Goal: Task Accomplishment & Management: Manage account settings

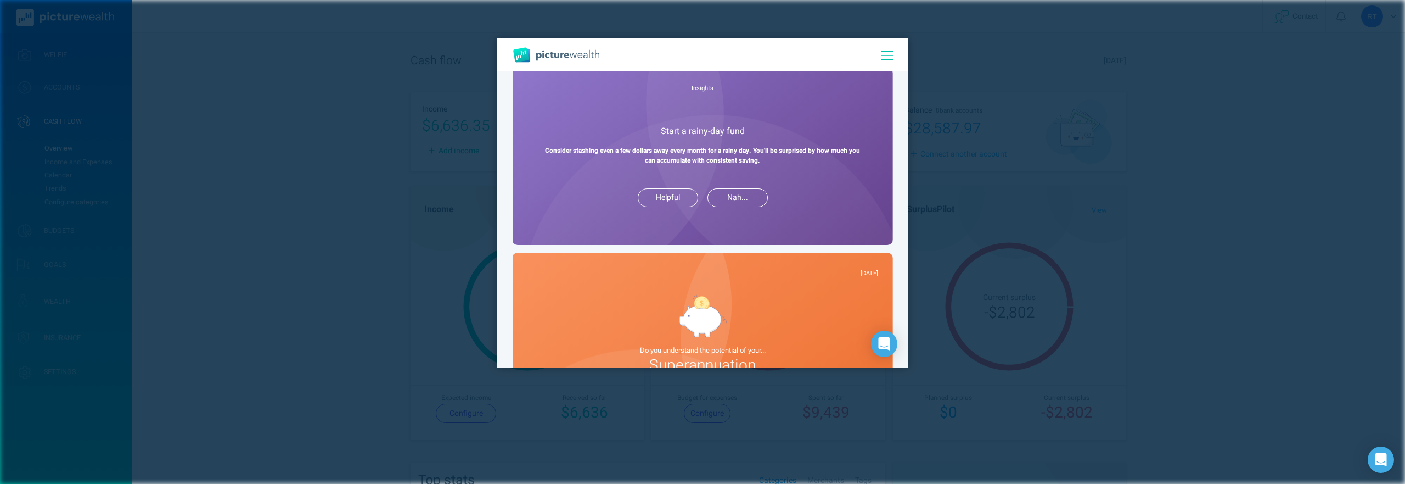
scroll to position [915, 0]
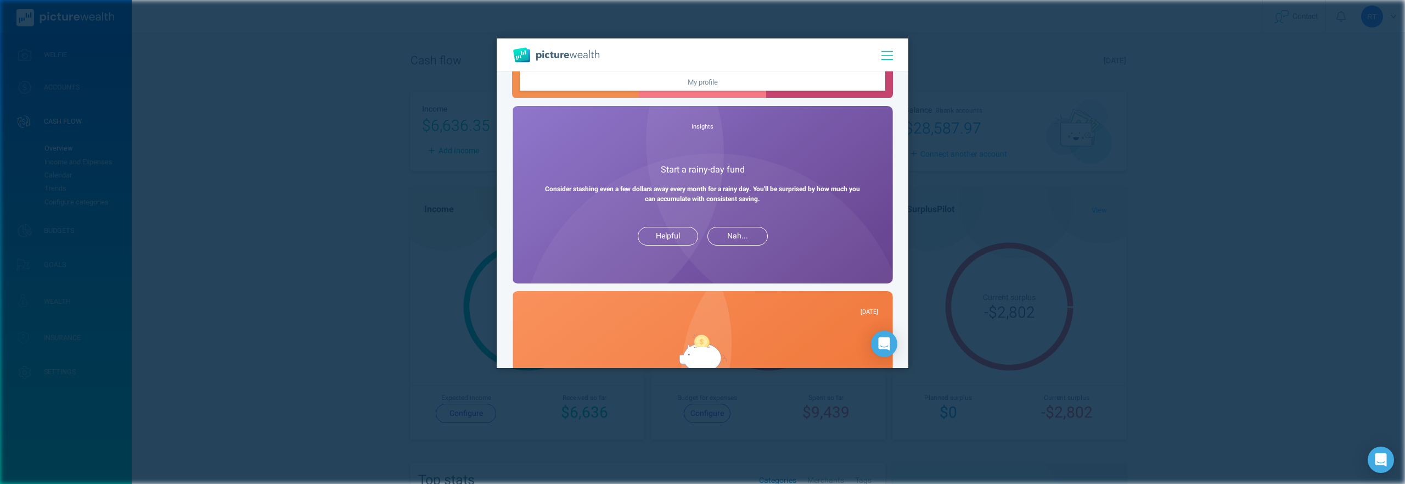
click at [465, 243] on div at bounding box center [702, 242] width 1405 height 484
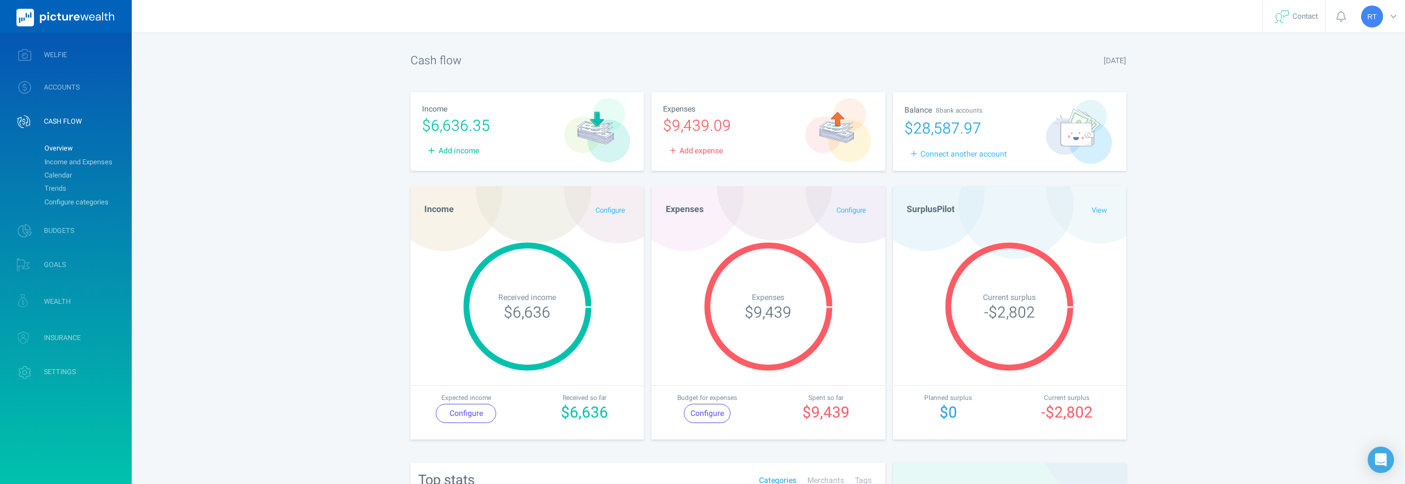
click at [1057, 417] on div "-$2,802" at bounding box center [1067, 412] width 96 height 23
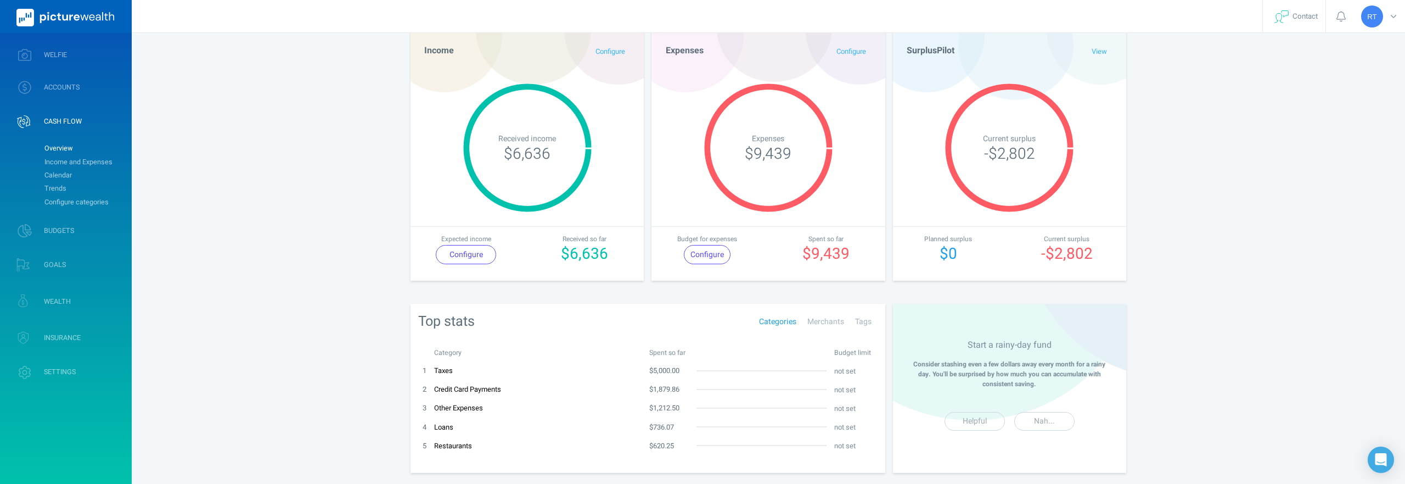
scroll to position [178, 0]
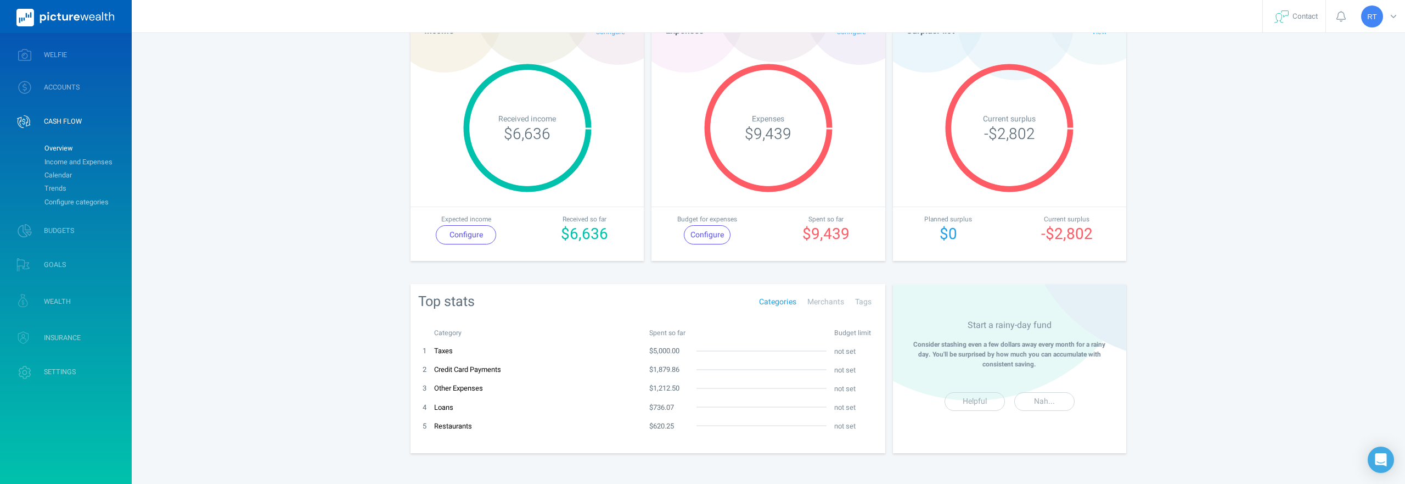
click at [660, 355] on td "$5,000.00" at bounding box center [669, 350] width 47 height 19
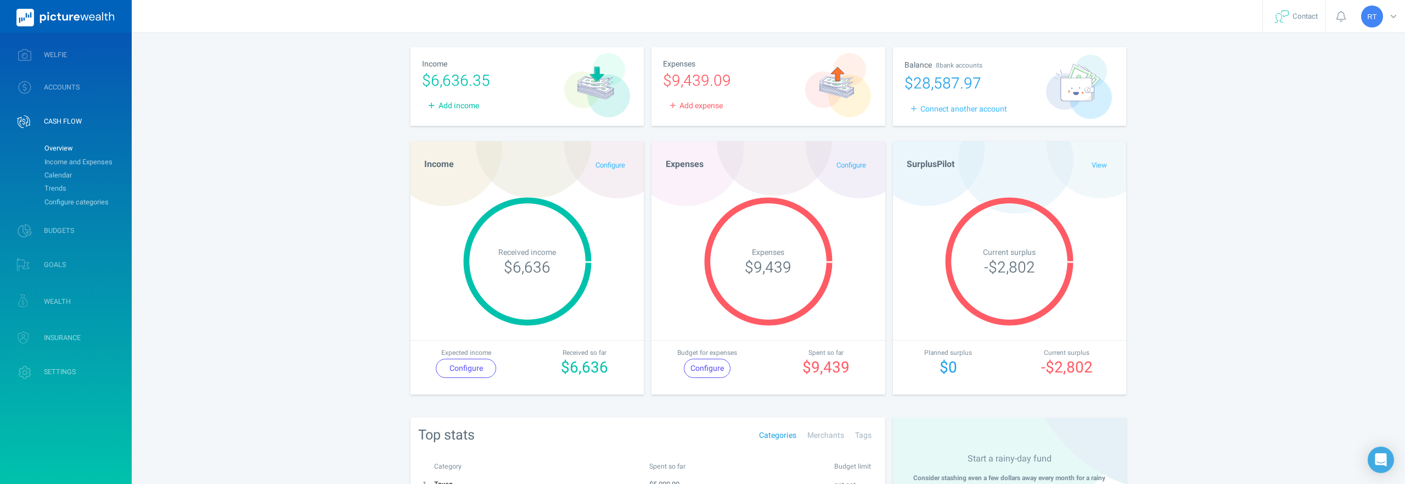
scroll to position [0, 0]
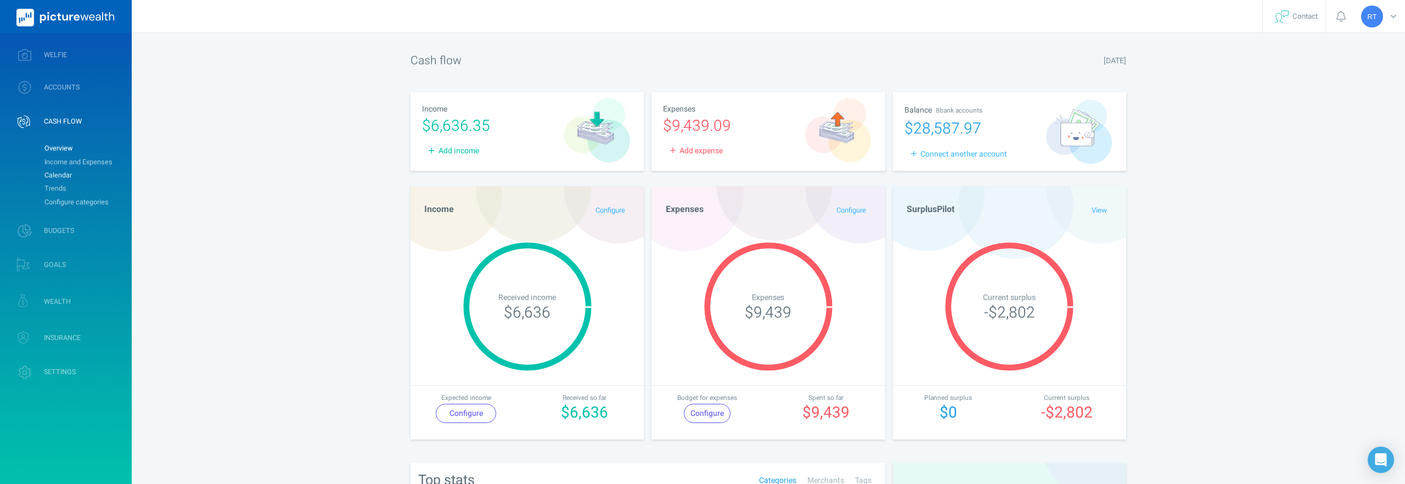
click at [58, 177] on link "Calendar" at bounding box center [83, 175] width 89 height 13
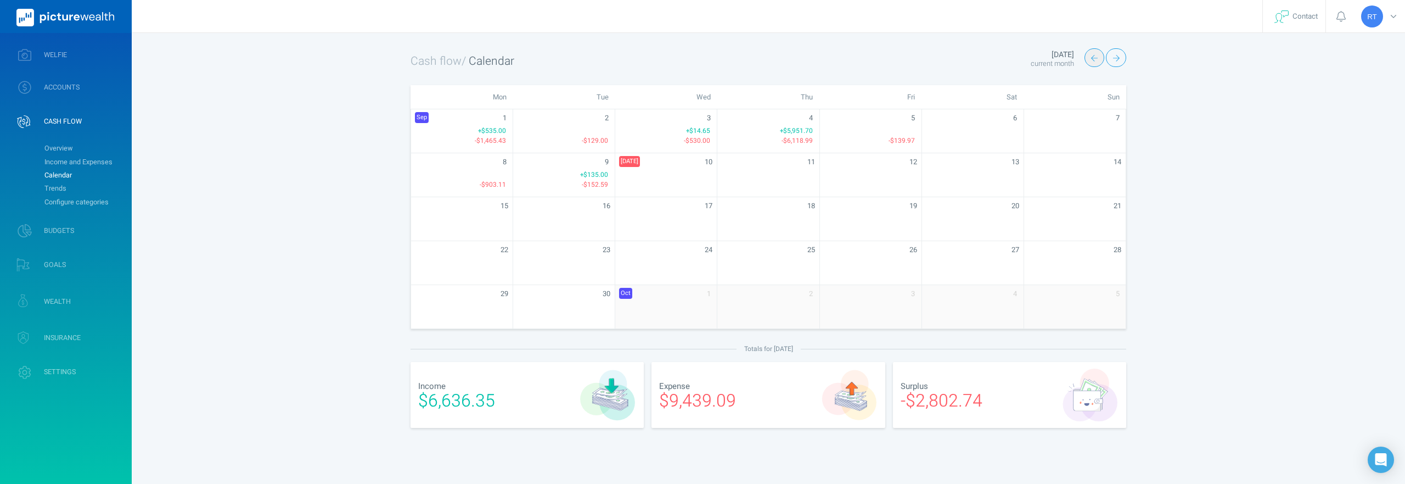
click at [1089, 63] on button "button" at bounding box center [1095, 57] width 20 height 19
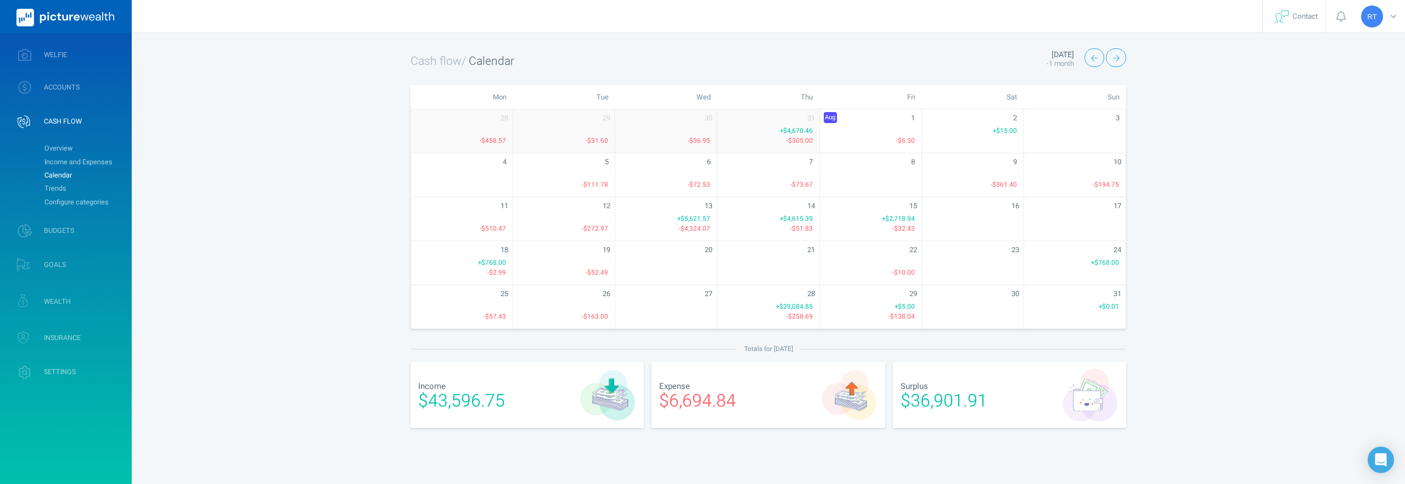
click at [797, 316] on div "-$258.69" at bounding box center [768, 316] width 102 height 10
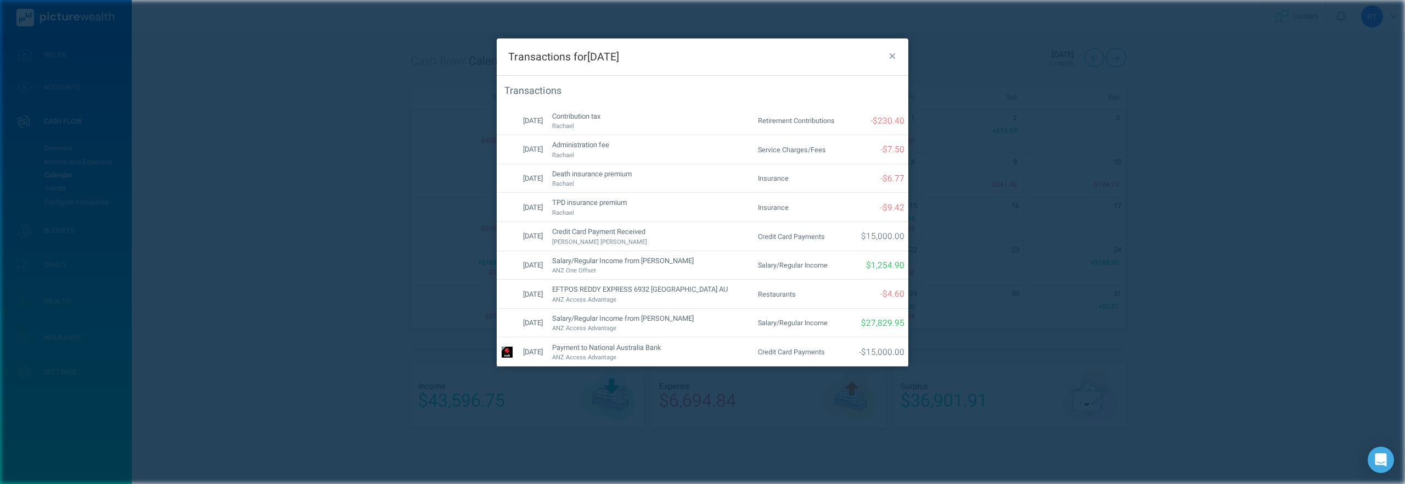
click at [894, 54] on icon "button" at bounding box center [893, 56] width 6 height 6
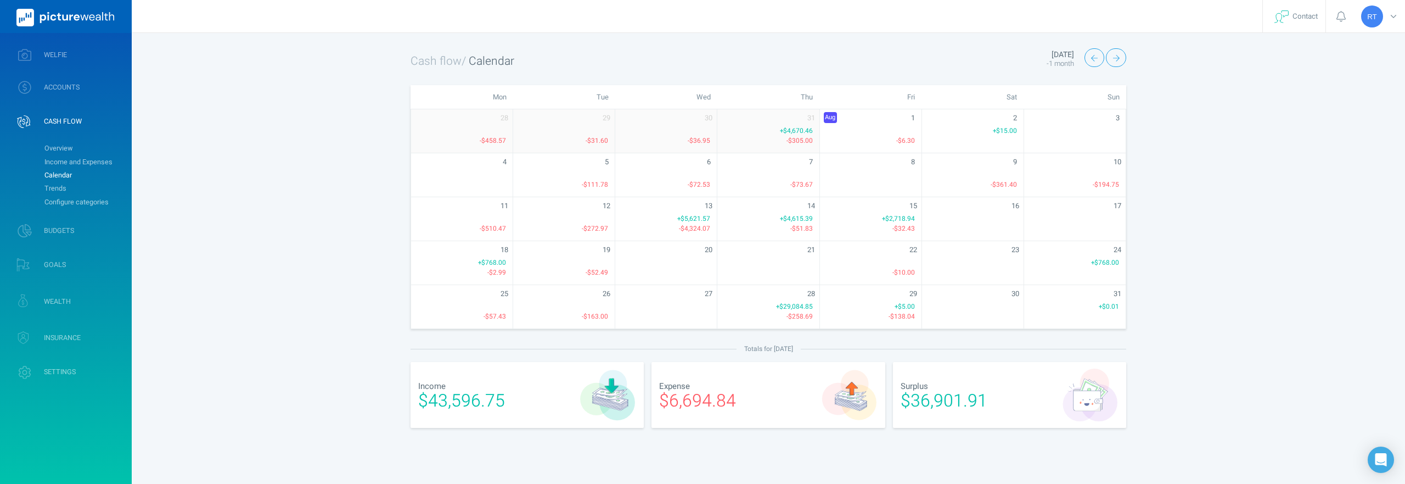
click at [921, 392] on span "$36,901.91" at bounding box center [944, 401] width 87 height 26
click at [1089, 57] on button "button" at bounding box center [1095, 57] width 20 height 19
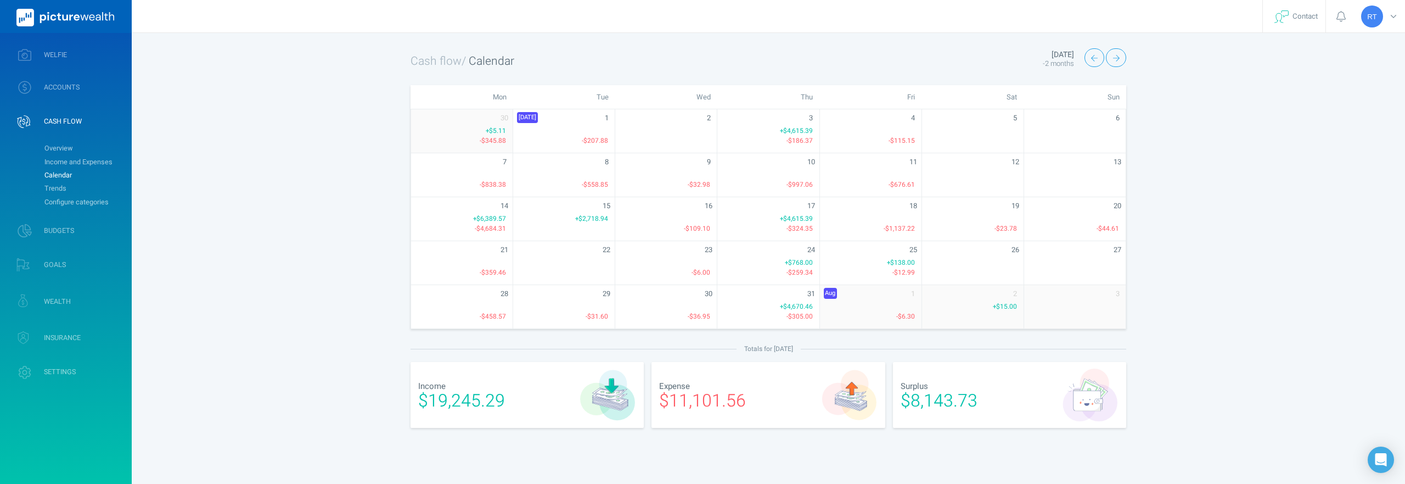
click at [719, 395] on span "$11,101.56" at bounding box center [702, 401] width 87 height 26
click at [58, 189] on link "Trends" at bounding box center [83, 188] width 89 height 13
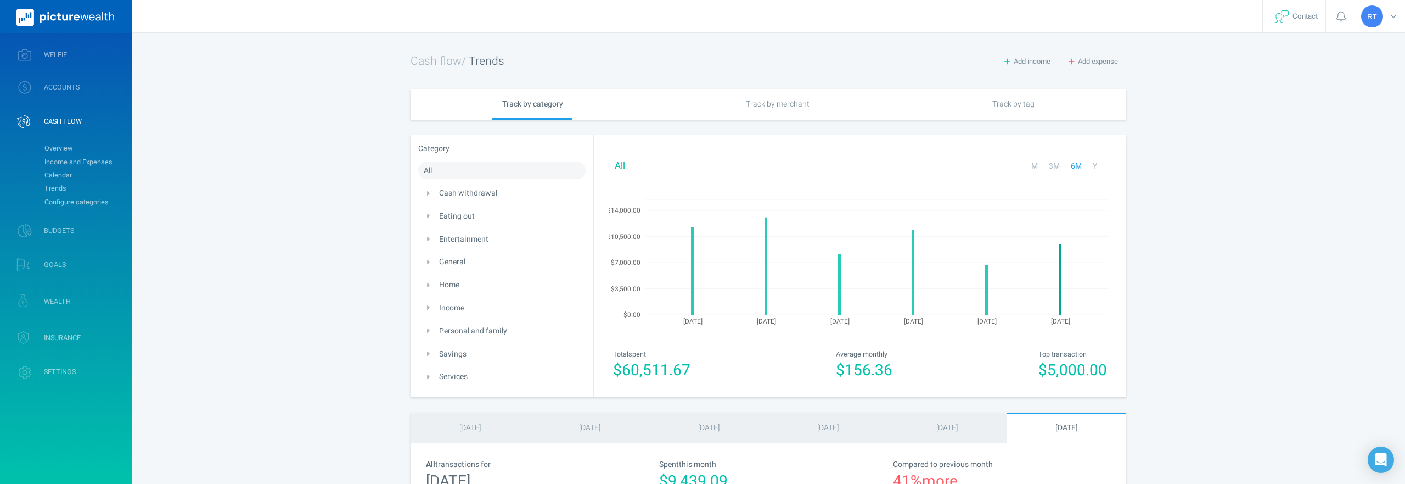
click at [433, 218] on span at bounding box center [429, 216] width 10 height 12
click at [446, 222] on li "Eating out Restaurants" at bounding box center [501, 217] width 167 height 18
click at [447, 218] on link "Eating out" at bounding box center [457, 216] width 36 height 12
click at [470, 251] on link "Entertainment" at bounding box center [463, 253] width 49 height 12
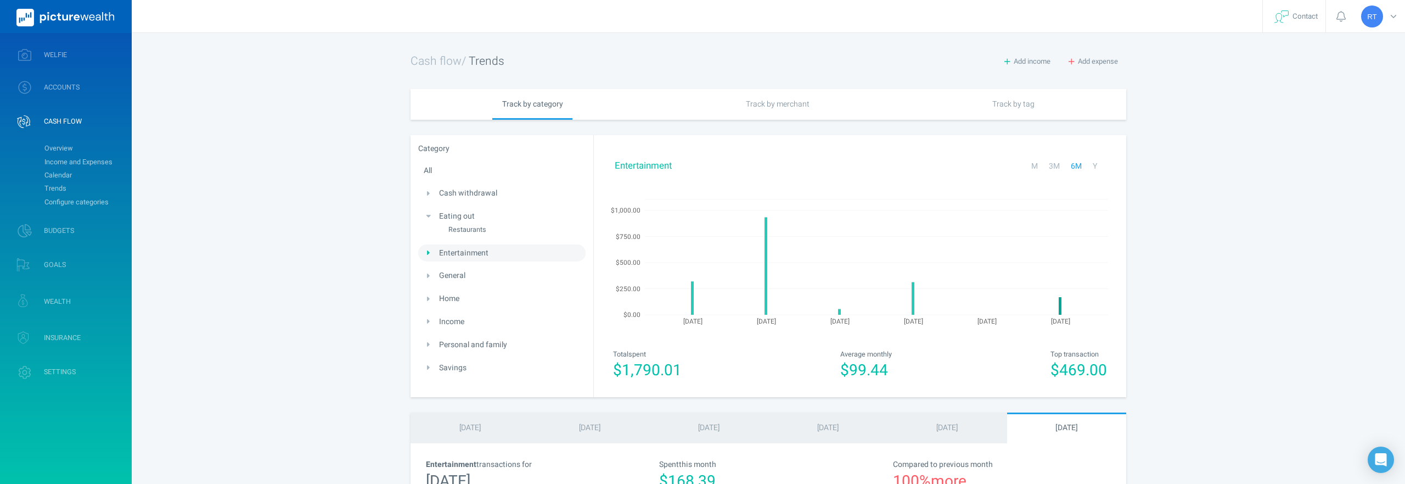
click at [452, 318] on link "Income" at bounding box center [451, 322] width 25 height 12
click at [454, 367] on link "Savings" at bounding box center [452, 368] width 27 height 12
click at [457, 196] on link "Cash withdrawal" at bounding box center [468, 193] width 58 height 12
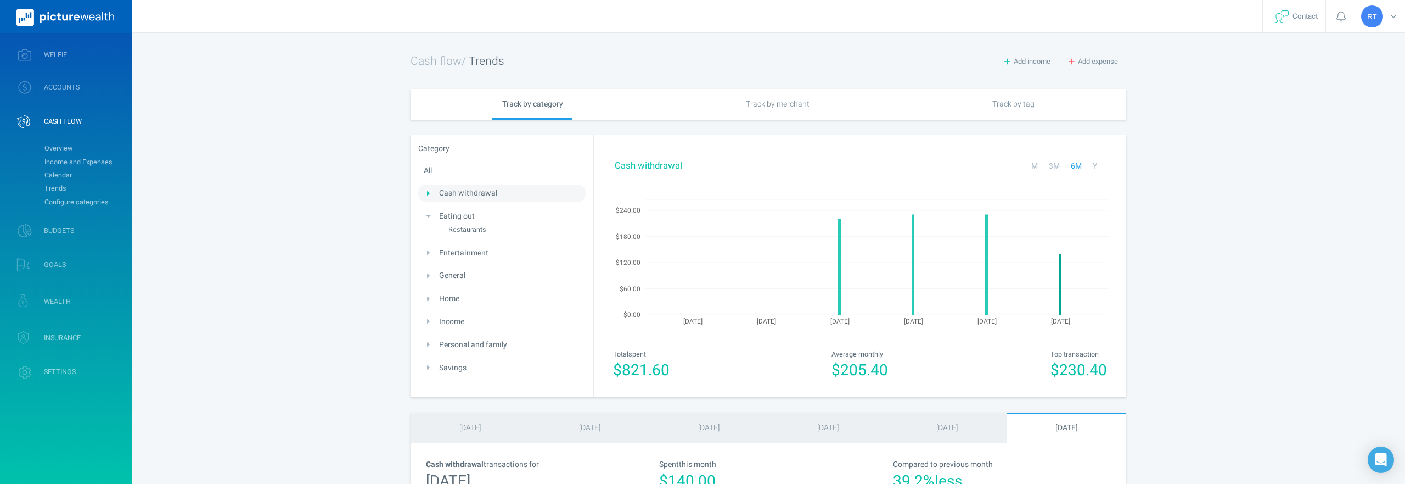
click at [451, 252] on link "Entertainment" at bounding box center [463, 253] width 49 height 12
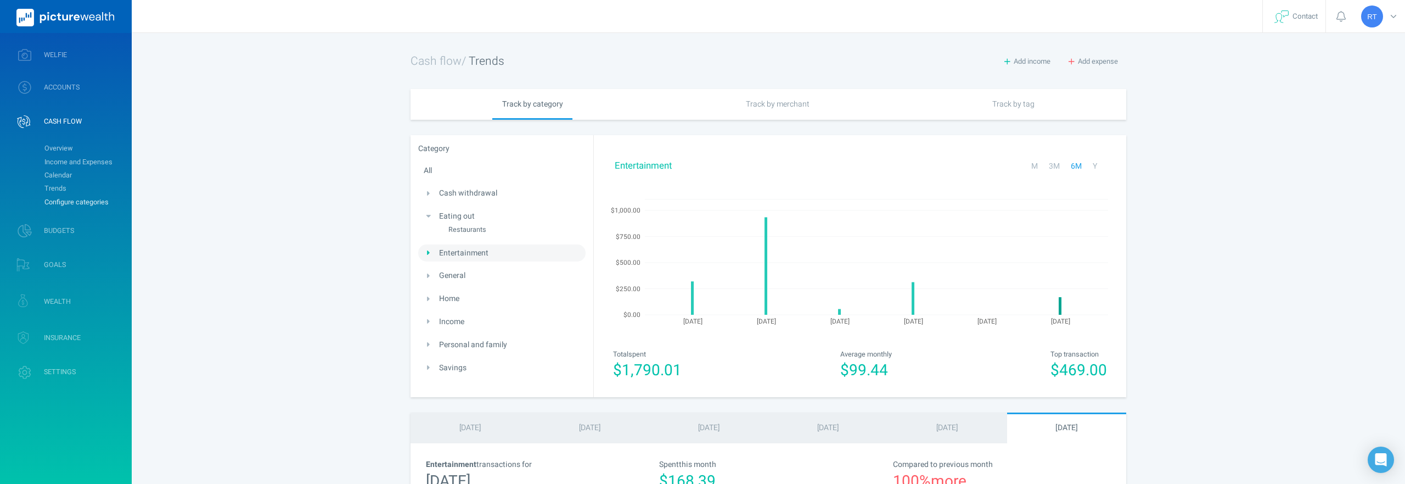
click at [66, 199] on link "Configure categories" at bounding box center [83, 201] width 89 height 13
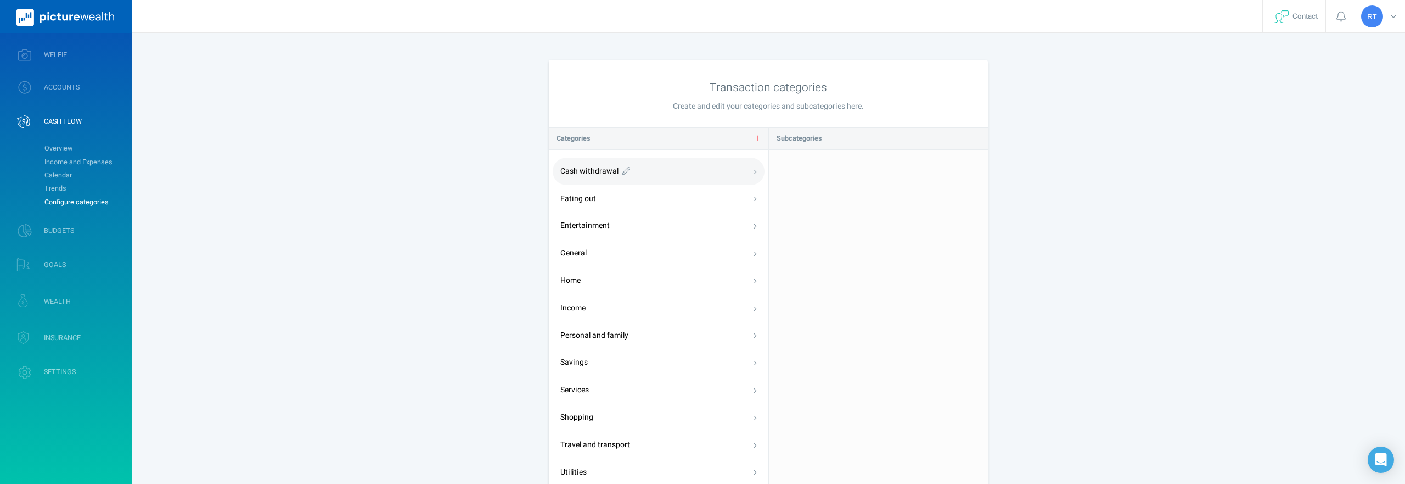
click at [753, 171] on link "Cash withdrawal" at bounding box center [659, 171] width 212 height 27
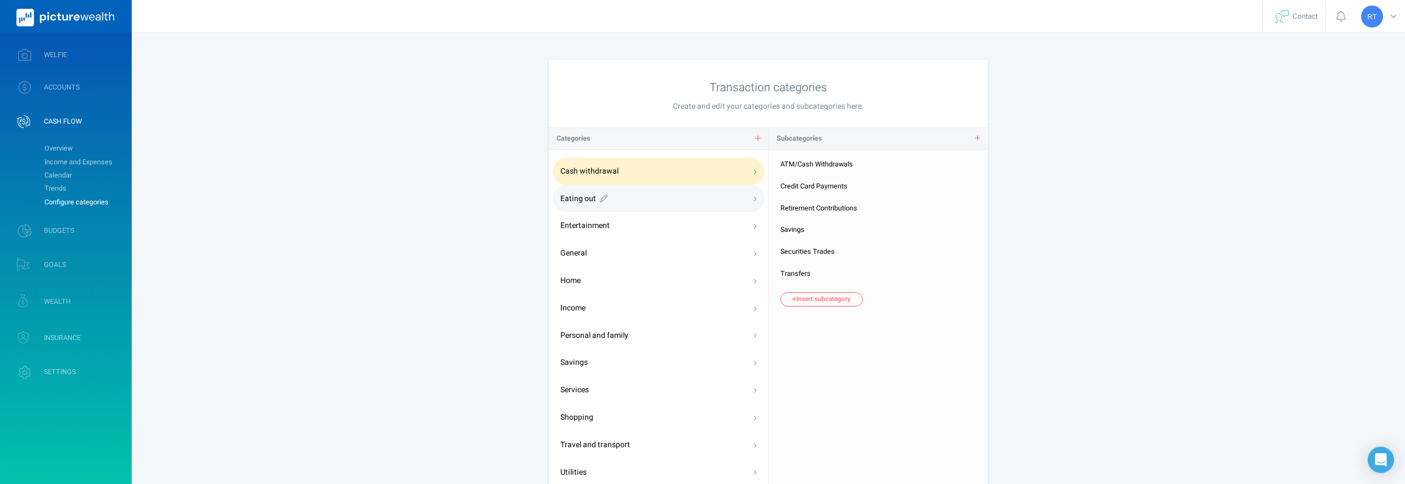
click at [687, 201] on link "Eating out" at bounding box center [659, 198] width 212 height 27
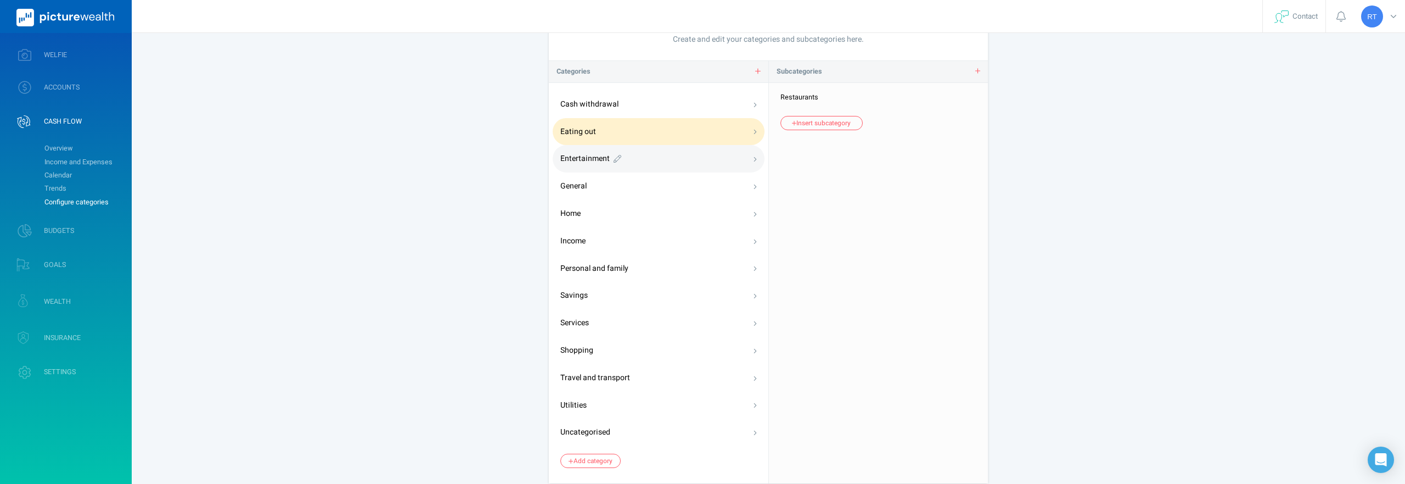
scroll to position [82, 0]
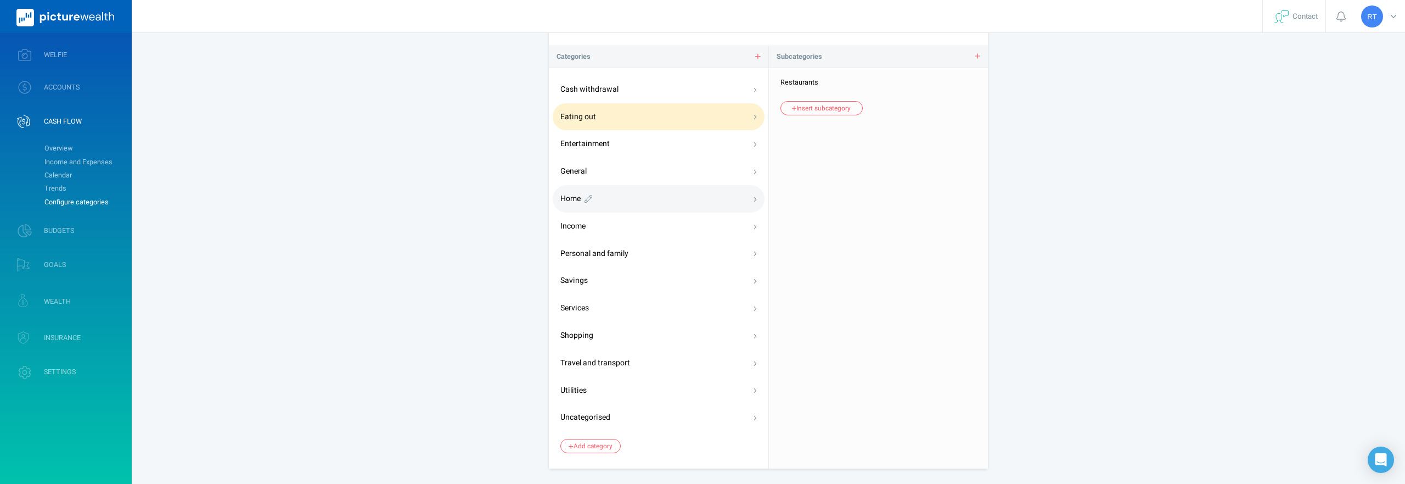
click at [642, 194] on link "Home" at bounding box center [659, 198] width 212 height 27
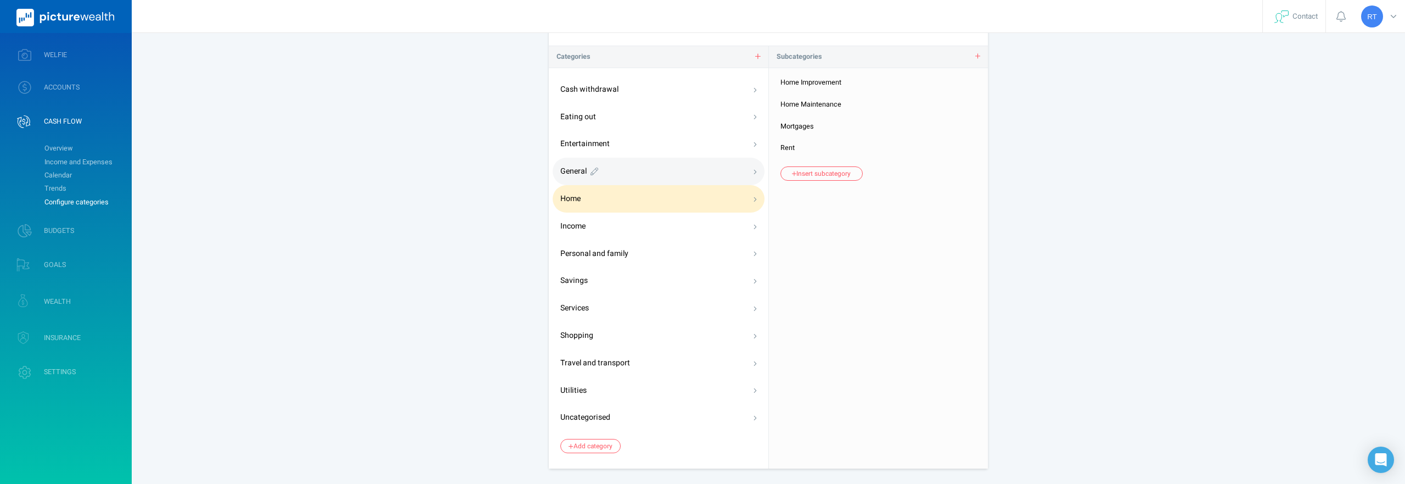
click at [636, 170] on link "General" at bounding box center [659, 171] width 212 height 27
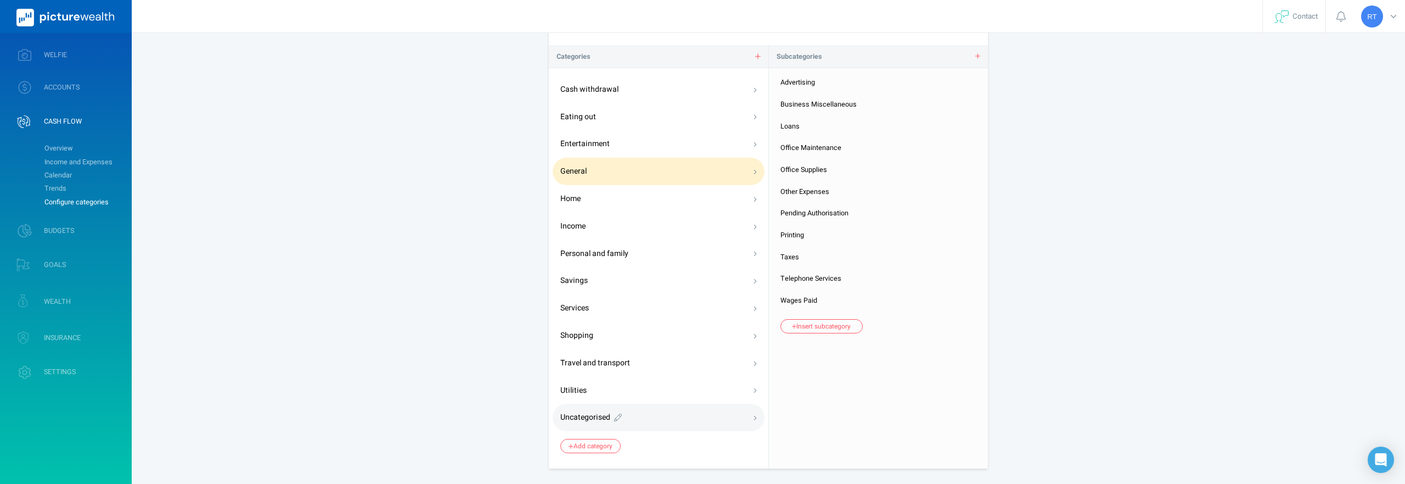
click at [604, 413] on link "Uncategorised" at bounding box center [659, 416] width 212 height 27
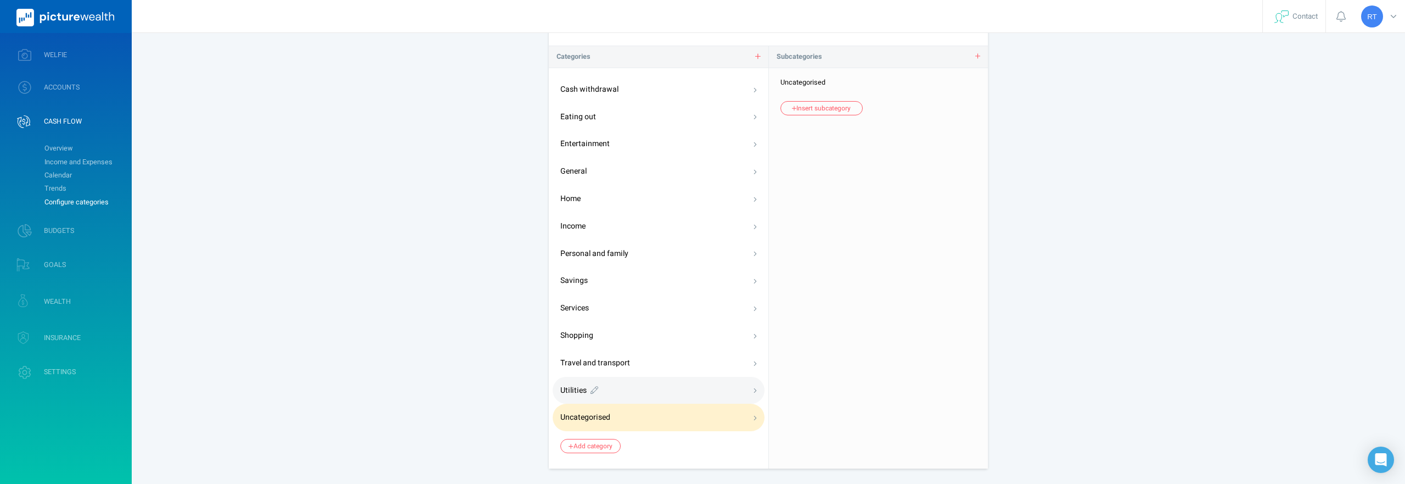
click at [585, 386] on link "Utilities" at bounding box center [659, 390] width 212 height 27
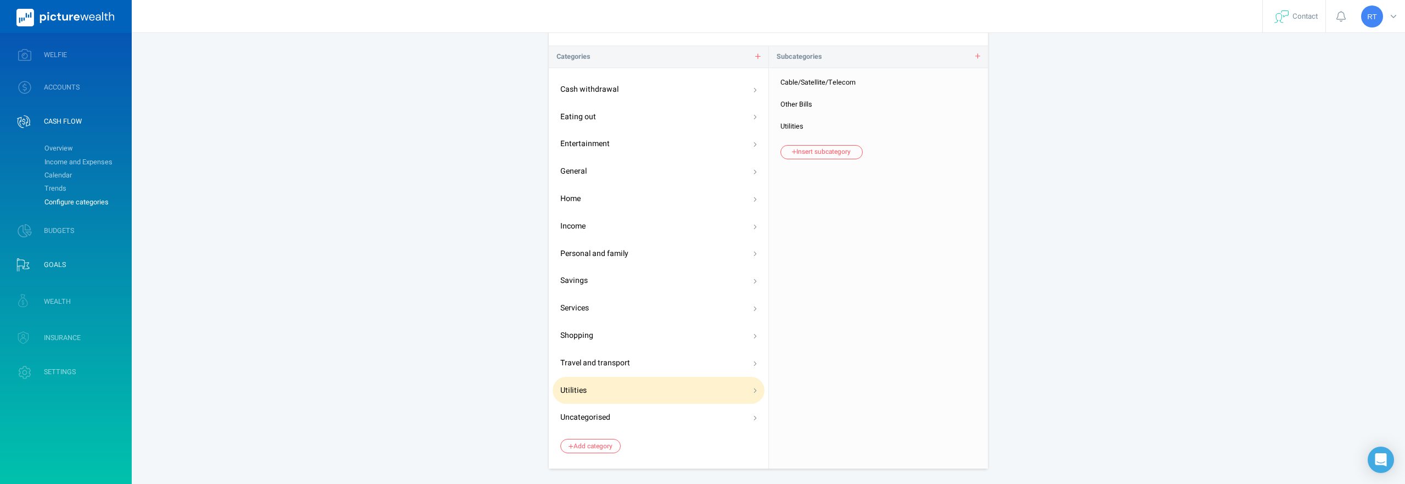
click at [54, 266] on span "GOALS" at bounding box center [55, 264] width 22 height 9
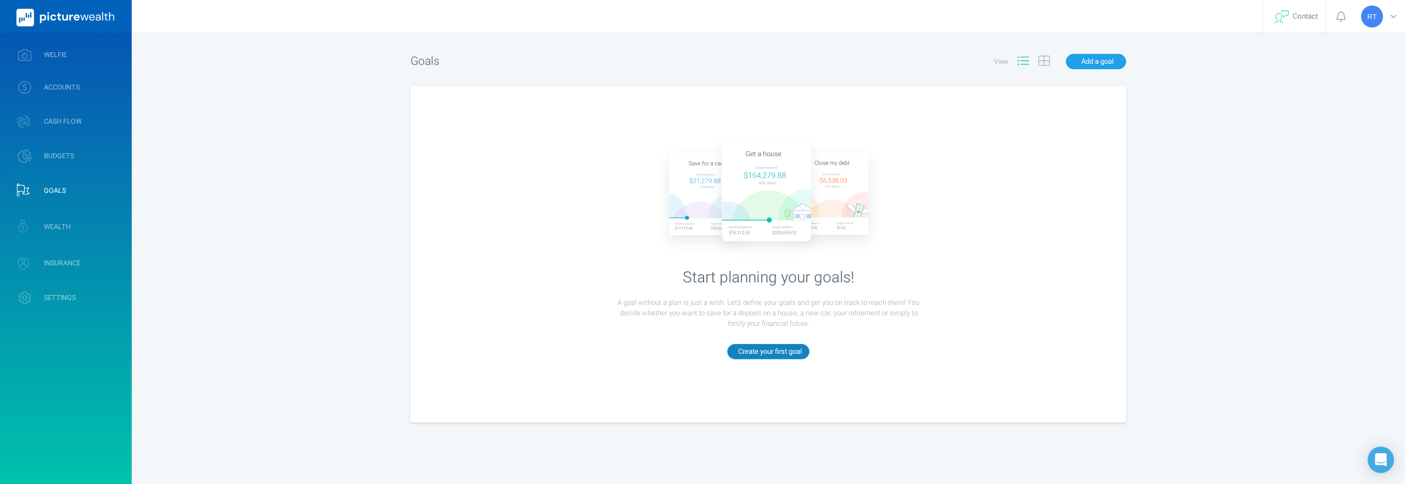
click at [783, 357] on button "Create your first goal" at bounding box center [768, 351] width 82 height 15
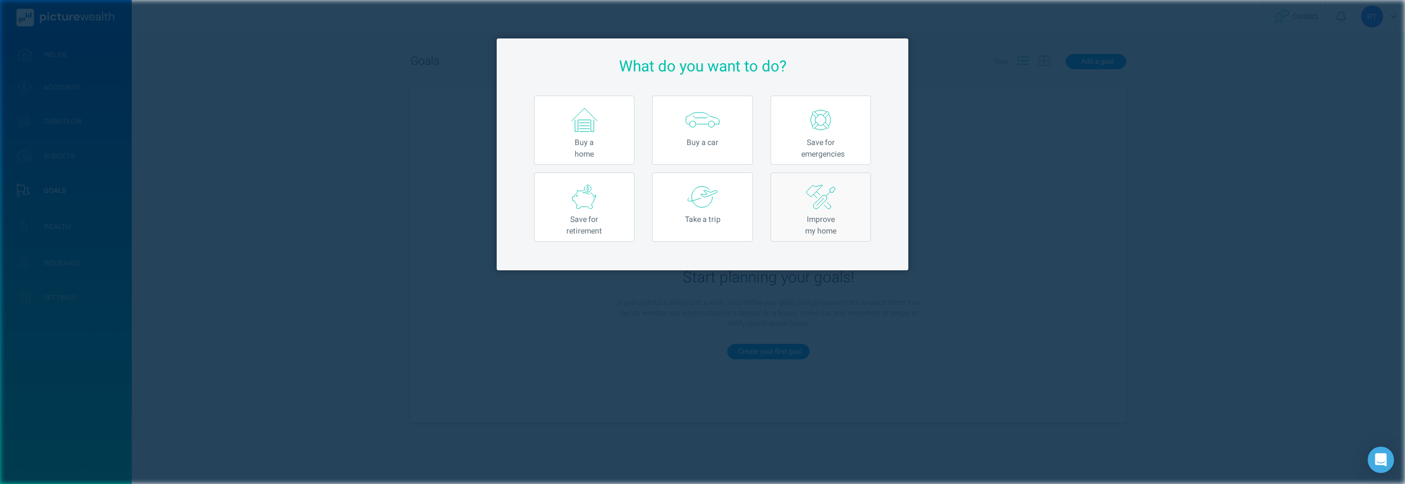
click at [816, 192] on img at bounding box center [821, 197] width 30 height 26
select select "24"
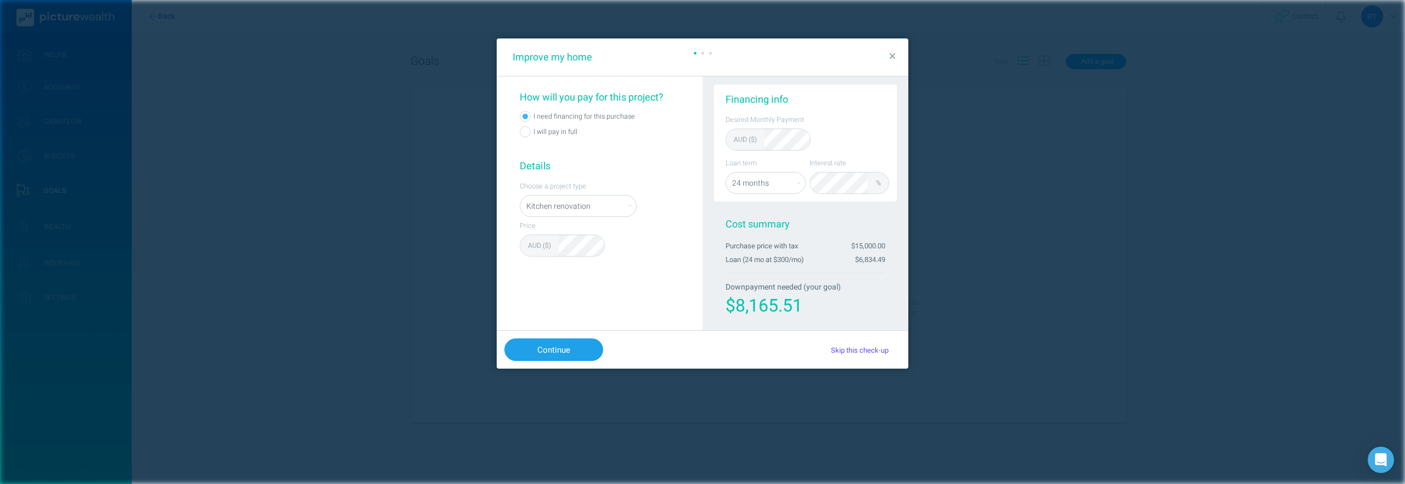
click at [553, 132] on label "I will pay in full" at bounding box center [617, 131] width 172 height 15
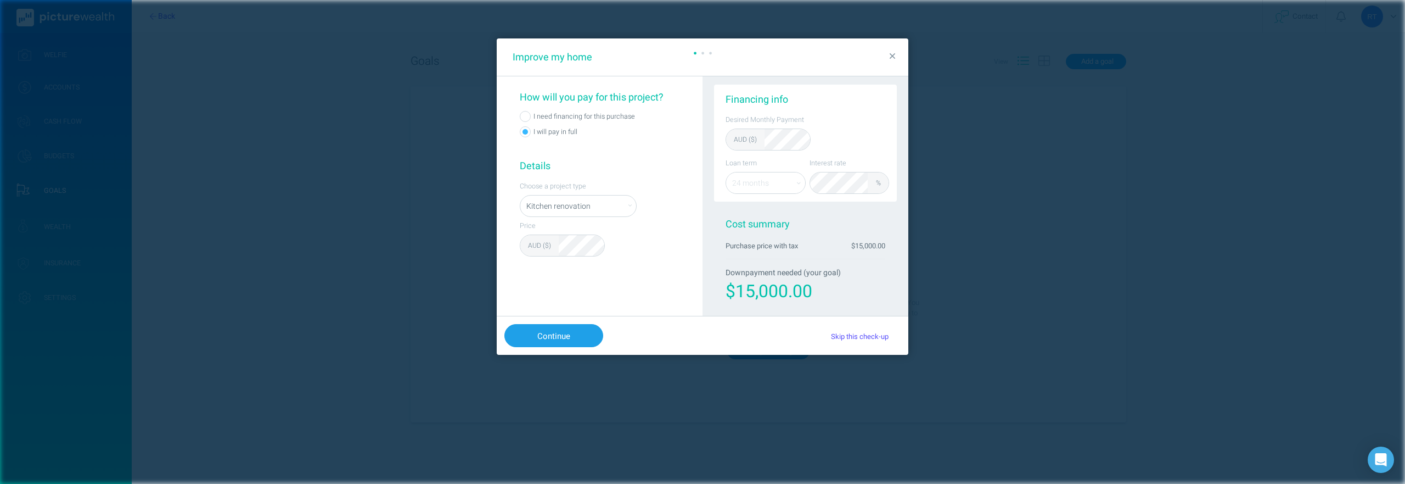
click at [583, 212] on select "Kitchen renovation Bathroom renovation Decking Home addition - extra floor" at bounding box center [578, 206] width 116 height 22
click at [520, 195] on select "Kitchen renovation Bathroom renovation Decking Home addition - extra floor" at bounding box center [578, 206] width 116 height 22
click at [769, 227] on span "Cost summary" at bounding box center [758, 224] width 64 height 15
click at [874, 254] on div "Cost summary Purchase price with tax $15,000.00 Downpayment needed (your goal) …" at bounding box center [806, 261] width 160 height 88
click at [798, 288] on div "$15,000.00" at bounding box center [806, 291] width 160 height 26
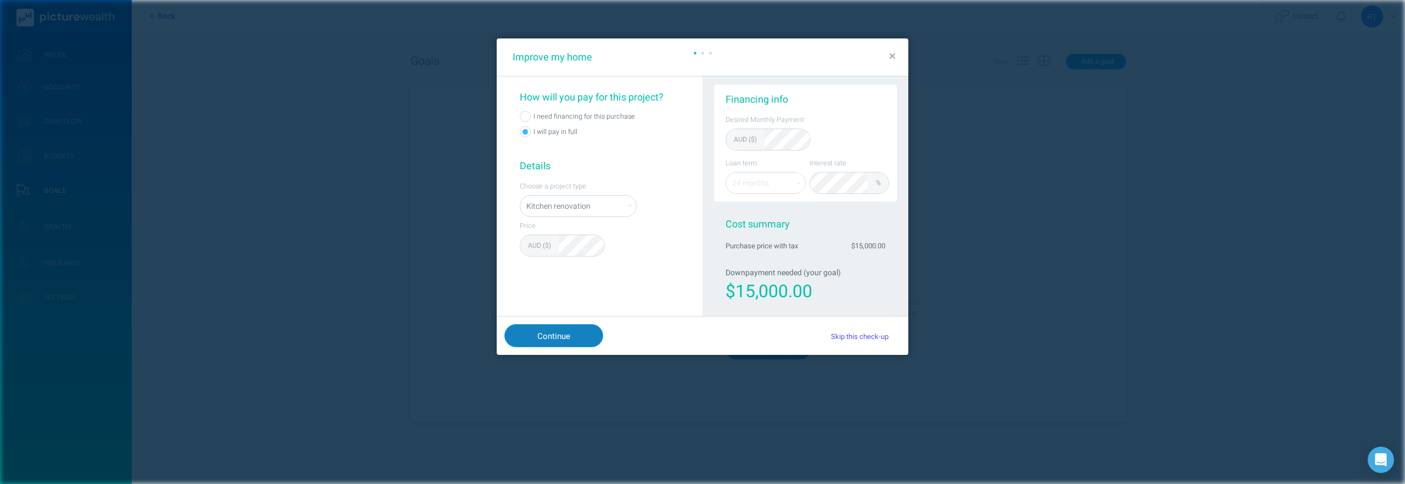
click at [564, 335] on span "Continue" at bounding box center [553, 336] width 33 height 12
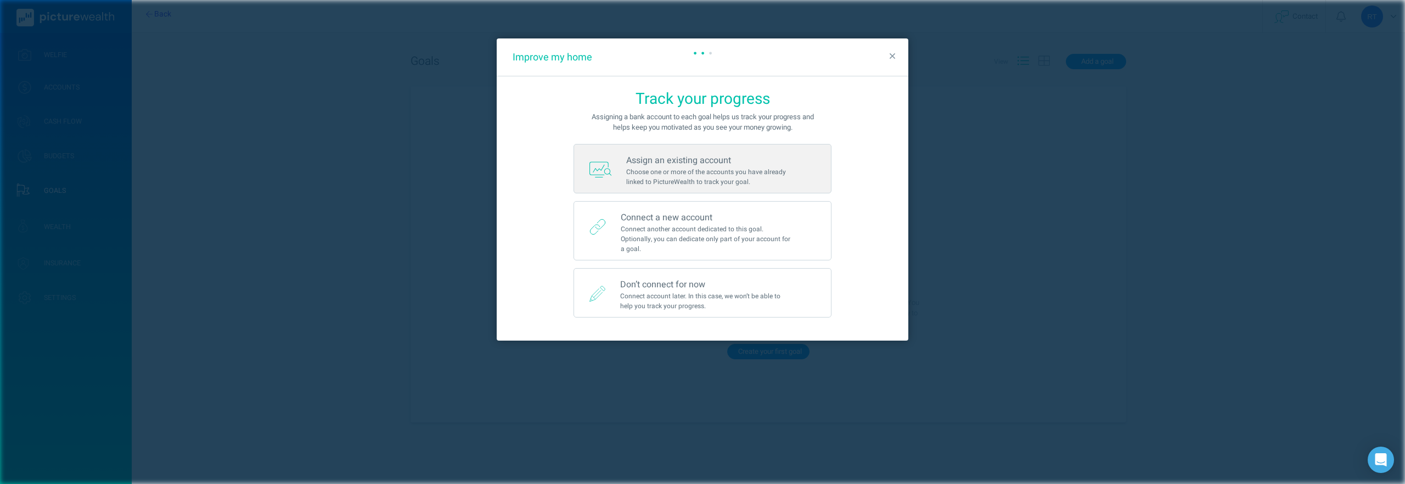
click at [666, 164] on div "Assign an existing account" at bounding box center [678, 160] width 105 height 13
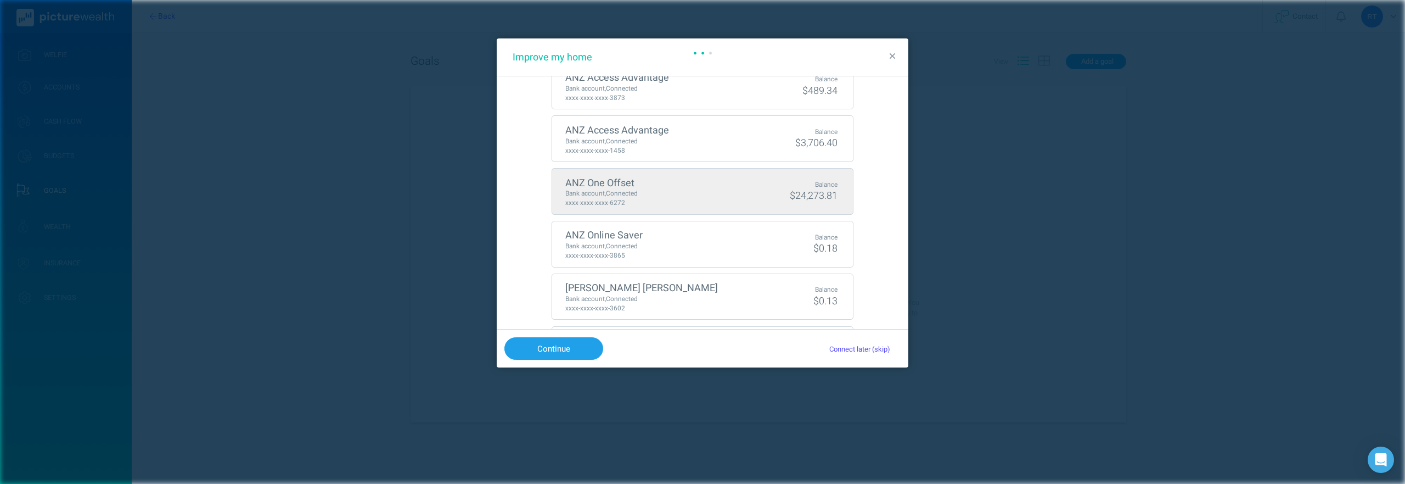
scroll to position [294, 0]
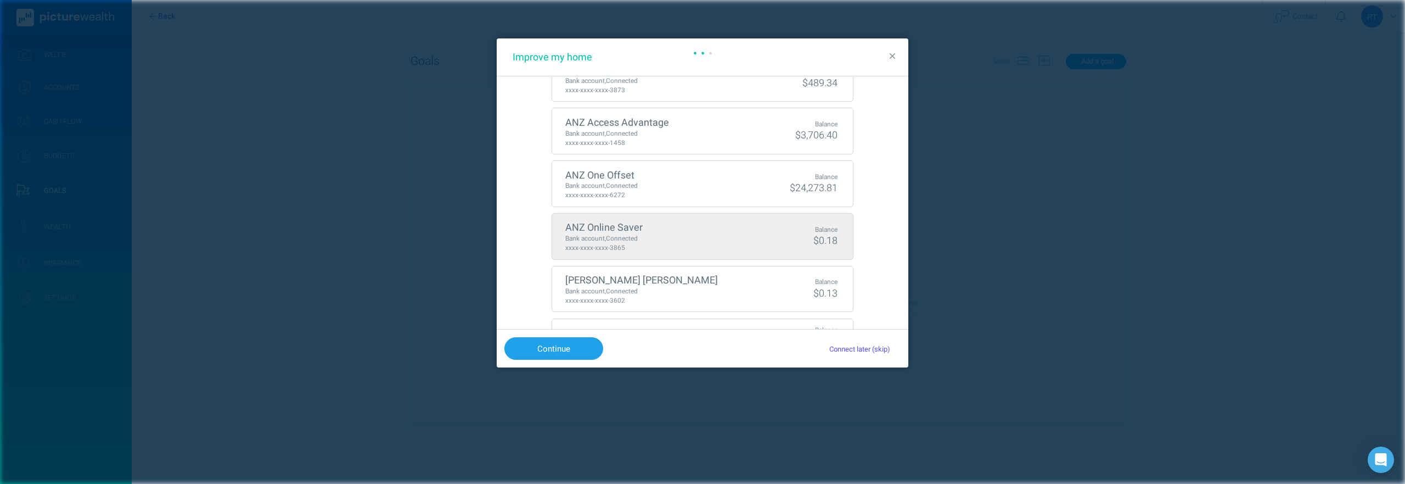
click at [612, 232] on div "ANZ Online Saver" at bounding box center [633, 227] width 136 height 15
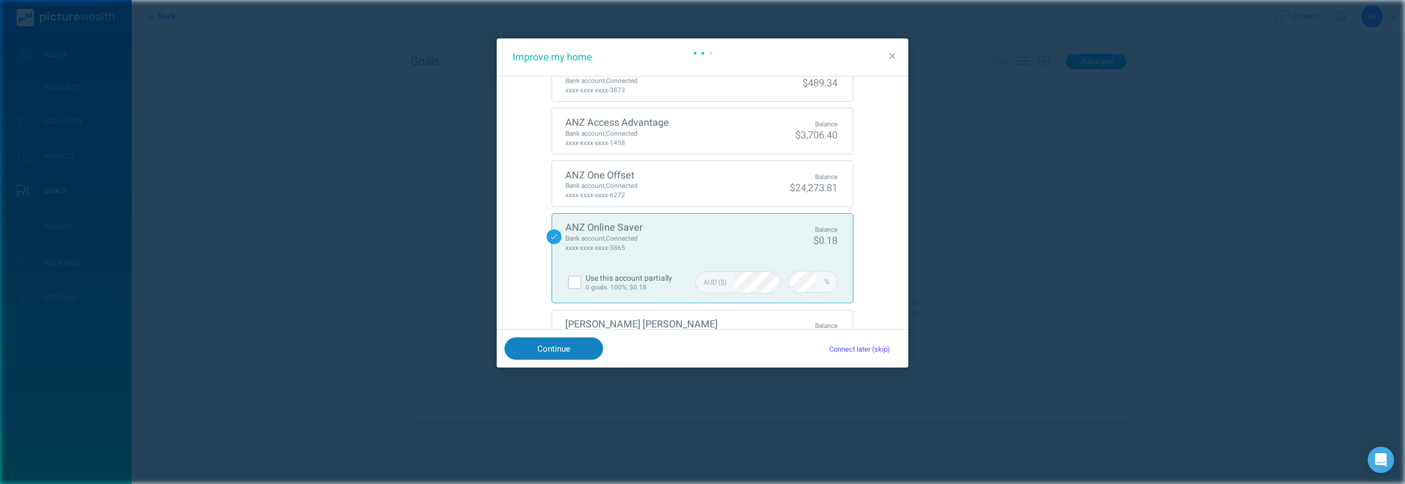
click at [560, 351] on span "Continue" at bounding box center [553, 349] width 33 height 12
select select "full"
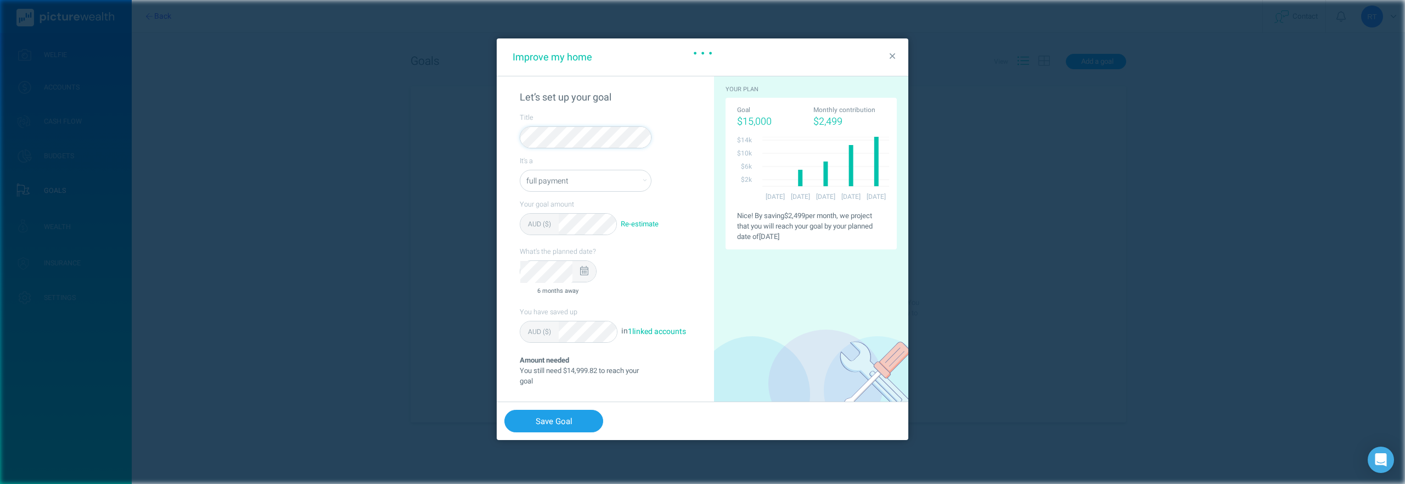
click at [590, 273] on div at bounding box center [585, 271] width 24 height 21
click at [595, 291] on icon at bounding box center [592, 291] width 3 height 7
select select "2026"
click at [618, 328] on div "Jun" at bounding box center [620, 331] width 40 height 19
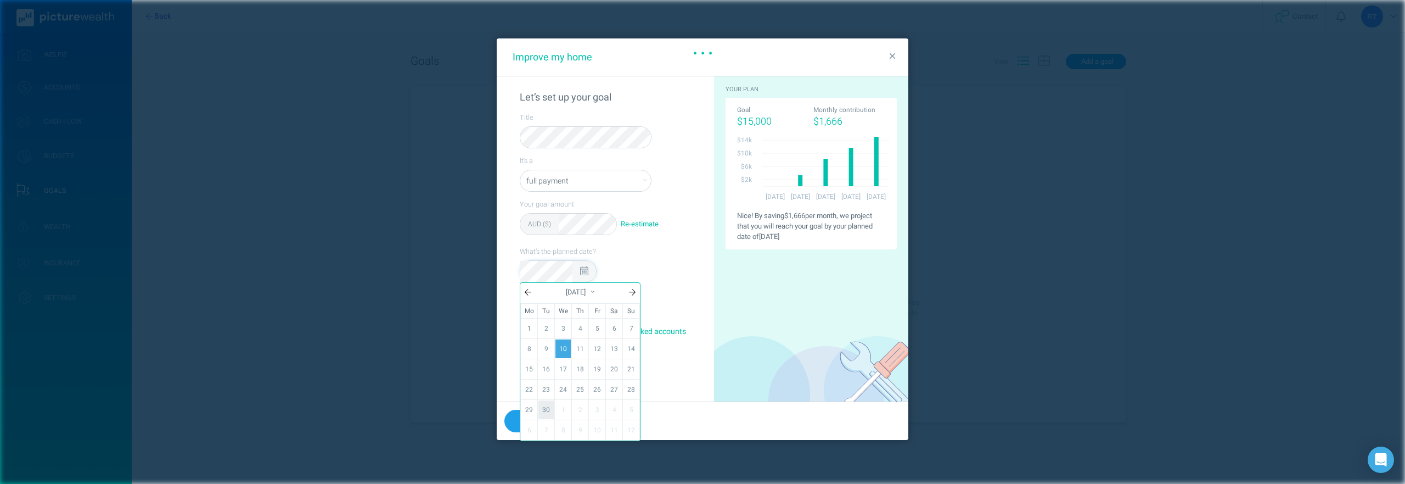
click at [548, 412] on link "30" at bounding box center [546, 409] width 15 height 19
click at [675, 268] on div "Title It's a downpayment full payment Your goal amount AUD ($) Re-estimate What…" at bounding box center [617, 245] width 194 height 281
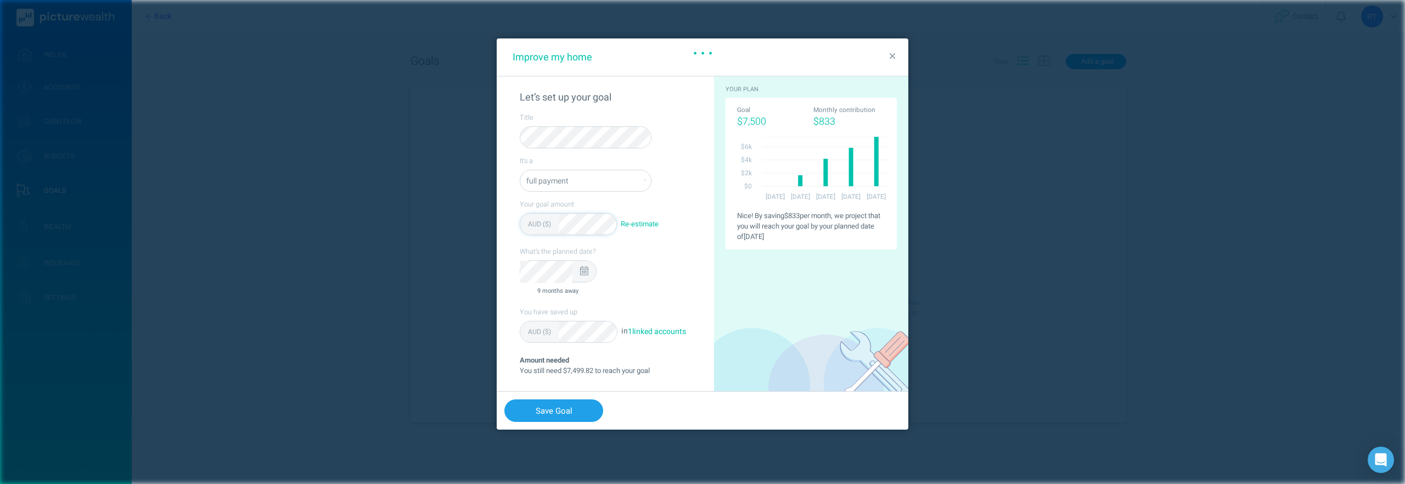
click at [670, 286] on div "Title It's a downpayment full payment Your goal amount AUD ($) Re-estimate What…" at bounding box center [617, 240] width 194 height 271
click at [557, 417] on span "Save Goal" at bounding box center [554, 411] width 37 height 12
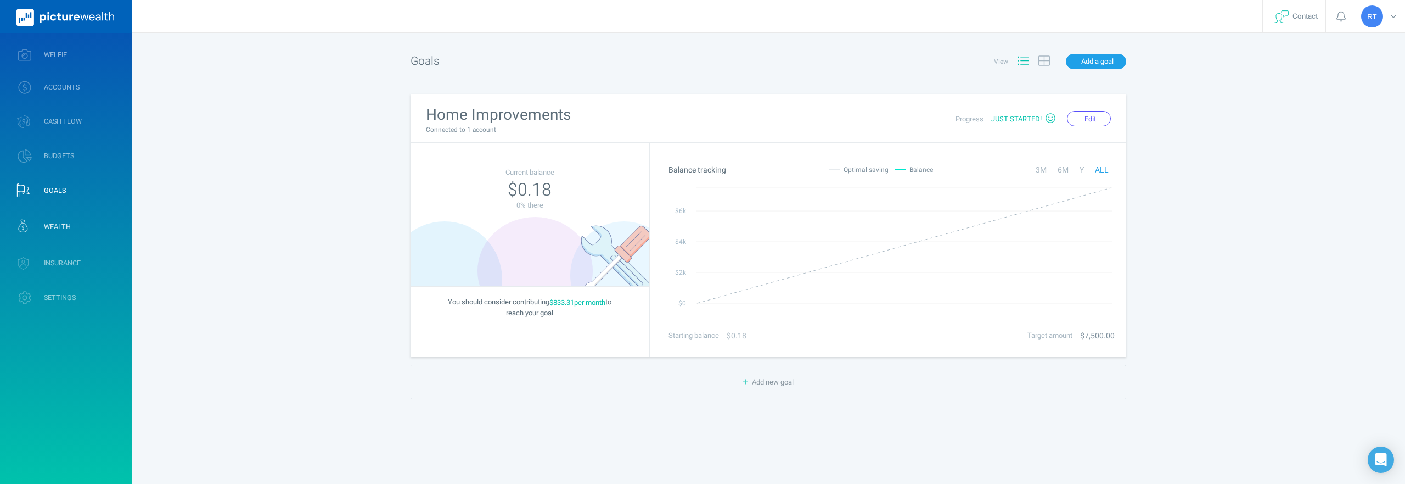
click at [60, 226] on span "WEALTH" at bounding box center [57, 226] width 27 height 9
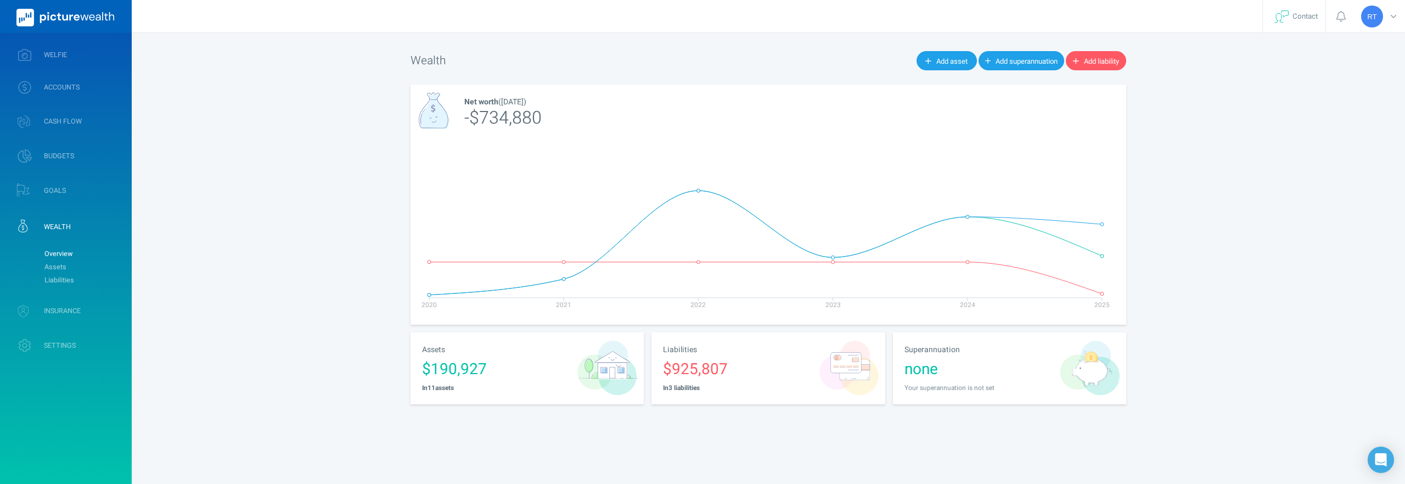
click at [933, 372] on div "none" at bounding box center [979, 369] width 149 height 23
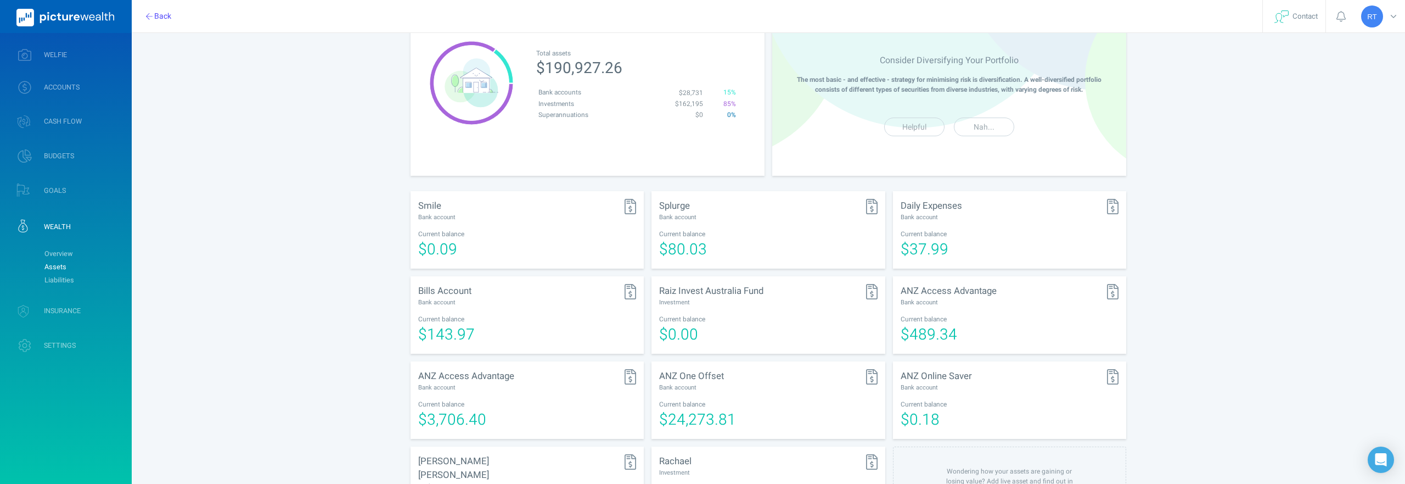
scroll to position [136, 0]
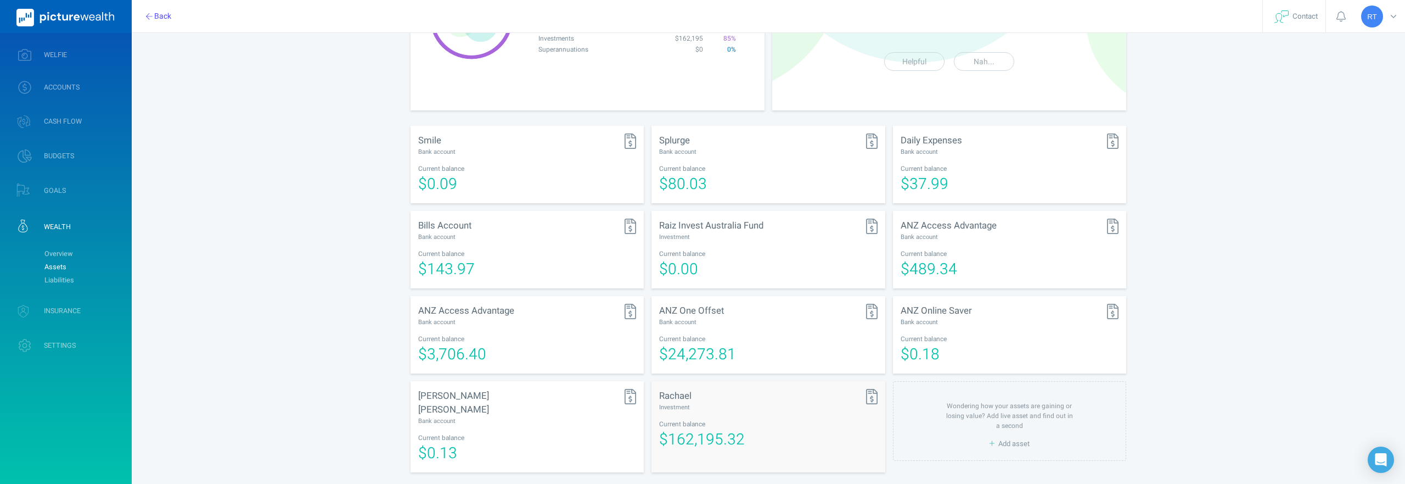
click at [783, 421] on div "Current balance" at bounding box center [768, 423] width 218 height 9
select select "L3M"
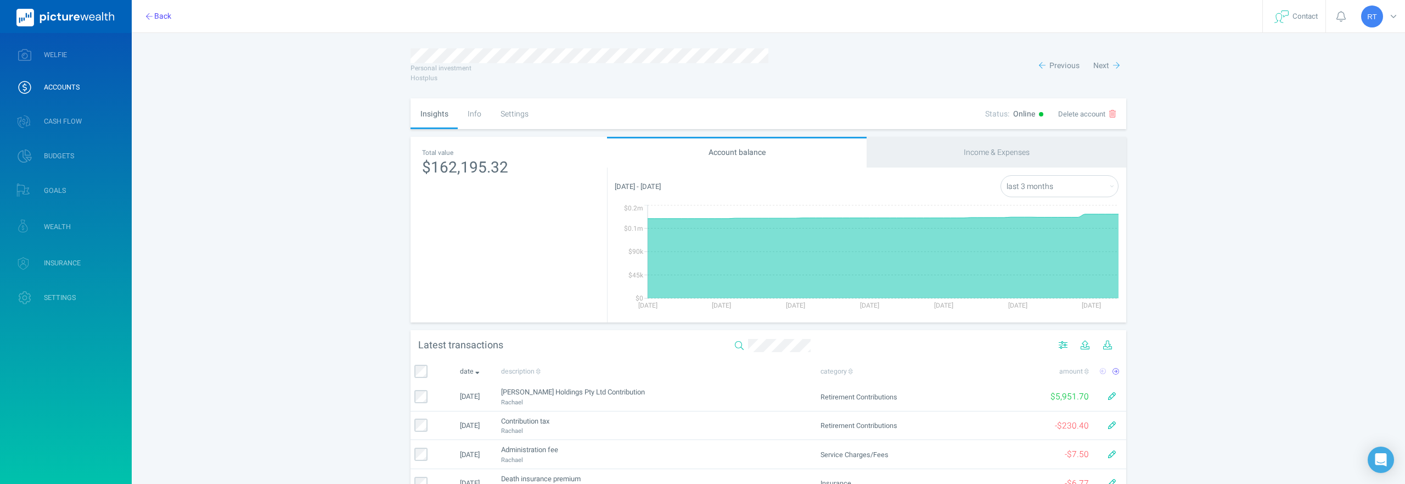
click at [475, 110] on div "Info" at bounding box center [474, 113] width 33 height 31
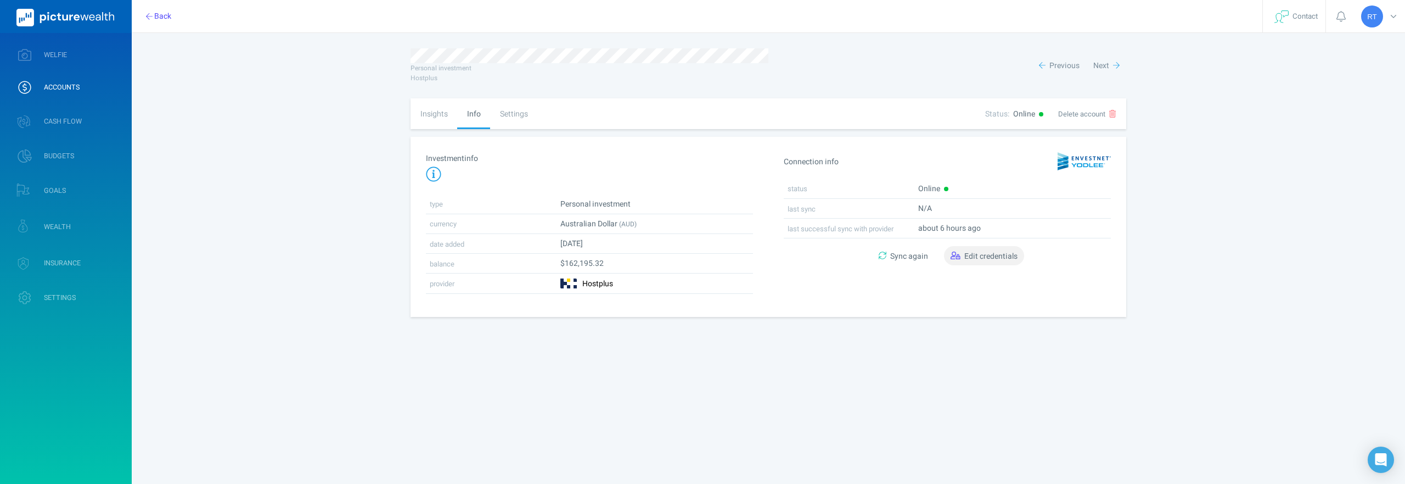
click at [1007, 260] on span "Edit credentials" at bounding box center [991, 256] width 53 height 12
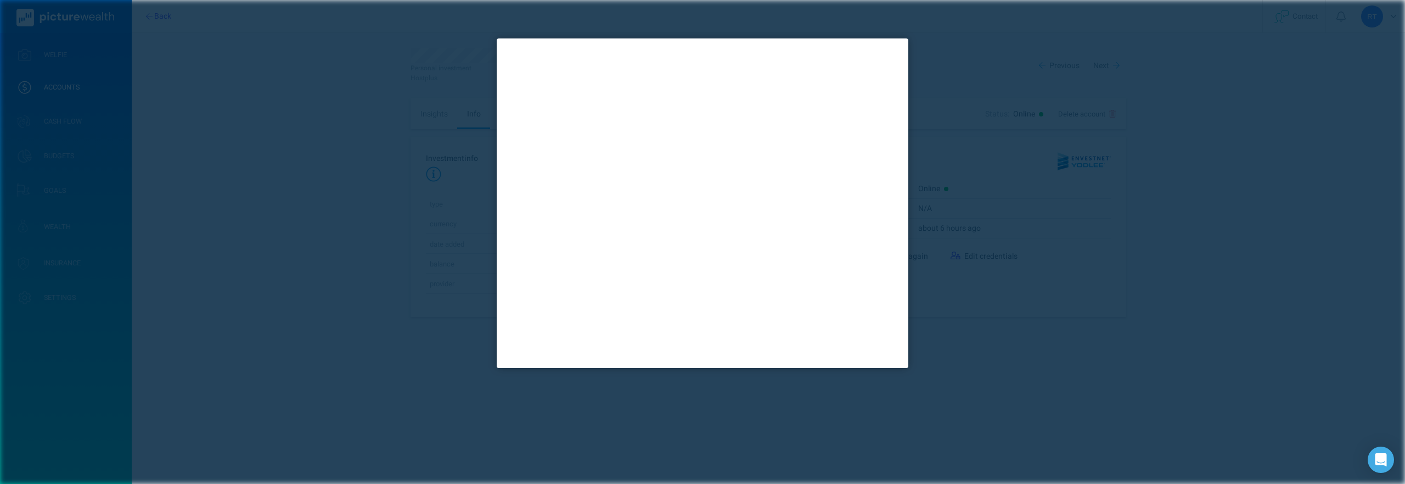
click at [477, 218] on div at bounding box center [702, 242] width 1405 height 484
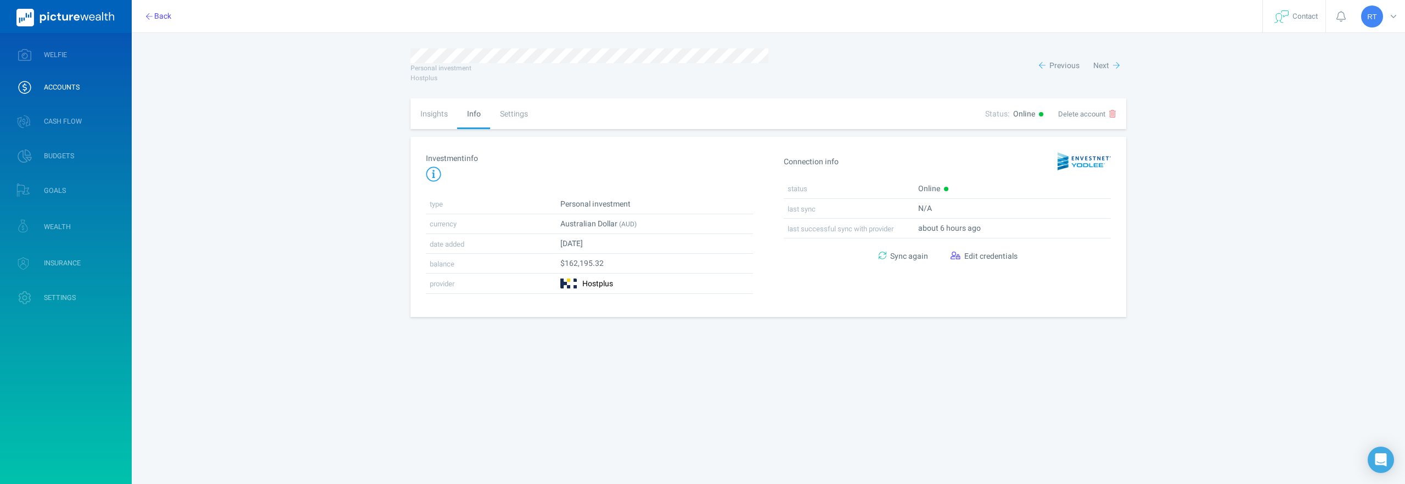
click at [584, 195] on td "Personal investment" at bounding box center [655, 204] width 197 height 20
click at [513, 123] on div "Settings" at bounding box center [513, 113] width 47 height 31
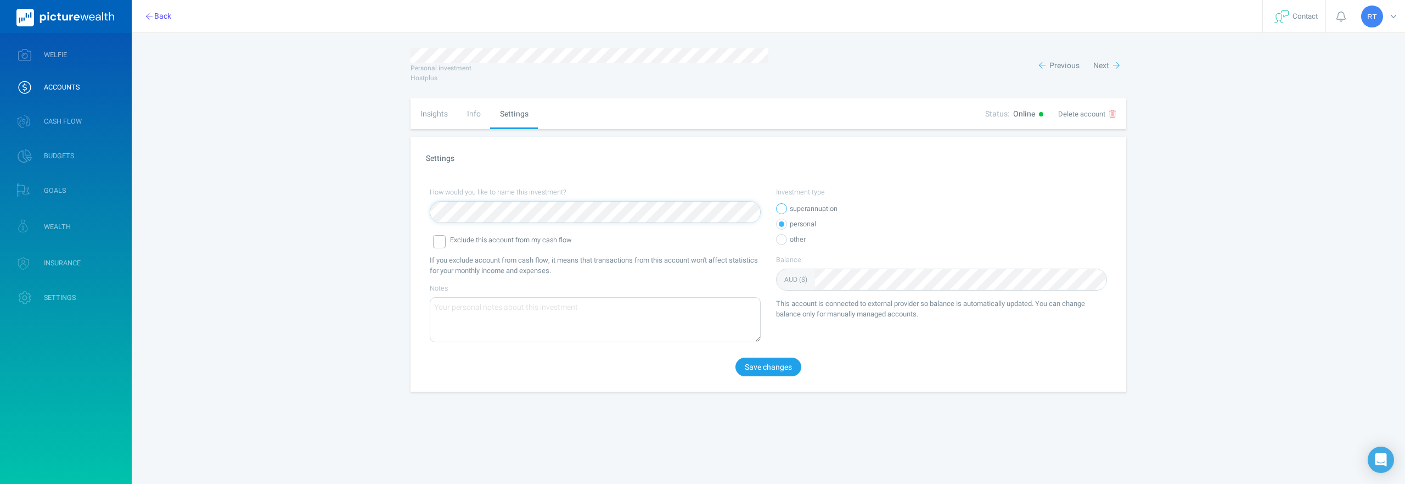
click at [784, 208] on div at bounding box center [781, 208] width 11 height 11
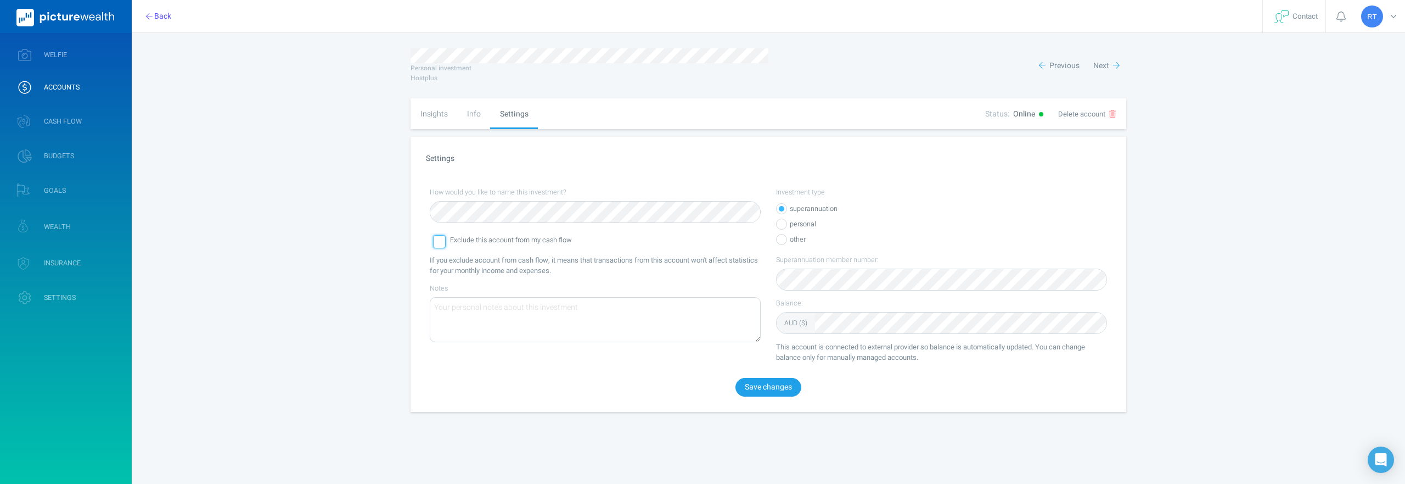
click at [439, 242] on div at bounding box center [439, 241] width 13 height 13
click at [479, 112] on div "Info" at bounding box center [473, 113] width 33 height 31
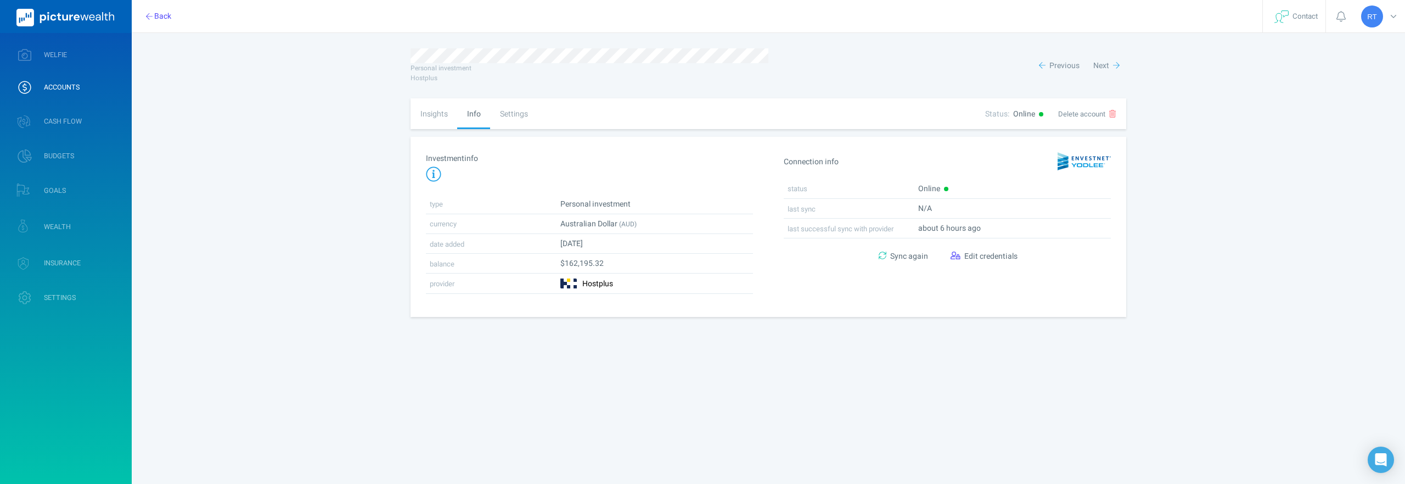
click at [515, 116] on div "Settings" at bounding box center [513, 113] width 47 height 31
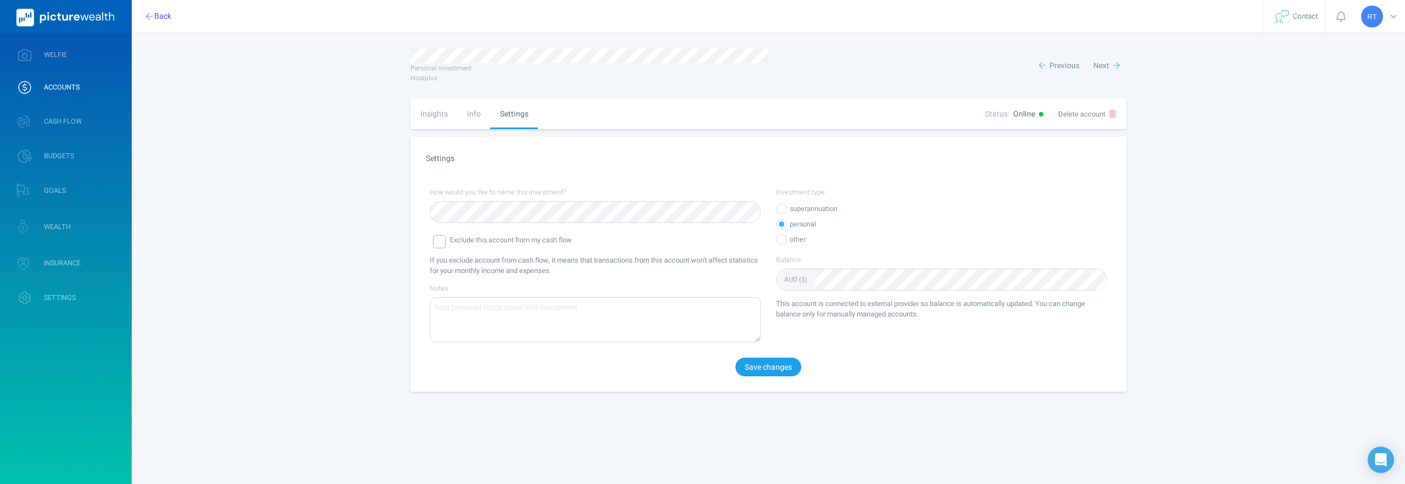
click at [796, 208] on label "superannuation" at bounding box center [947, 208] width 320 height 15
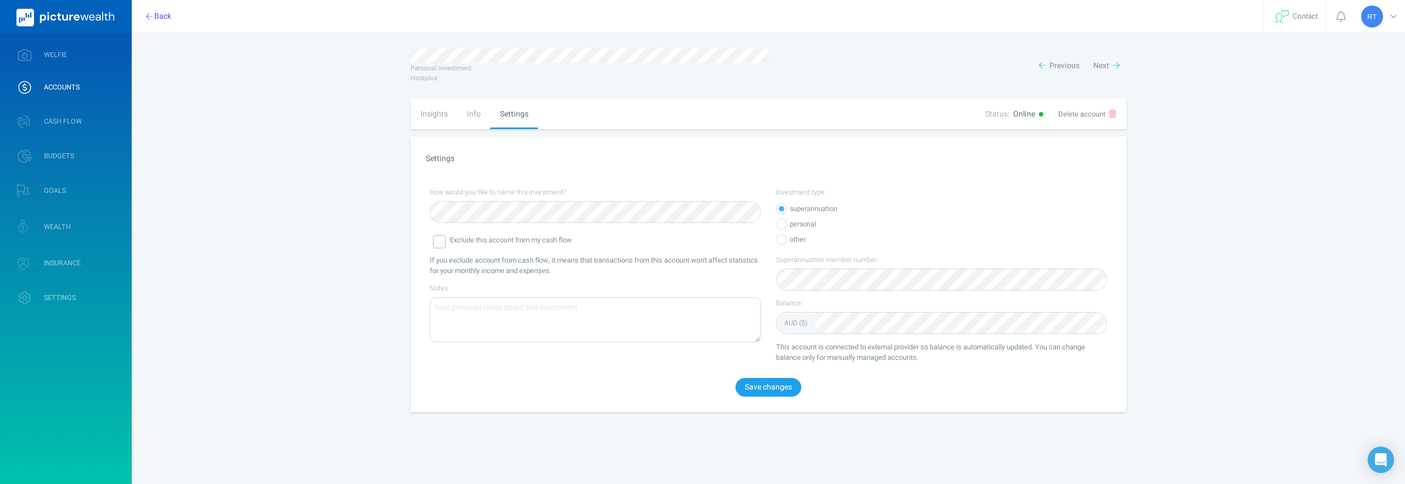
click at [596, 316] on textarea "Notes" at bounding box center [595, 320] width 330 height 44
click at [439, 244] on div at bounding box center [439, 241] width 13 height 13
click at [760, 392] on button "Save changes" at bounding box center [769, 387] width 66 height 19
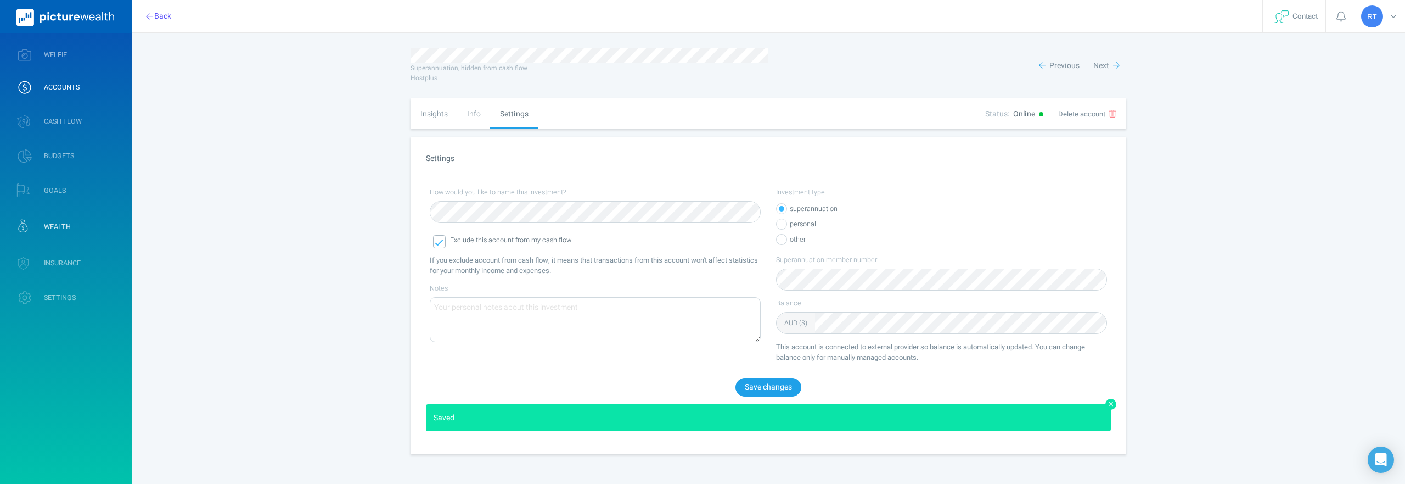
click at [52, 232] on link "WEALTH" at bounding box center [66, 226] width 132 height 32
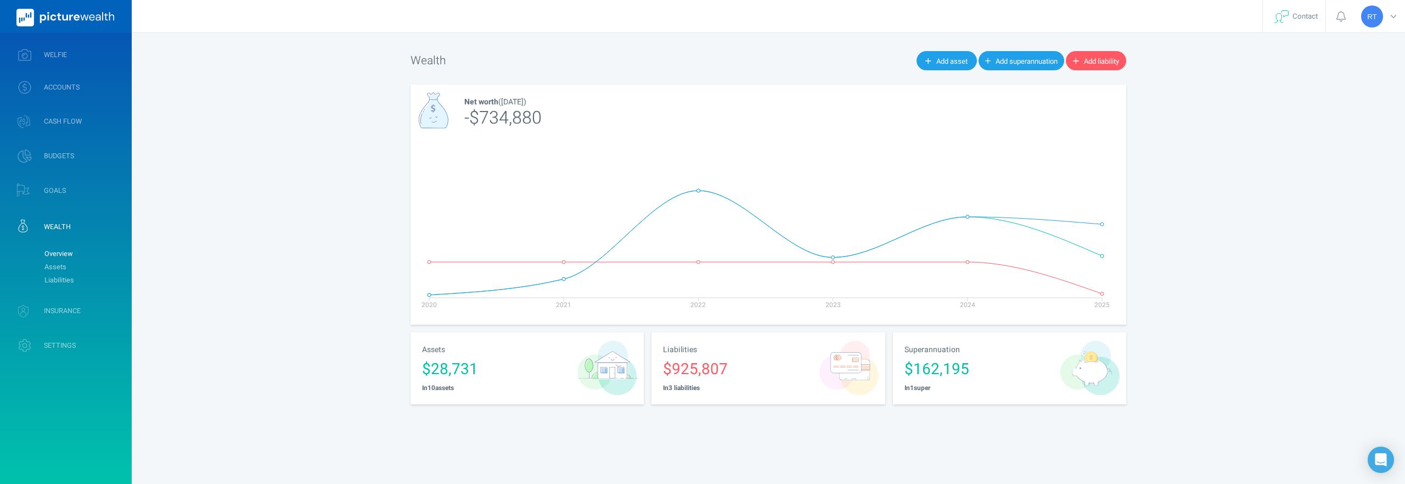
click at [689, 384] on strong "In 3 liabilities" at bounding box center [681, 387] width 37 height 9
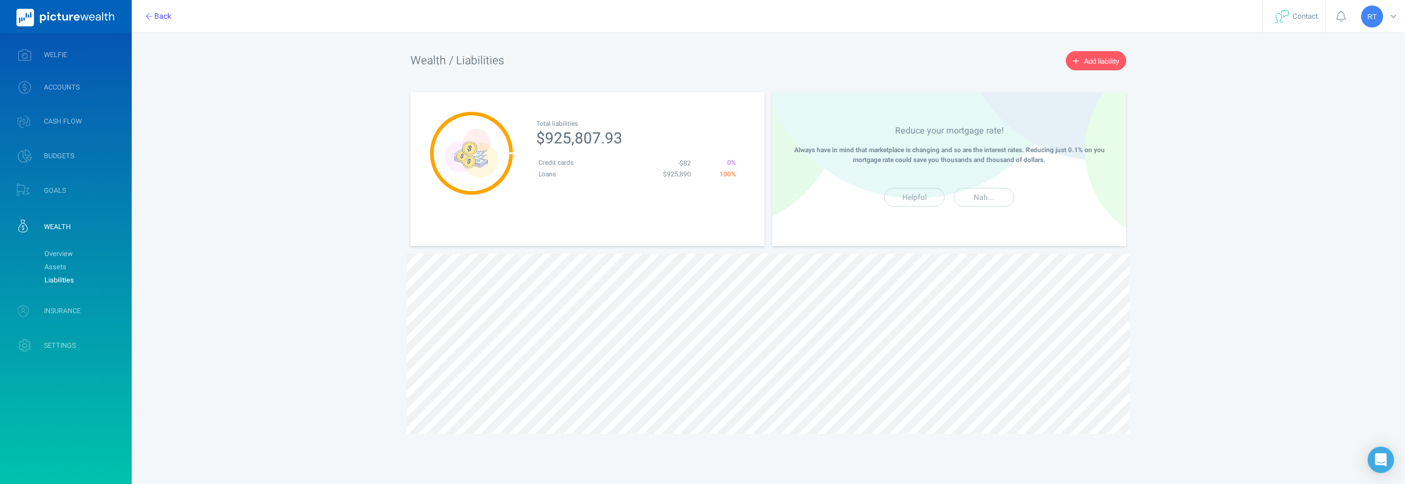
select select "L3M"
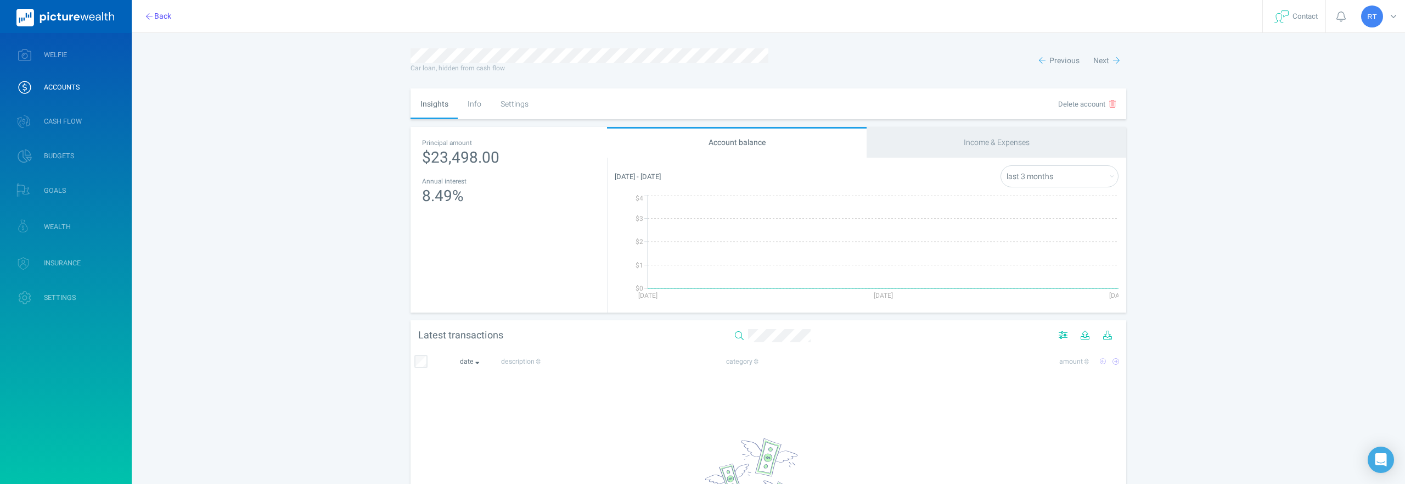
click at [469, 105] on div "Info" at bounding box center [474, 103] width 33 height 31
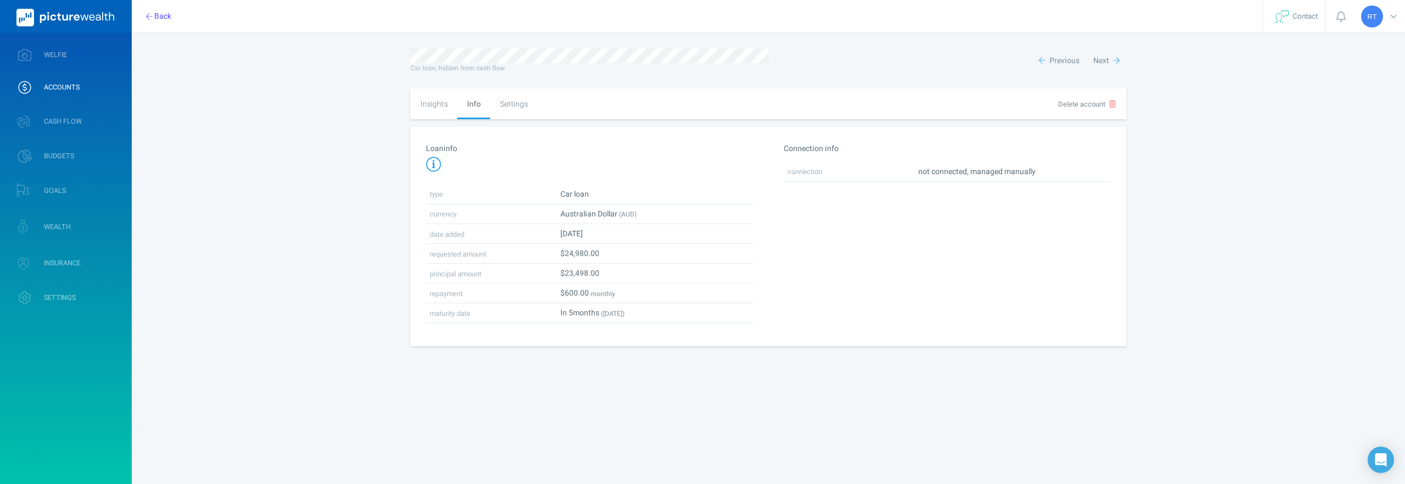
click at [509, 106] on div "Settings" at bounding box center [513, 103] width 47 height 31
select select "4"
select select "monthly"
select select "fixed"
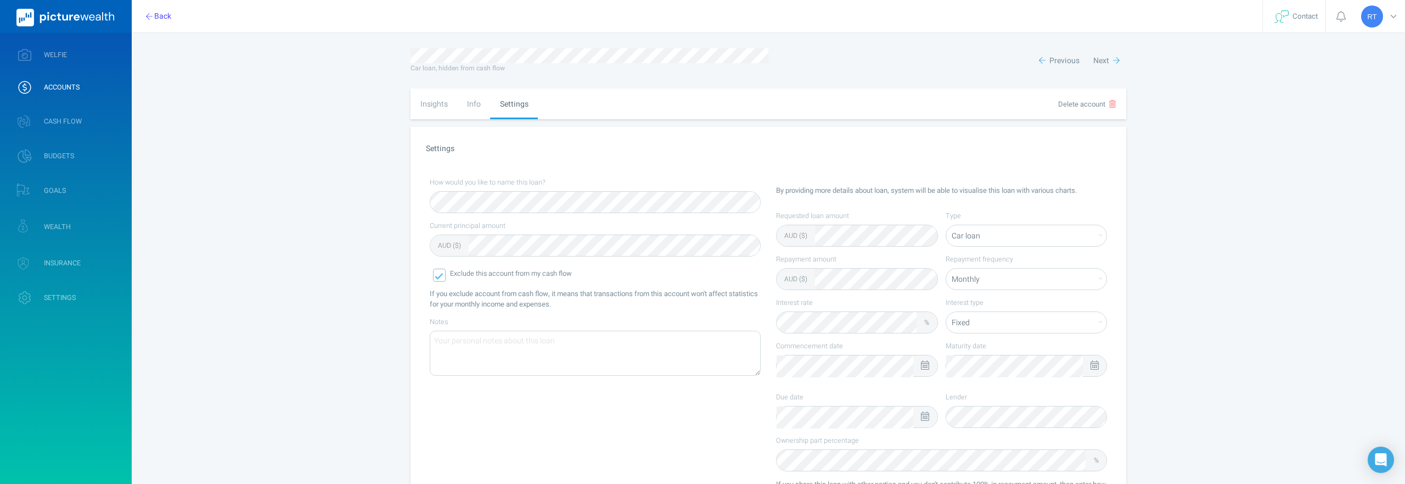
click at [428, 102] on div "Insights" at bounding box center [434, 103] width 47 height 31
select select "L3M"
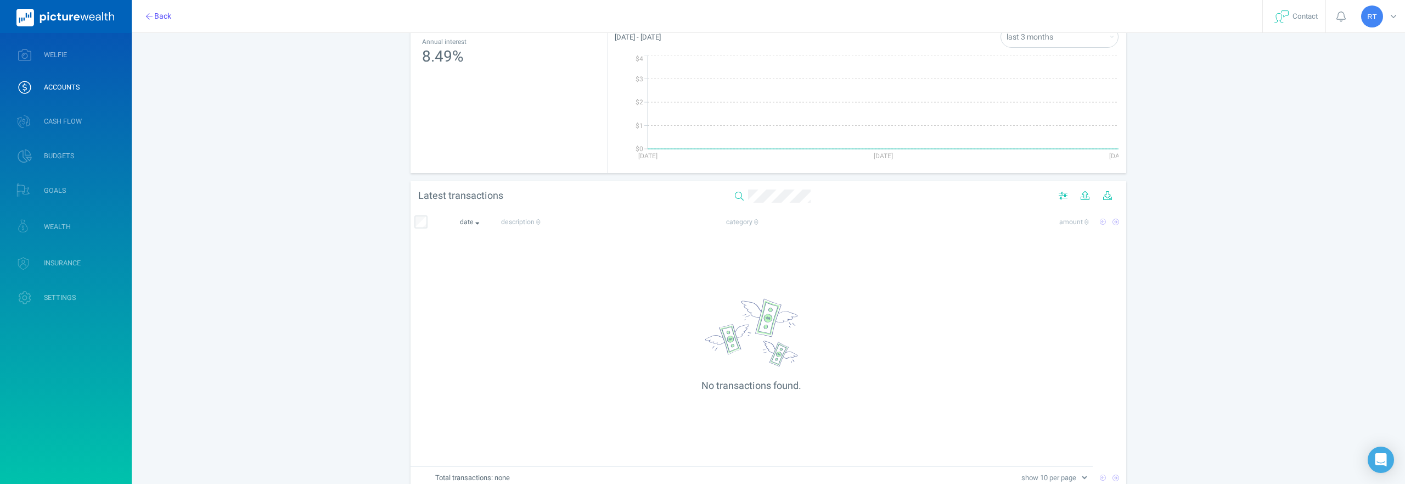
scroll to position [150, 0]
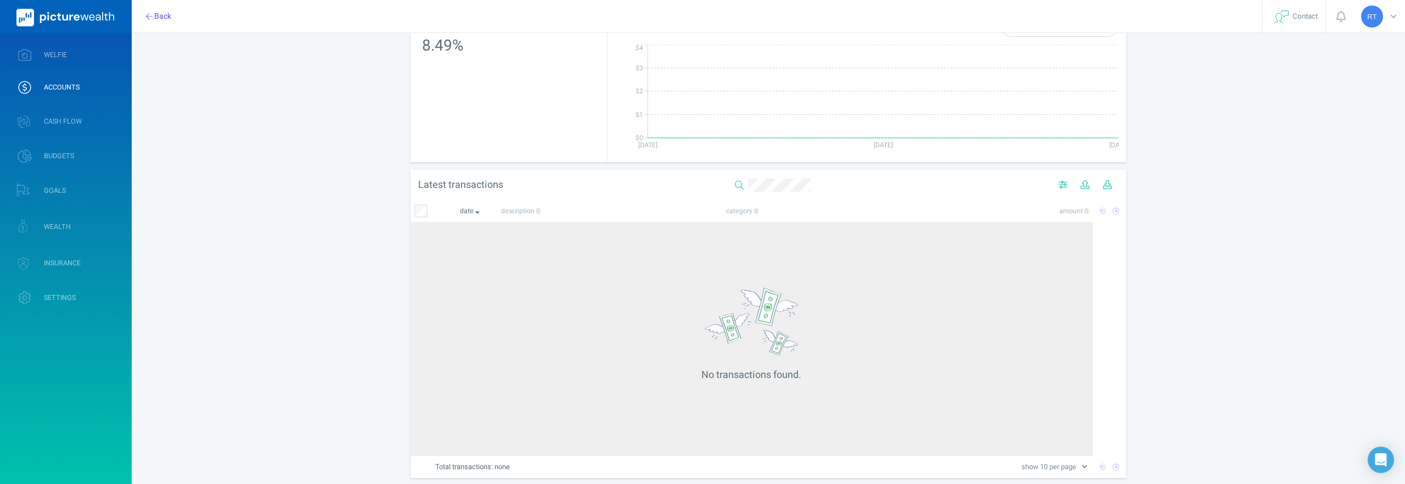
click at [441, 251] on div "No transactions found." at bounding box center [751, 339] width 675 height 226
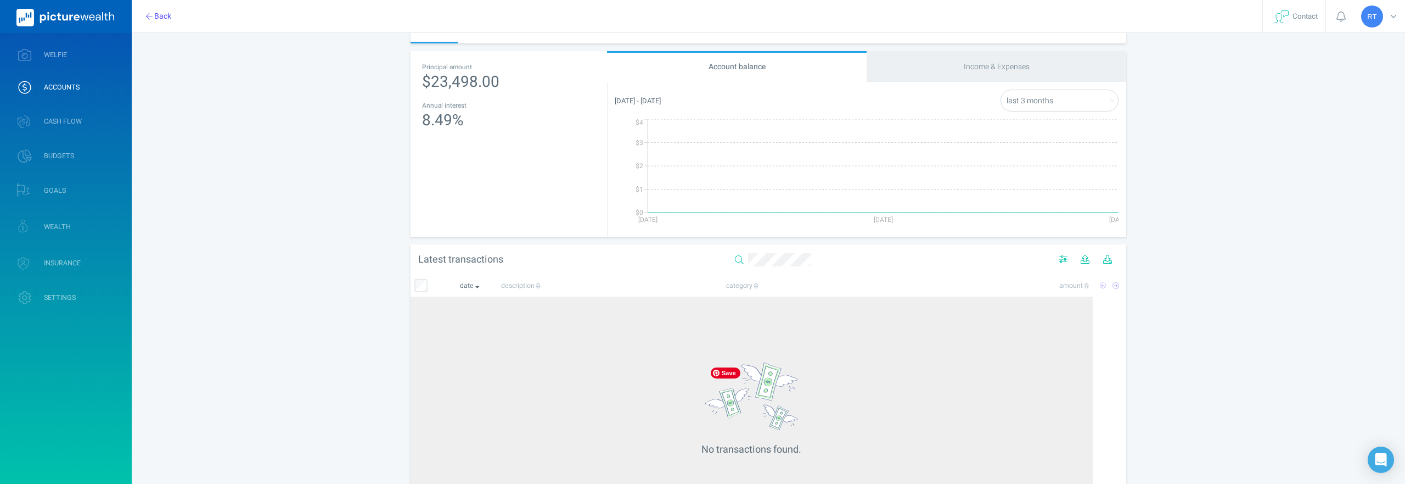
scroll to position [0, 0]
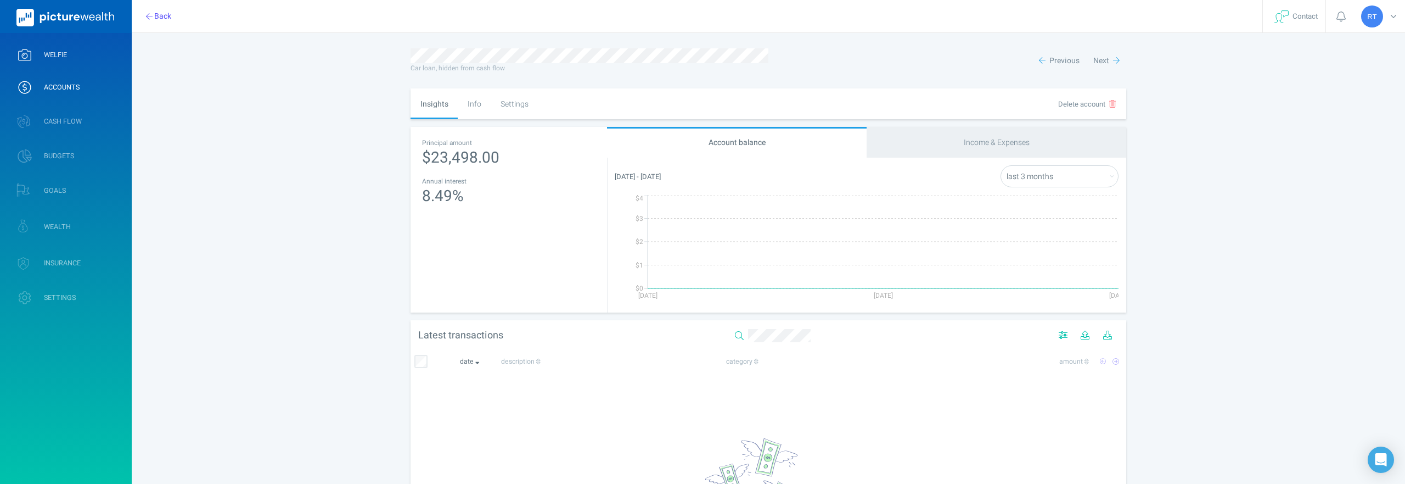
click at [51, 51] on span "WELFIE" at bounding box center [55, 55] width 23 height 9
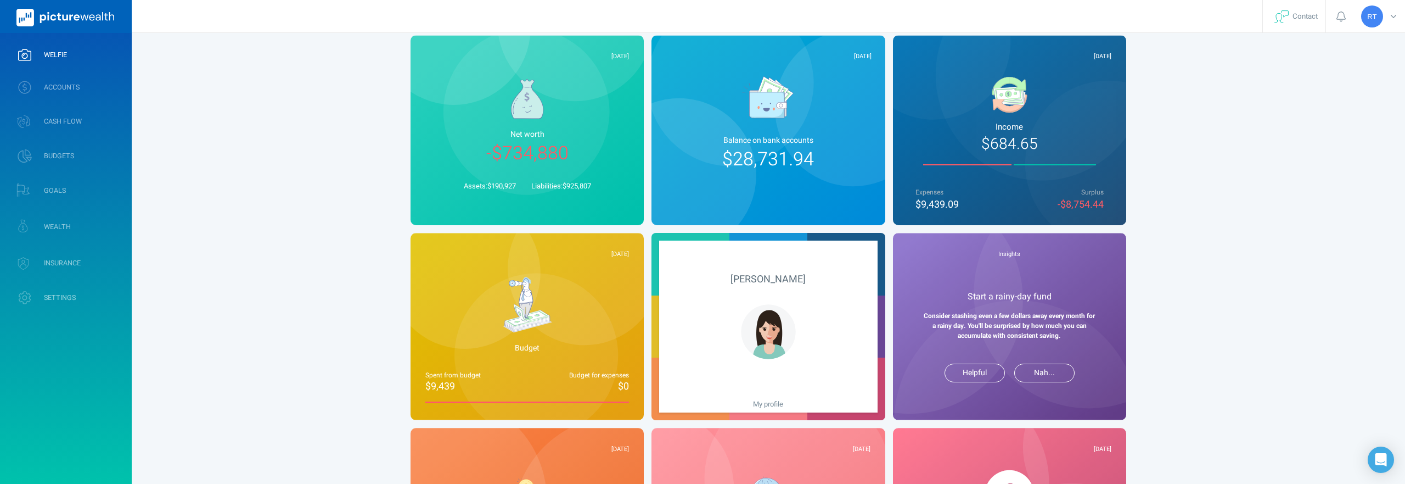
scroll to position [47, 0]
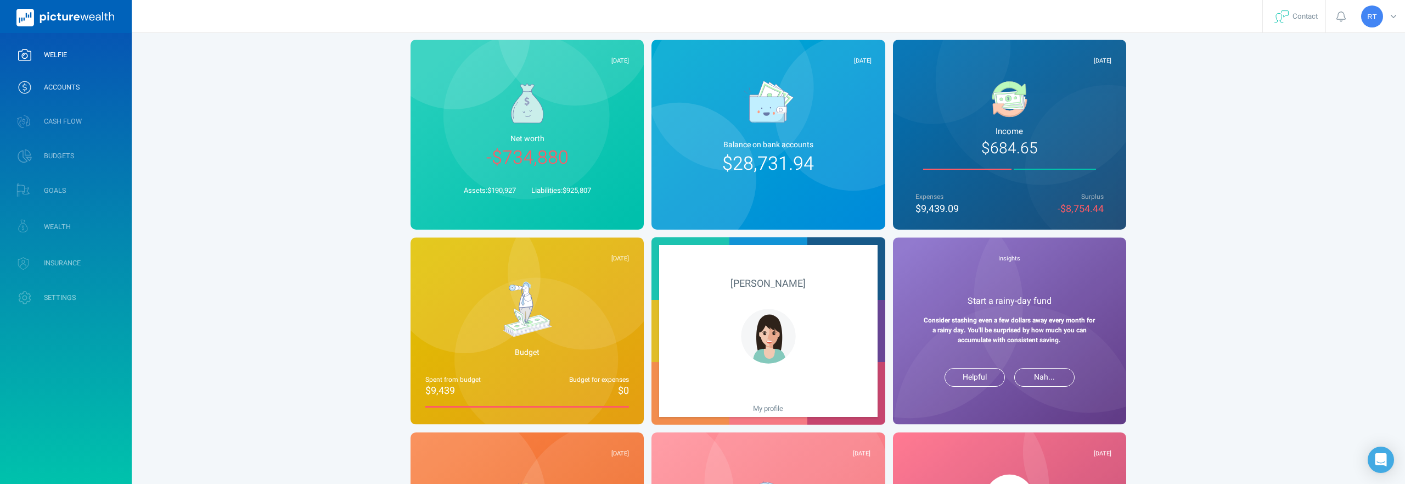
click at [49, 91] on span "ACCOUNTS" at bounding box center [62, 87] width 36 height 9
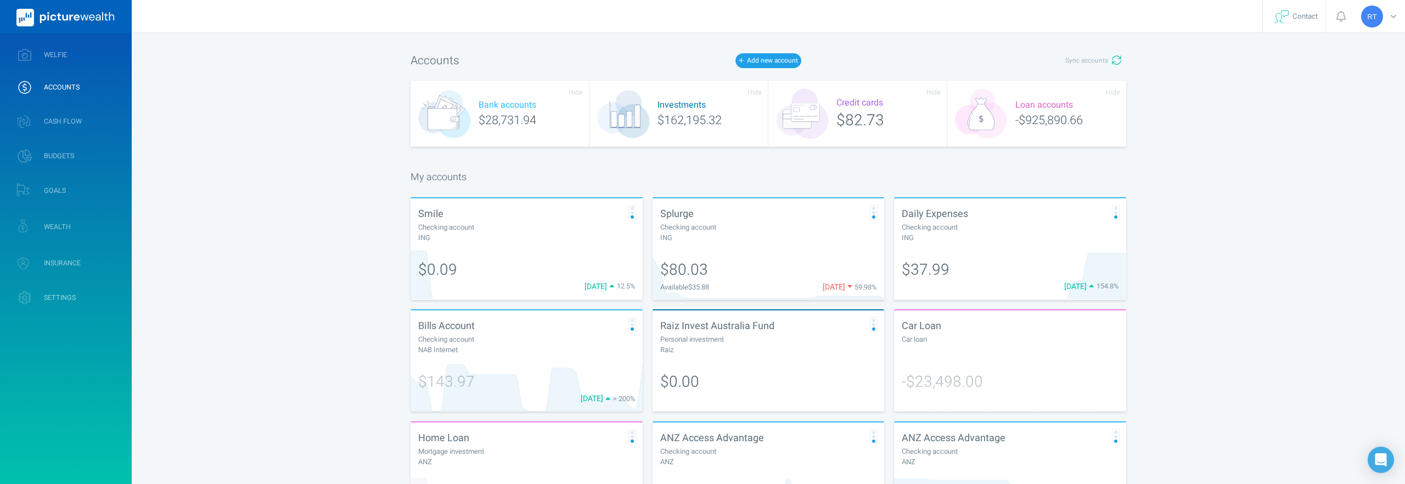
click at [1073, 105] on div "Loan accounts -$925,890.66" at bounding box center [1037, 114] width 179 height 66
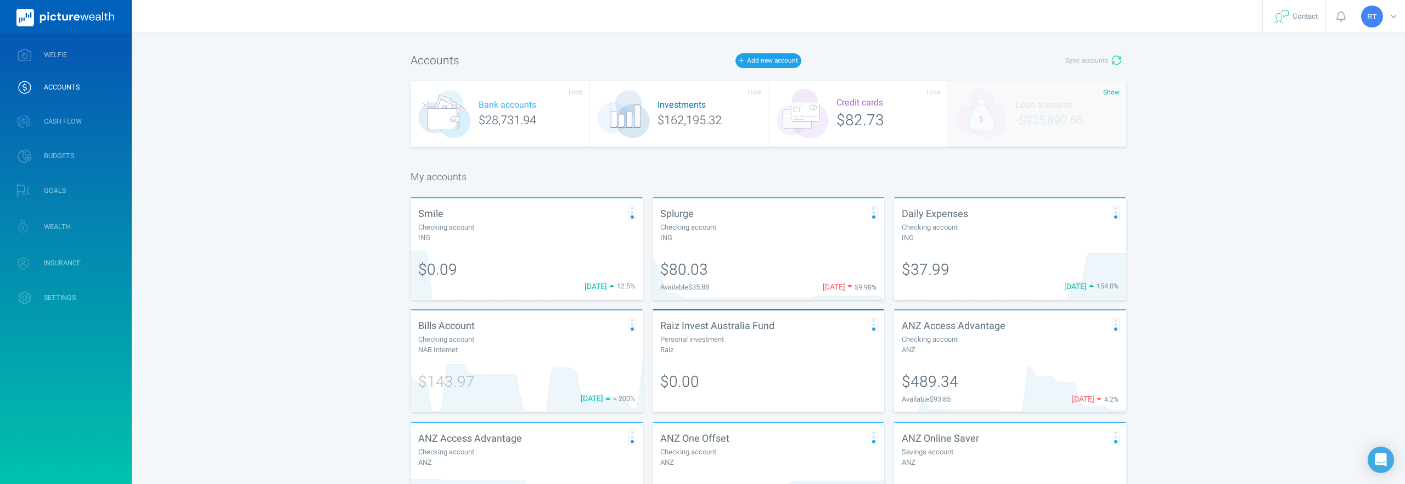
click at [1059, 110] on div "Loan accounts -$925,890.66" at bounding box center [1037, 114] width 179 height 66
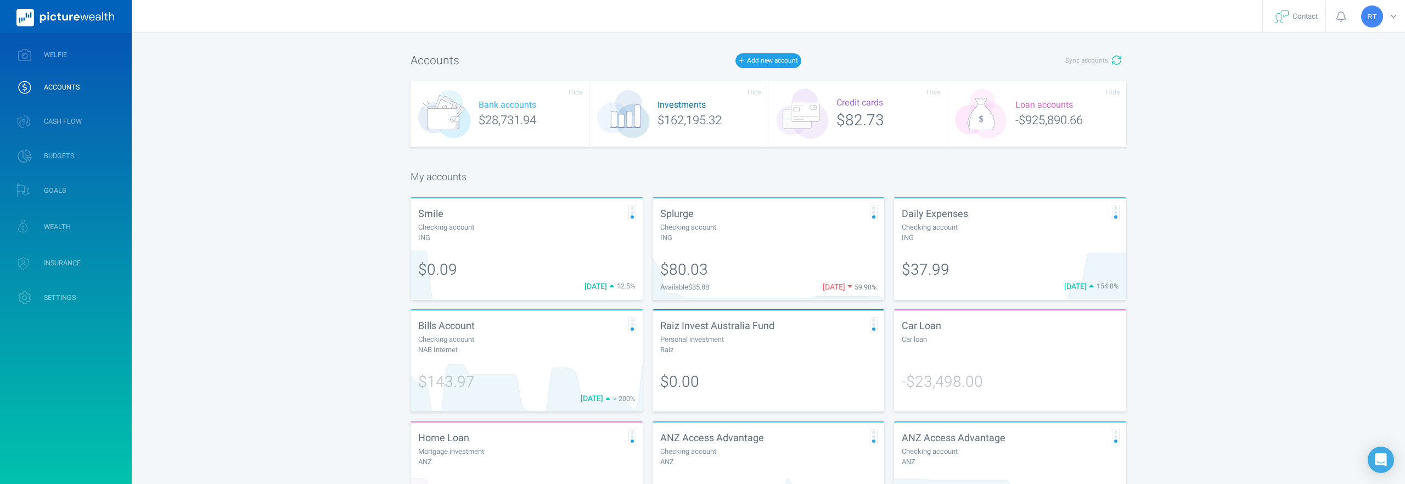
click at [991, 336] on div "Car loan" at bounding box center [1010, 338] width 217 height 11
select select "L3M"
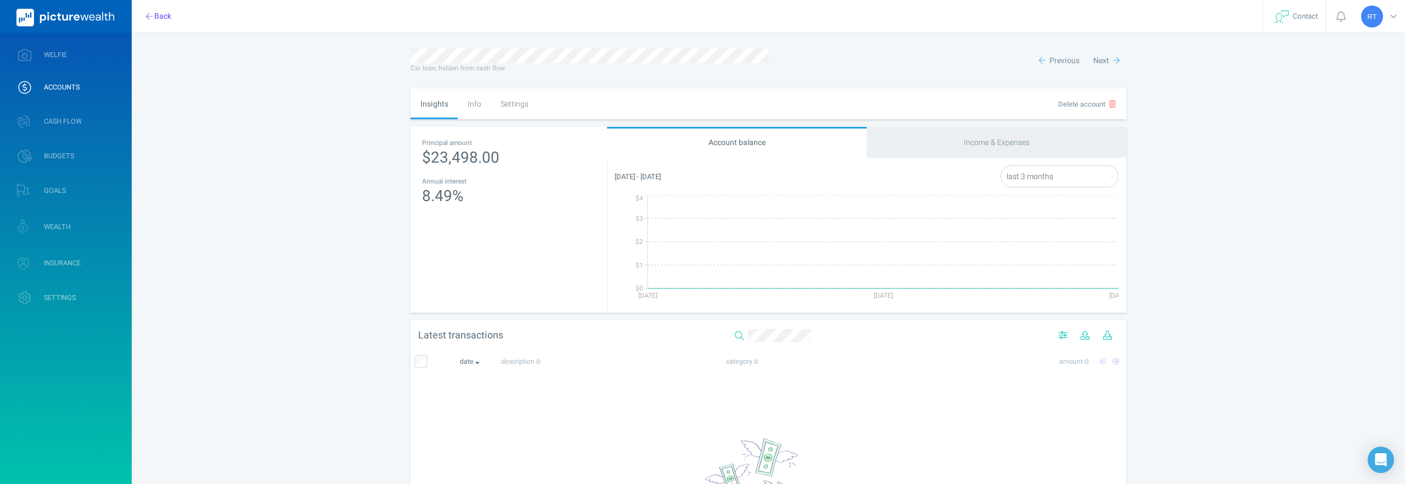
click at [478, 107] on div "Info" at bounding box center [474, 103] width 33 height 31
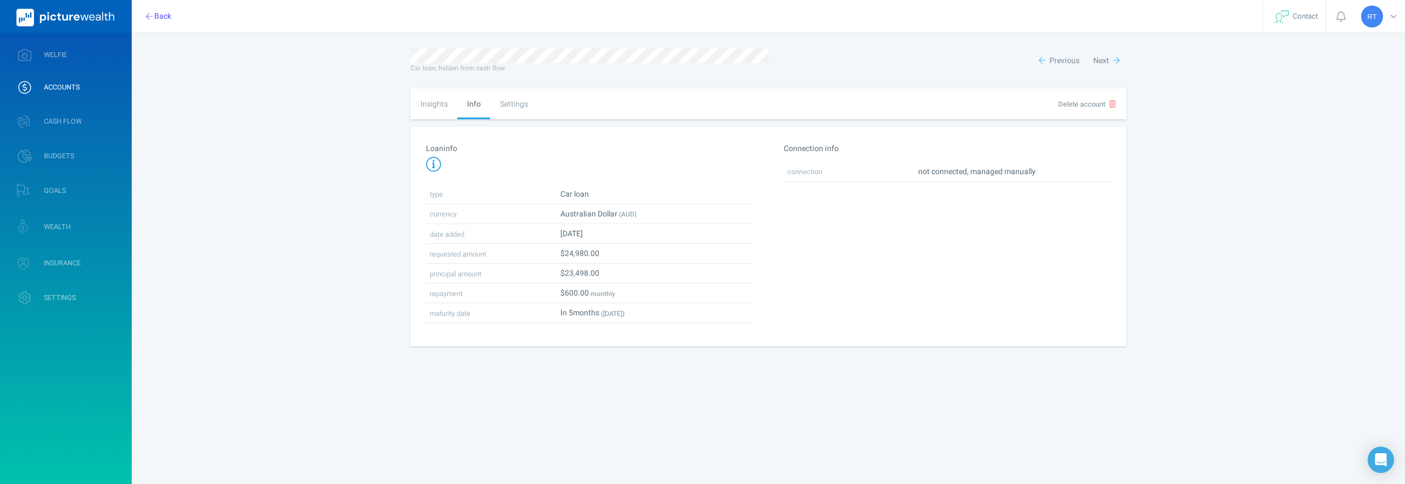
click at [519, 105] on div "Settings" at bounding box center [513, 103] width 47 height 31
select select "4"
select select "monthly"
select select "fixed"
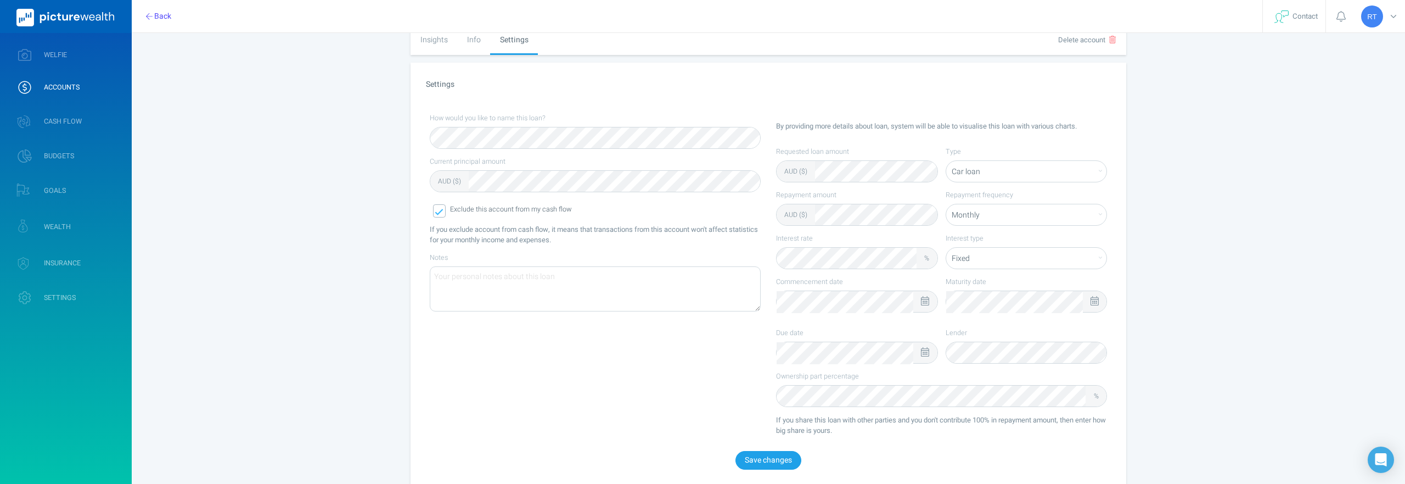
scroll to position [81, 0]
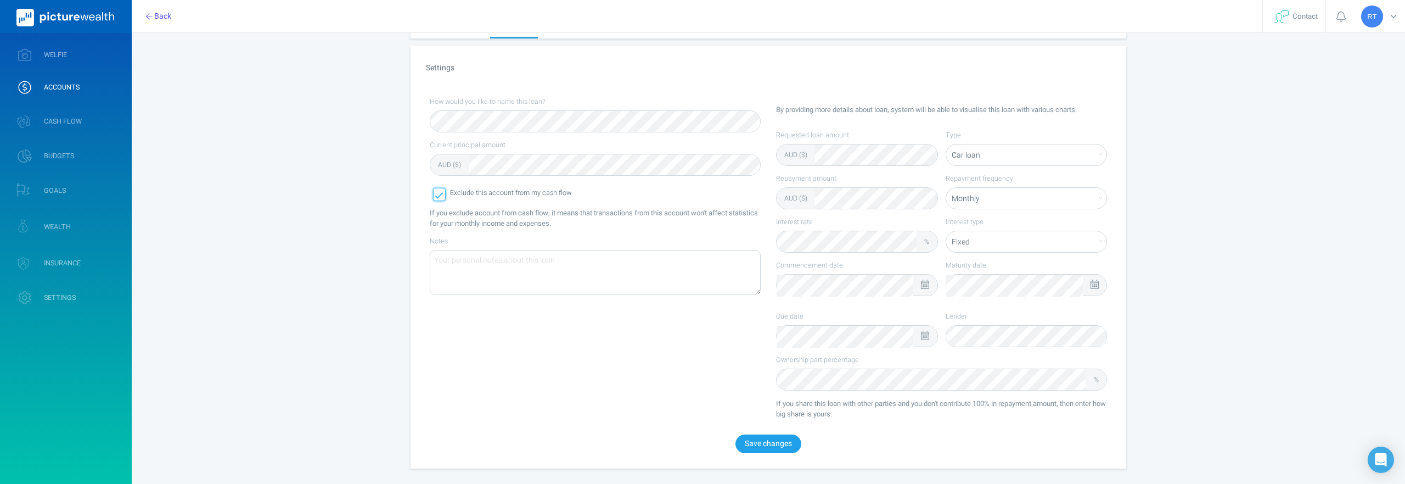
click at [439, 191] on icon at bounding box center [439, 195] width 9 height 9
click at [772, 449] on button "Save changes" at bounding box center [769, 443] width 66 height 19
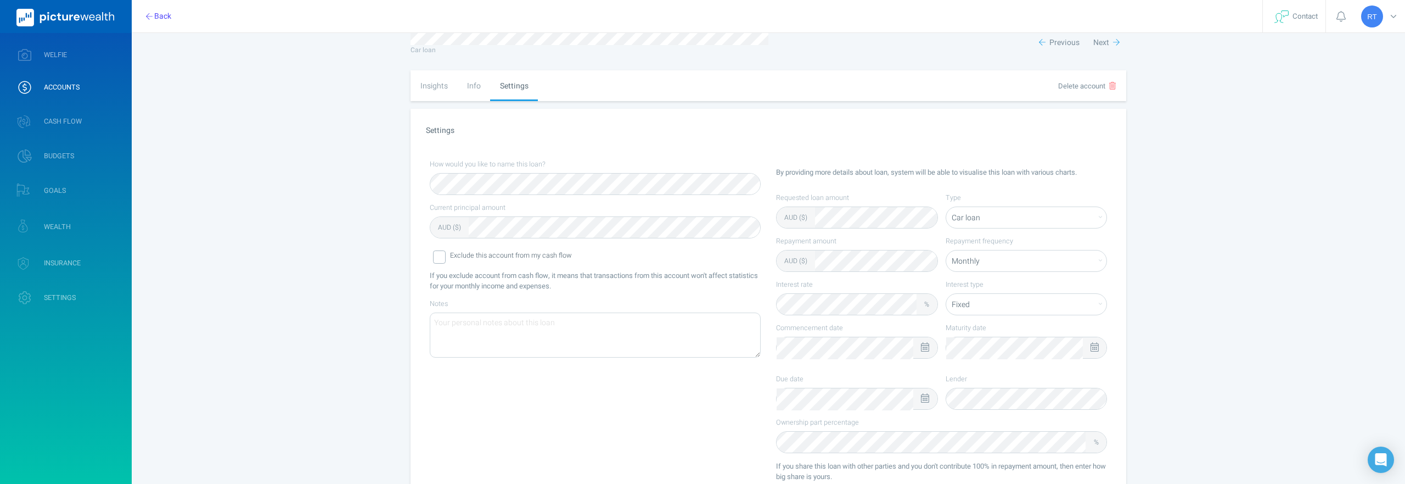
scroll to position [0, 0]
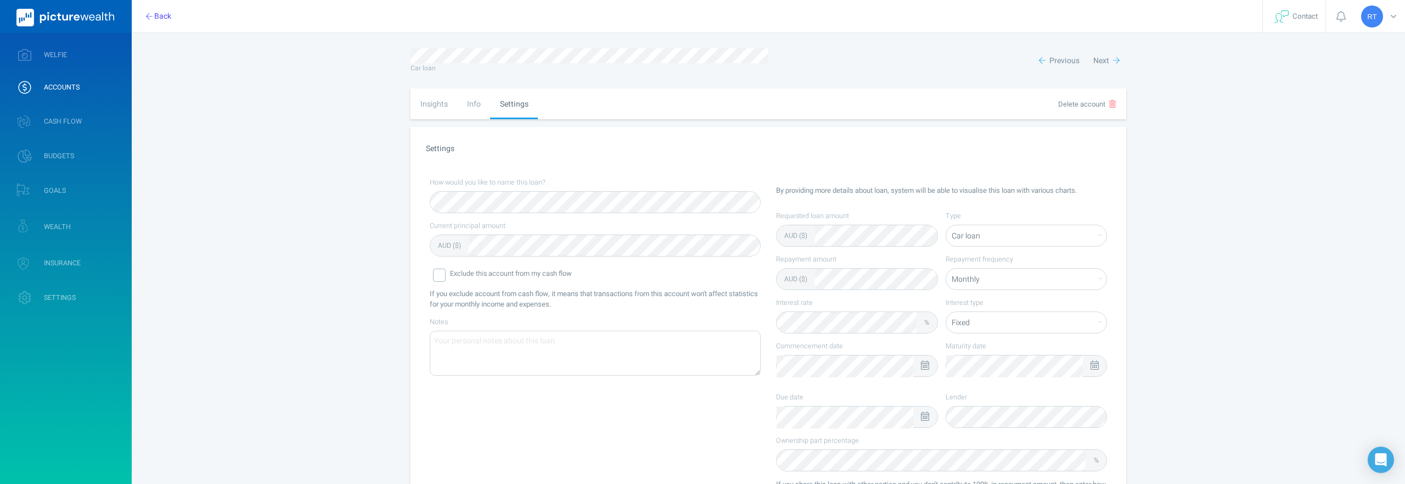
click at [460, 89] on div "Info" at bounding box center [473, 103] width 33 height 31
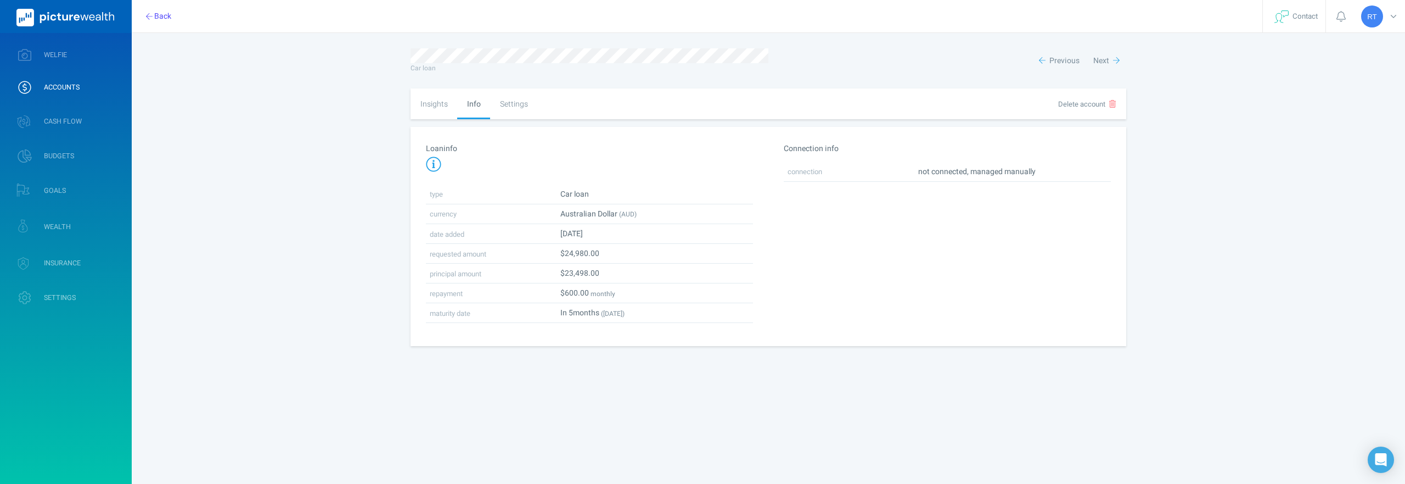
click at [435, 103] on div "Insights" at bounding box center [434, 103] width 47 height 31
select select "L3M"
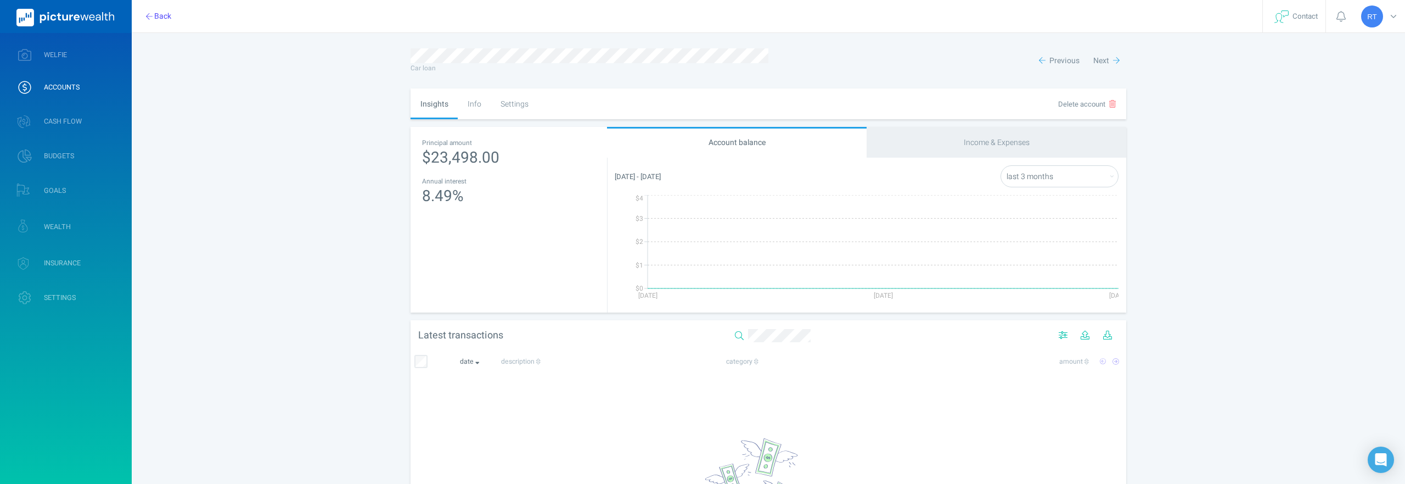
click at [1041, 136] on div "Income & Expenses" at bounding box center [997, 142] width 260 height 31
select select "L3M"
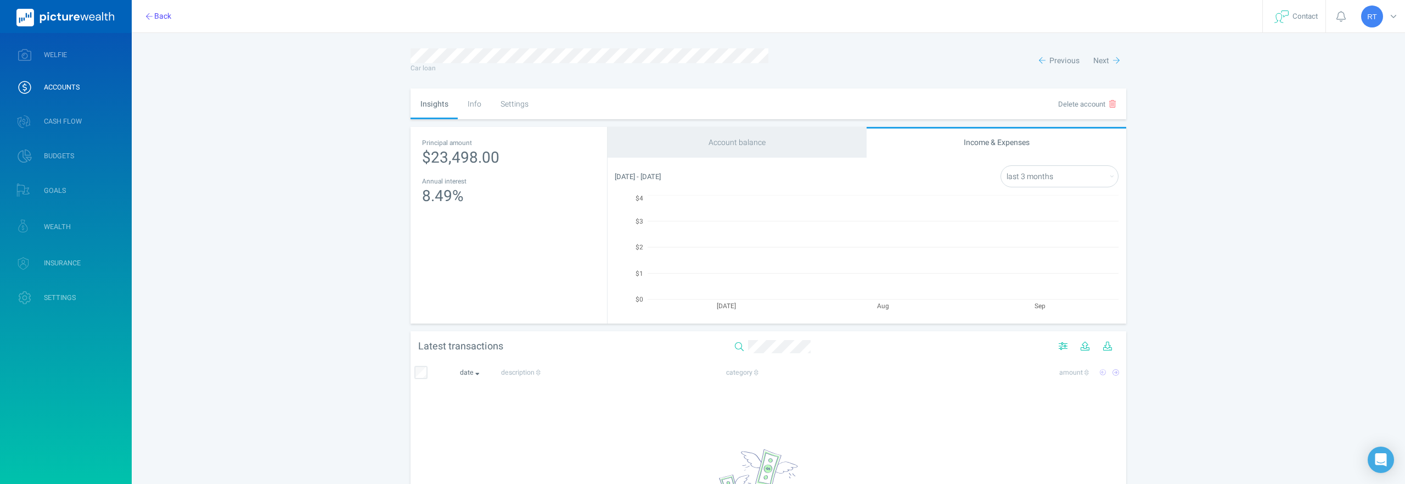
click at [820, 129] on div "Account balance" at bounding box center [737, 142] width 260 height 31
select select "L3M"
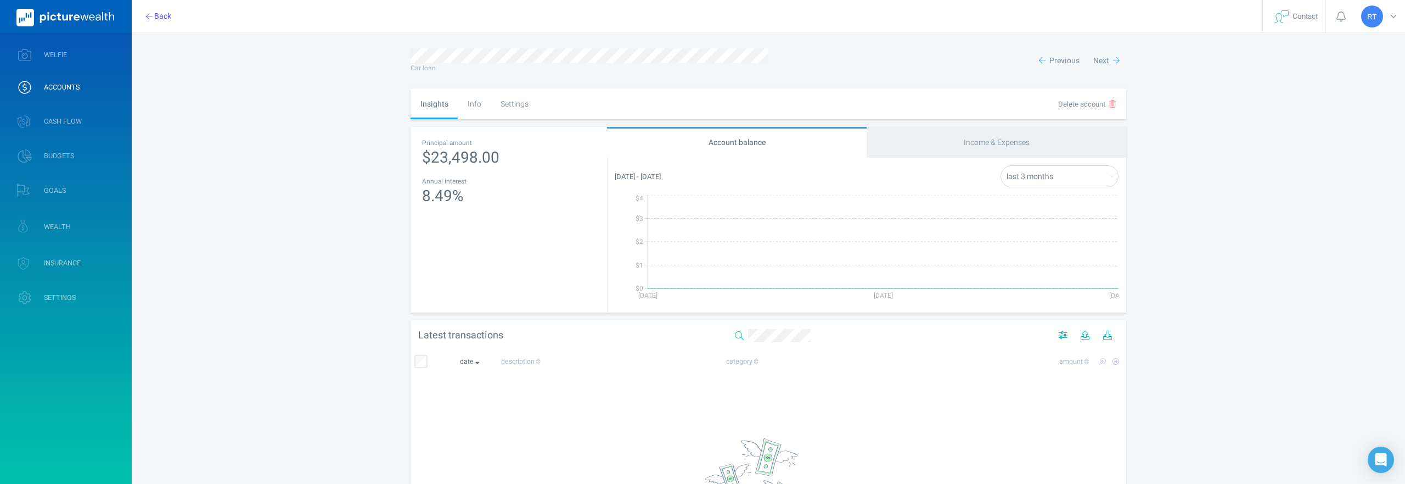
click at [444, 158] on div "$23,498.00" at bounding box center [508, 158] width 173 height 23
click at [429, 191] on div "8.49 %" at bounding box center [508, 196] width 173 height 23
click at [469, 106] on div "Info" at bounding box center [474, 103] width 33 height 31
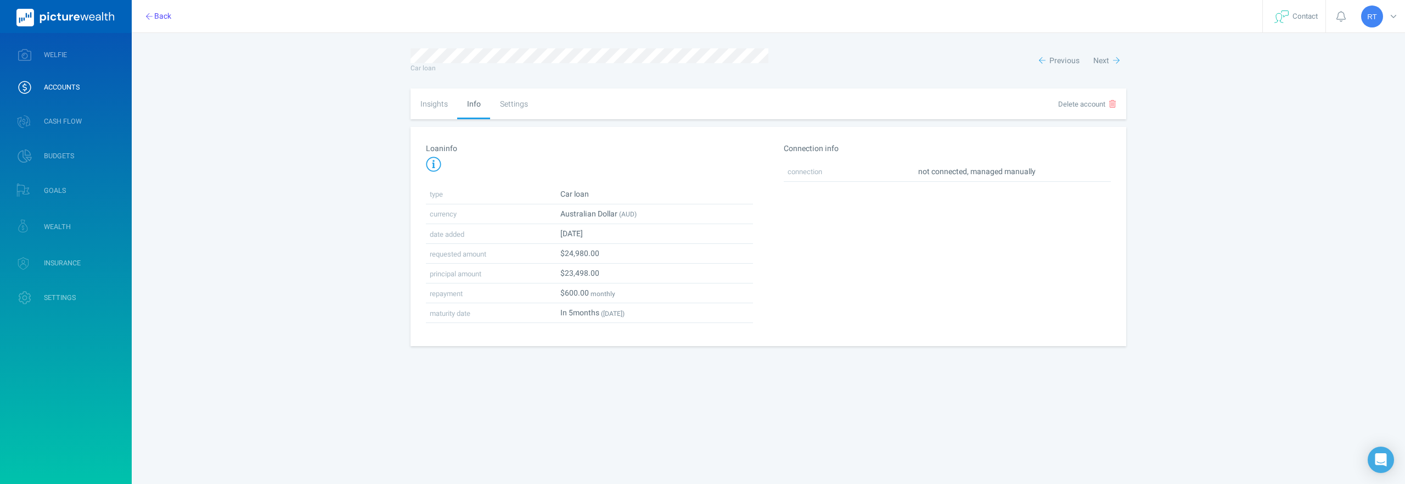
click at [514, 103] on div "Settings" at bounding box center [513, 103] width 47 height 31
select select "4"
select select "monthly"
select select "fixed"
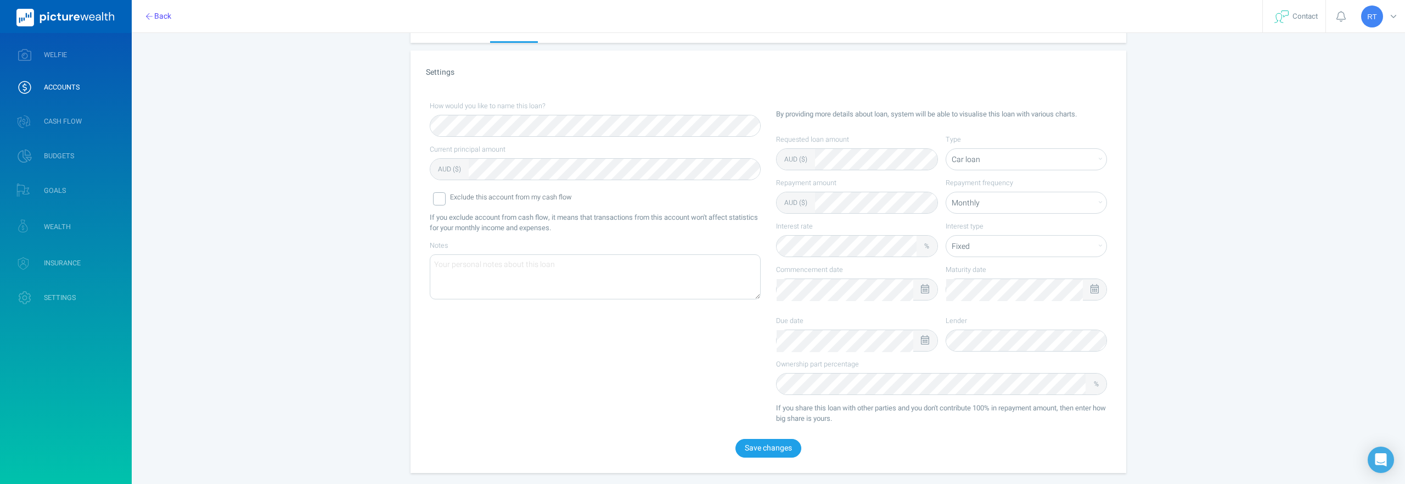
scroll to position [81, 0]
click at [63, 53] on span "WELFIE" at bounding box center [55, 55] width 23 height 9
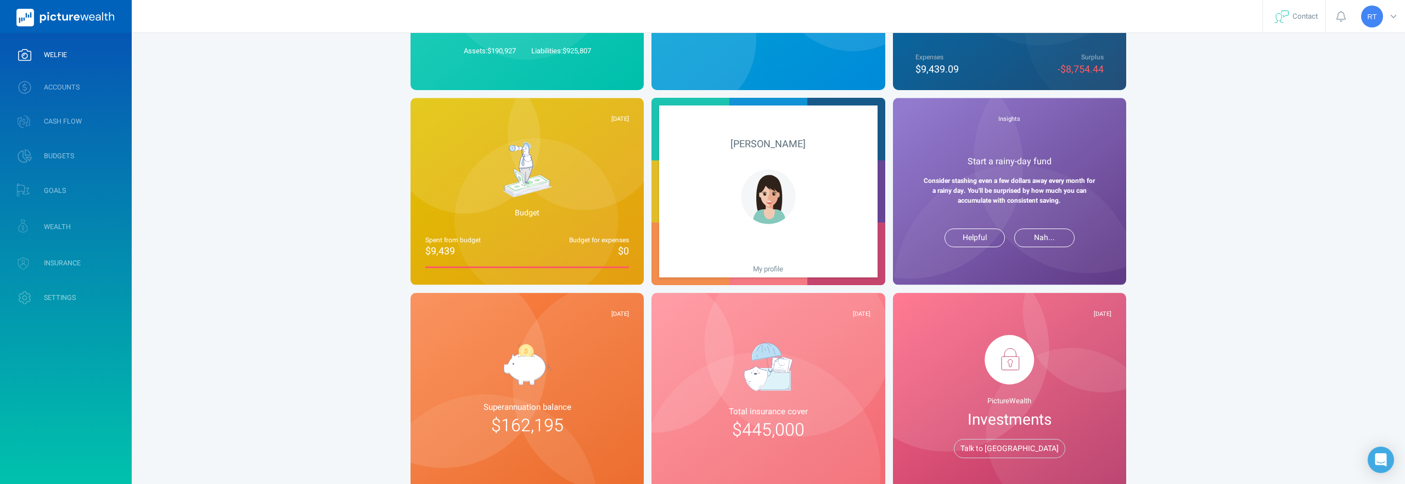
scroll to position [251, 0]
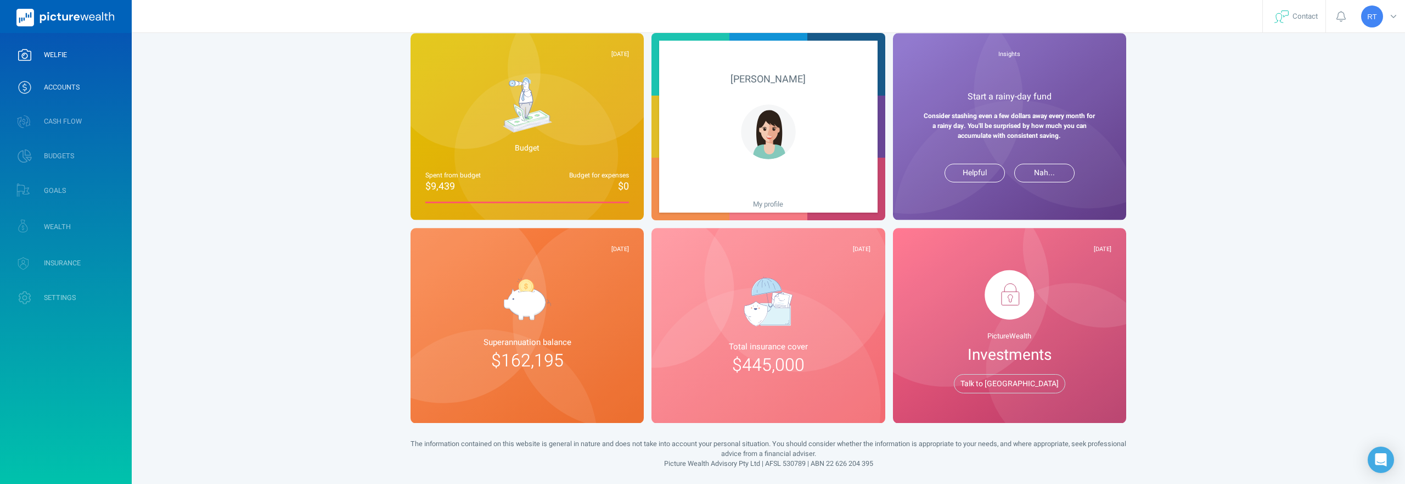
click at [49, 85] on span "ACCOUNTS" at bounding box center [62, 87] width 36 height 9
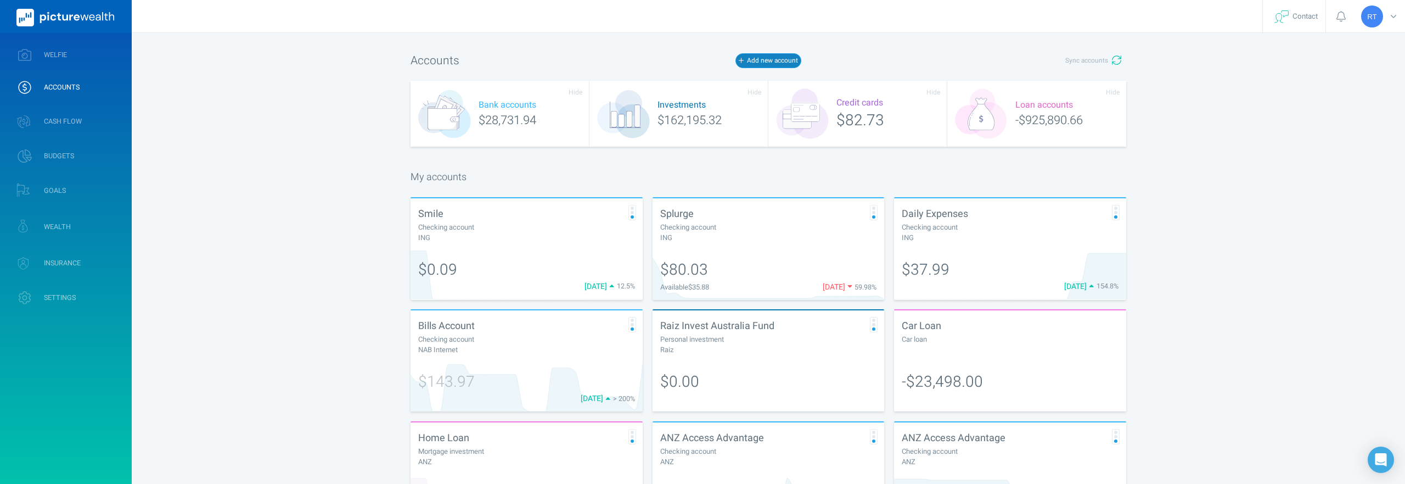
click at [776, 66] on button "Add new account" at bounding box center [769, 60] width 66 height 14
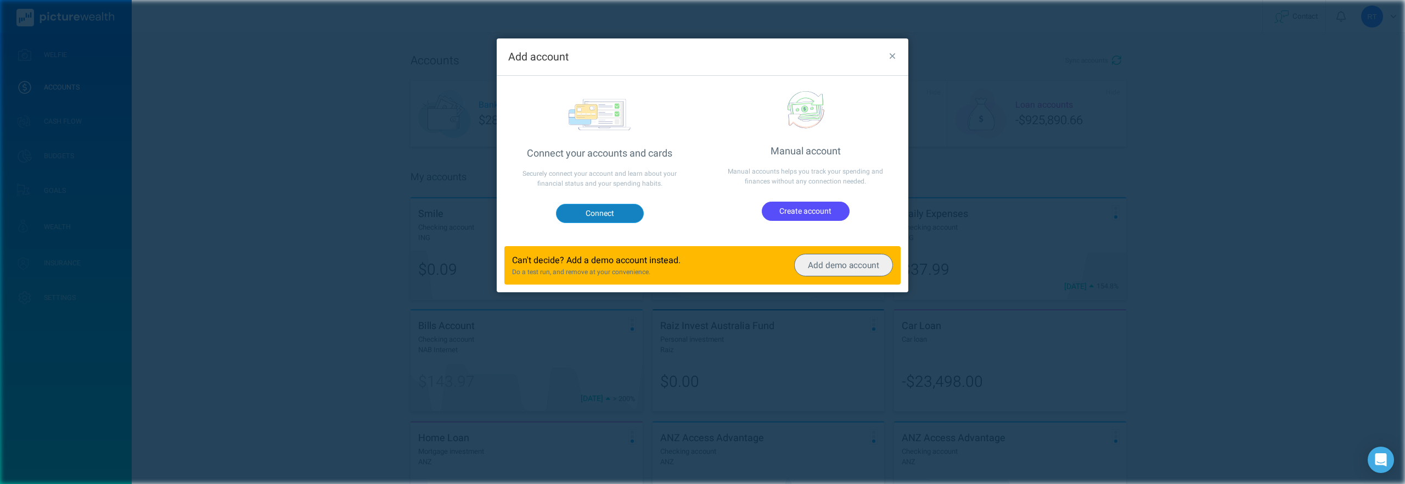
click at [590, 210] on button "Connect" at bounding box center [600, 213] width 88 height 19
click at [894, 55] on icon "button" at bounding box center [893, 56] width 6 height 6
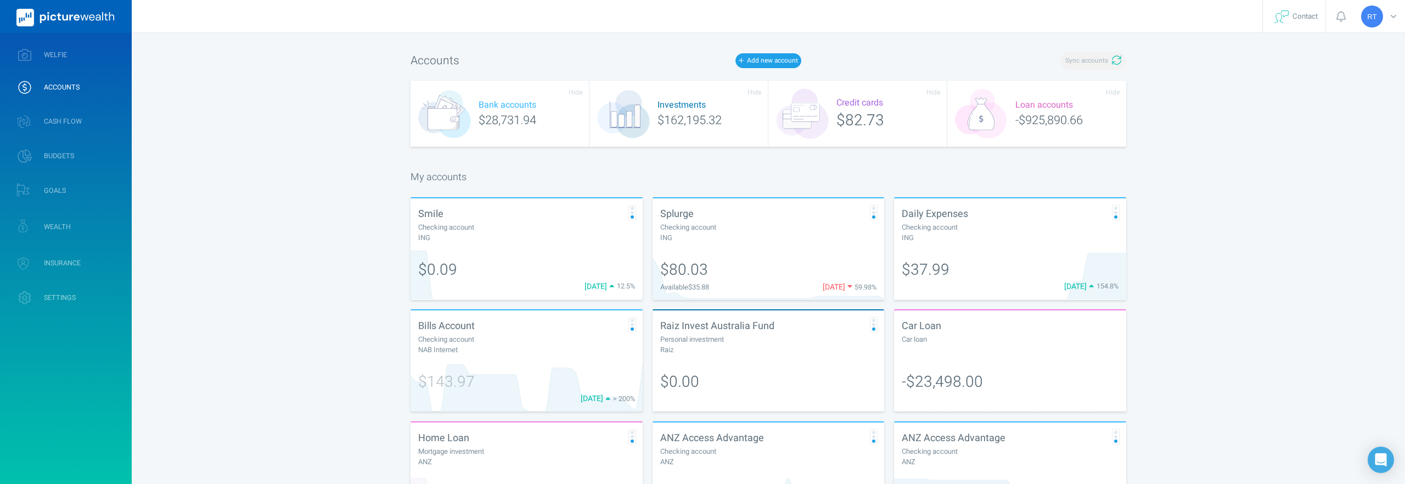
click at [1095, 62] on span "Sync accounts" at bounding box center [1087, 60] width 43 height 9
click at [1089, 63] on span "Sync accounts" at bounding box center [1087, 60] width 43 height 9
click at [1114, 350] on div at bounding box center [1010, 349] width 217 height 10
select select "L3M"
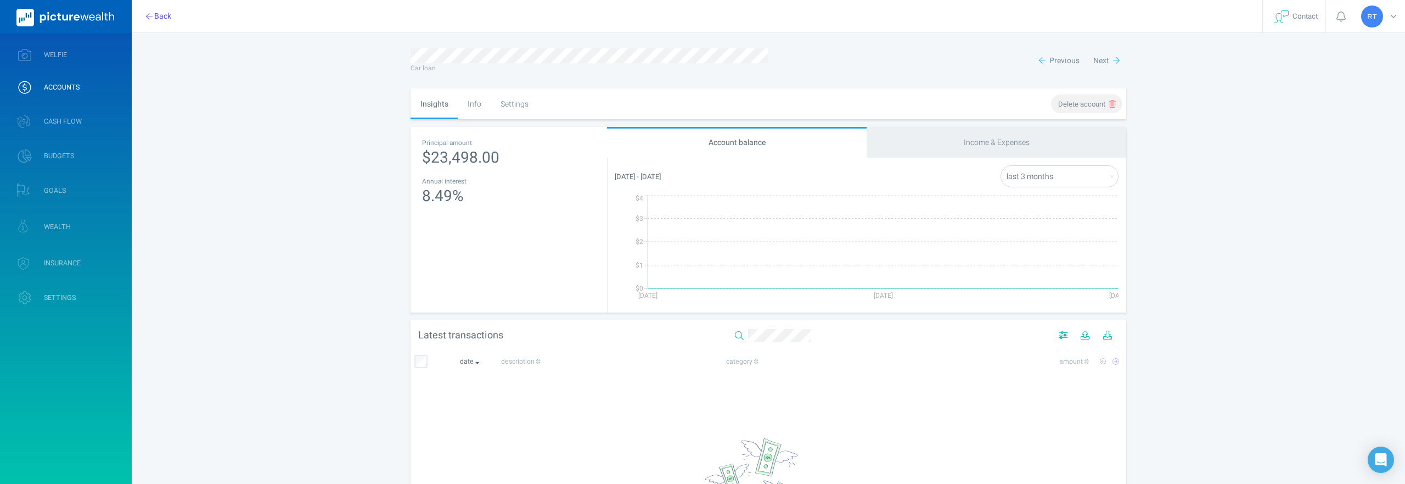
click at [1094, 110] on button "Delete account" at bounding box center [1086, 103] width 71 height 19
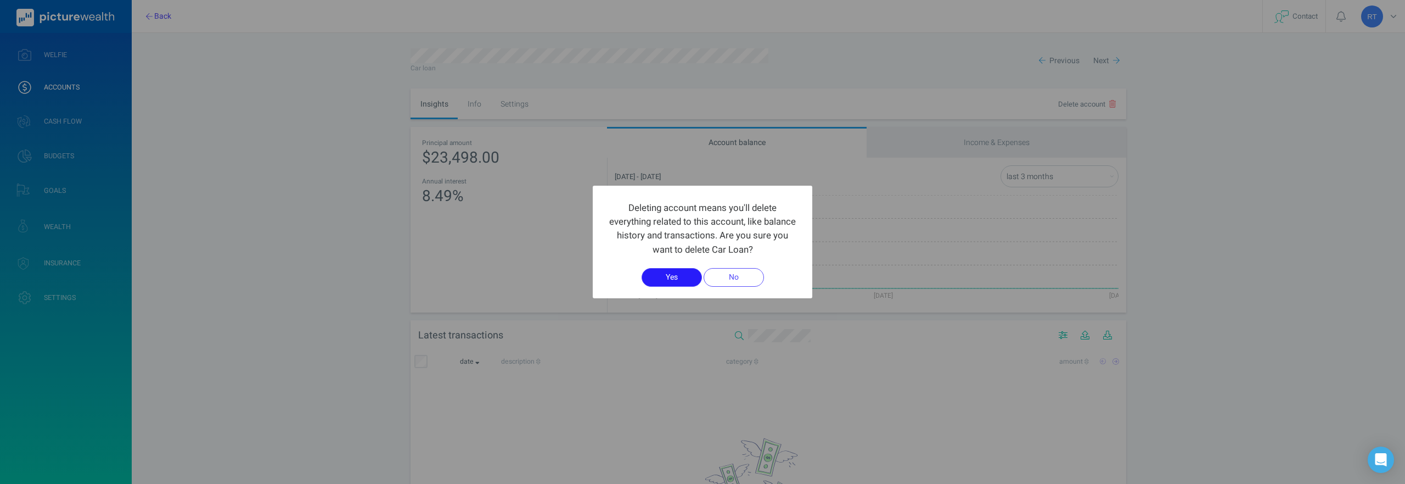
click at [661, 282] on button "Yes" at bounding box center [672, 277] width 60 height 19
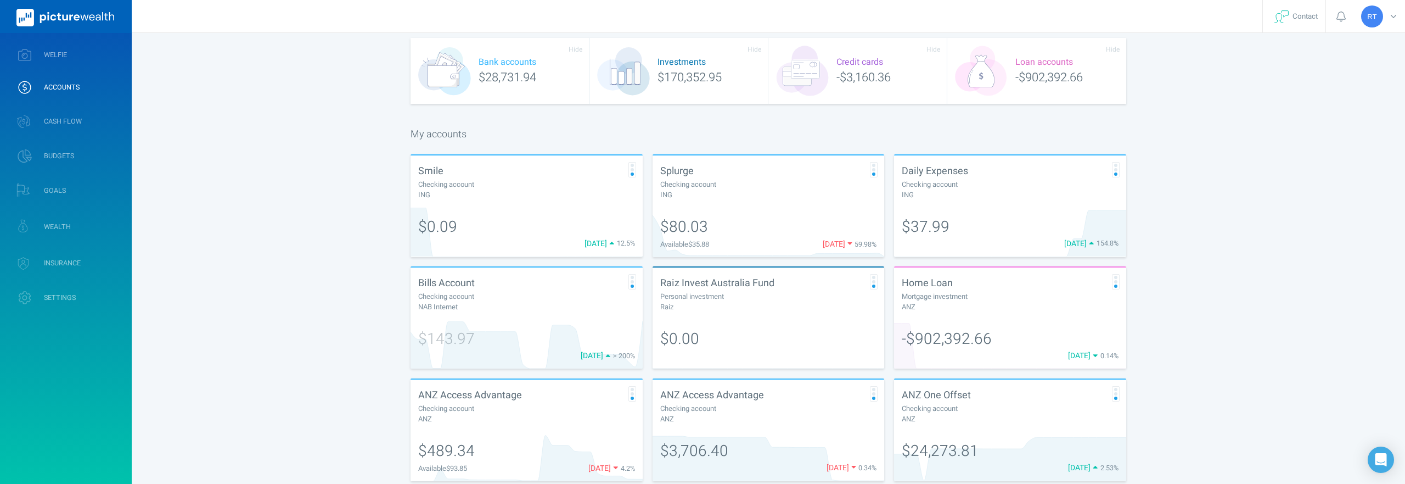
scroll to position [39, 0]
click at [503, 318] on div "Bills Account Checking account NAB Internet" at bounding box center [527, 297] width 232 height 52
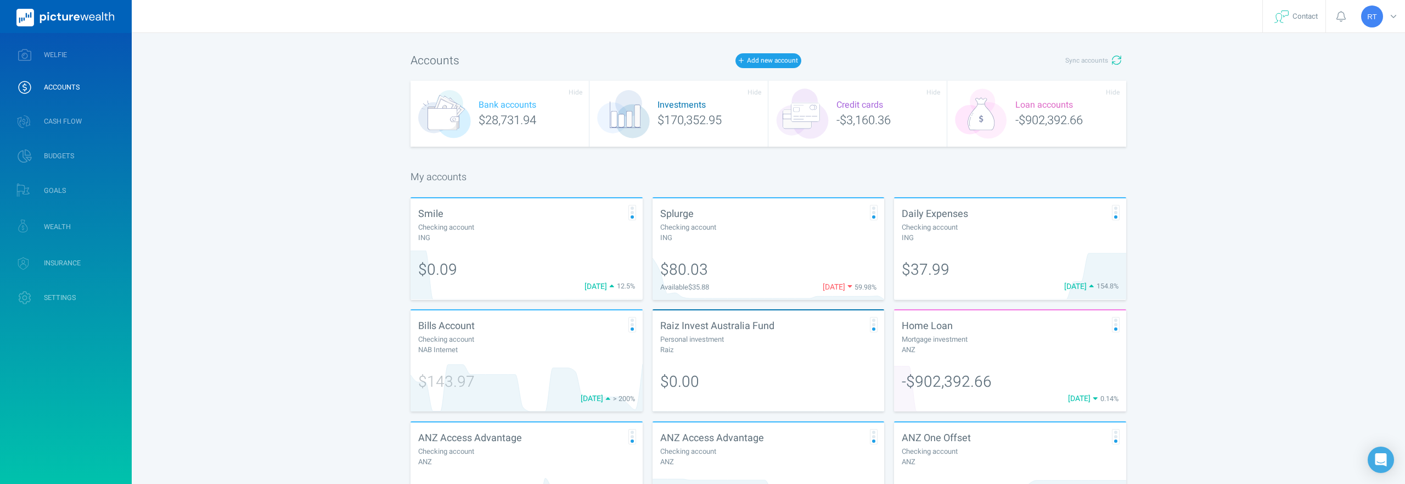
select select "L3M"
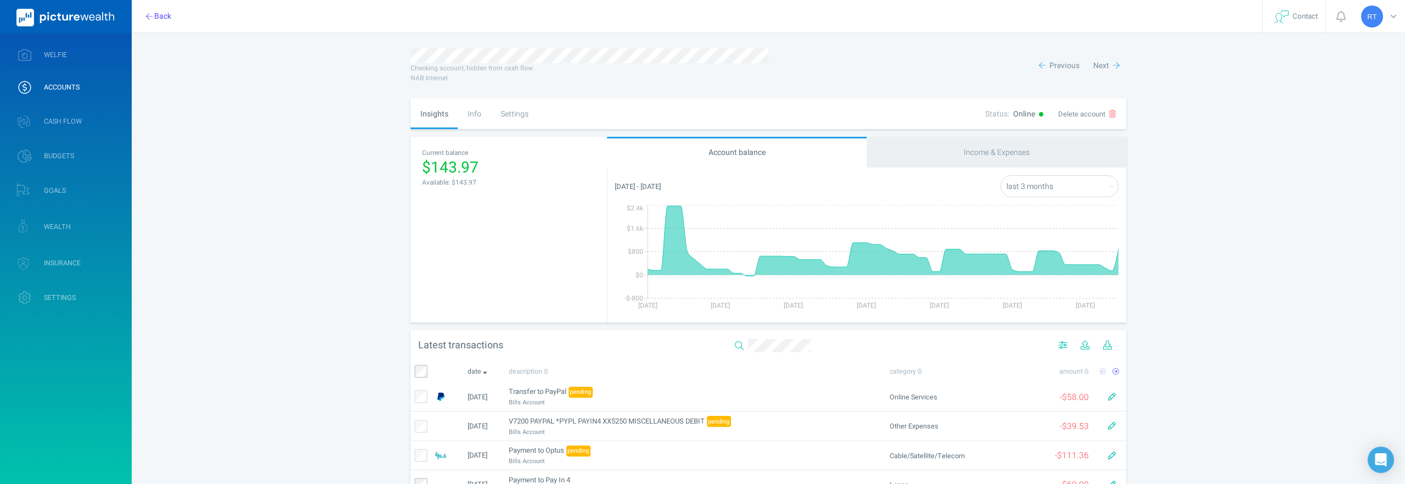
click at [470, 115] on div "Info" at bounding box center [474, 113] width 33 height 31
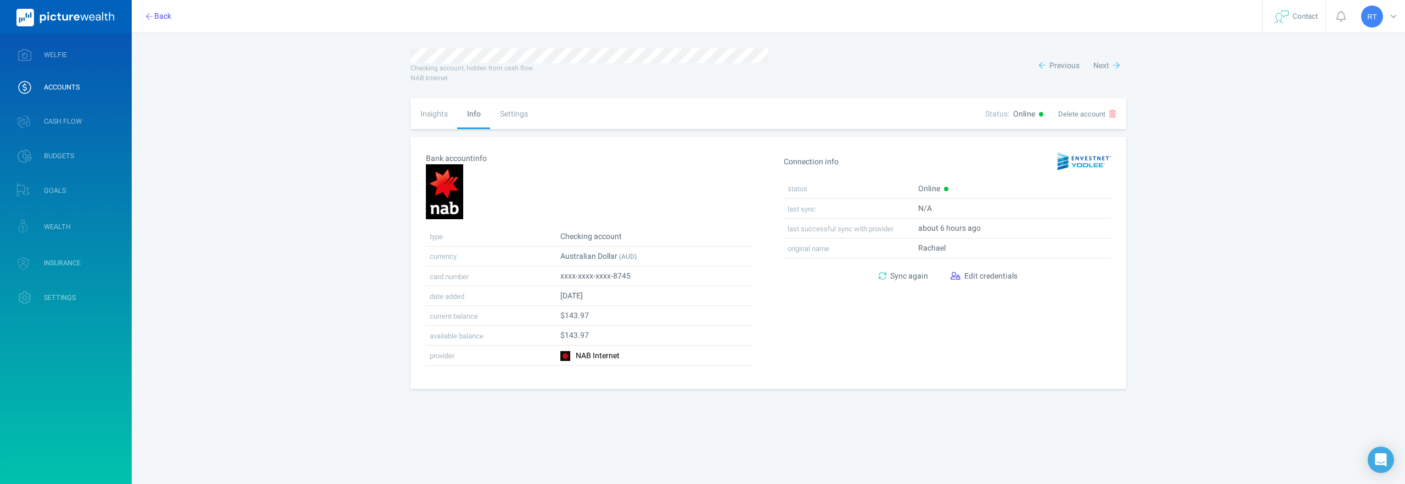
click at [508, 110] on div "Settings" at bounding box center [513, 113] width 47 height 31
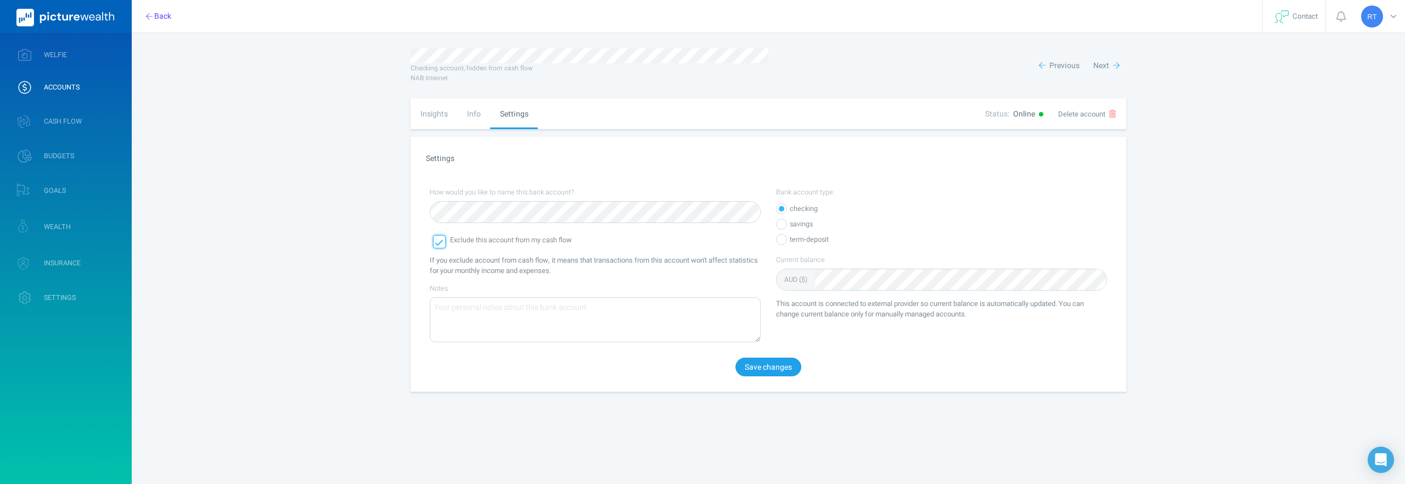
click at [438, 248] on div at bounding box center [439, 241] width 13 height 13
click at [769, 363] on button "Save changes" at bounding box center [769, 366] width 66 height 19
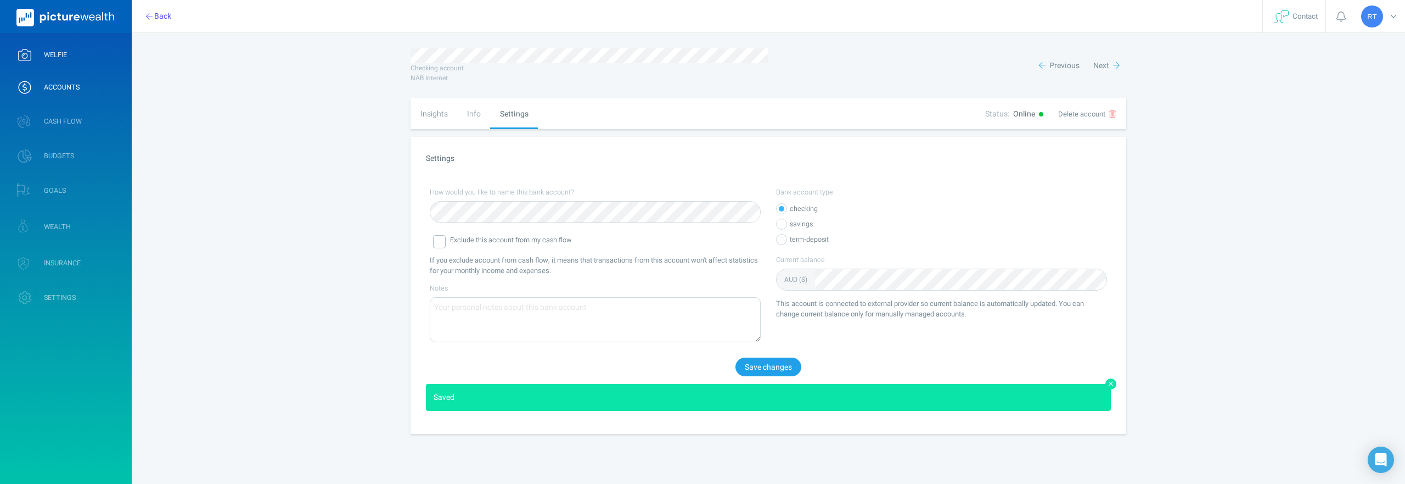
click at [56, 54] on span "WELFIE" at bounding box center [55, 55] width 23 height 9
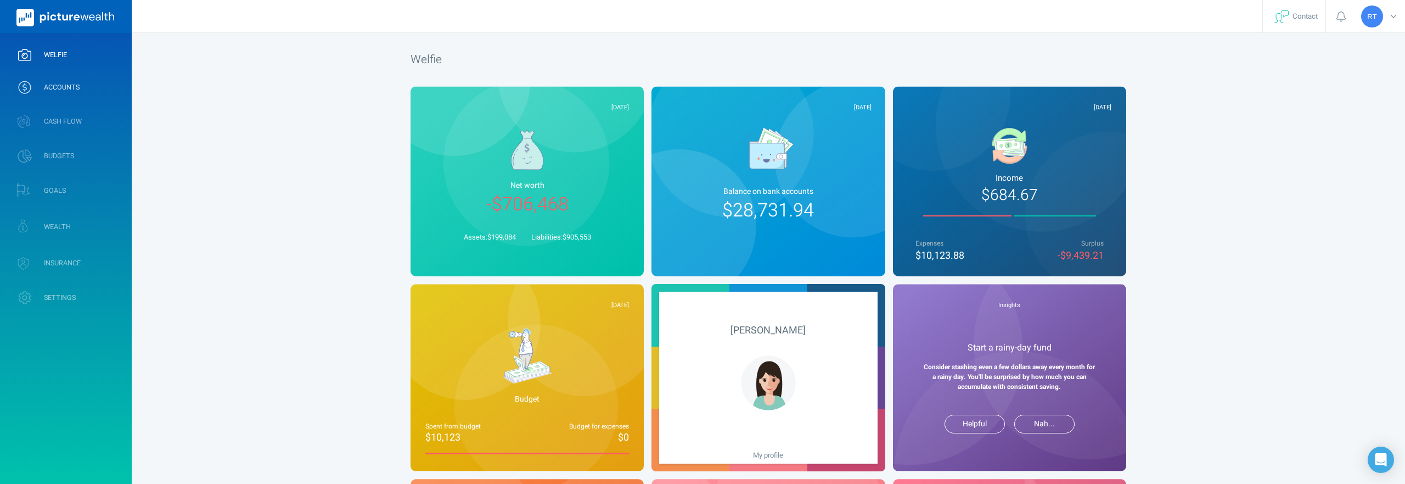
click at [58, 93] on link "ACCOUNTS" at bounding box center [66, 87] width 132 height 29
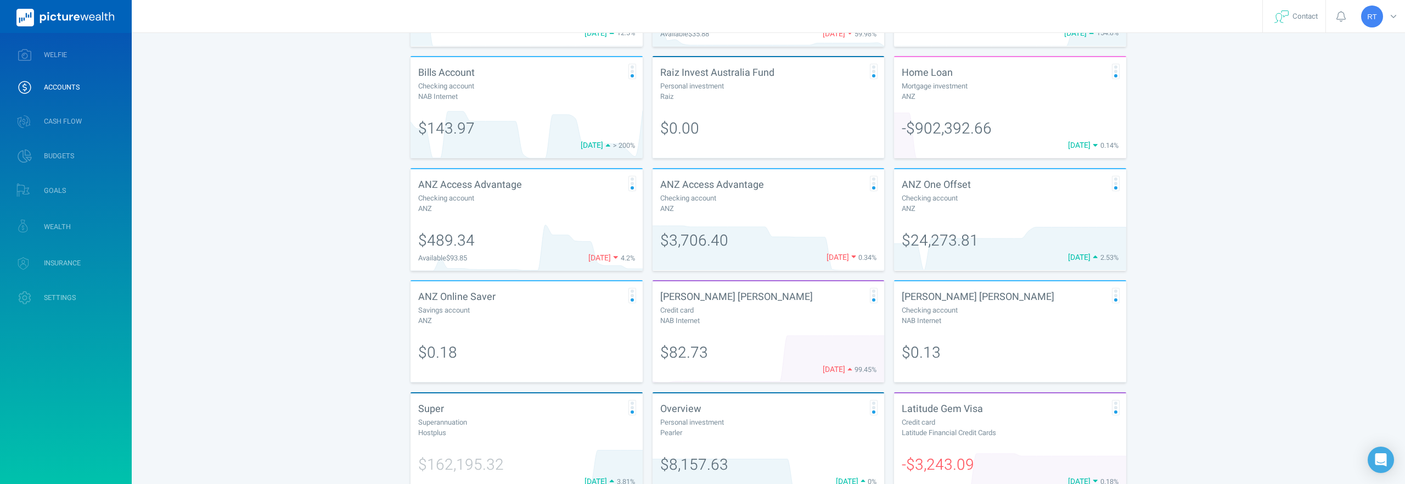
scroll to position [250, 0]
click at [982, 230] on div "$24,273.81" at bounding box center [1010, 249] width 232 height 49
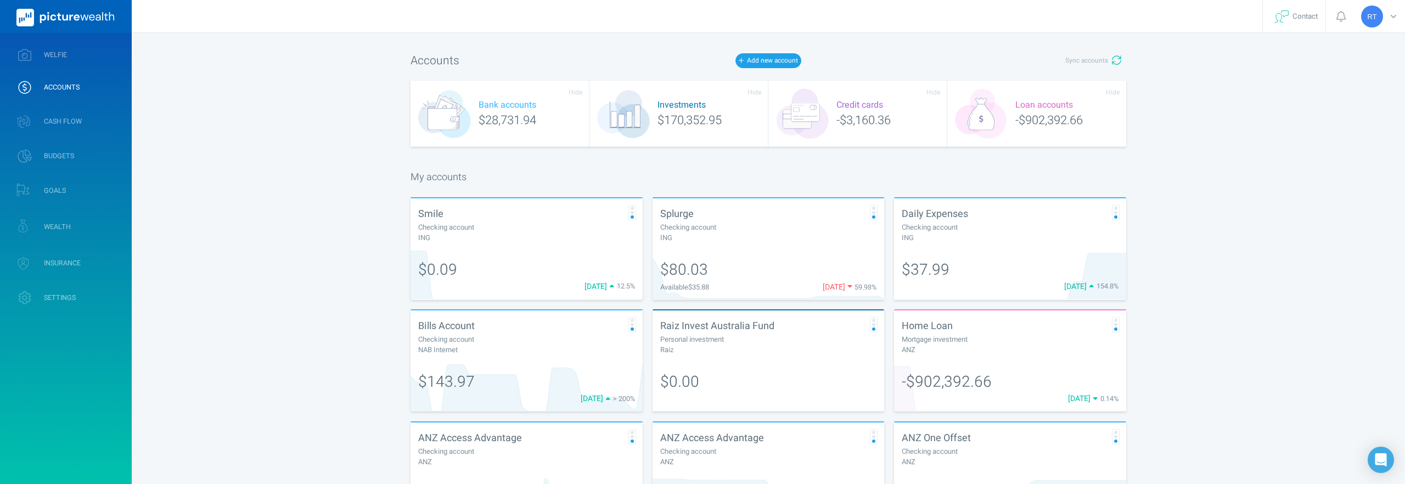
select select "L3M"
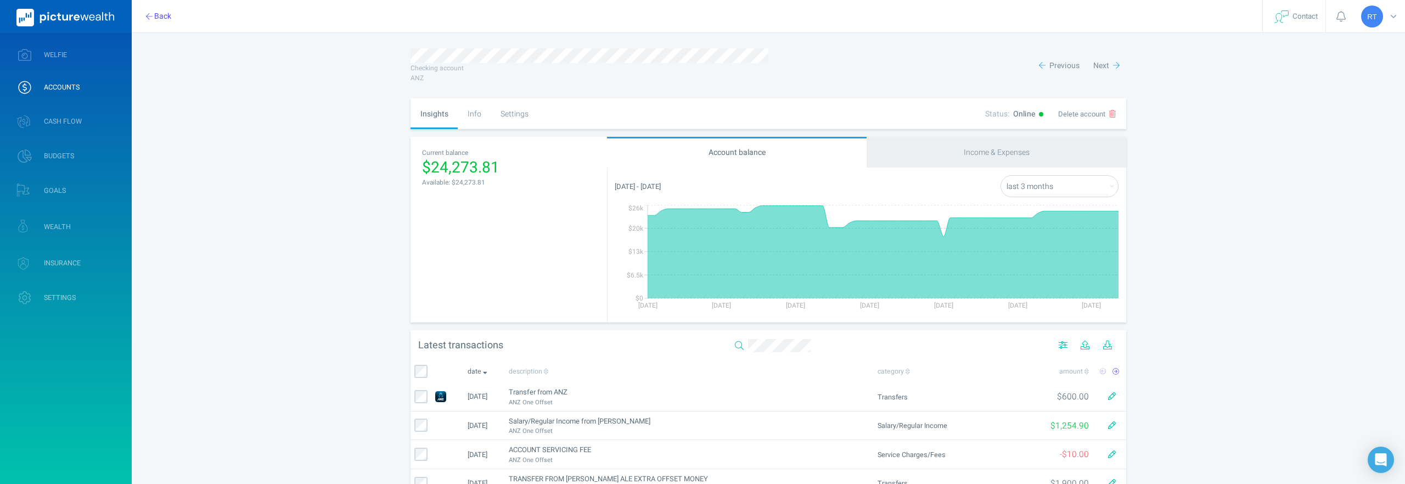
click at [475, 124] on div "Info" at bounding box center [474, 113] width 33 height 31
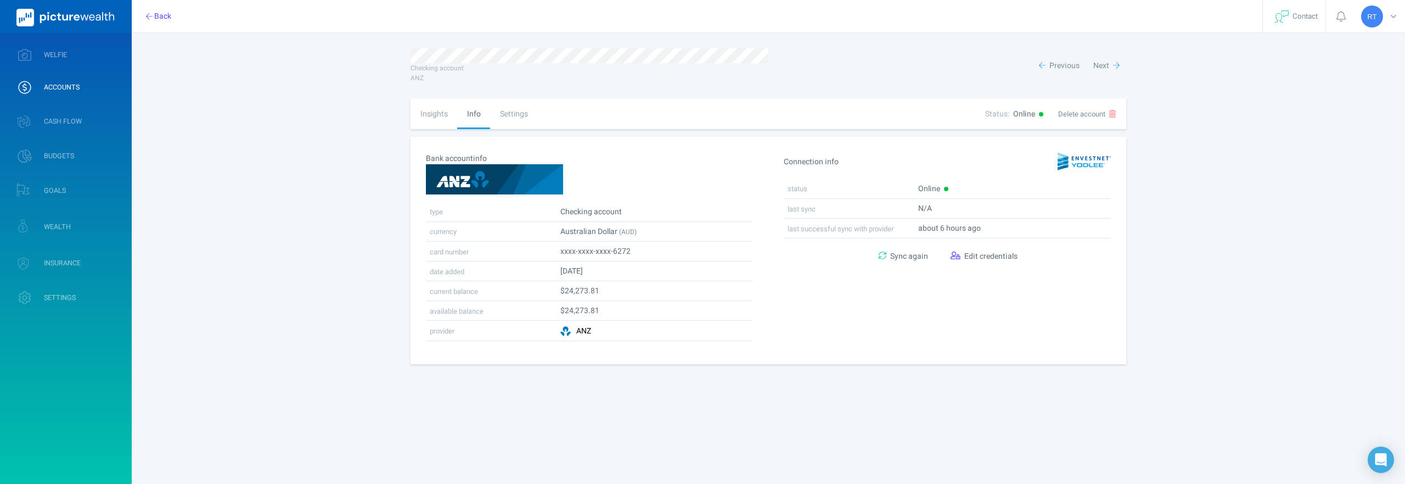
click at [512, 120] on div "Settings" at bounding box center [513, 113] width 47 height 31
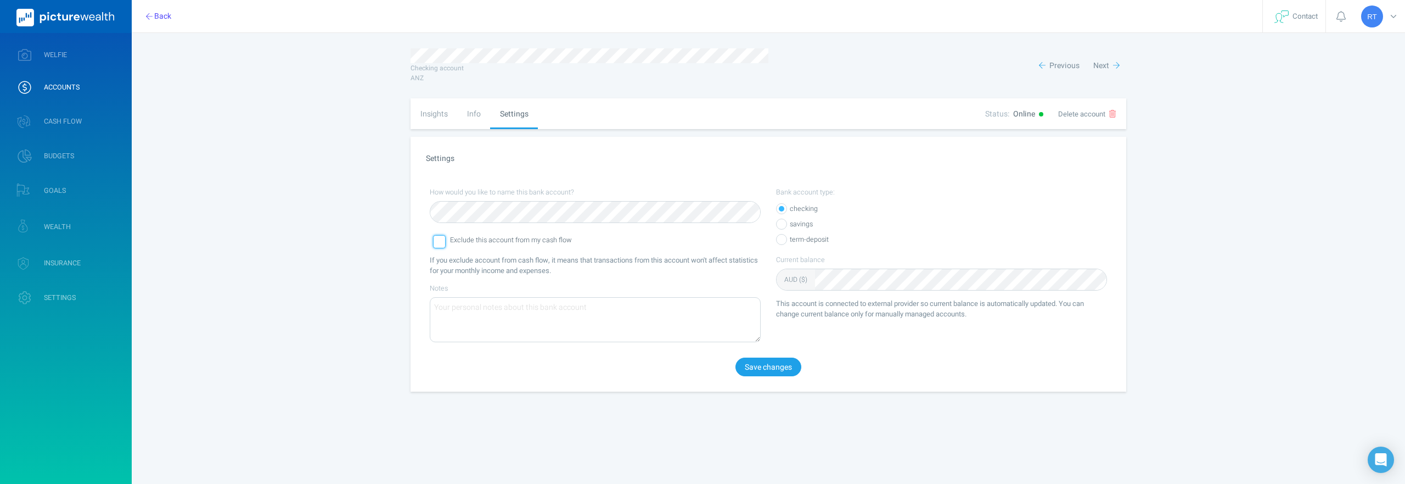
click at [434, 242] on div at bounding box center [439, 241] width 13 height 13
click at [440, 239] on icon at bounding box center [439, 242] width 9 height 9
click at [171, 18] on button "Back" at bounding box center [158, 16] width 39 height 19
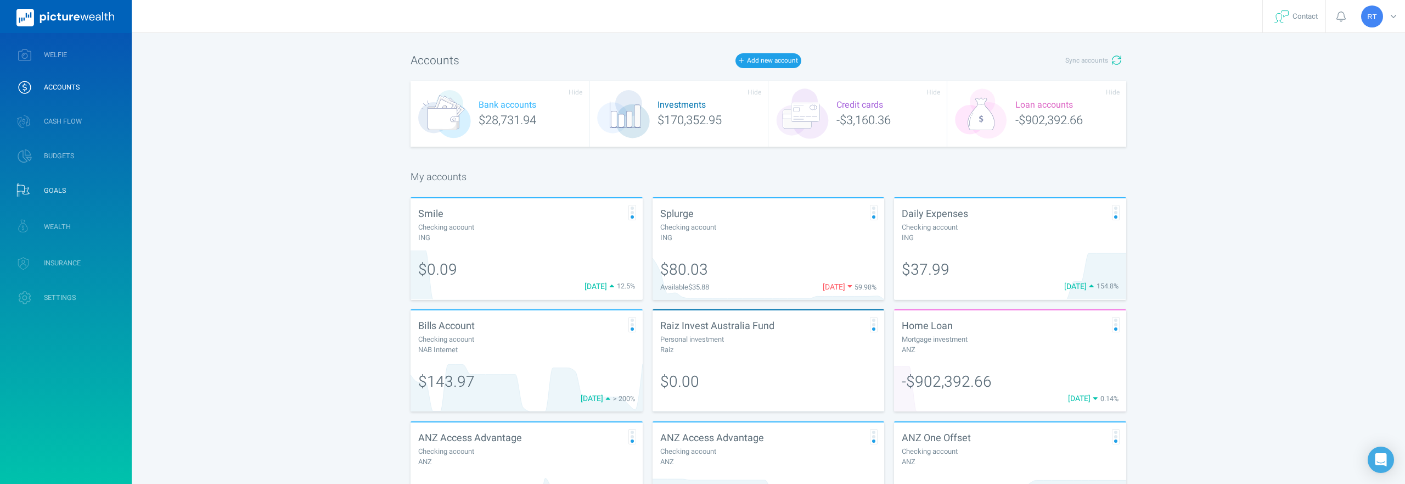
click at [48, 189] on span "GOALS" at bounding box center [55, 190] width 22 height 9
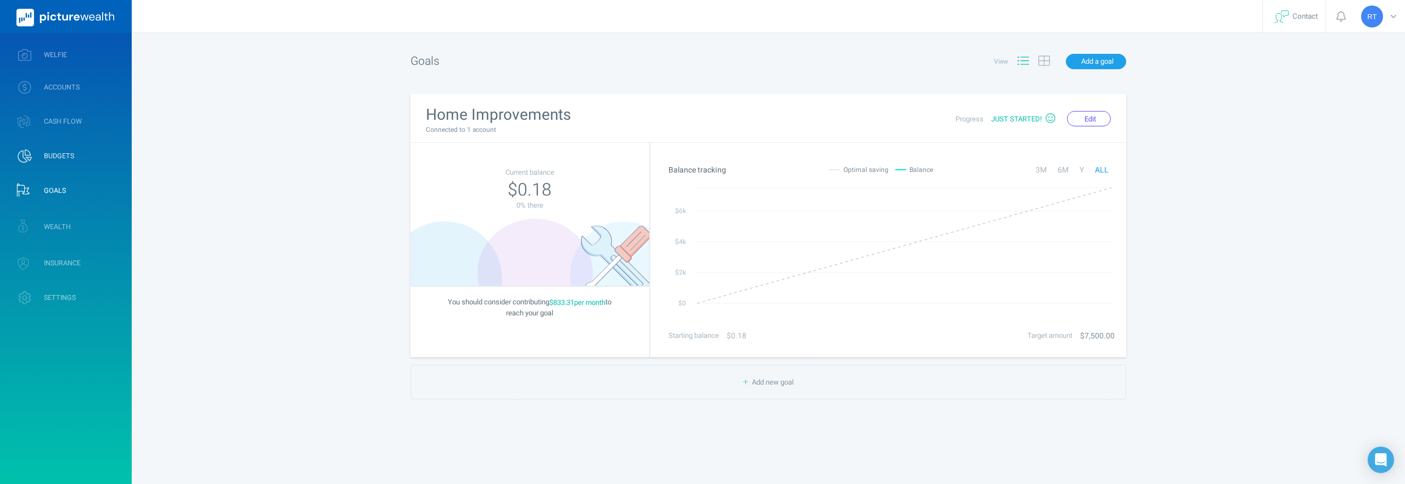
click at [49, 152] on span "BUDGETS" at bounding box center [59, 156] width 30 height 9
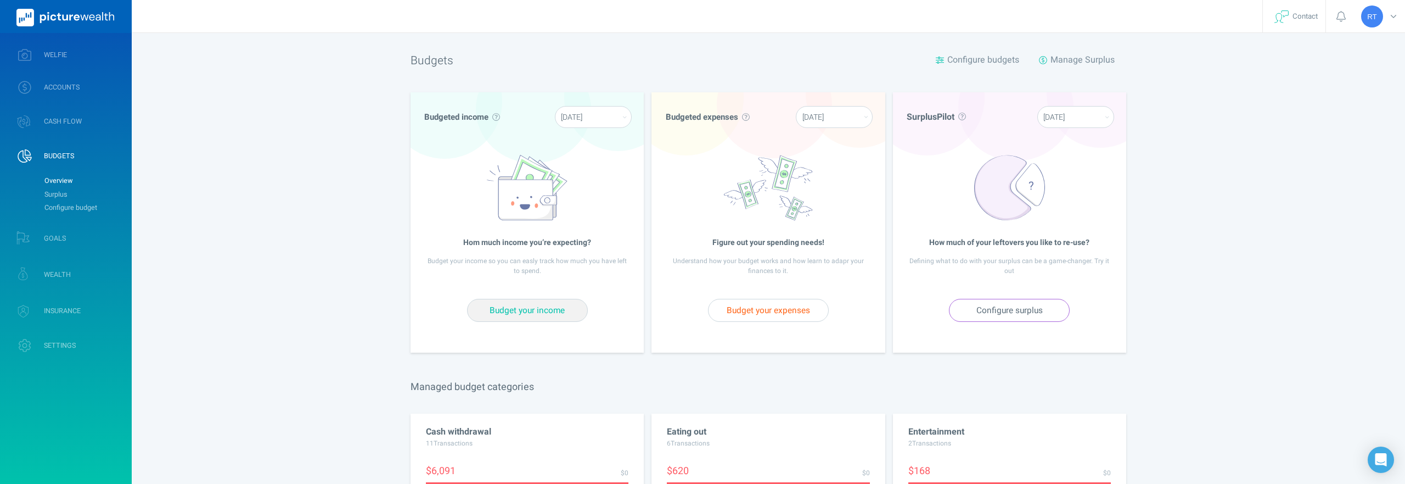
click at [508, 309] on span "Budget your income" at bounding box center [527, 310] width 75 height 12
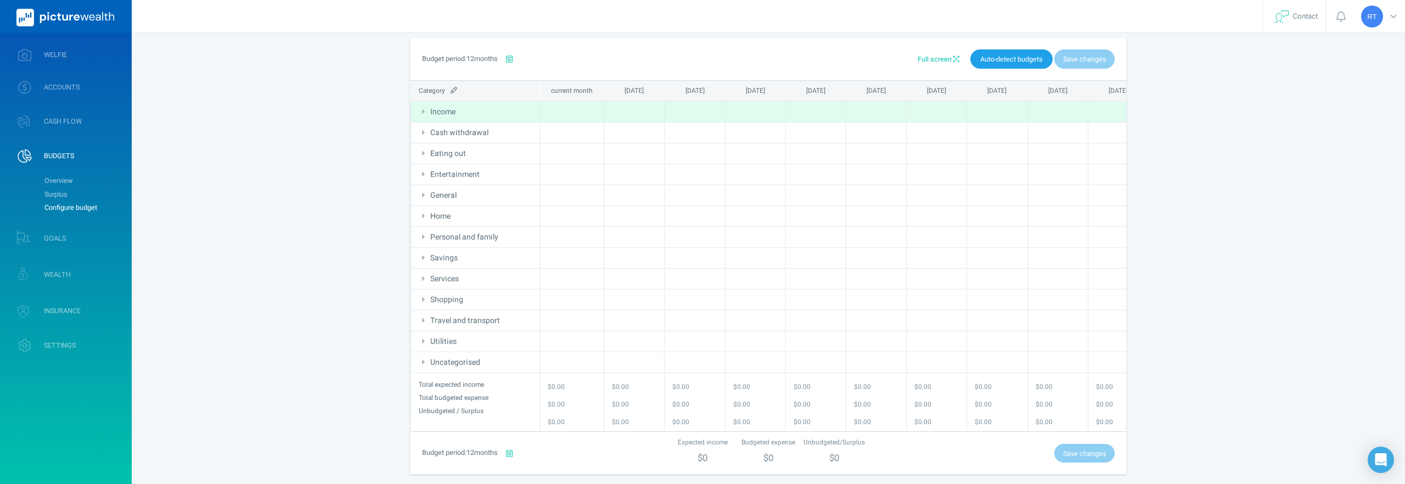
scroll to position [53, 0]
click at [1018, 55] on span "Auto-detect budgets" at bounding box center [1011, 54] width 63 height 10
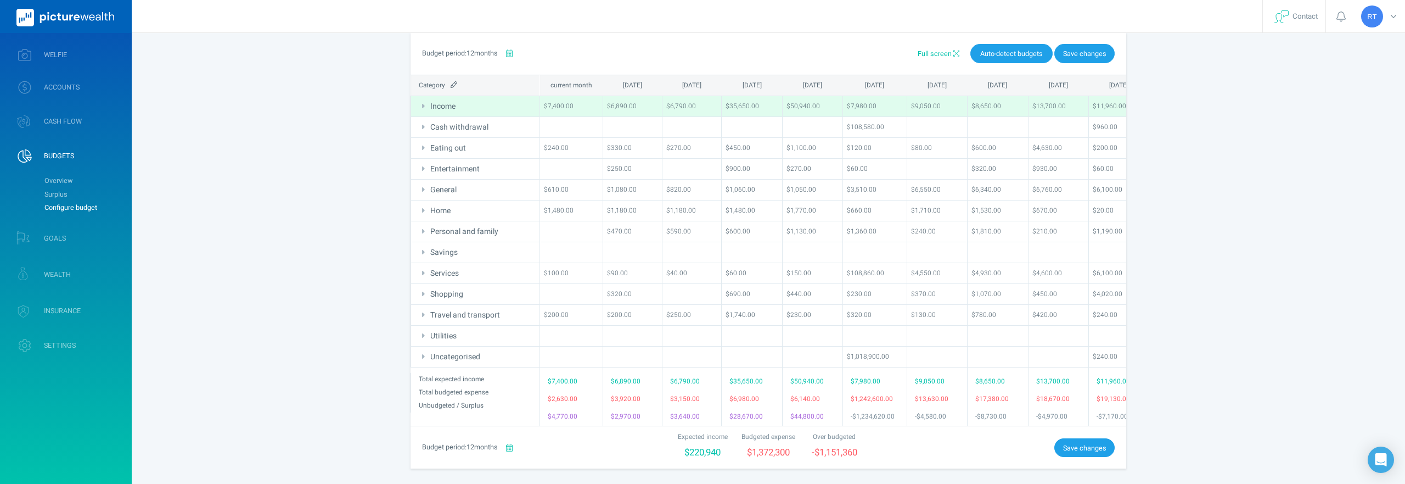
click at [798, 103] on div "$50,940.00" at bounding box center [813, 106] width 52 height 16
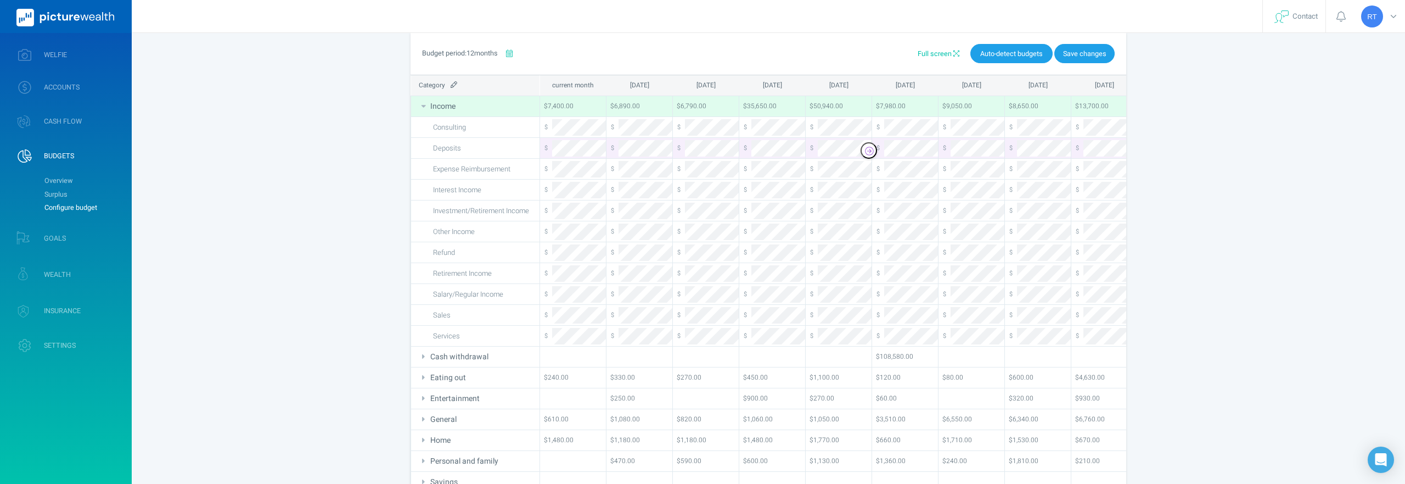
scroll to position [84, 0]
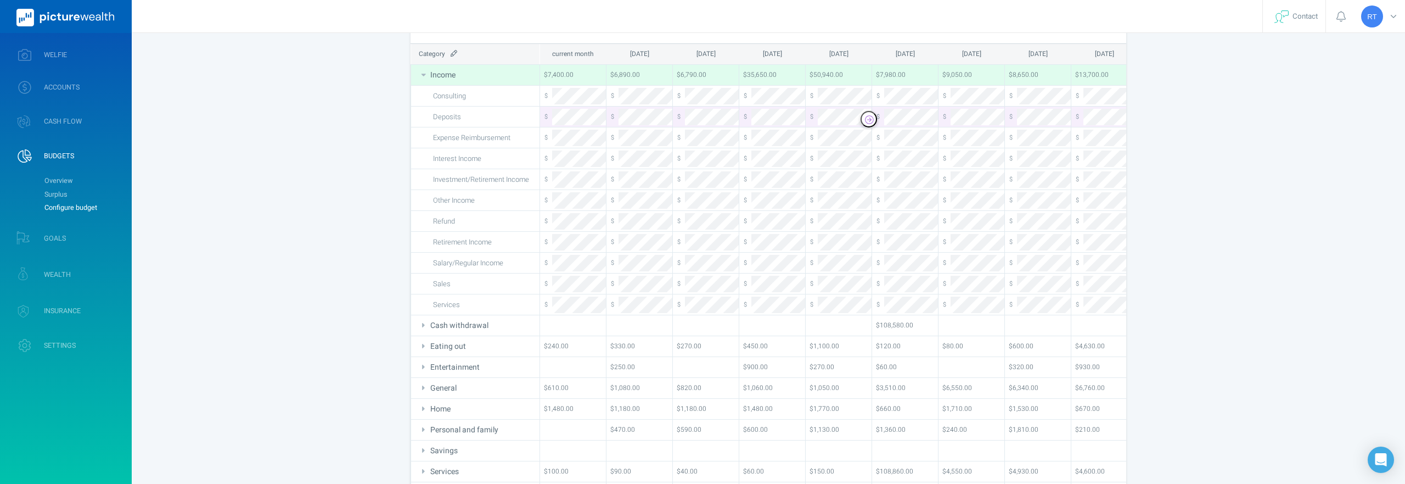
click at [870, 119] on icon at bounding box center [869, 119] width 9 height 9
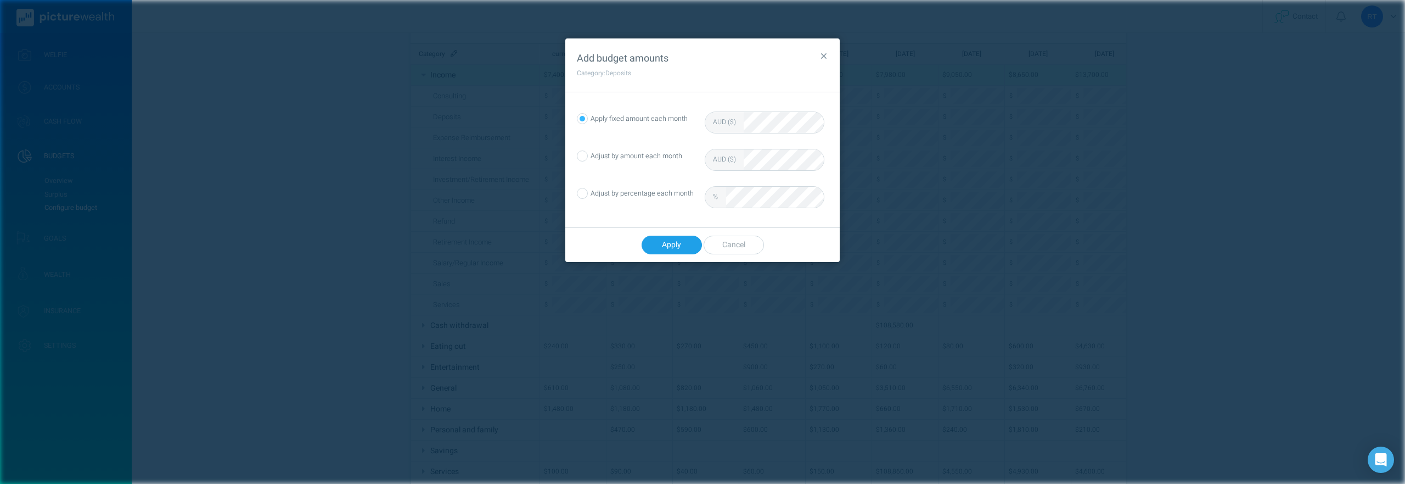
click at [828, 52] on button "button" at bounding box center [824, 57] width 16 height 16
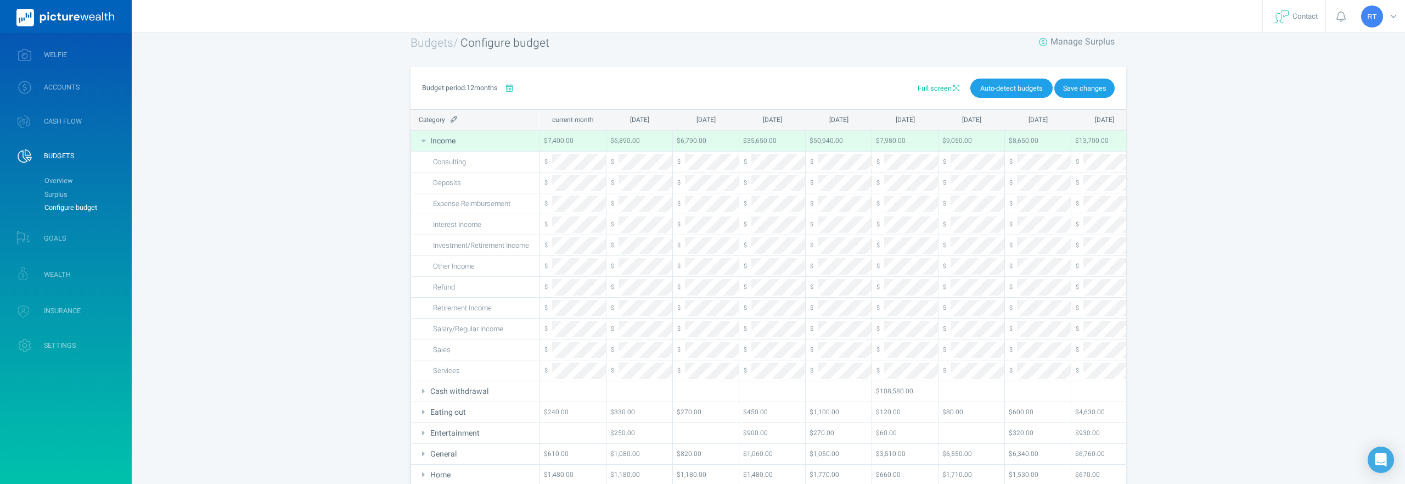
scroll to position [0, 0]
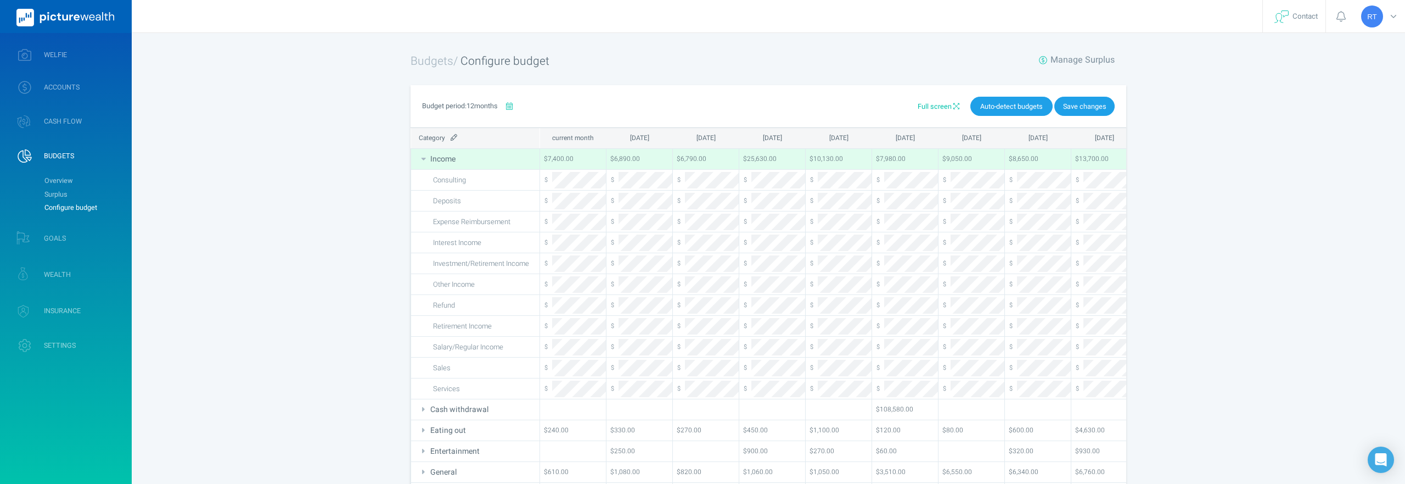
click at [1197, 364] on div "[PERSON_NAME] Profile settings Account settings Family settings Security settin…" at bounding box center [702, 383] width 1405 height 766
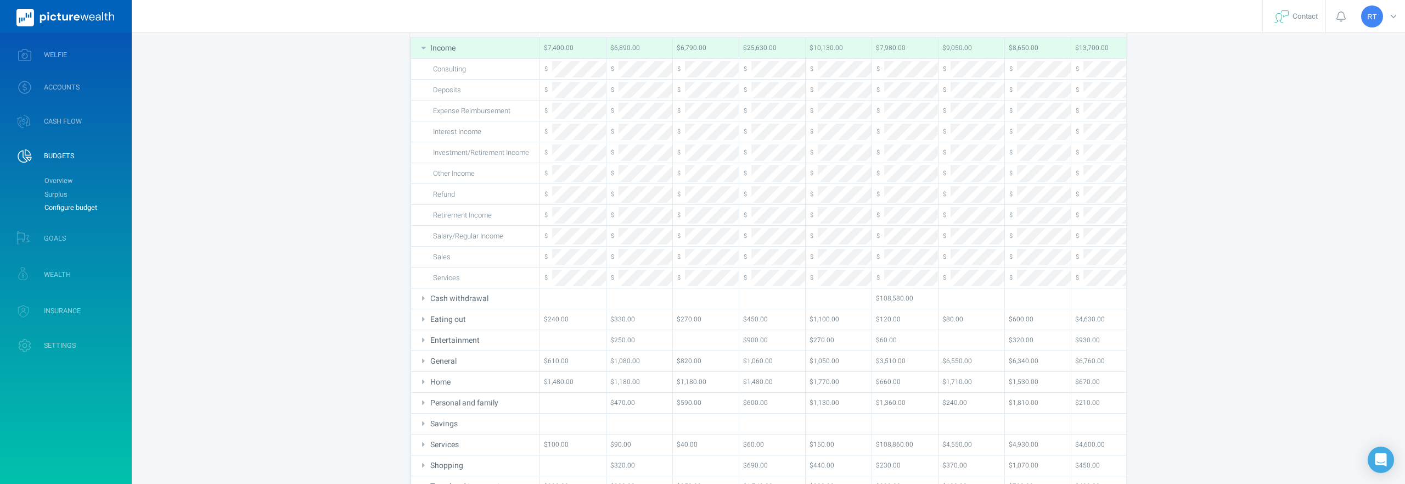
click at [424, 300] on icon at bounding box center [424, 298] width 10 height 8
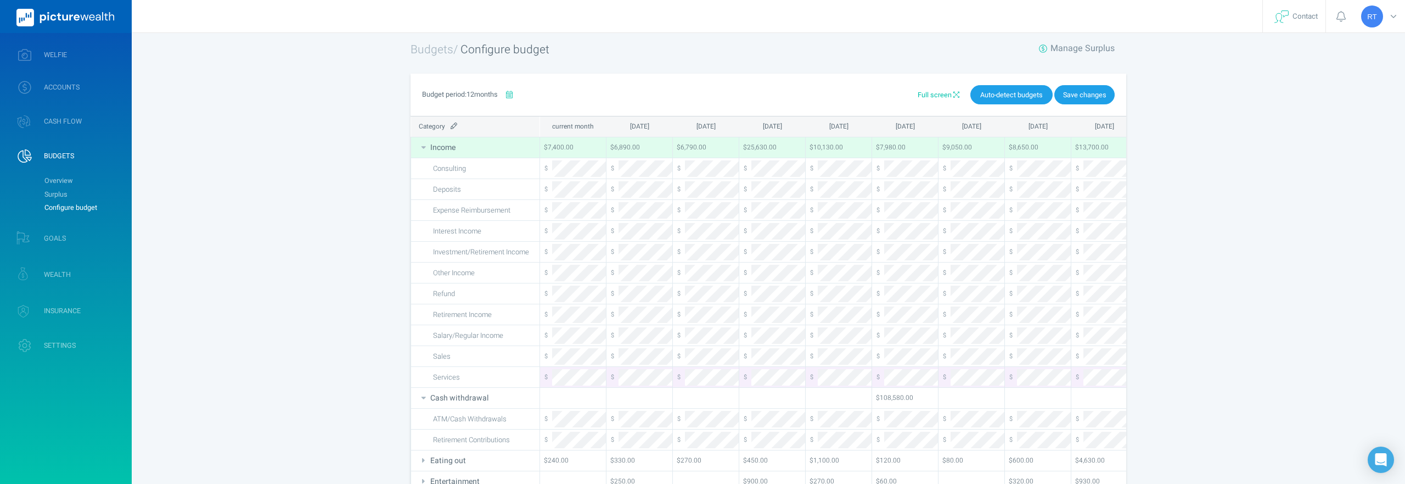
scroll to position [15, 0]
click at [204, 268] on div "[PERSON_NAME] Profile settings Account settings Family settings Security settin…" at bounding box center [702, 389] width 1405 height 808
click at [268, 265] on div "[PERSON_NAME] Profile settings Account settings Family settings Security settin…" at bounding box center [702, 389] width 1405 height 808
click at [365, 265] on div "[PERSON_NAME] Profile settings Account settings Family settings Security settin…" at bounding box center [702, 389] width 1405 height 808
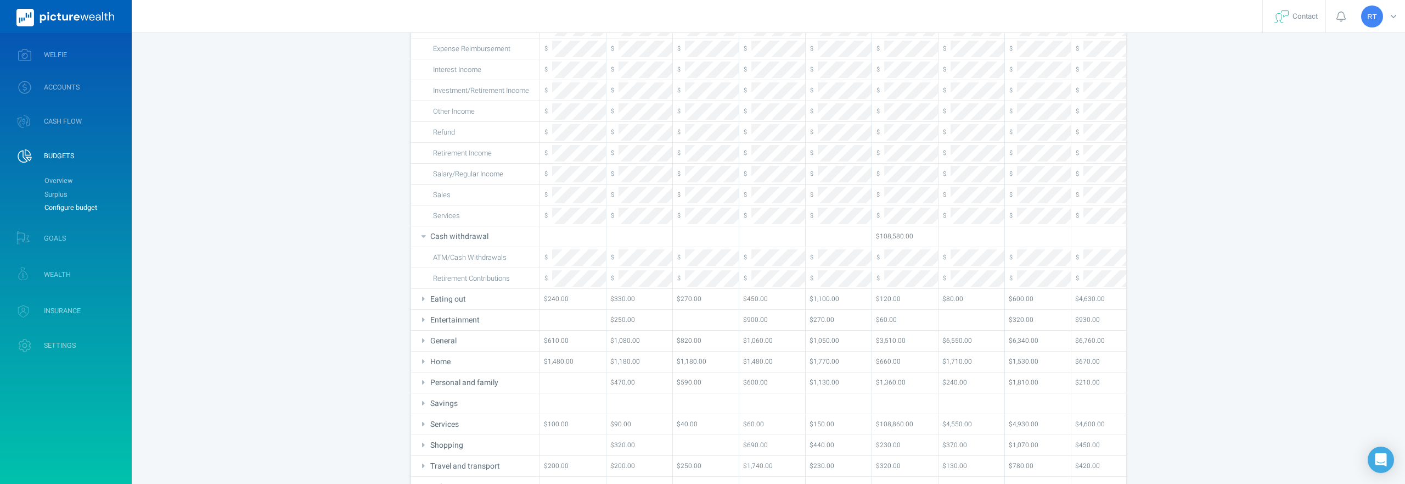
scroll to position [324, 0]
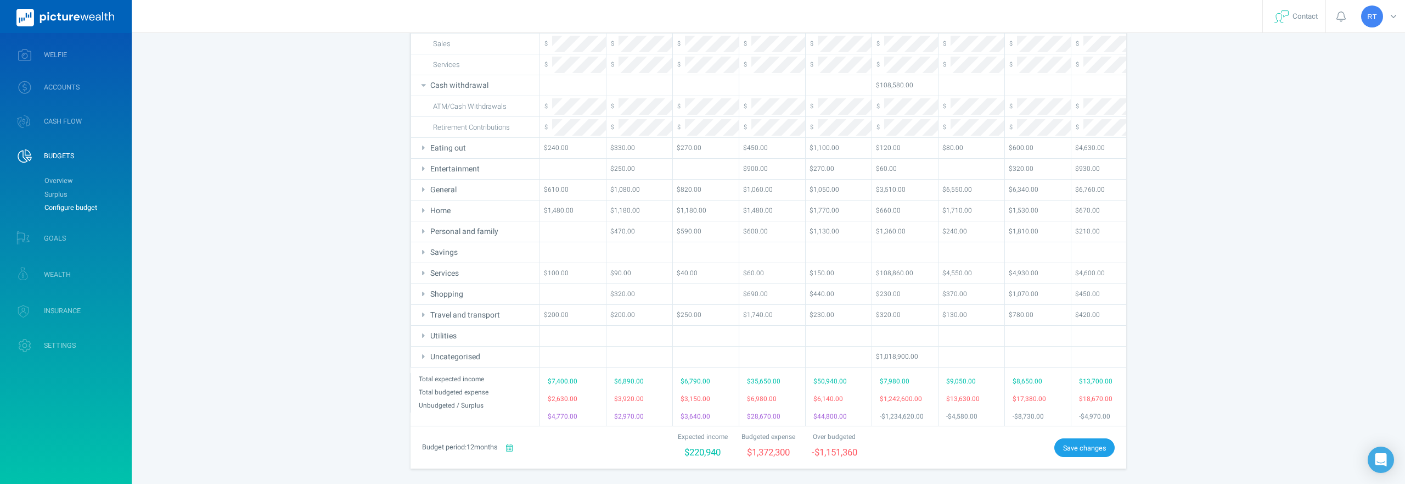
click at [424, 190] on icon at bounding box center [424, 190] width 10 height 8
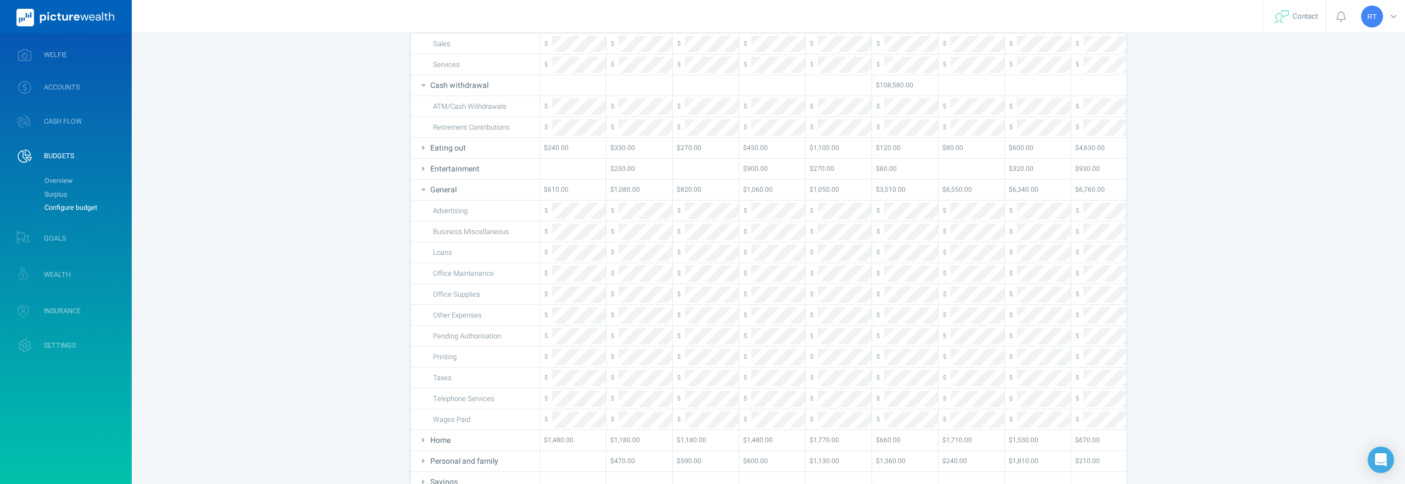
click at [439, 254] on span "Loans" at bounding box center [442, 252] width 19 height 16
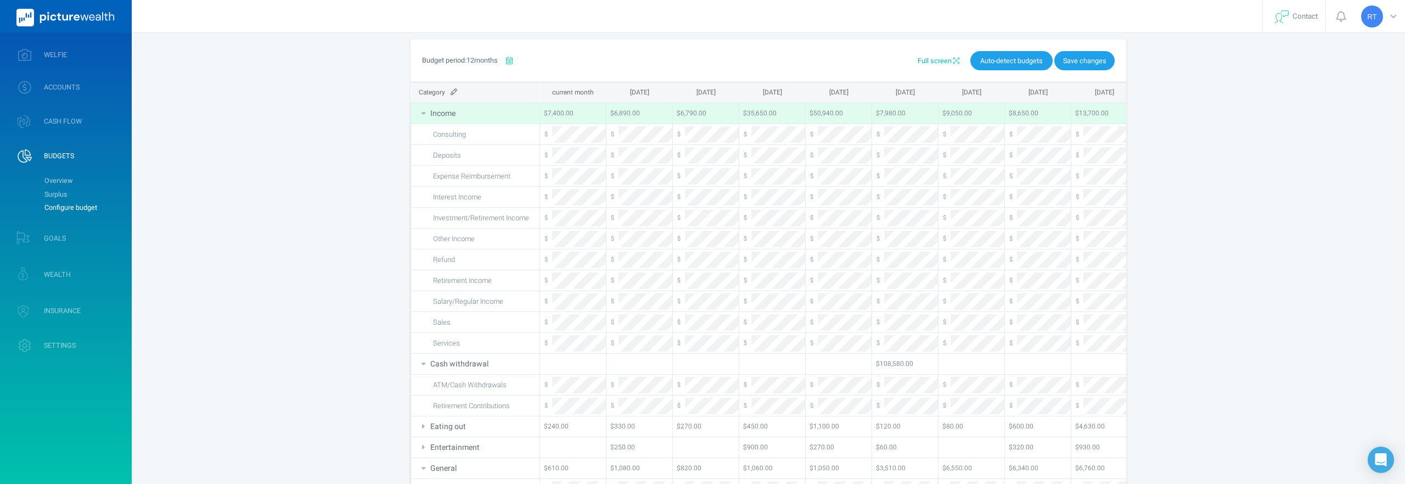
scroll to position [0, 0]
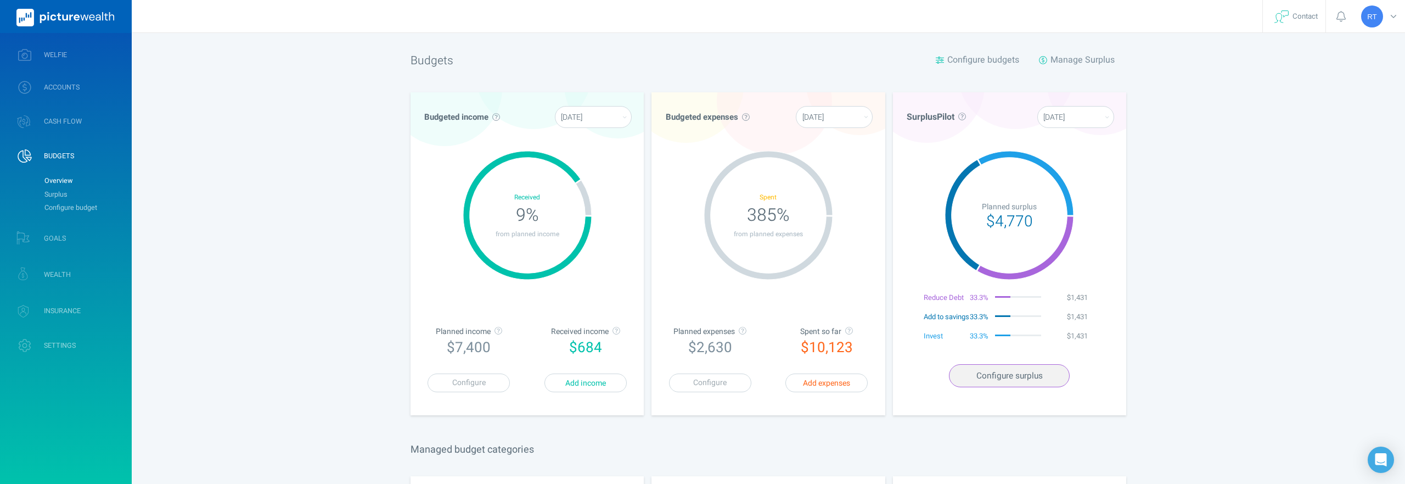
click at [1007, 382] on span "Configure surplus" at bounding box center [1010, 375] width 66 height 12
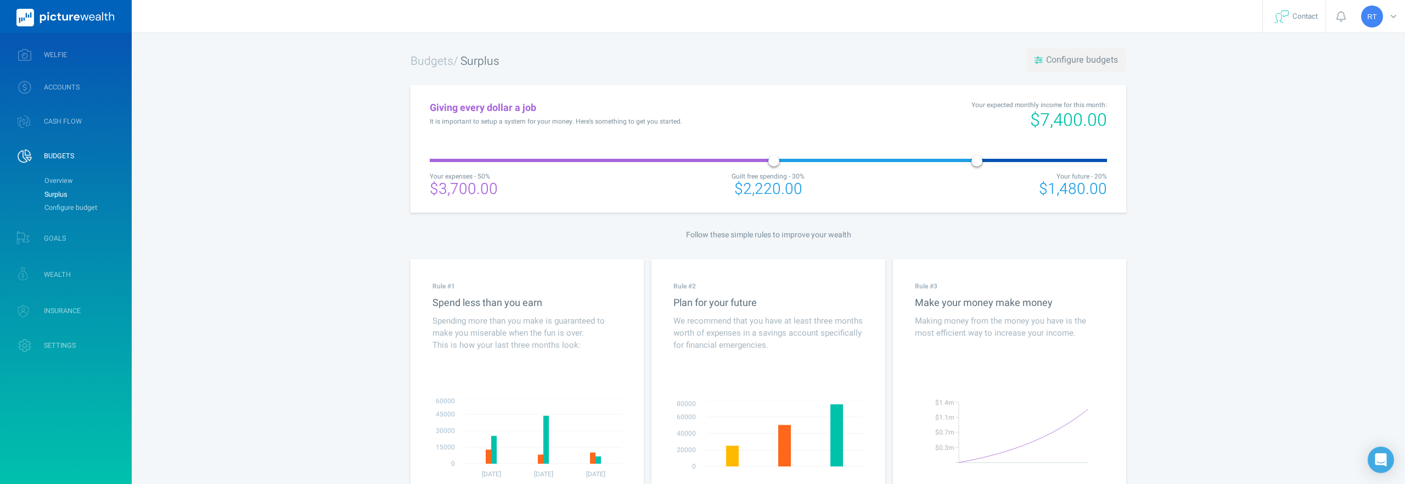
click at [1094, 57] on span "Configure budgets" at bounding box center [1082, 59] width 72 height 13
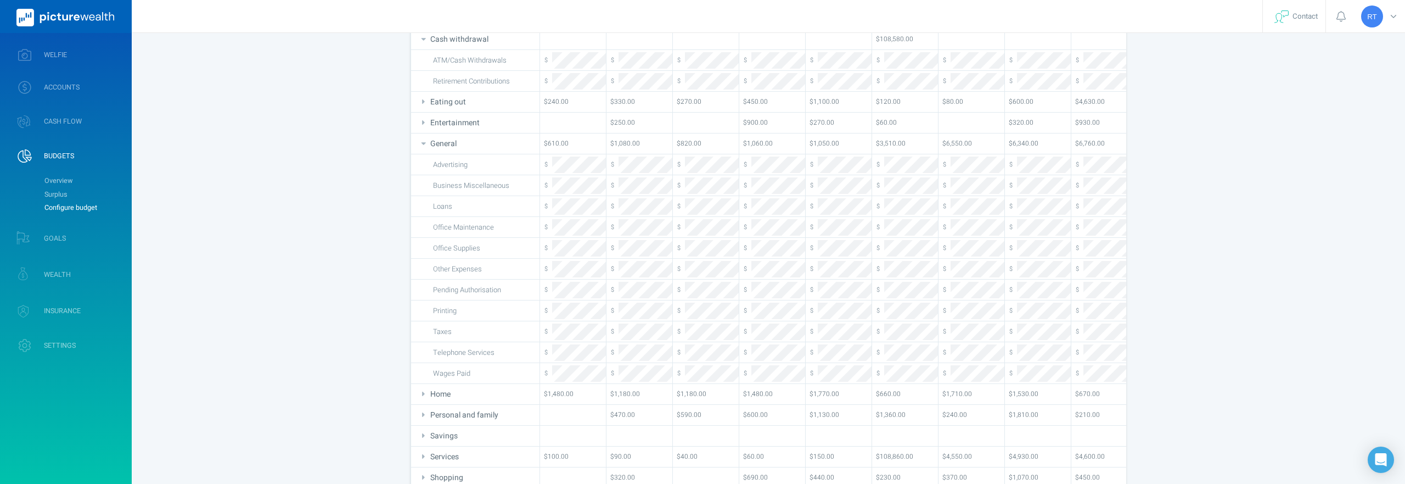
scroll to position [373, 0]
click at [421, 93] on span at bounding box center [424, 99] width 10 height 16
click at [421, 97] on icon at bounding box center [424, 99] width 10 height 8
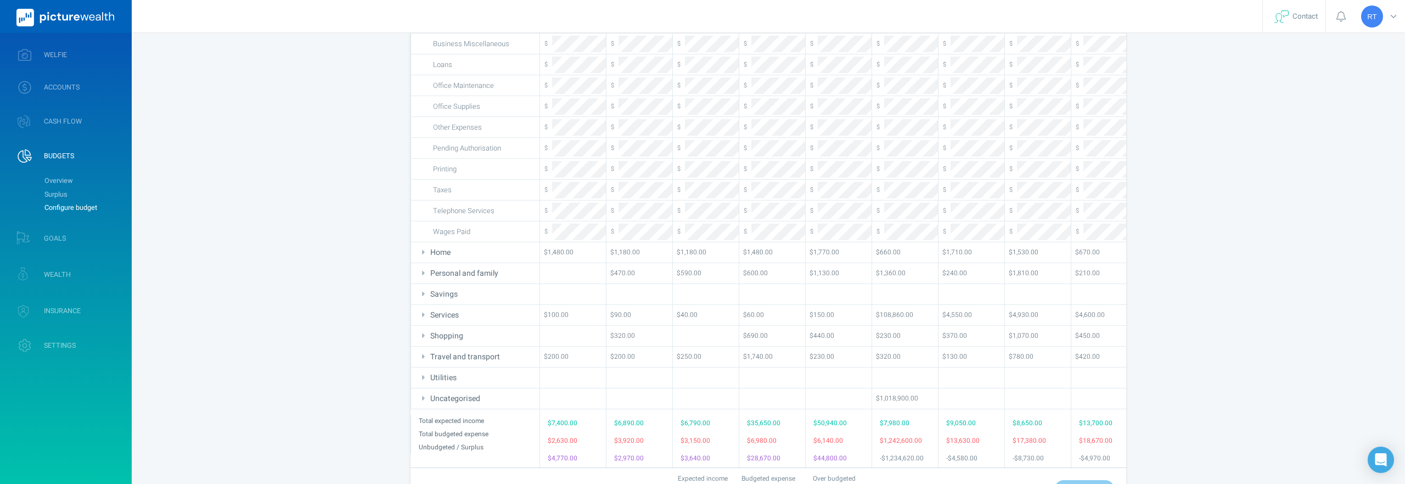
scroll to position [553, 0]
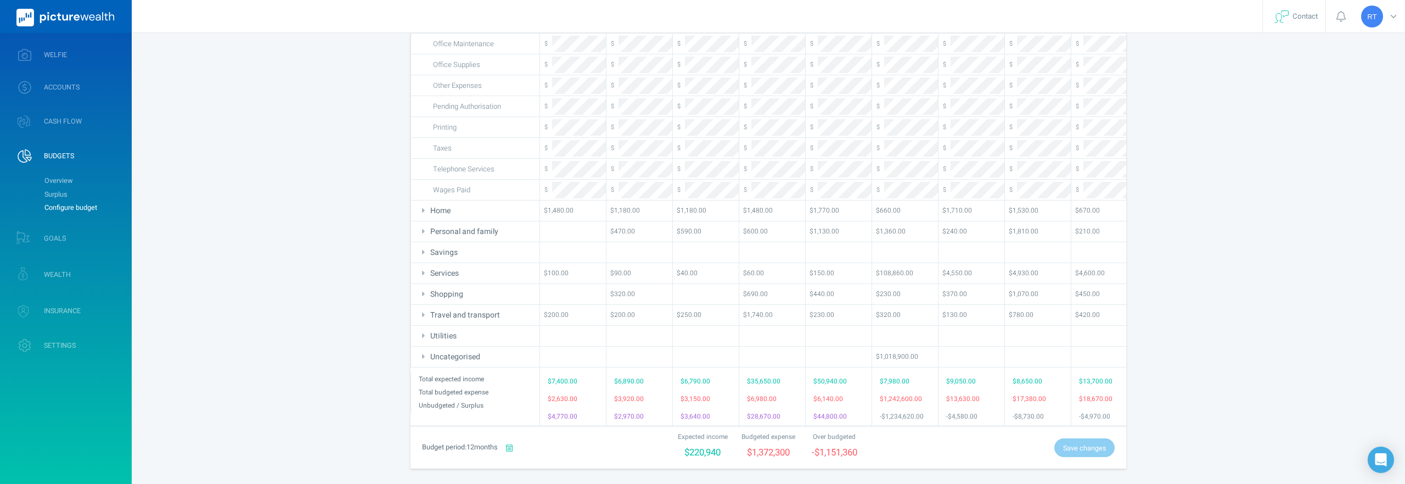
click at [425, 210] on icon at bounding box center [424, 210] width 10 height 8
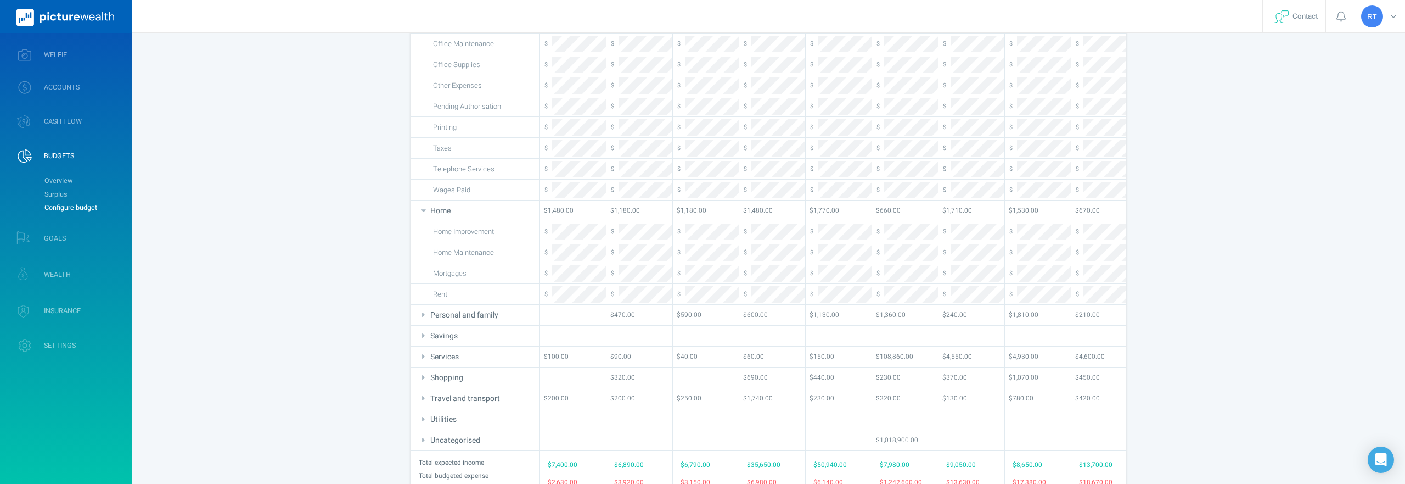
scroll to position [637, 0]
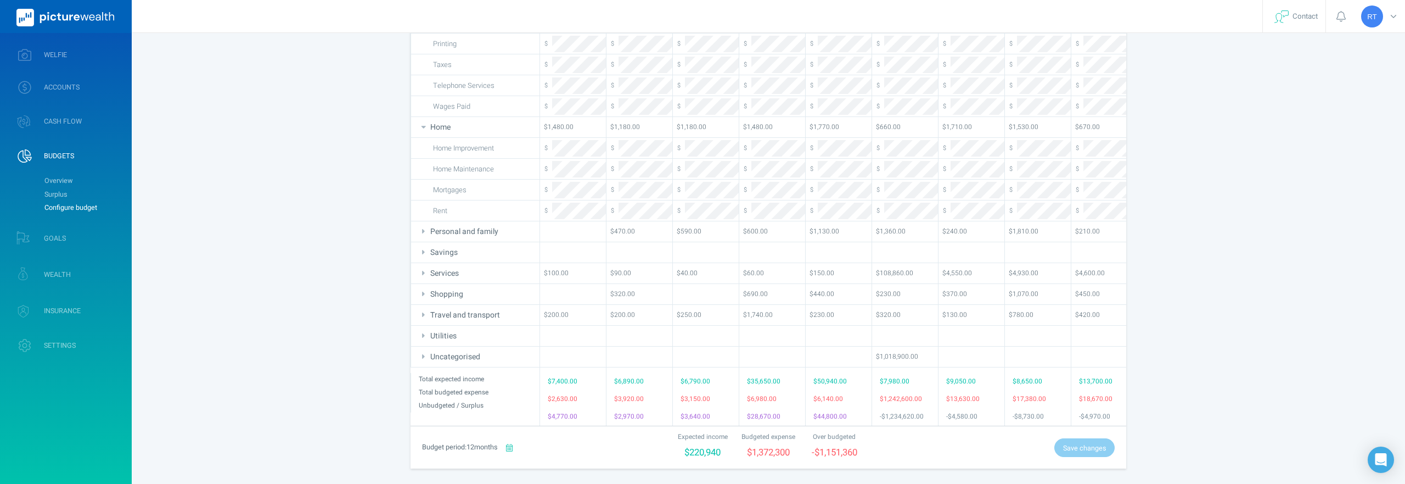
click at [422, 338] on icon at bounding box center [424, 336] width 10 height 8
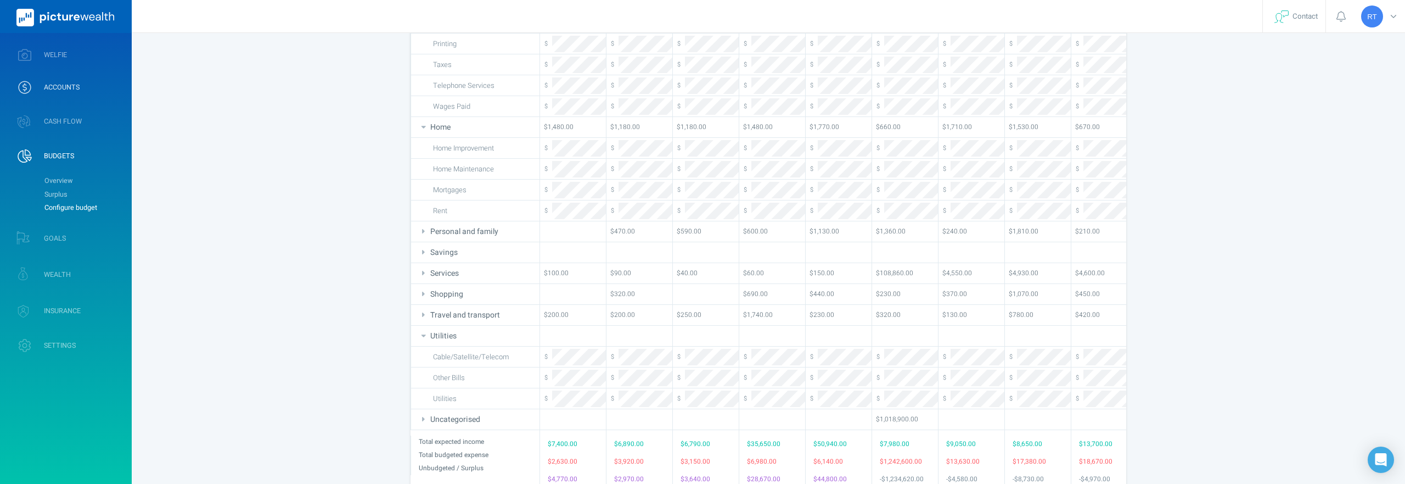
click at [57, 99] on link "ACCOUNTS" at bounding box center [66, 87] width 132 height 29
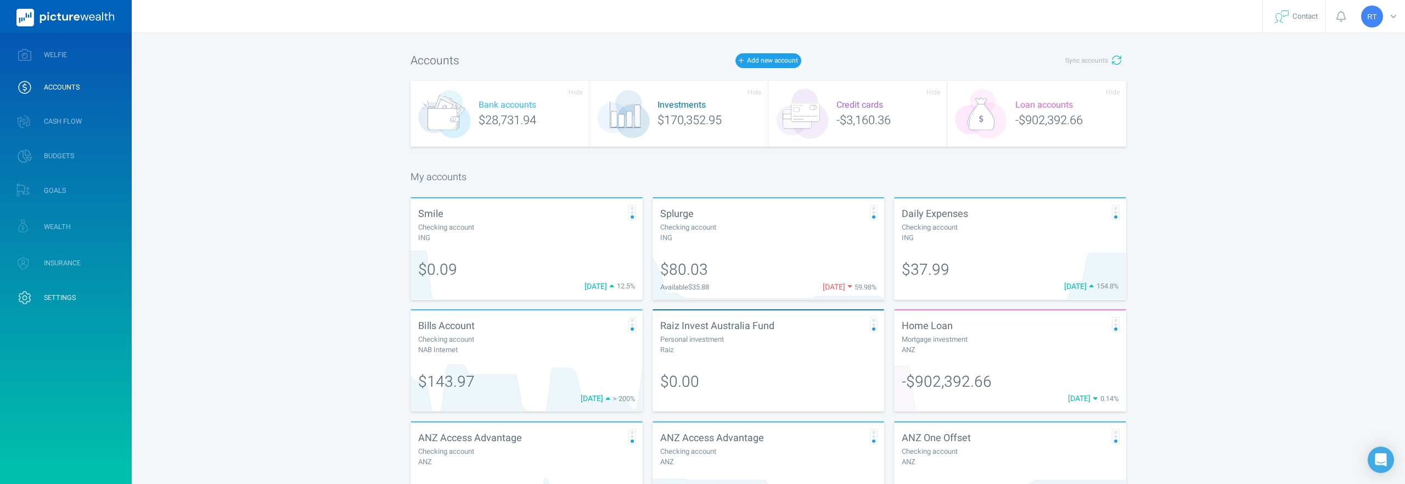
click at [62, 305] on link "SETTINGS" at bounding box center [66, 297] width 132 height 29
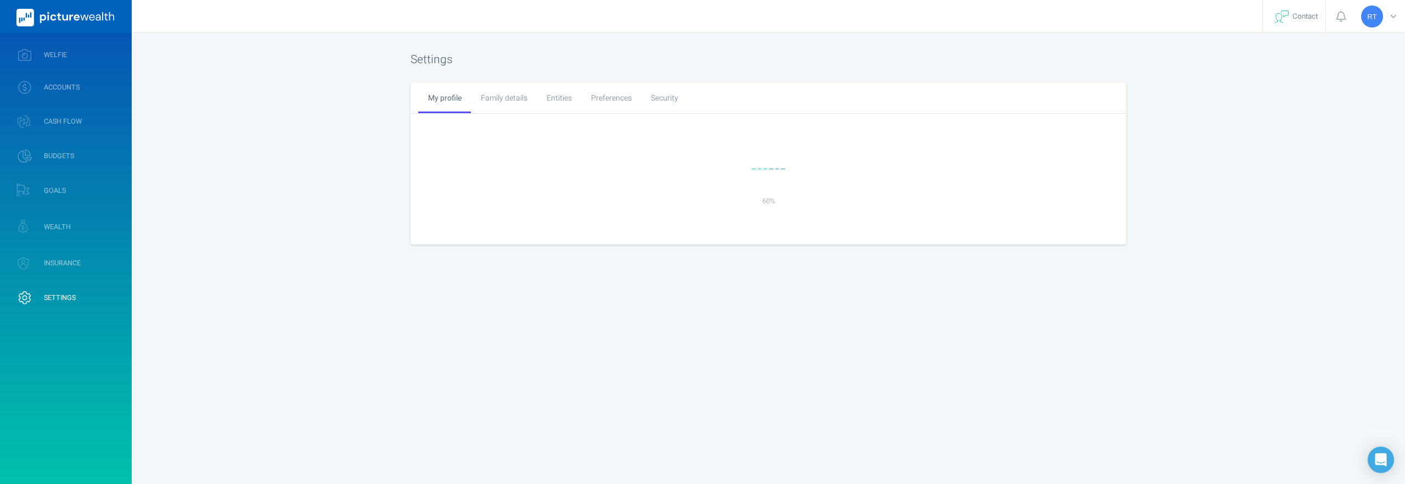
select select "3"
select select "8"
select select "1988"
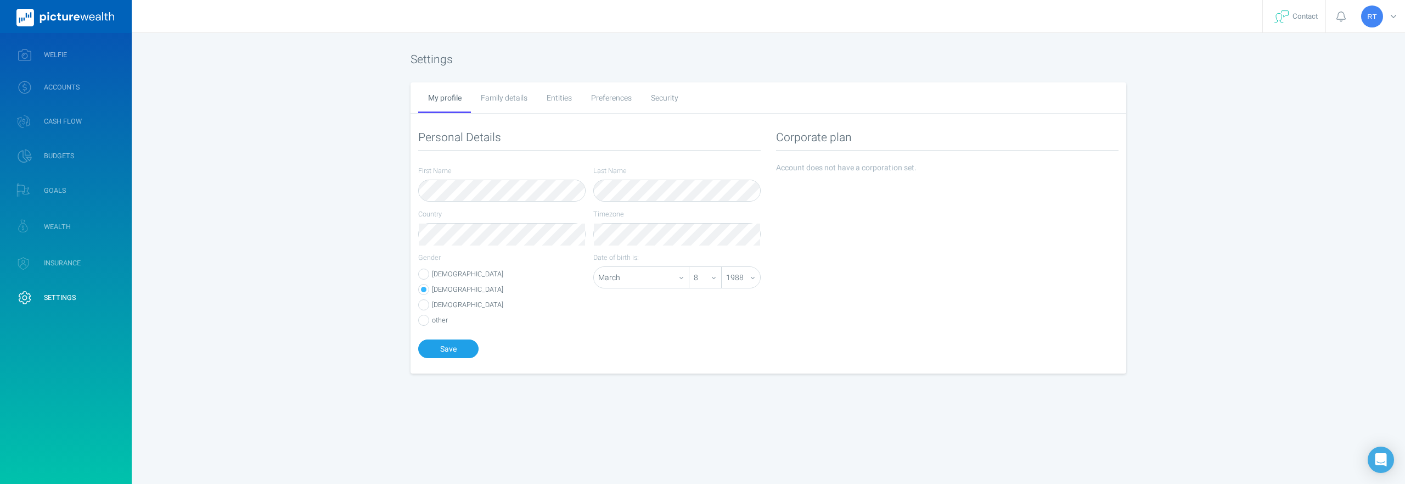
click at [509, 101] on div "Family details" at bounding box center [504, 97] width 66 height 31
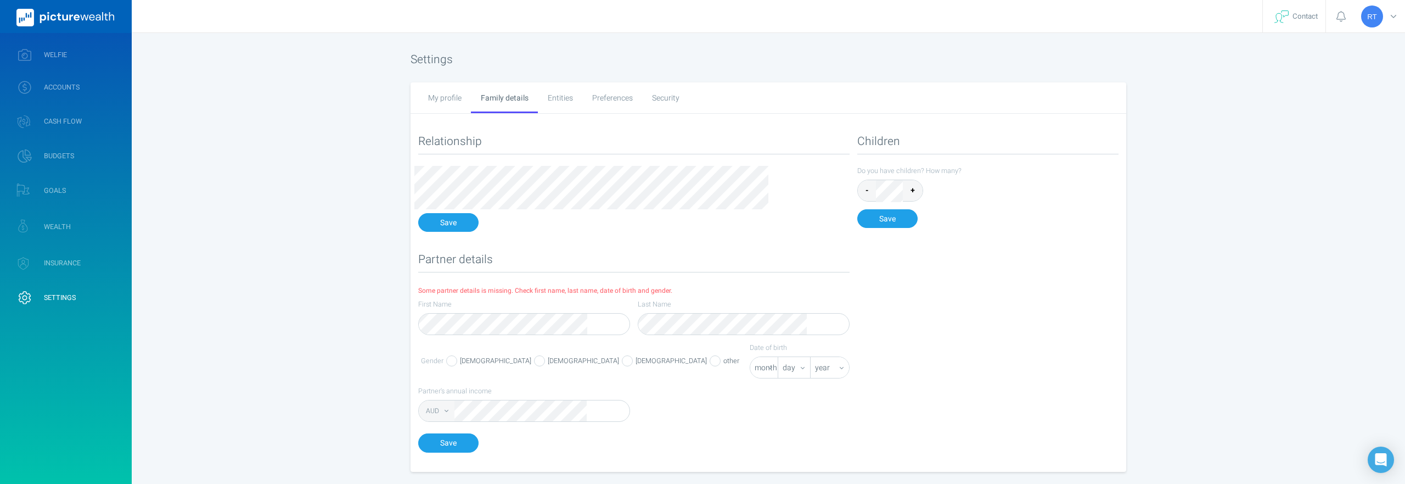
scroll to position [19, 0]
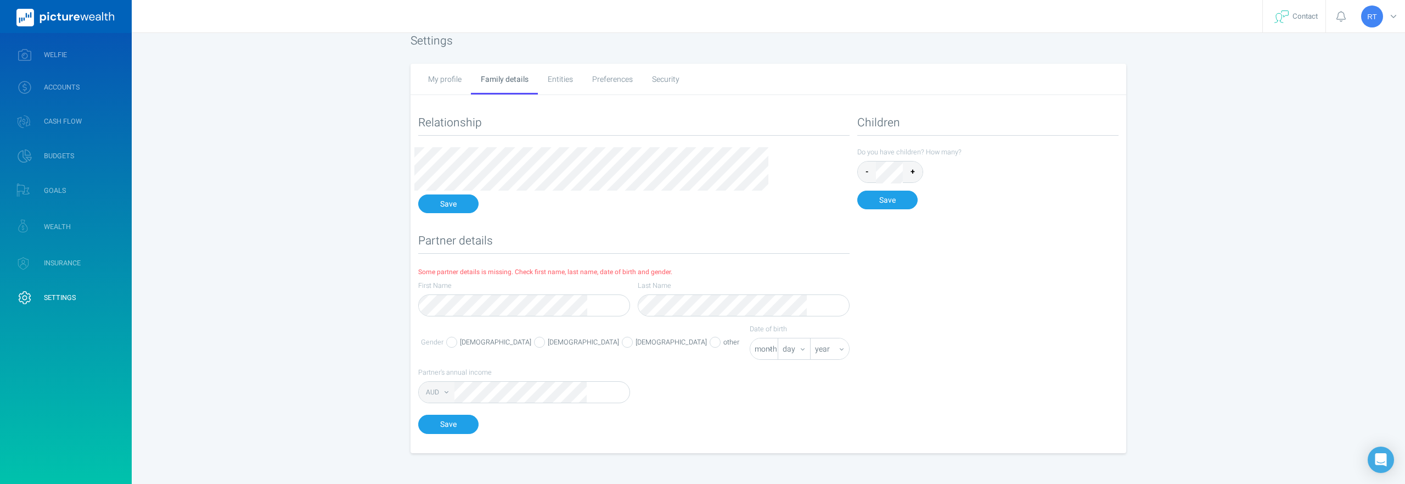
click at [554, 83] on div "Entities" at bounding box center [560, 79] width 44 height 31
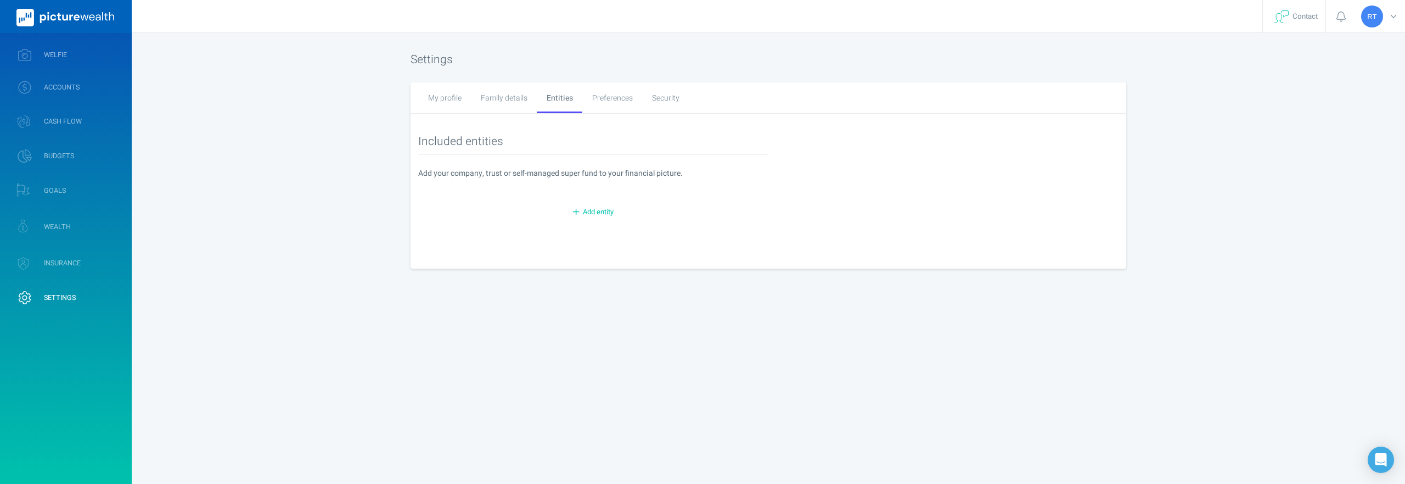
click at [615, 97] on div "Preferences" at bounding box center [612, 97] width 60 height 31
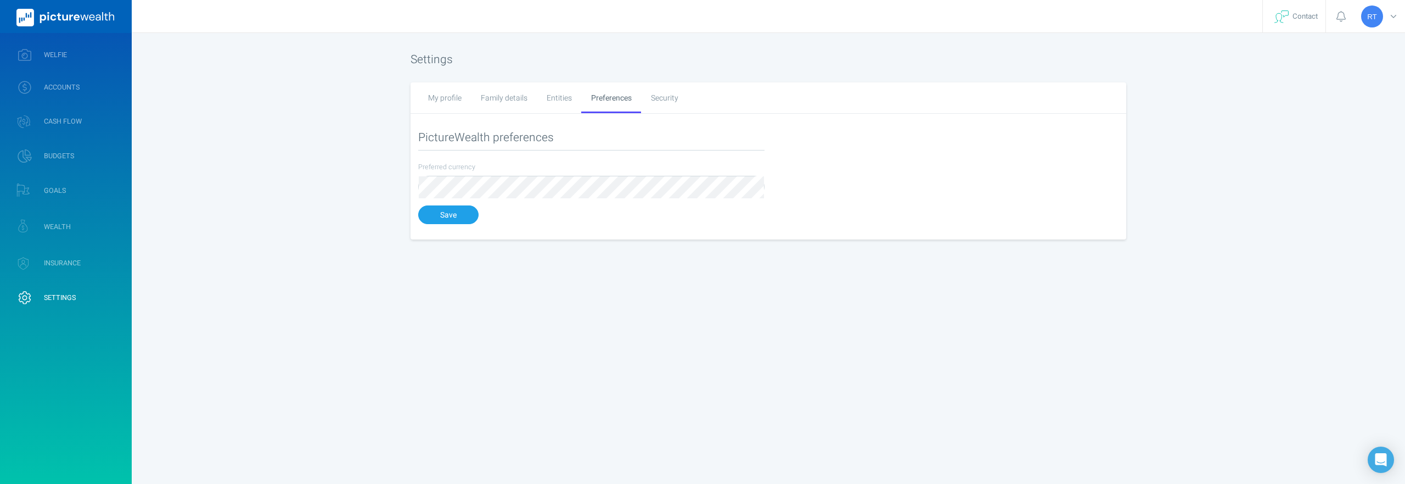
click at [447, 106] on div "My profile" at bounding box center [444, 97] width 53 height 31
select select "3"
select select "8"
select select "1988"
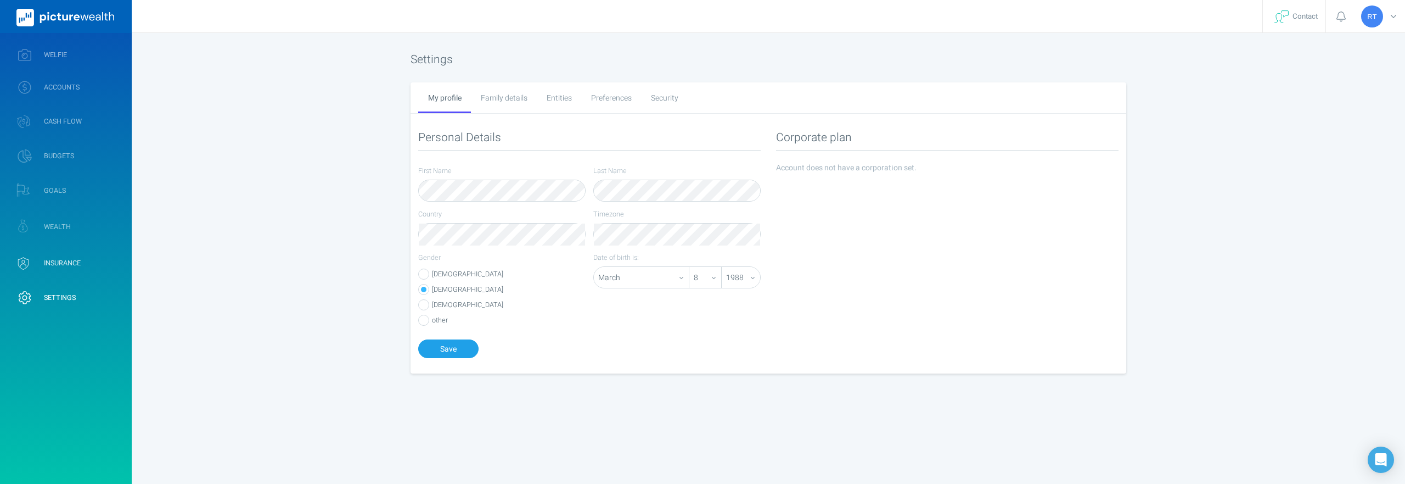
click at [40, 265] on link "INSURANCE" at bounding box center [66, 263] width 132 height 32
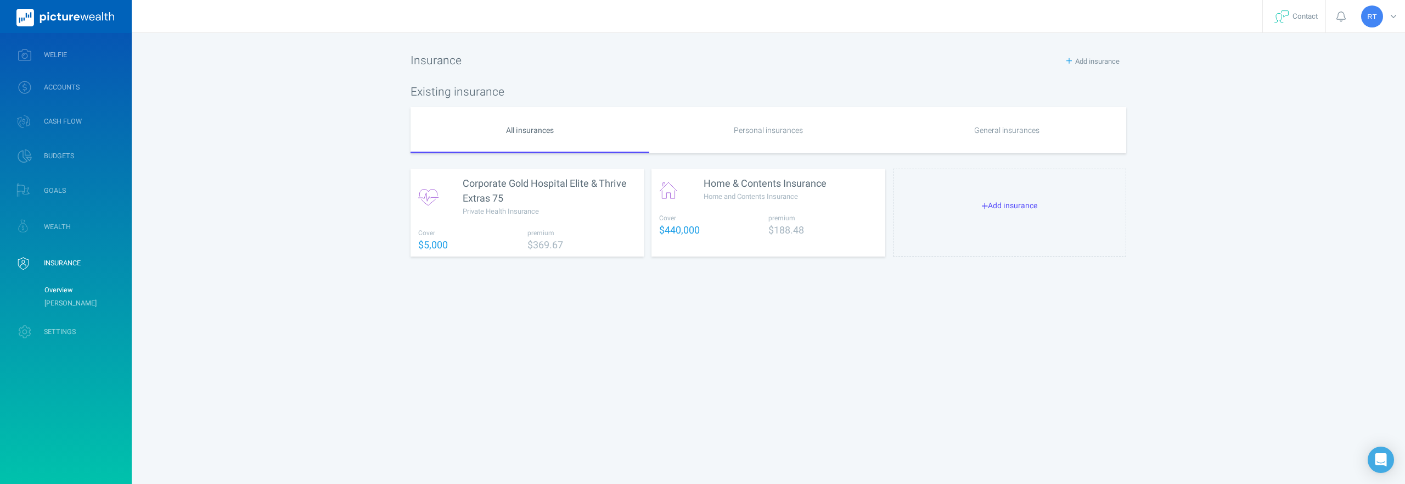
click at [721, 128] on div "Personal insurances" at bounding box center [768, 130] width 239 height 46
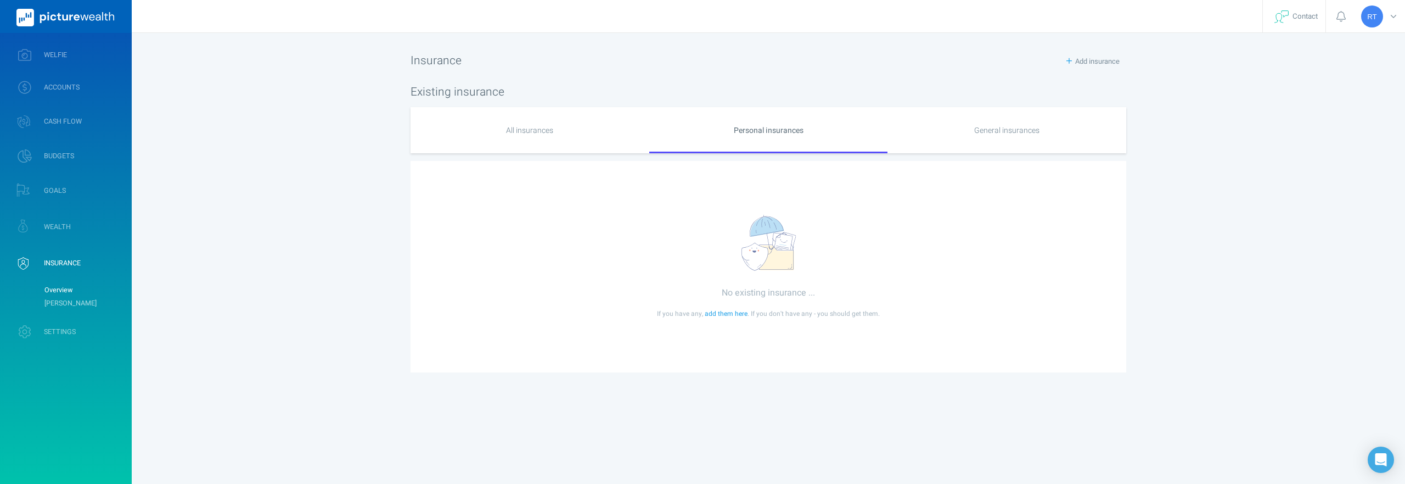
click at [528, 125] on div "All insurances" at bounding box center [530, 130] width 239 height 46
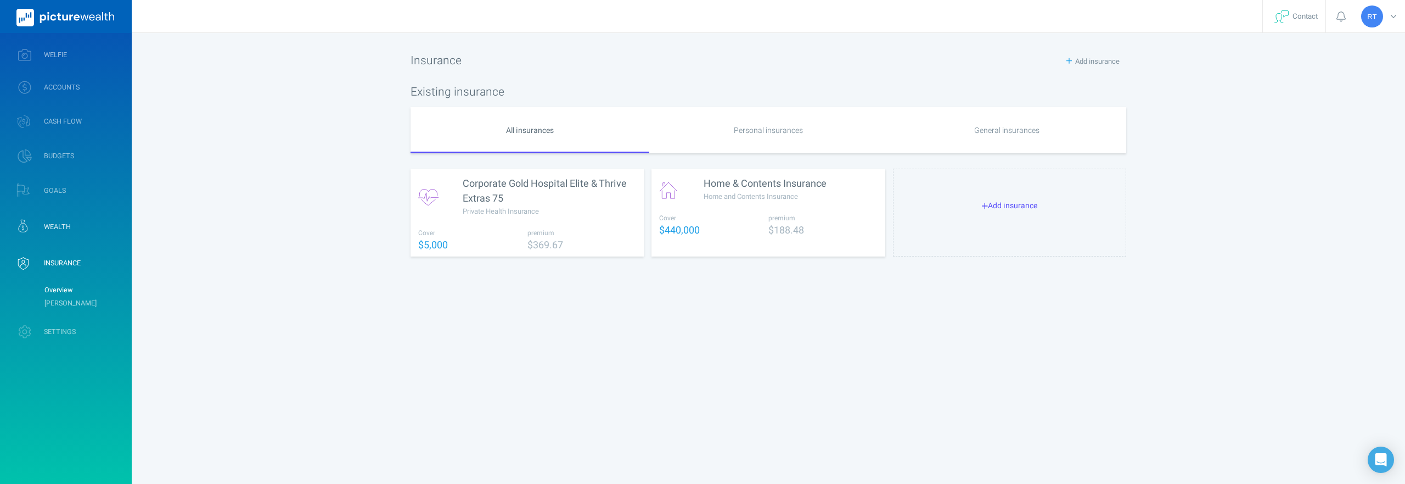
click at [60, 221] on link "WEALTH" at bounding box center [66, 226] width 132 height 32
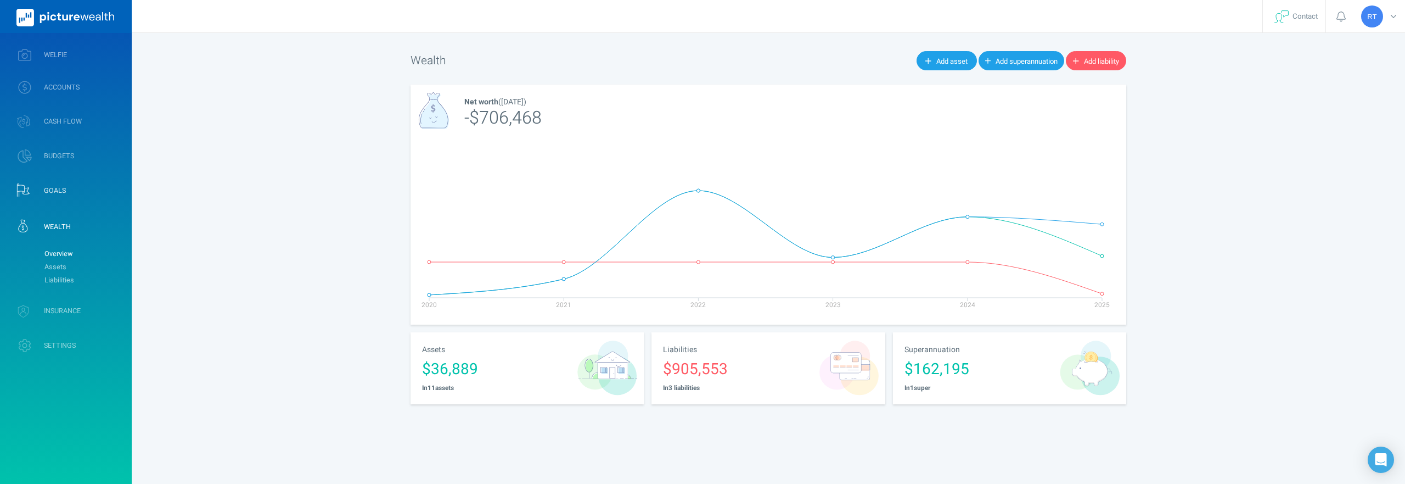
click at [52, 189] on span "GOALS" at bounding box center [55, 190] width 22 height 9
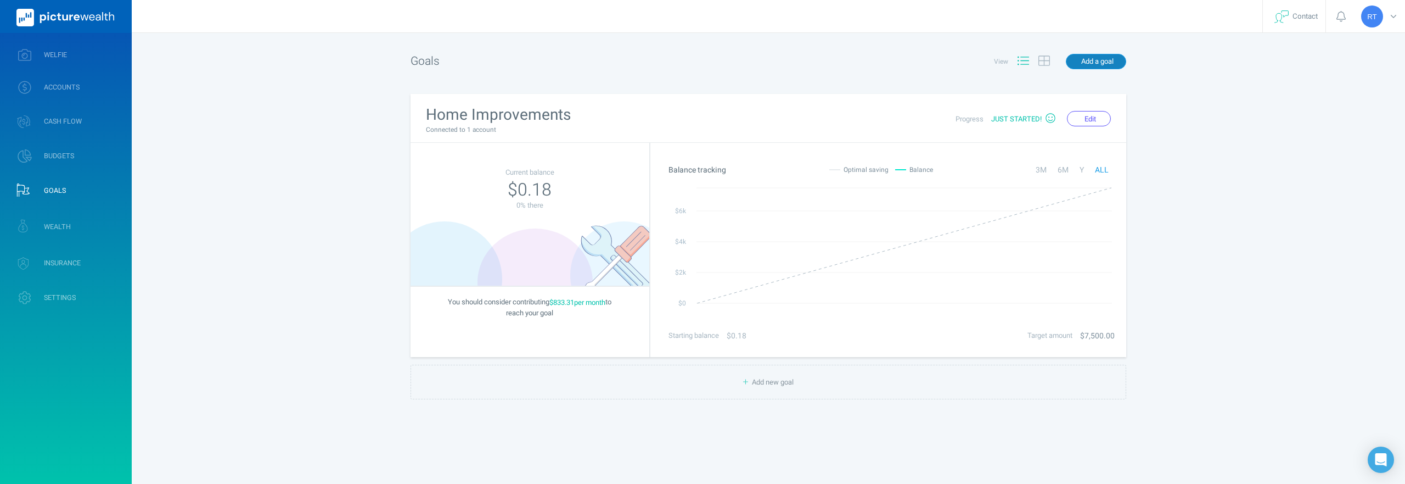
click at [1109, 61] on span "Add a goal" at bounding box center [1097, 61] width 32 height 10
click at [833, 131] on div "Save for emergencies" at bounding box center [820, 128] width 99 height 64
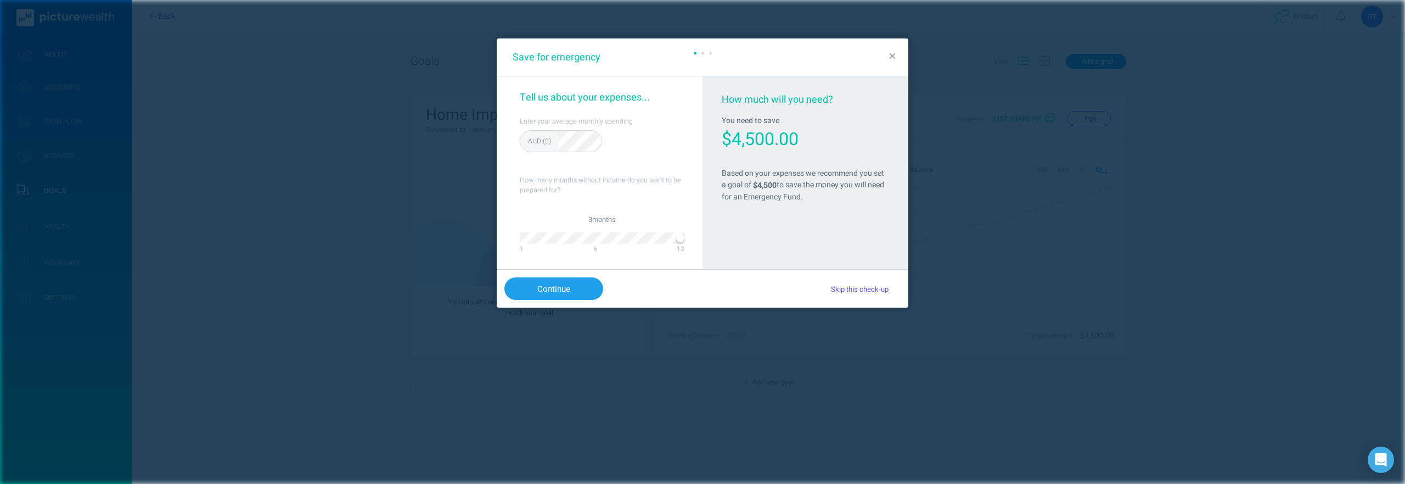
click at [894, 55] on icon "button" at bounding box center [893, 57] width 6 height 10
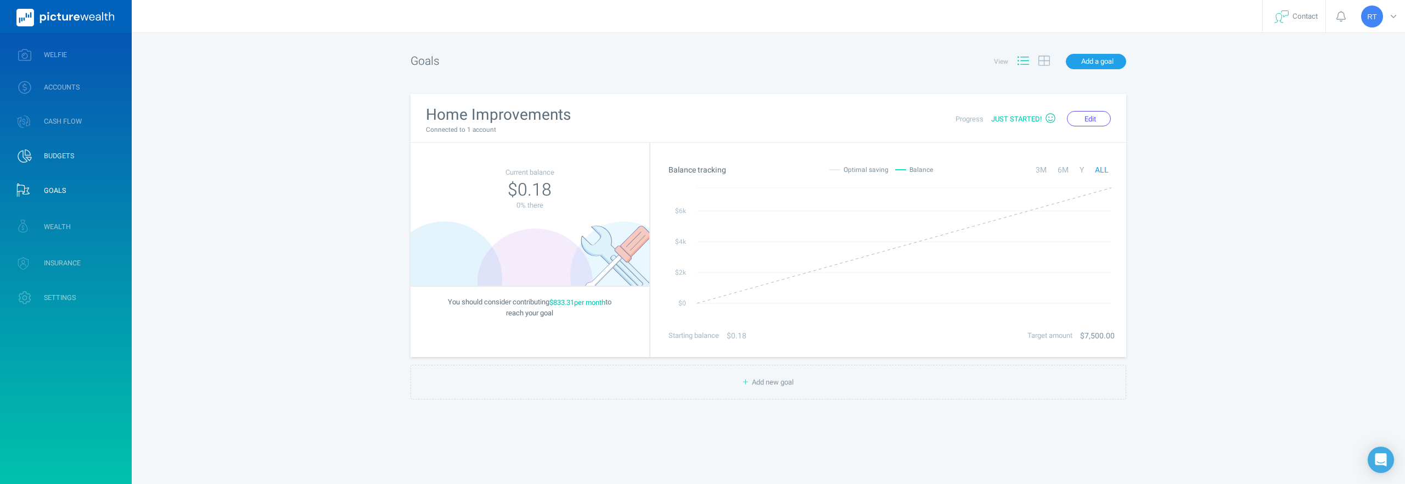
click at [53, 161] on link "BUDGETS" at bounding box center [66, 156] width 132 height 29
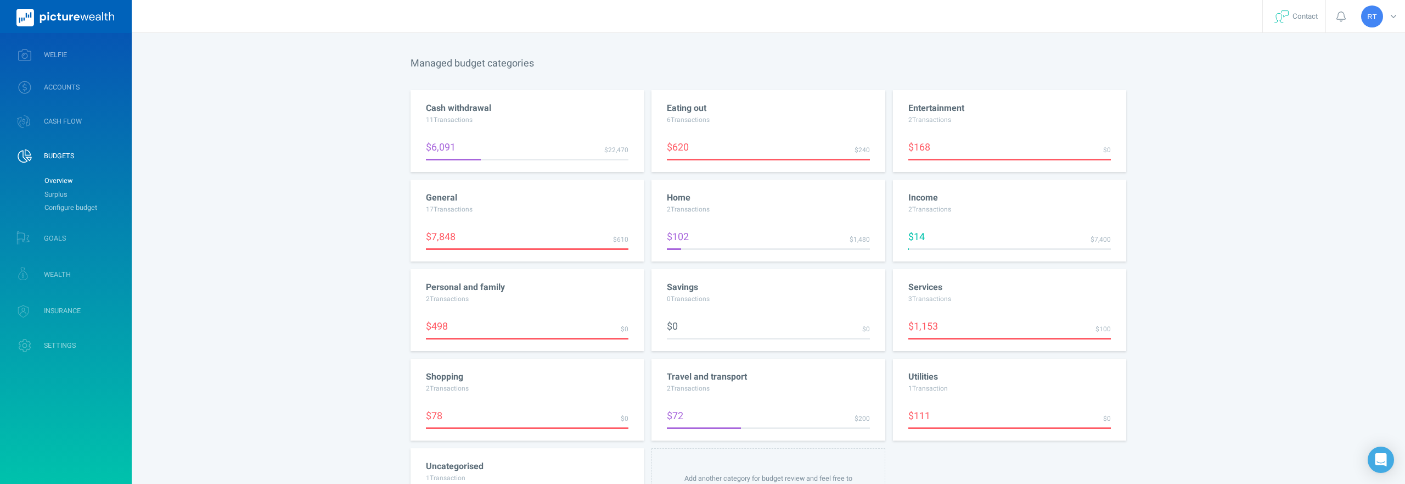
scroll to position [467, 0]
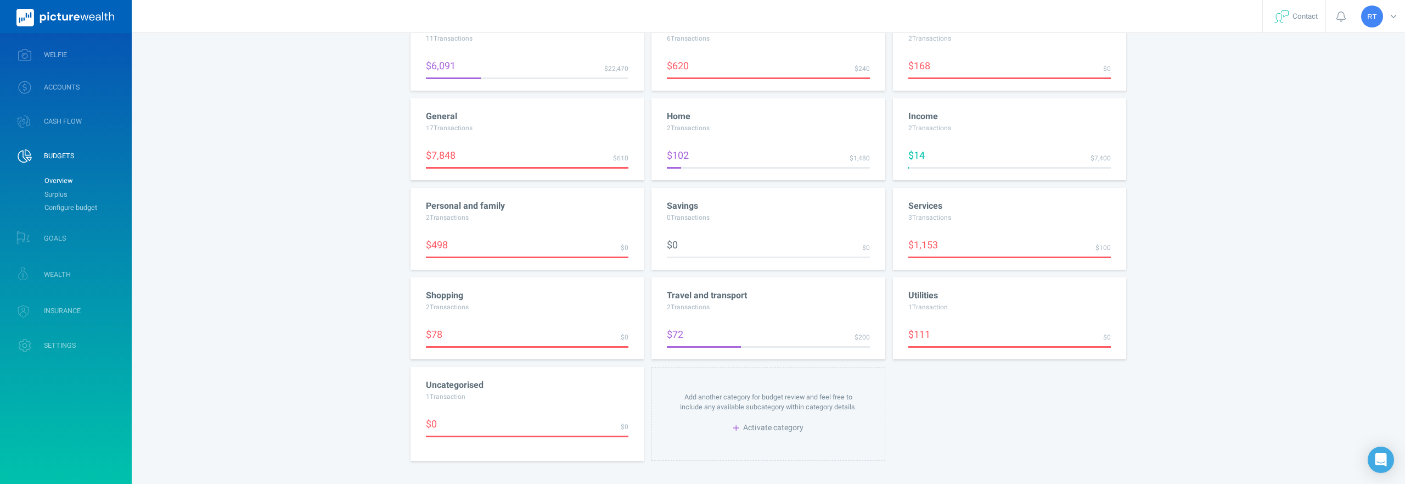
click at [468, 384] on strong "Uncategorised" at bounding box center [455, 384] width 58 height 13
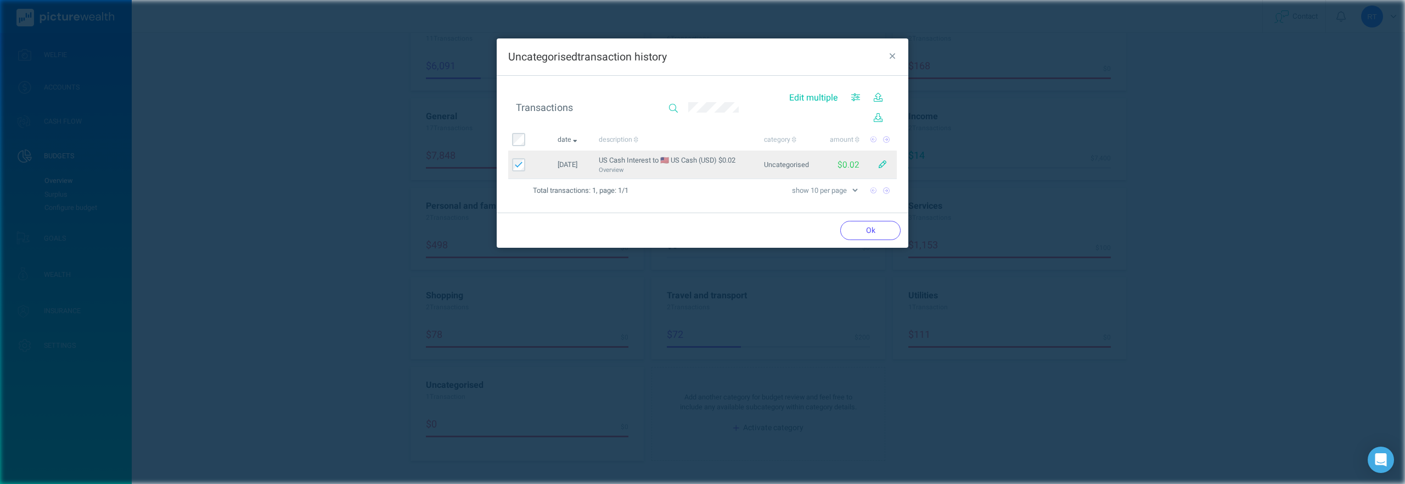
click at [782, 161] on span "Uncategorised" at bounding box center [786, 165] width 45 height 10
click at [818, 170] on td "Uncategorised" at bounding box center [790, 164] width 60 height 29
click at [763, 159] on td "Uncategorised" at bounding box center [790, 164] width 60 height 29
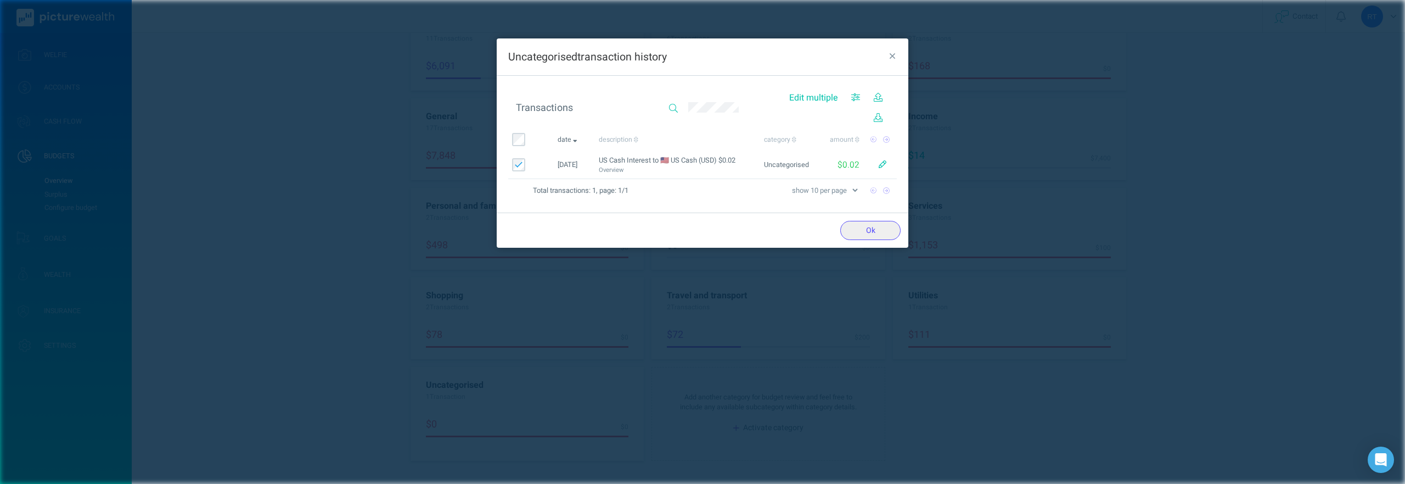
click at [862, 230] on button "Ok" at bounding box center [870, 230] width 60 height 19
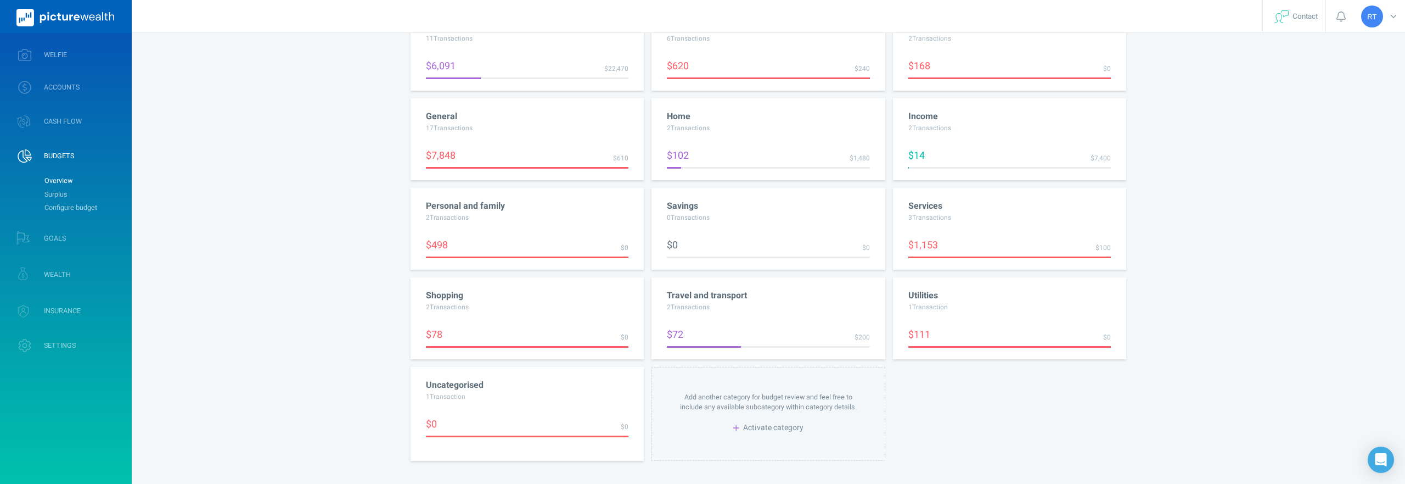
click at [542, 396] on div "1 Transaction" at bounding box center [527, 400] width 203 height 18
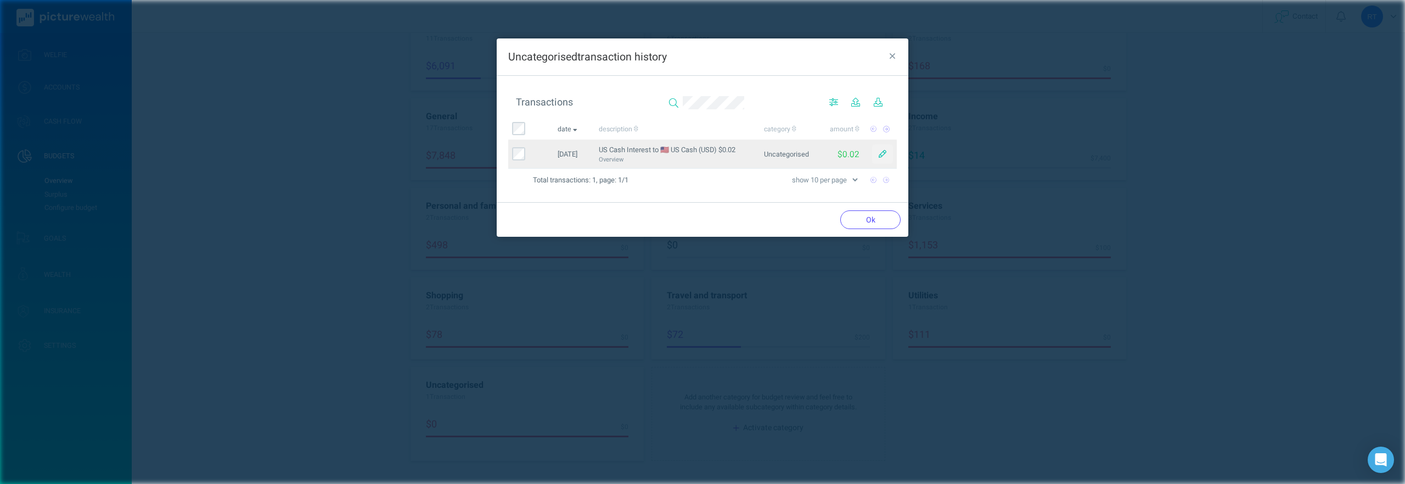
click at [883, 151] on icon "button" at bounding box center [883, 154] width 8 height 8
select select "70084"
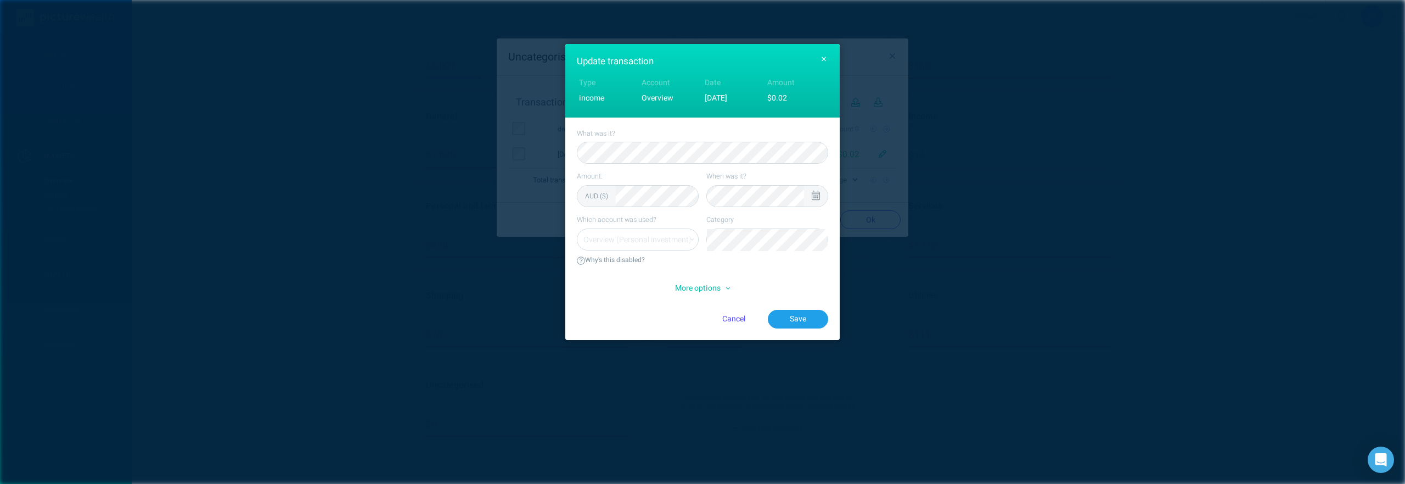
click at [711, 287] on span "More options" at bounding box center [702, 288] width 55 height 12
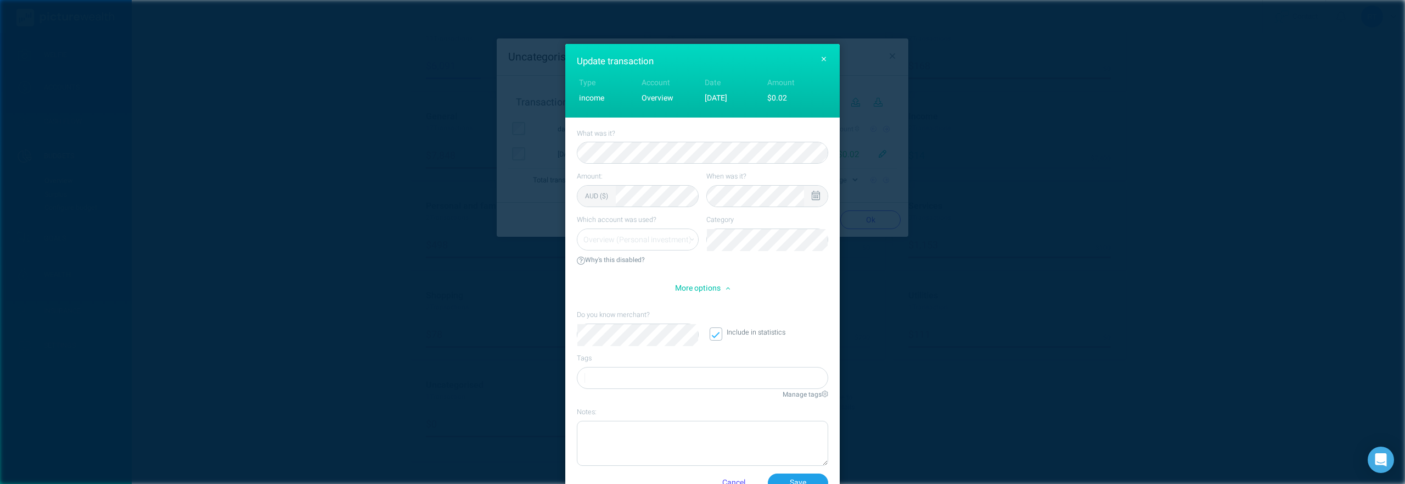
click at [618, 264] on span "Why's this disabled?" at bounding box center [611, 260] width 68 height 12
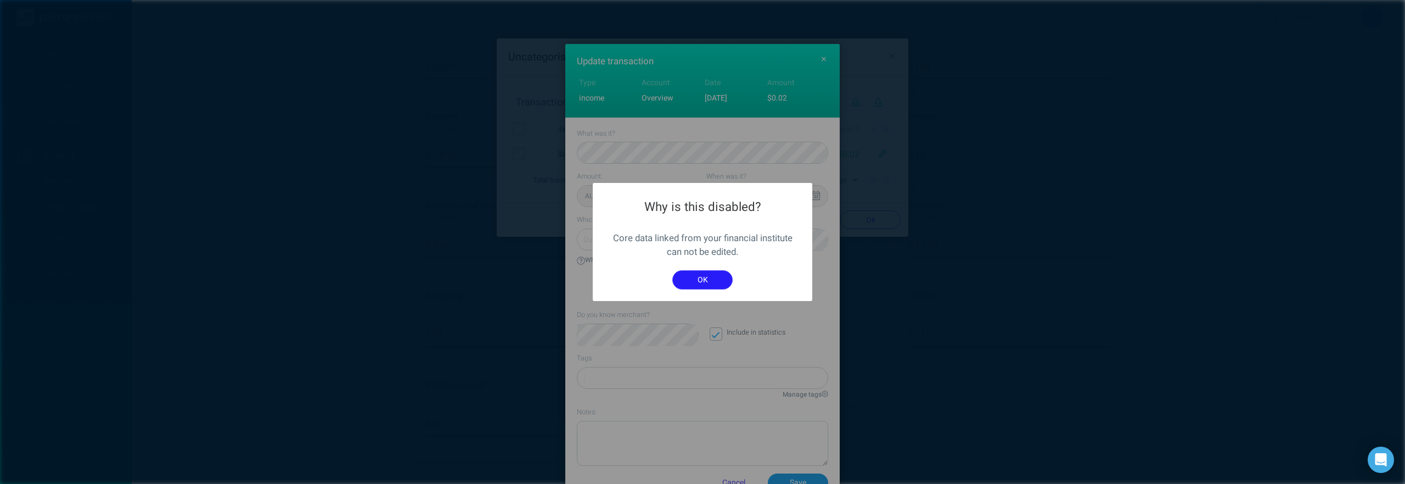
click at [696, 283] on button "OK" at bounding box center [702, 279] width 60 height 19
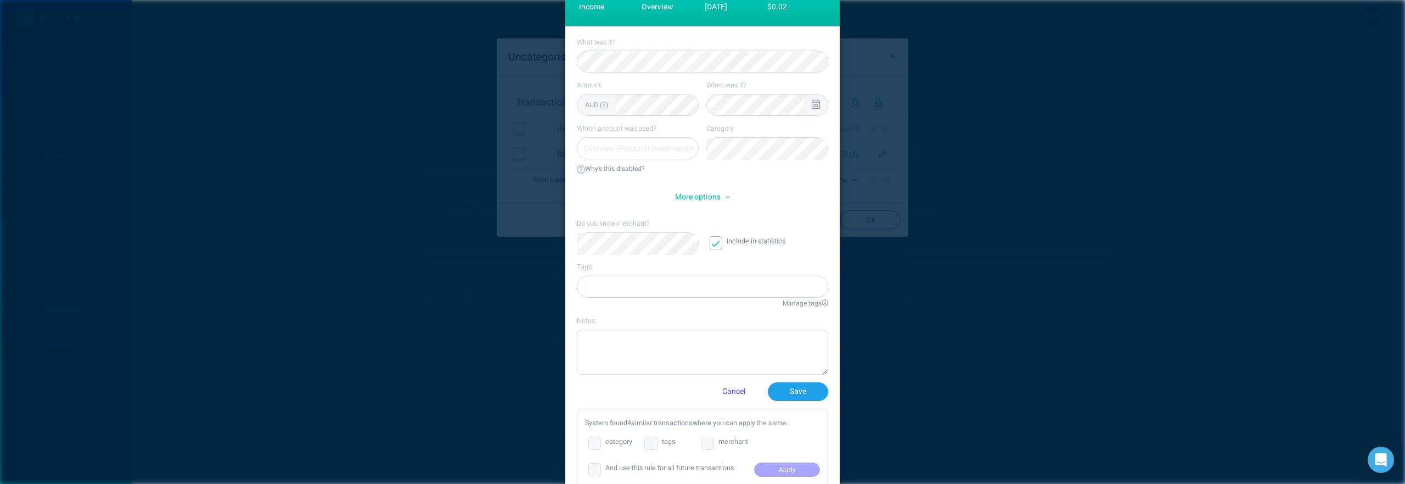
scroll to position [125, 0]
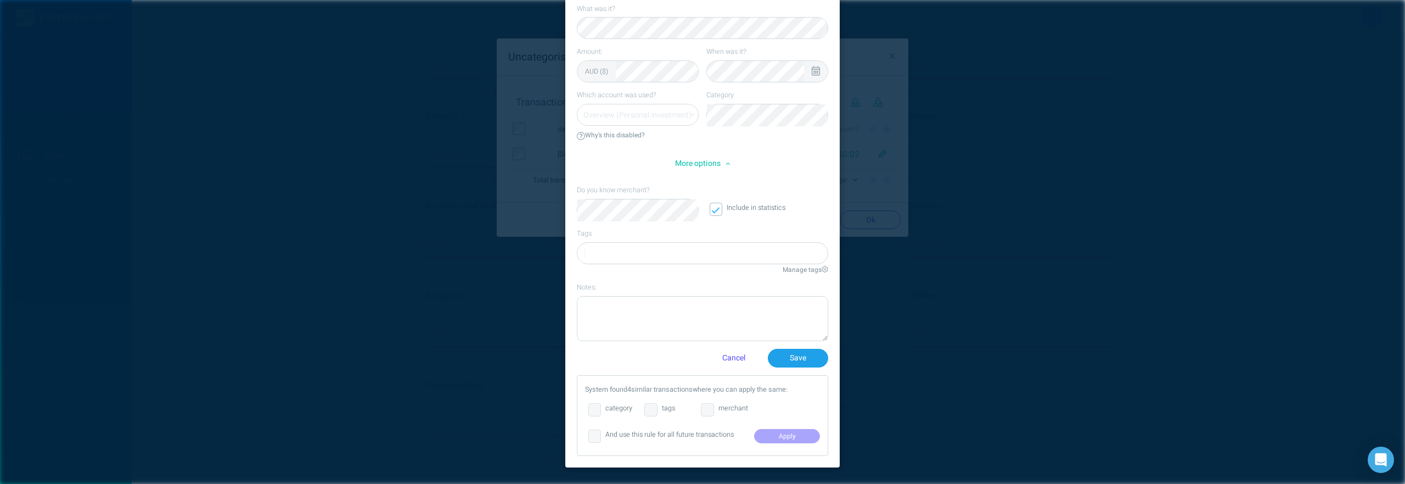
click at [801, 266] on span "Manage tags" at bounding box center [806, 270] width 46 height 10
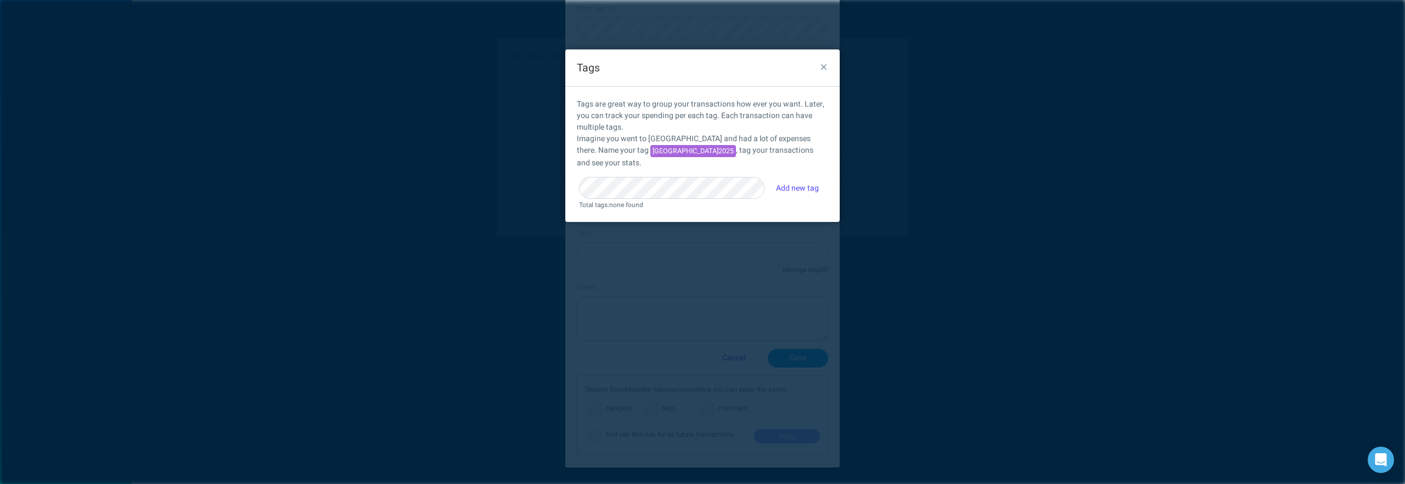
click at [824, 67] on icon "button" at bounding box center [824, 67] width 6 height 6
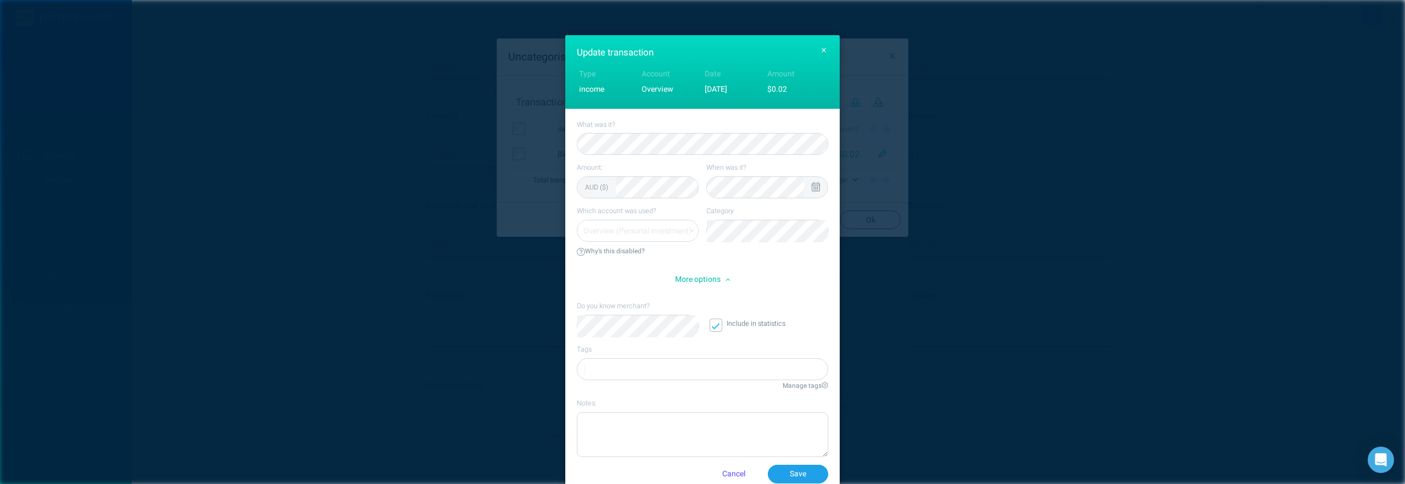
scroll to position [0, 0]
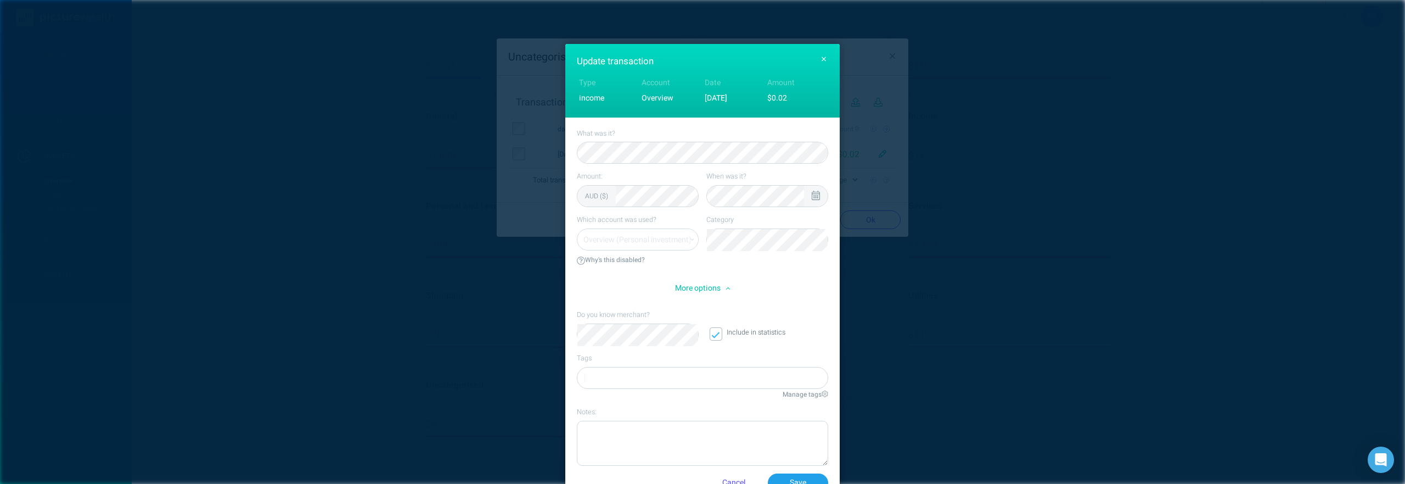
click at [823, 54] on button "button" at bounding box center [824, 60] width 16 height 16
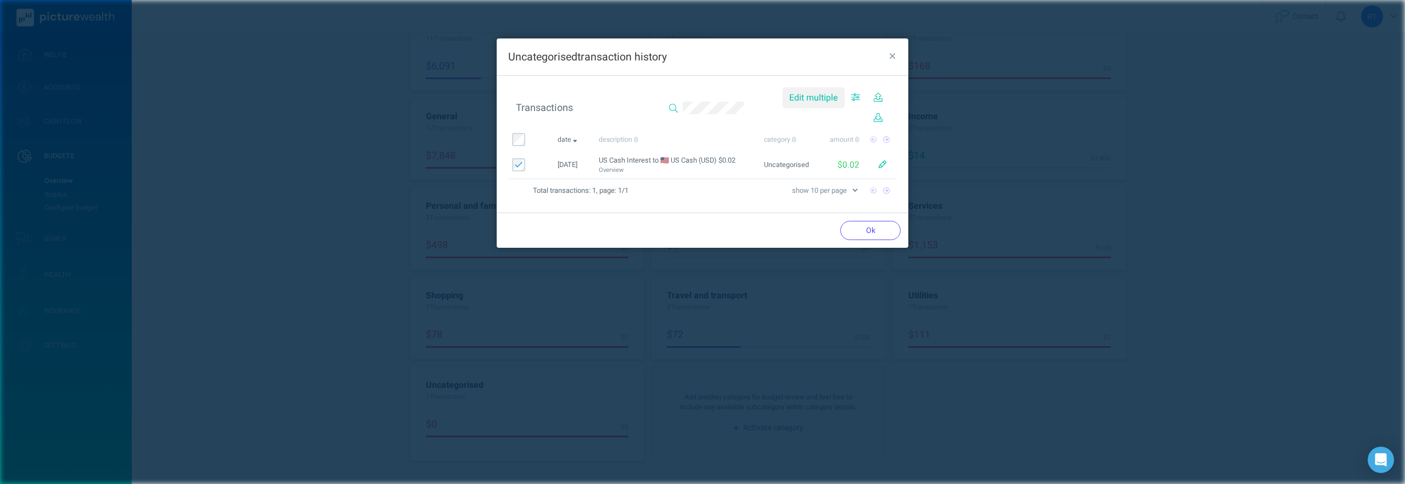
click at [819, 96] on span "Edit multiple" at bounding box center [813, 97] width 49 height 13
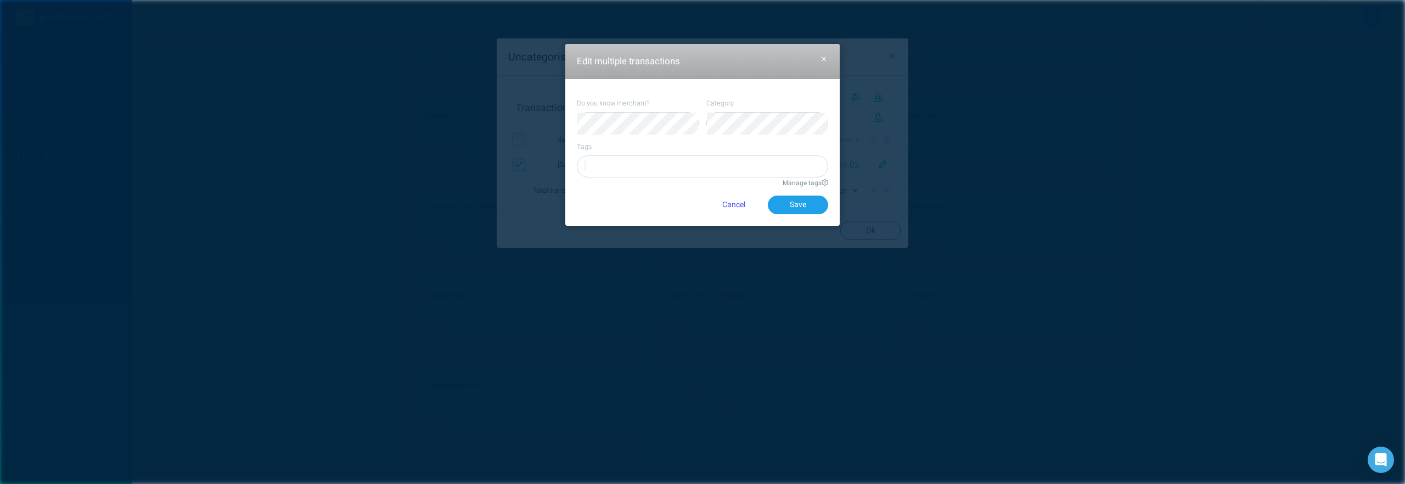
click at [819, 96] on div "Do you know merchant? Category Tags Manage tags Cancel Save" at bounding box center [702, 152] width 274 height 147
drag, startPoint x: 641, startPoint y: 56, endPoint x: 666, endPoint y: 56, distance: 25.8
click at [666, 56] on span "Edit multiple transactions" at bounding box center [628, 61] width 103 height 14
click at [825, 58] on icon "button" at bounding box center [824, 59] width 5 height 5
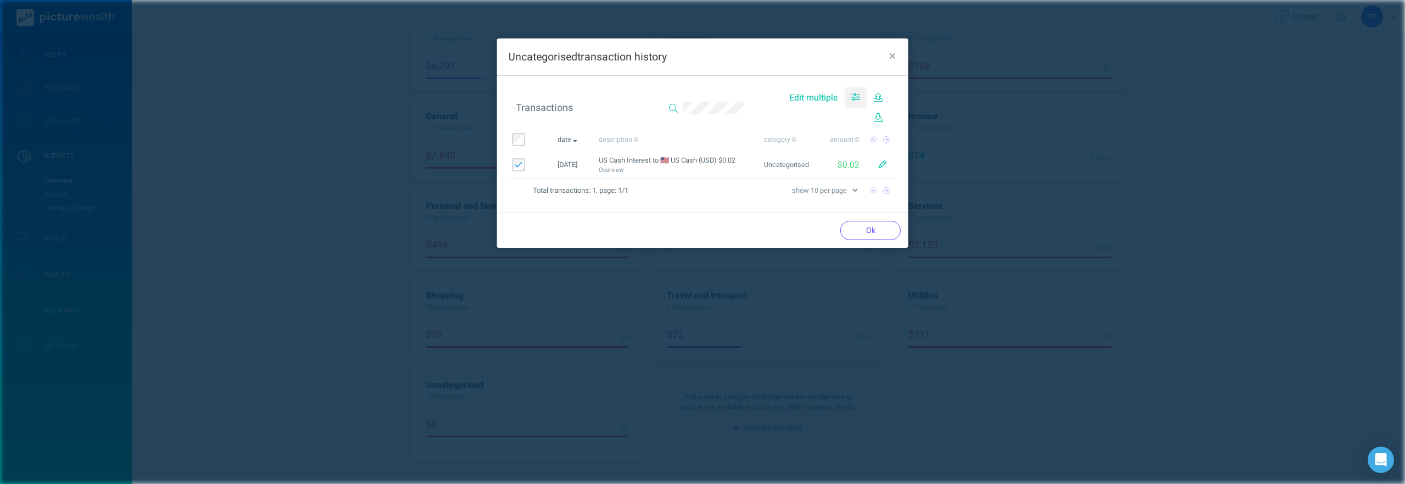
click at [853, 99] on icon "button" at bounding box center [855, 97] width 9 height 9
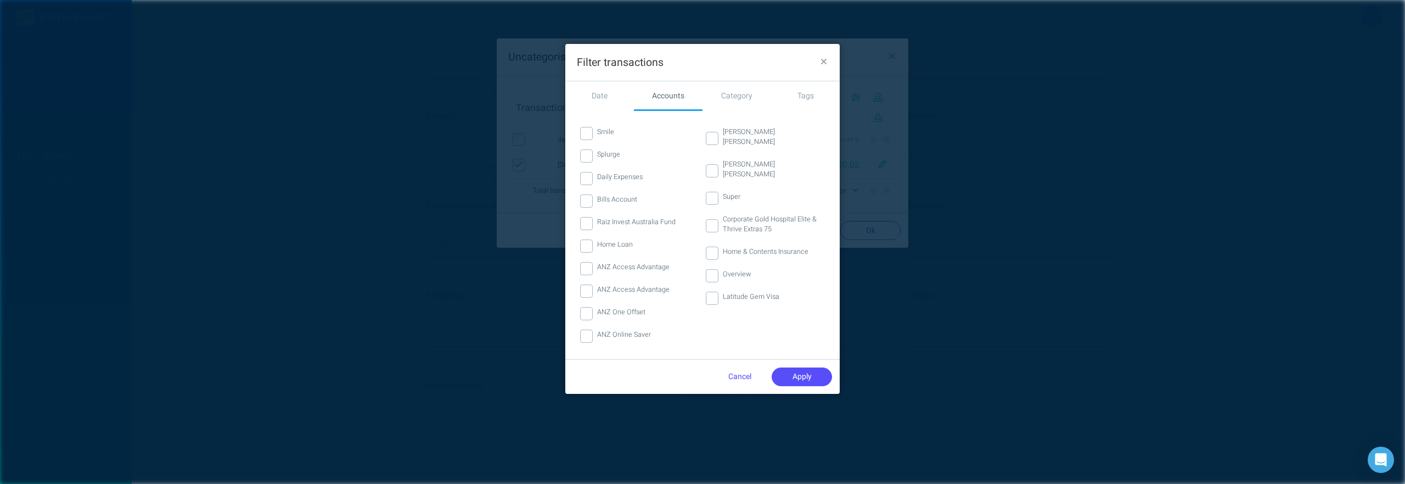
click at [745, 94] on div "Category" at bounding box center [737, 95] width 69 height 29
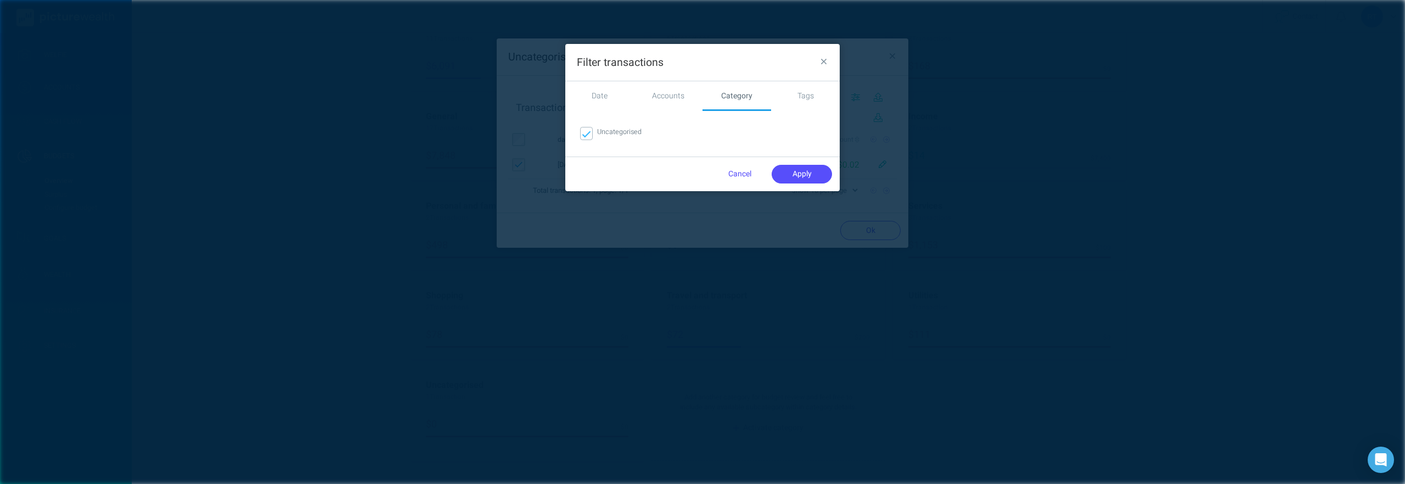
click at [600, 90] on div "Date" at bounding box center [599, 95] width 69 height 29
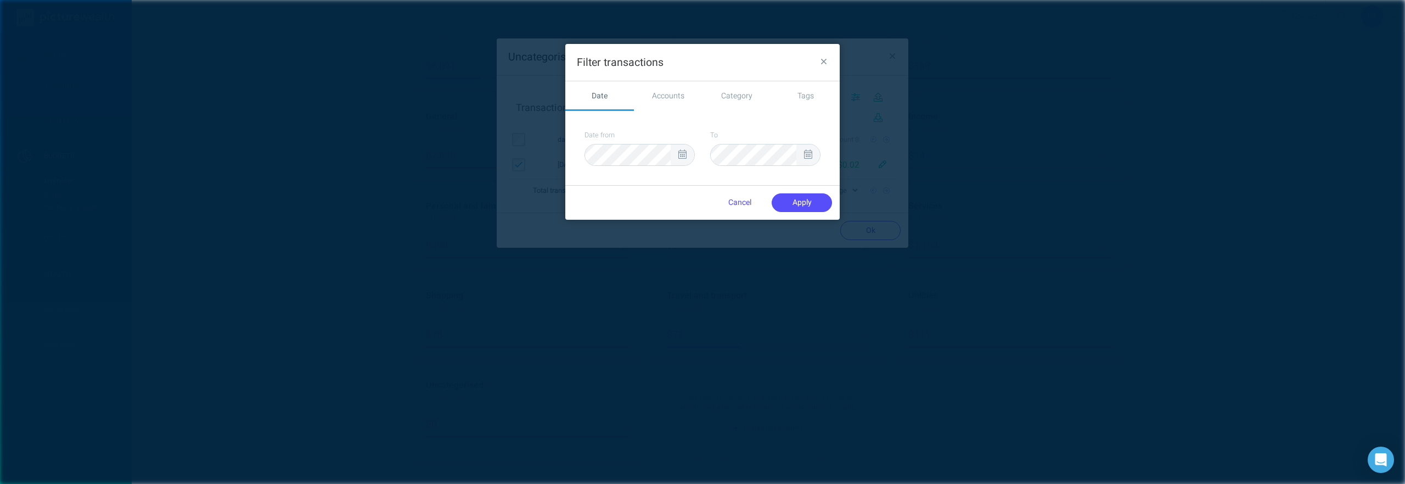
click at [709, 103] on div "Category" at bounding box center [737, 95] width 69 height 29
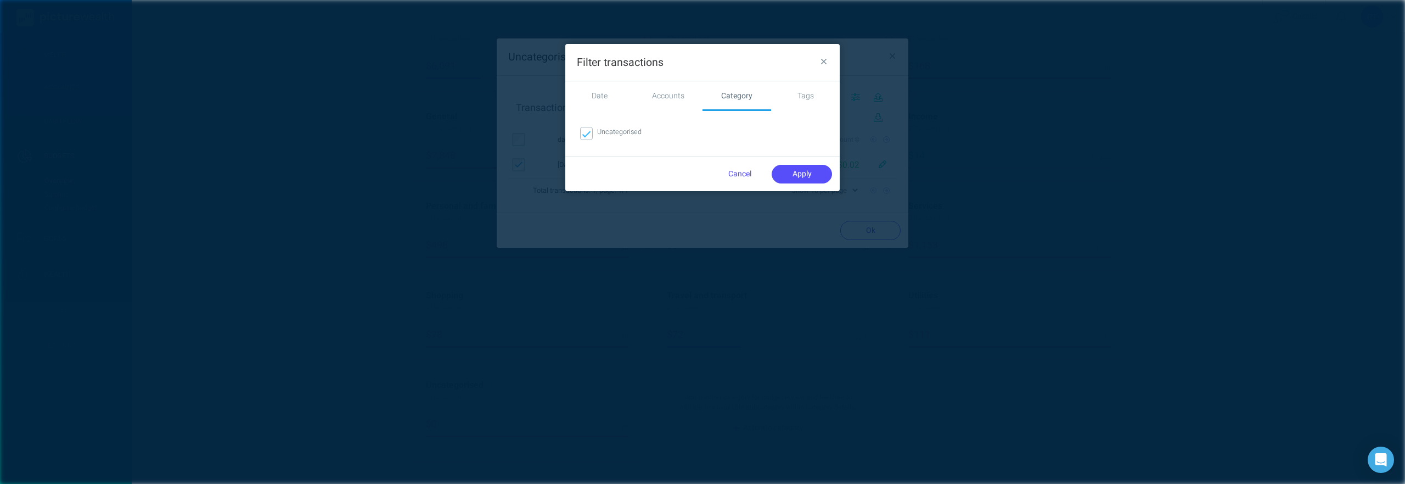
click at [823, 61] on icon "button" at bounding box center [824, 62] width 6 height 6
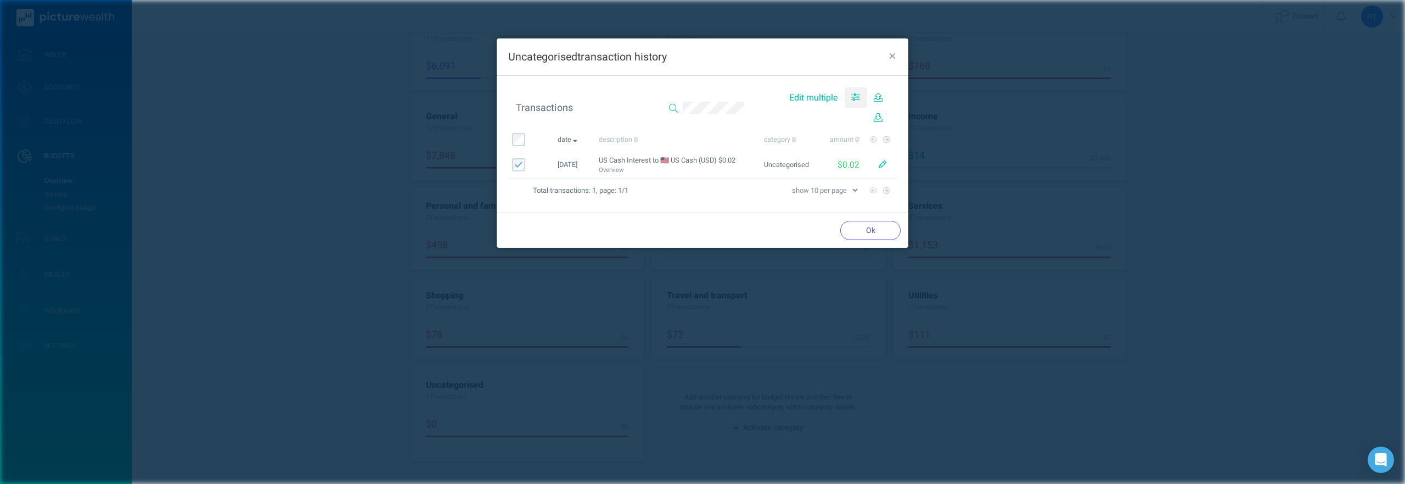
click at [855, 96] on icon "button" at bounding box center [855, 97] width 9 height 9
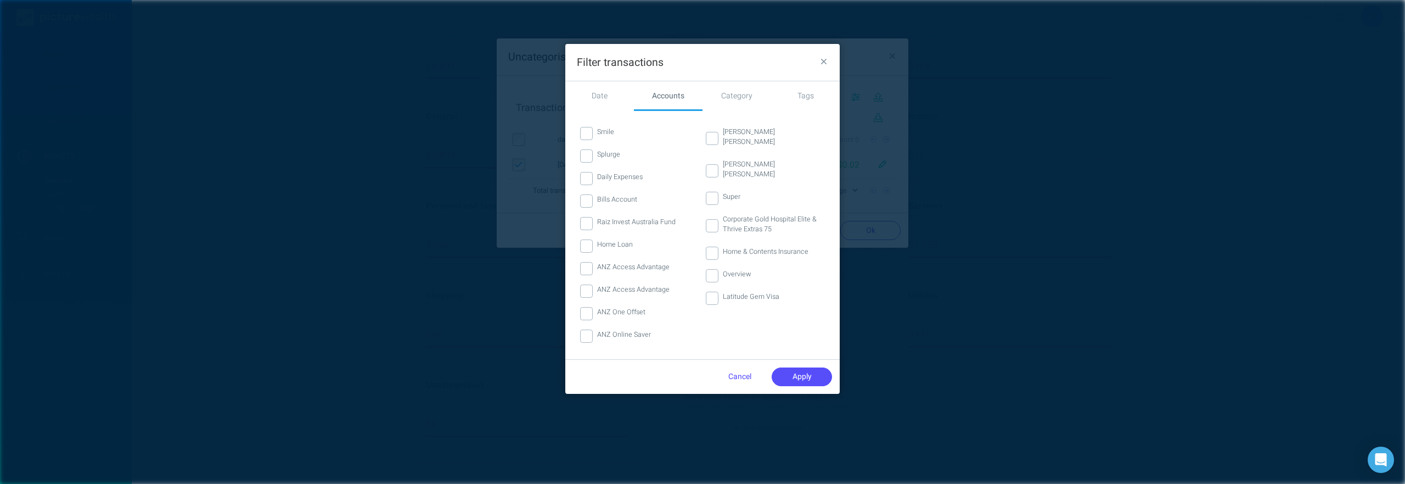
click at [827, 67] on button "button" at bounding box center [824, 63] width 16 height 16
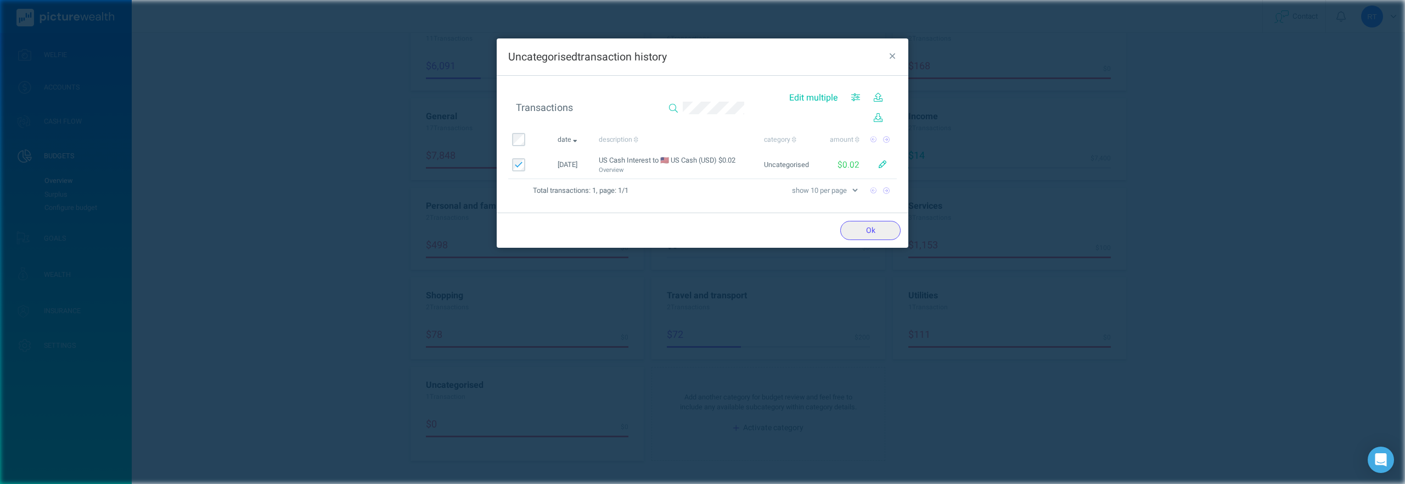
click at [857, 232] on button "Ok" at bounding box center [870, 230] width 60 height 19
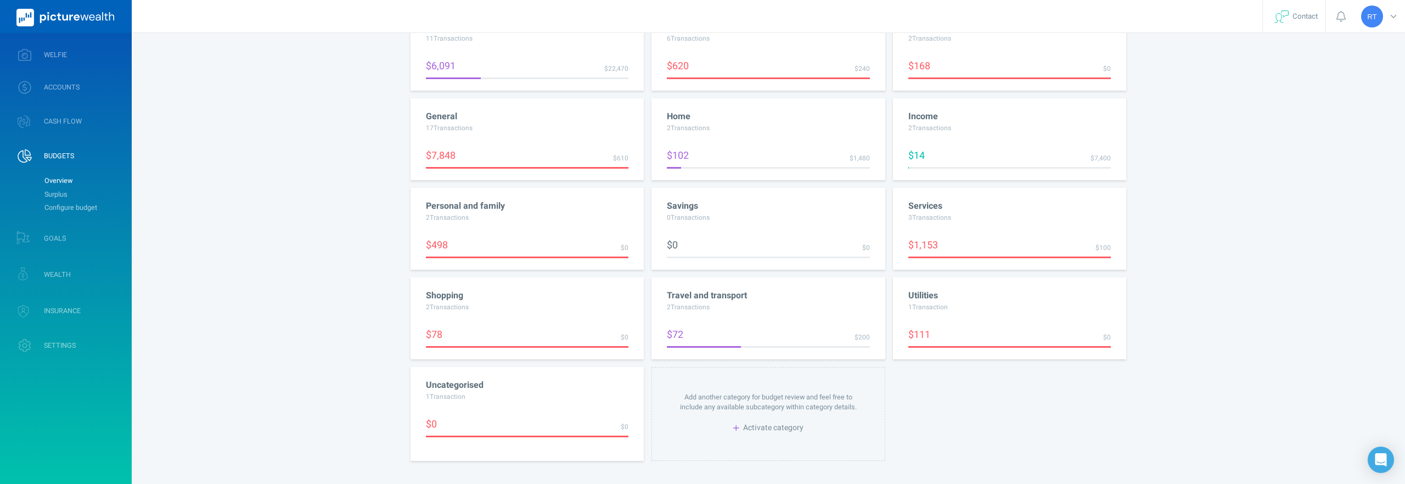
click at [511, 418] on div "$0" at bounding box center [477, 426] width 102 height 19
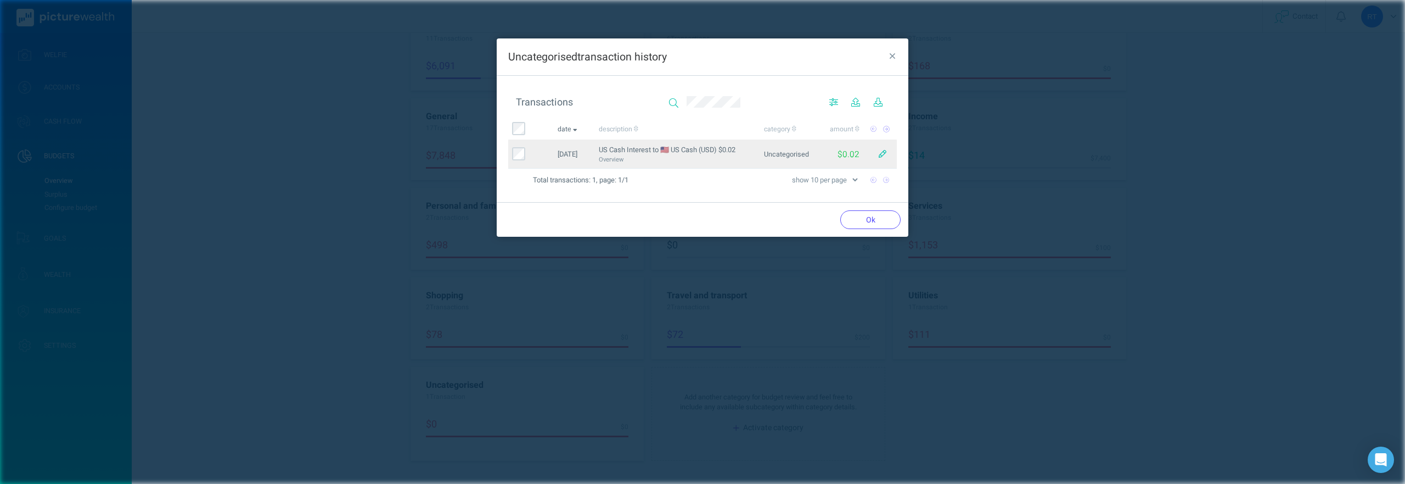
click at [707, 147] on span "US Cash Interest to 🇺🇸 US Cash (USD) $0.02" at bounding box center [667, 149] width 137 height 10
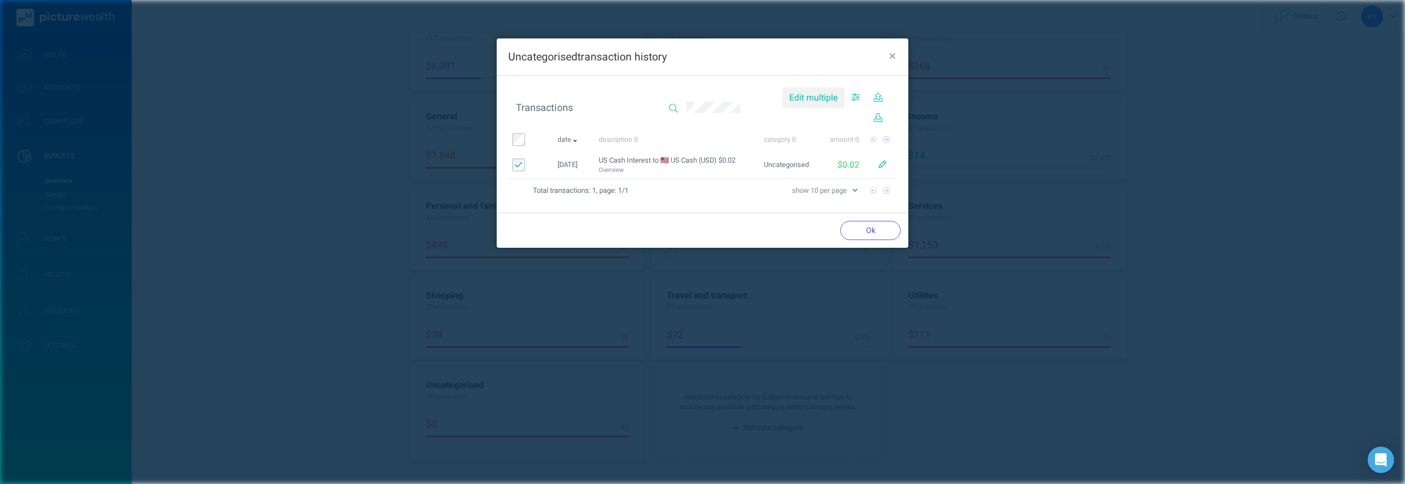
click at [822, 95] on span "Edit multiple" at bounding box center [813, 97] width 49 height 13
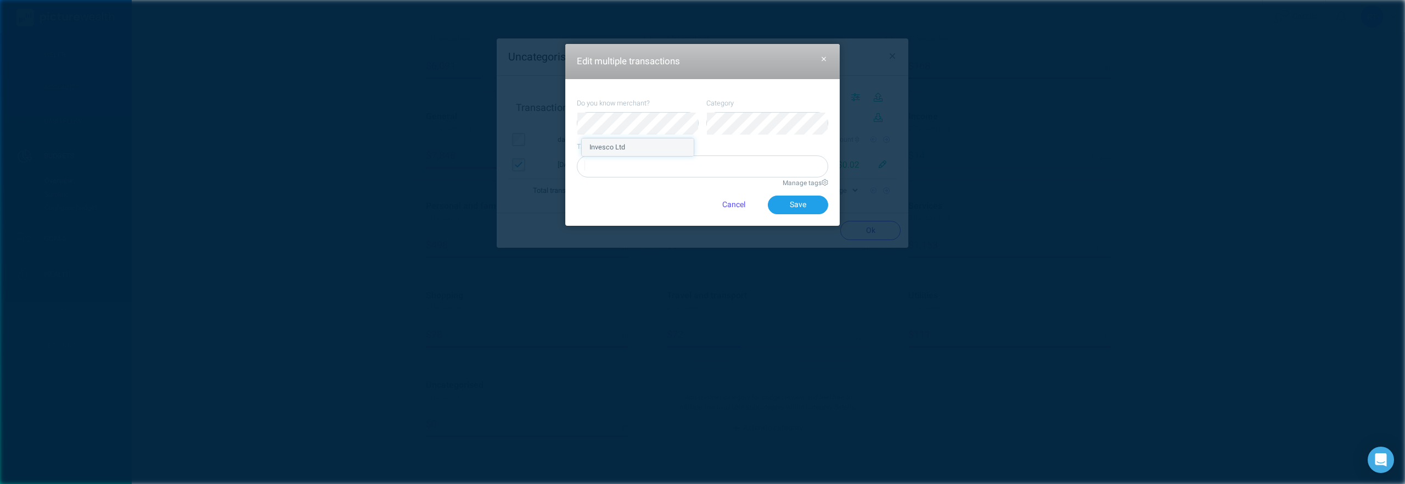
click at [627, 149] on li "Invesco Ltd" at bounding box center [638, 147] width 112 height 18
click at [766, 170] on div at bounding box center [703, 166] width 250 height 18
click at [689, 218] on div "Do you know merchant? Category Tags option Create "InvestmentIncome" focused, 1…" at bounding box center [702, 152] width 274 height 147
click at [728, 167] on div at bounding box center [703, 166] width 250 height 18
click at [637, 193] on div "Create "InvestIncome"" at bounding box center [703, 191] width 250 height 18
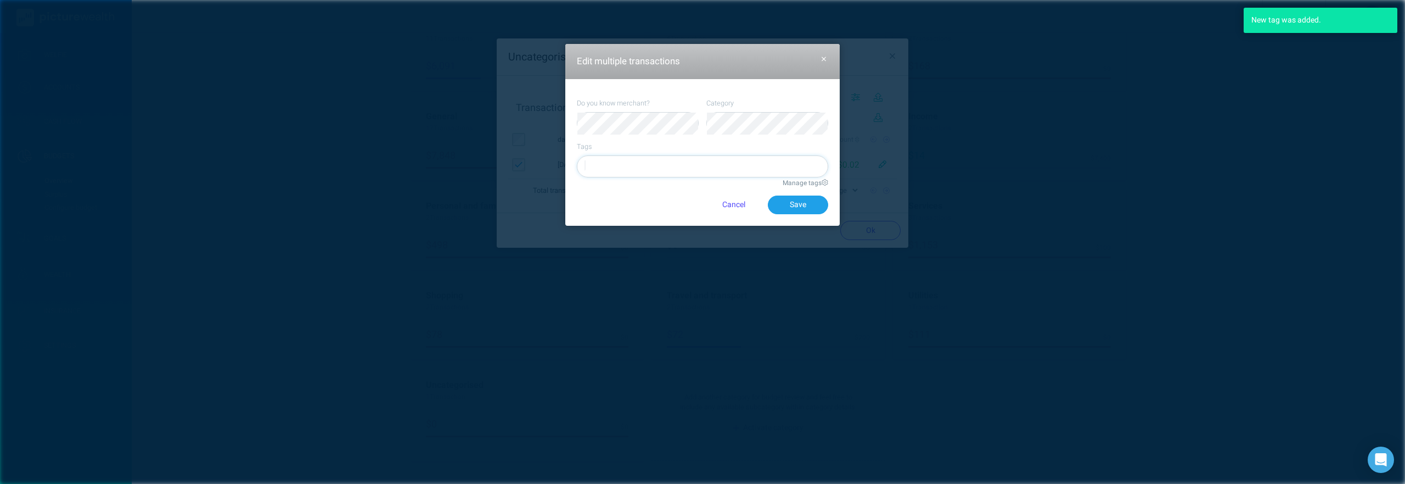
click at [672, 173] on div at bounding box center [703, 166] width 250 height 18
click at [624, 196] on div "InvestIncome" at bounding box center [703, 191] width 250 height 18
click at [803, 211] on button "Save" at bounding box center [798, 204] width 60 height 19
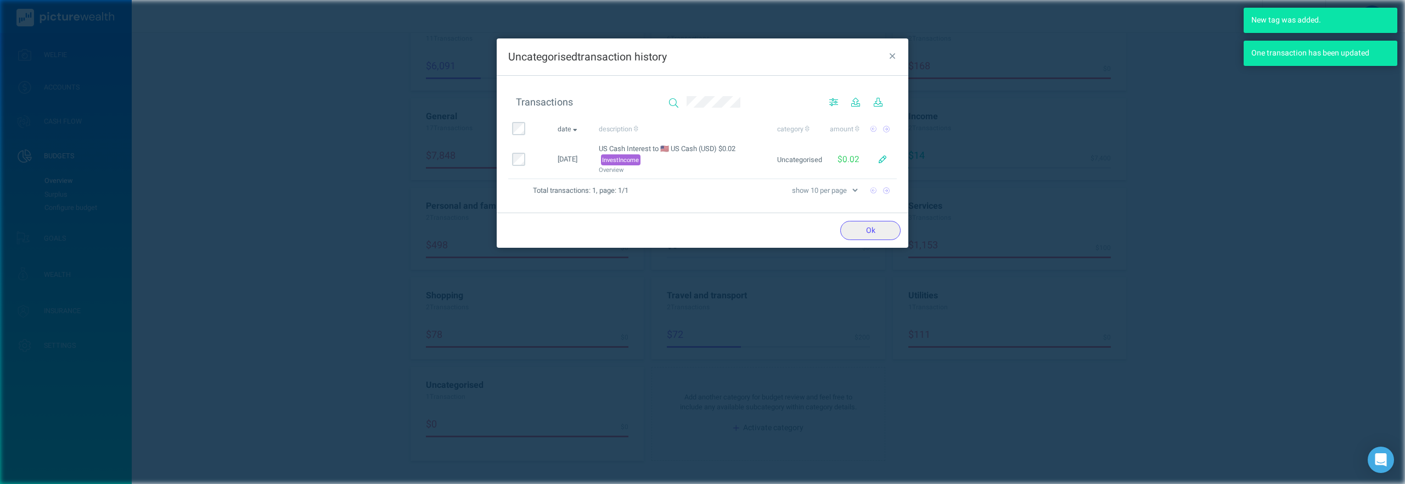
click at [879, 231] on button "Ok" at bounding box center [870, 230] width 60 height 19
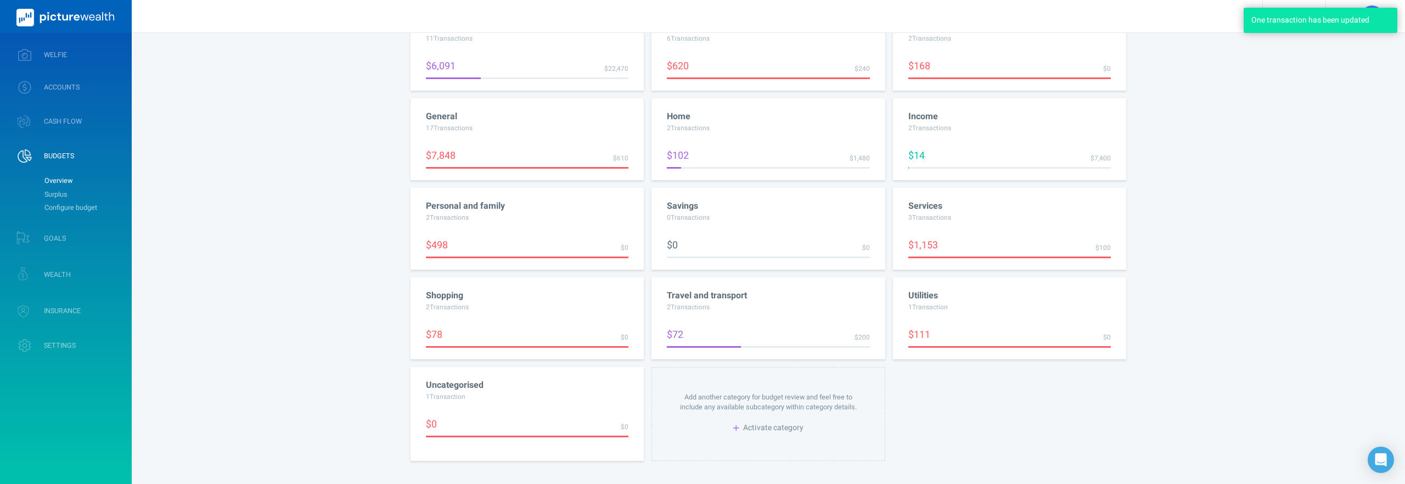
click at [464, 393] on div "1 Transaction" at bounding box center [527, 400] width 203 height 18
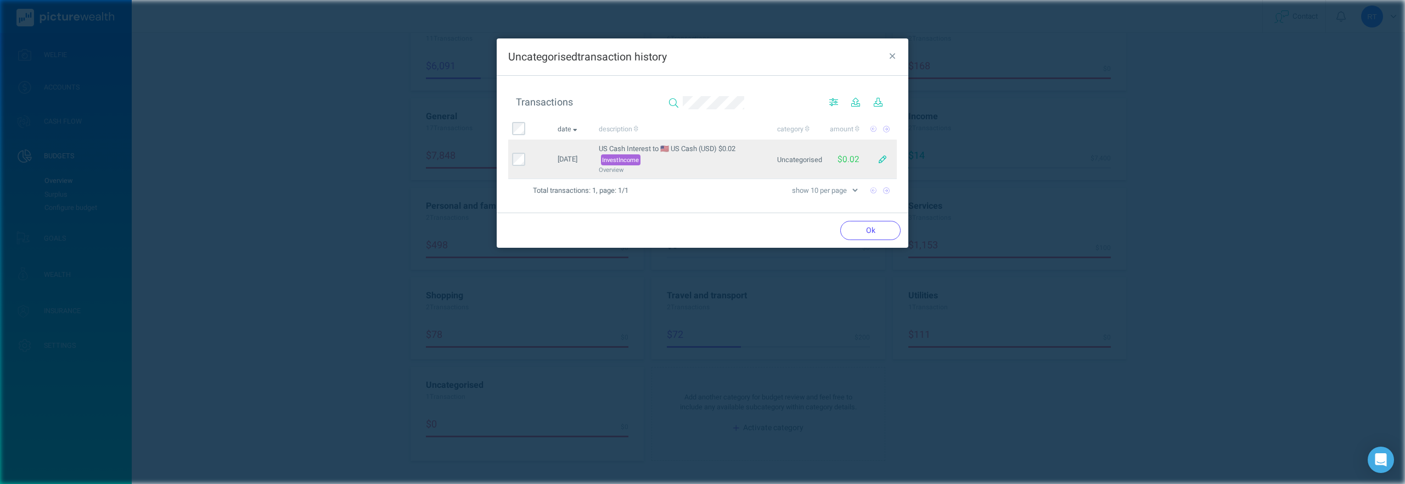
click at [804, 162] on span "Uncategorised" at bounding box center [799, 160] width 45 height 10
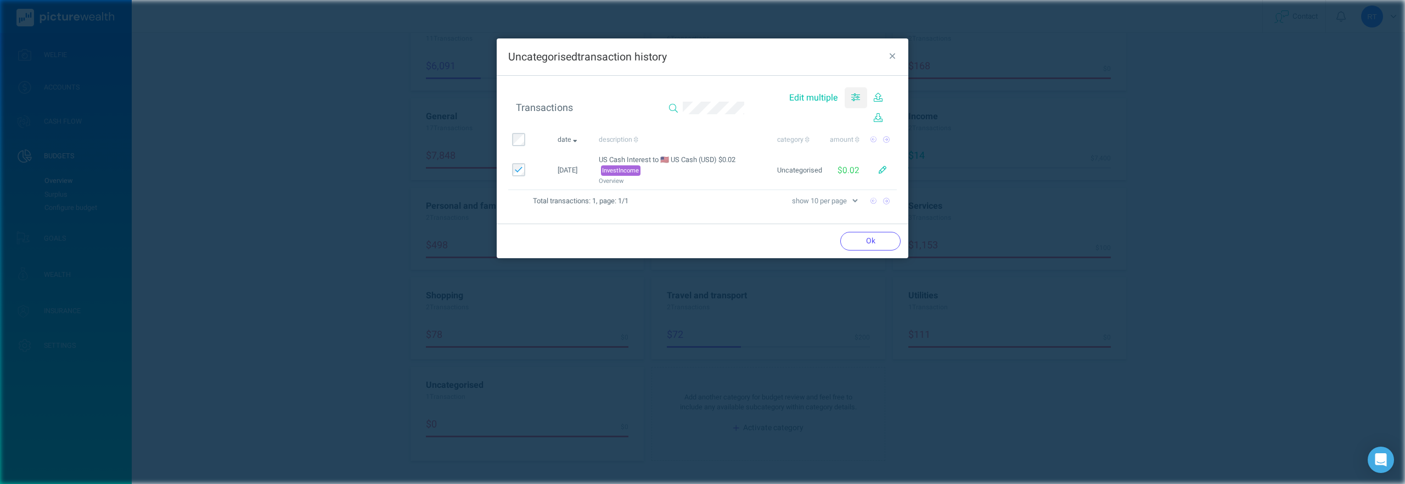
click at [852, 99] on icon "button" at bounding box center [855, 97] width 9 height 9
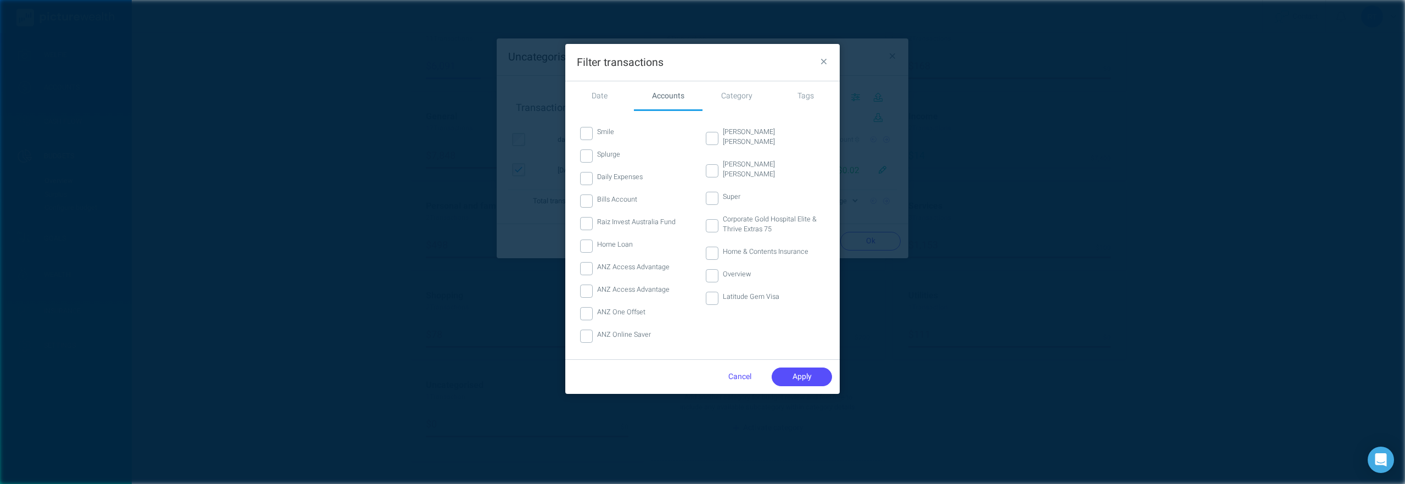
click at [720, 94] on div "Category" at bounding box center [737, 95] width 69 height 29
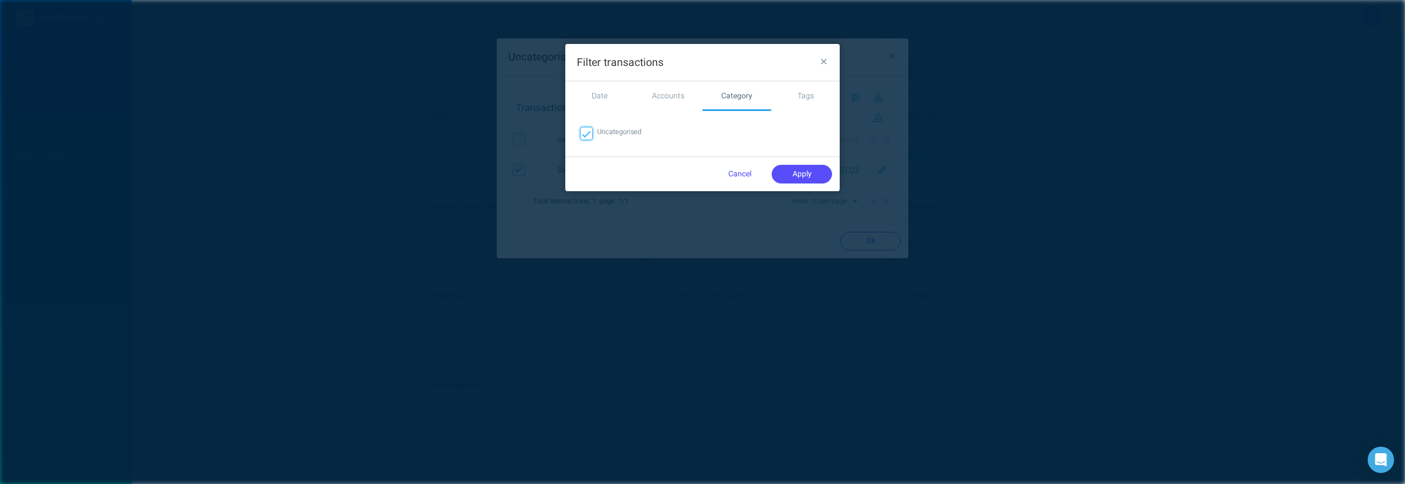
click at [582, 139] on div at bounding box center [586, 133] width 13 height 13
click at [742, 171] on button "Cancel" at bounding box center [740, 174] width 60 height 19
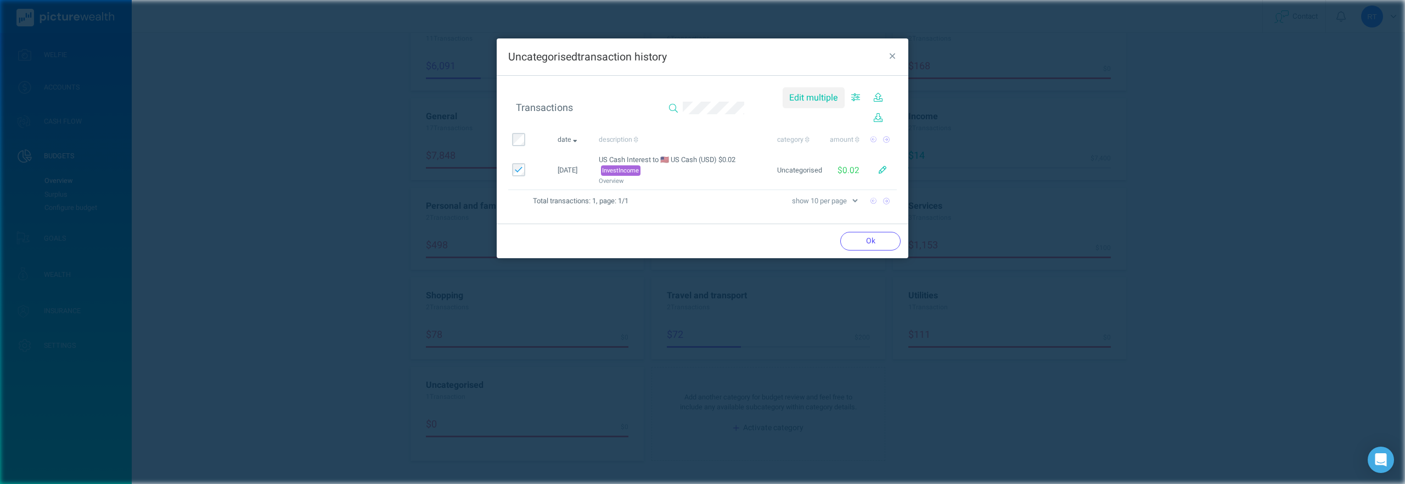
click at [825, 93] on span "Edit multiple" at bounding box center [813, 97] width 49 height 13
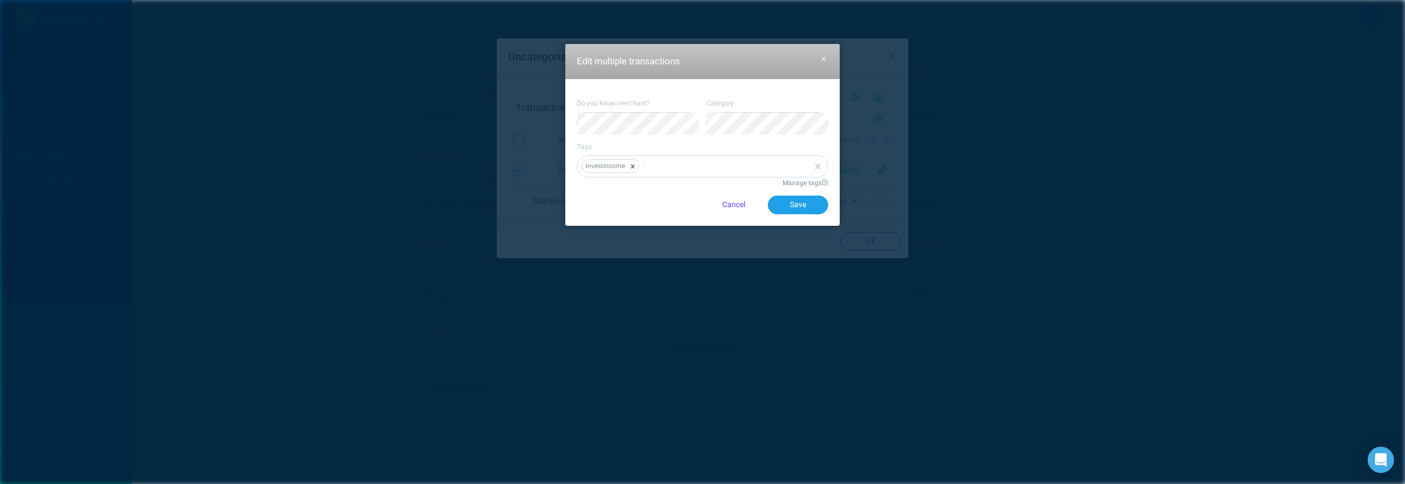
click at [823, 55] on icon "button" at bounding box center [824, 59] width 5 height 8
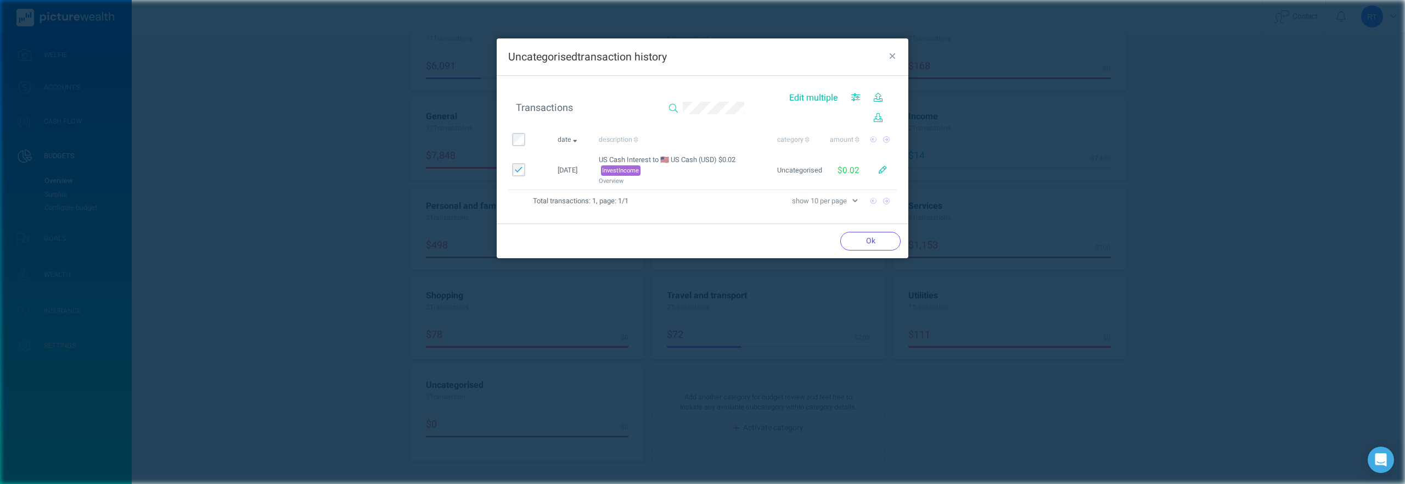
click at [895, 54] on icon "button" at bounding box center [893, 57] width 6 height 10
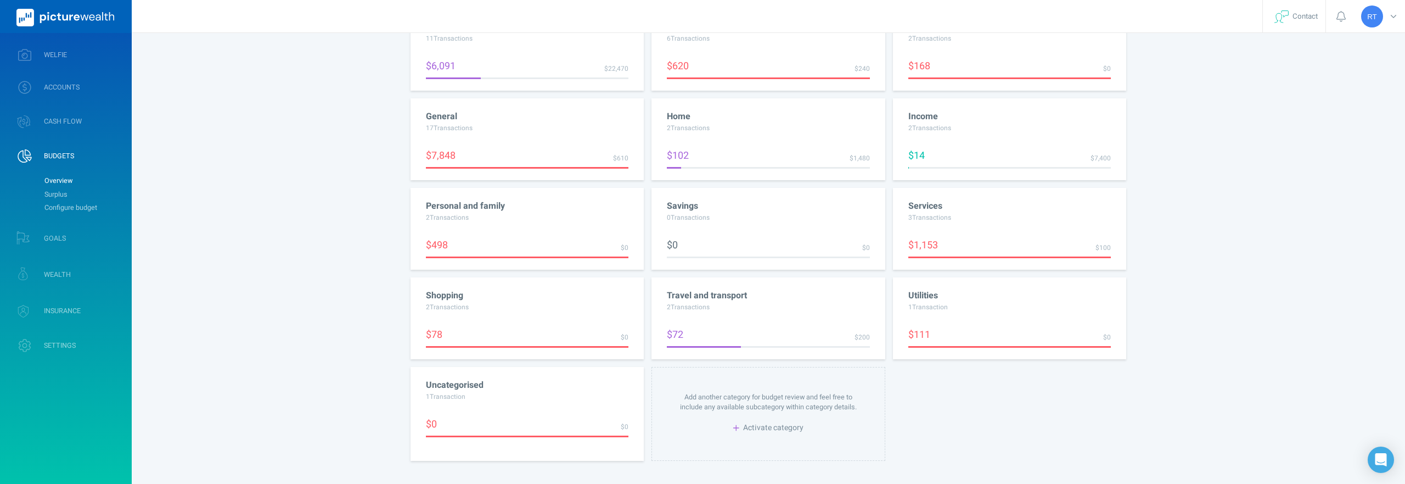
click at [529, 124] on div "17 Transaction s" at bounding box center [527, 132] width 203 height 18
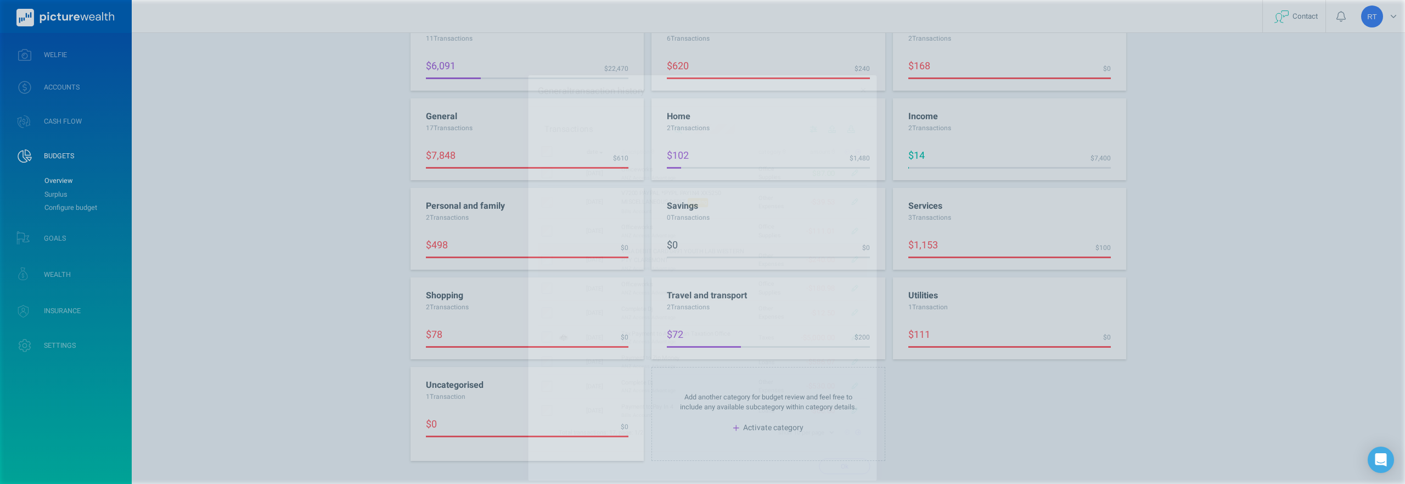
click at [883, 256] on icon "button" at bounding box center [883, 256] width 8 height 8
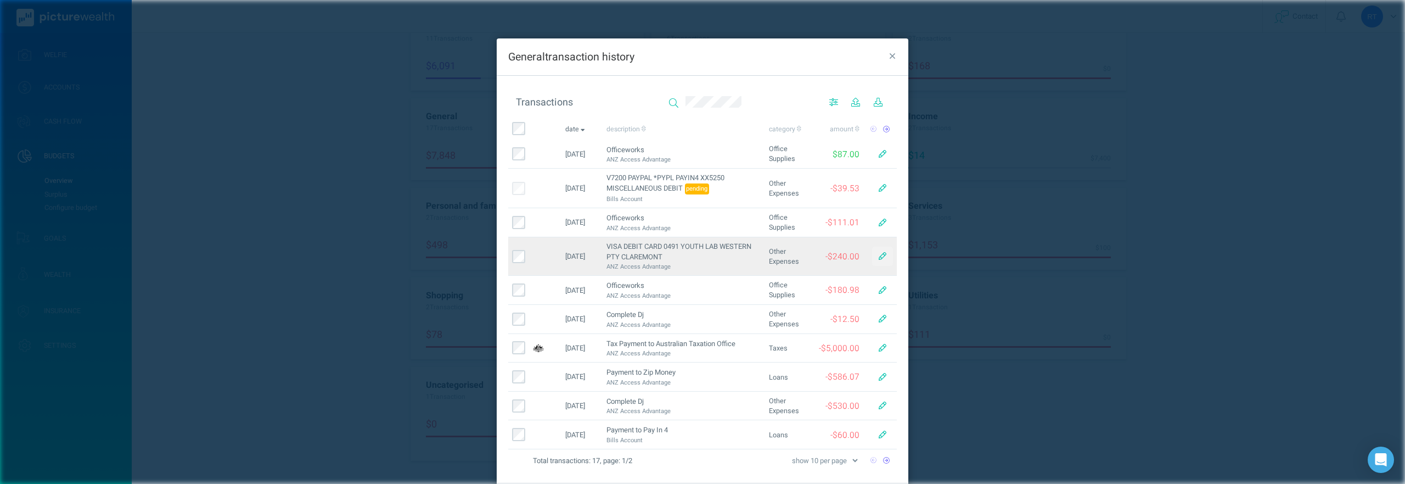
select select "70075"
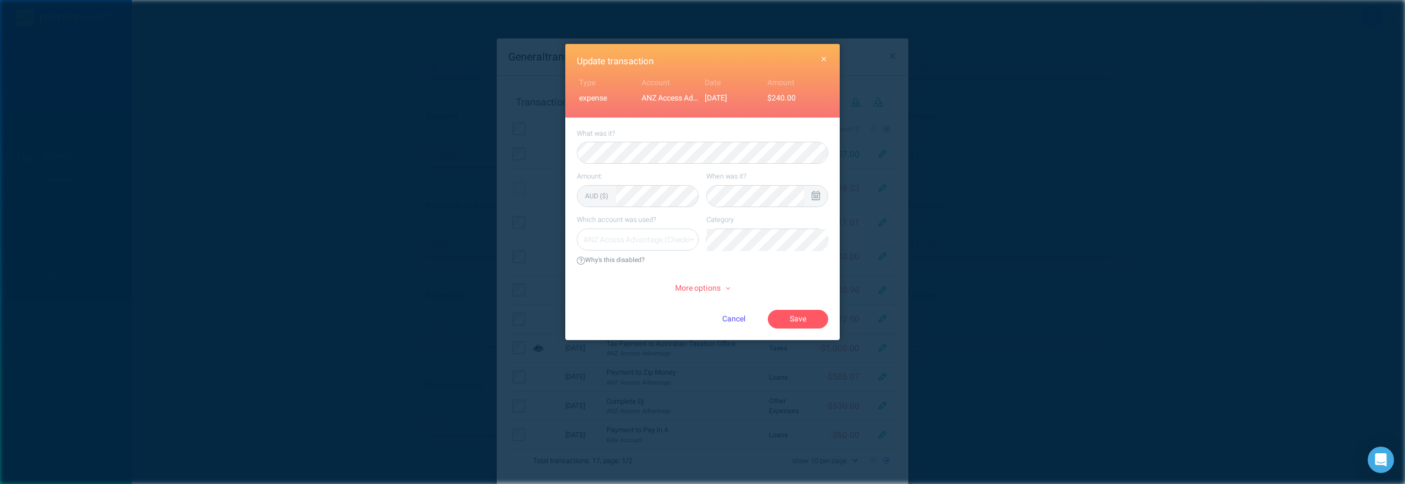
click at [817, 58] on button "button" at bounding box center [824, 60] width 16 height 16
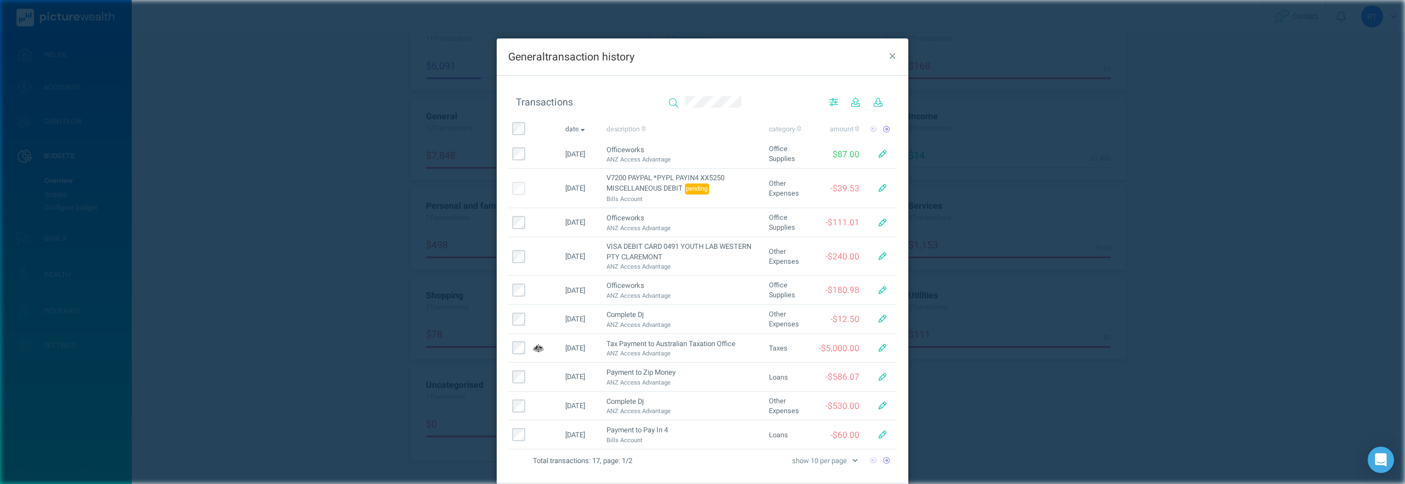
click at [318, 123] on div "General transaction history Transactions date description category amount [DATE…" at bounding box center [702, 242] width 1405 height 484
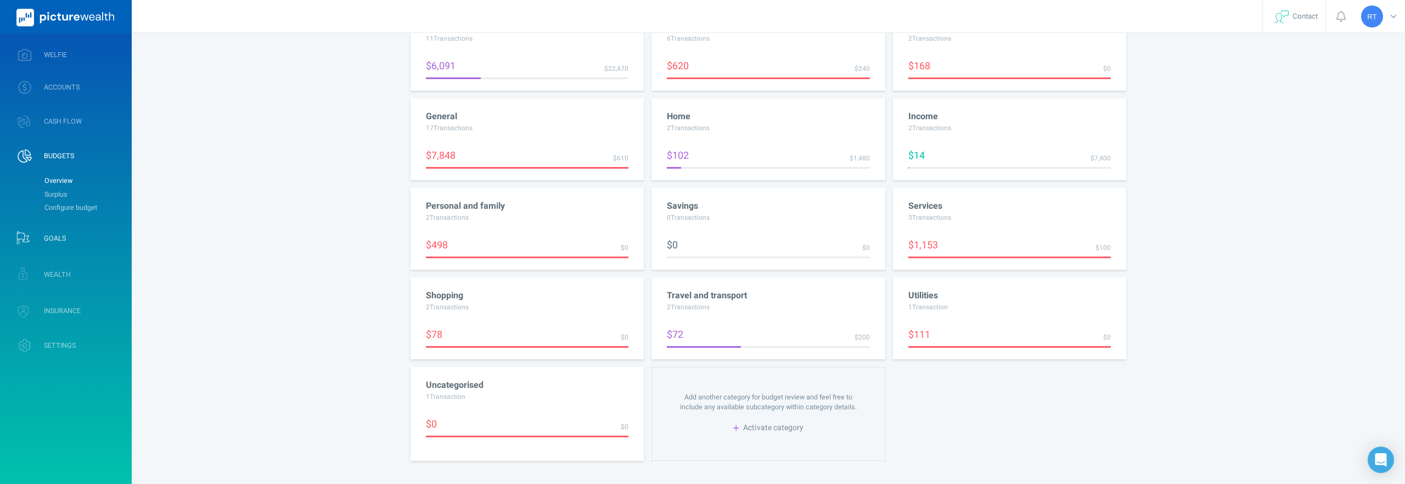
click at [54, 229] on link "GOALS" at bounding box center [66, 238] width 132 height 32
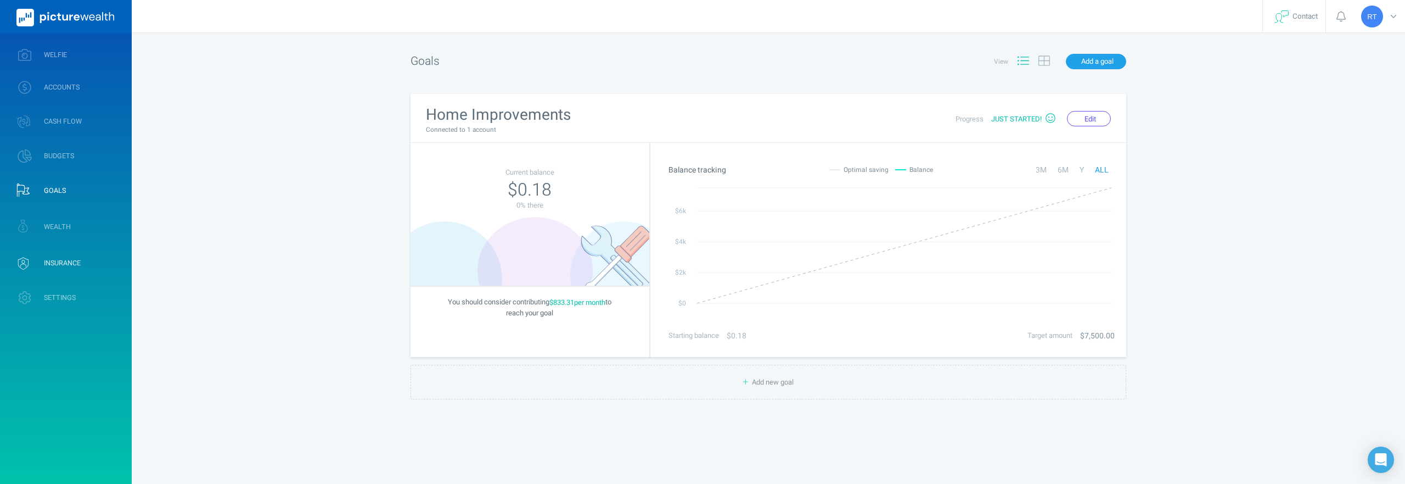
click at [66, 259] on span "INSURANCE" at bounding box center [62, 263] width 37 height 9
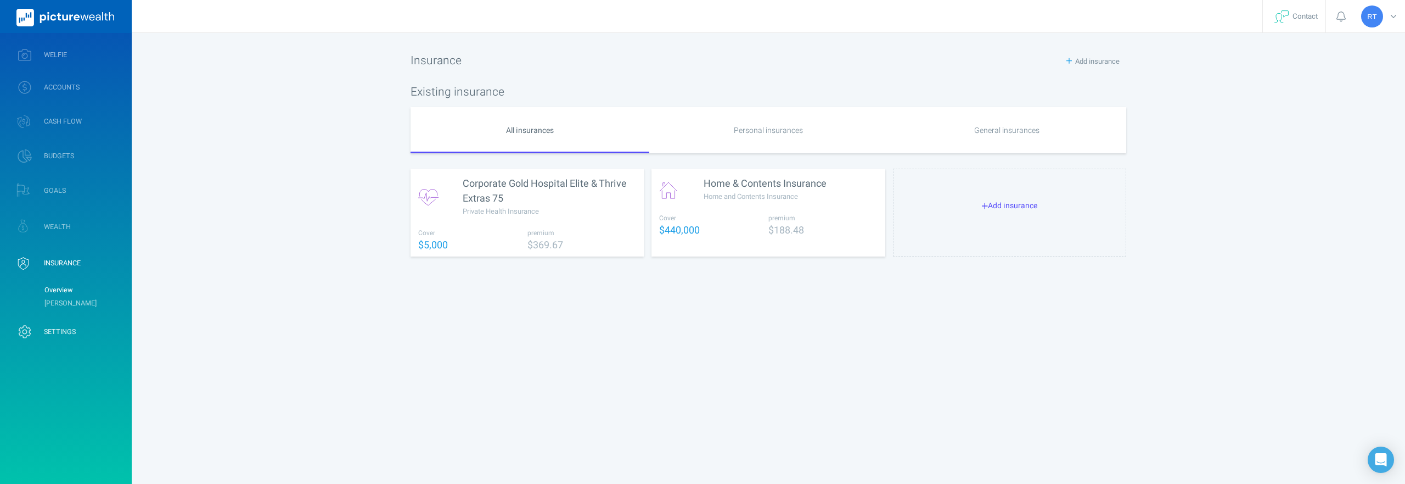
click at [48, 334] on span "SETTINGS" at bounding box center [60, 331] width 32 height 9
select select "3"
select select "8"
select select "1988"
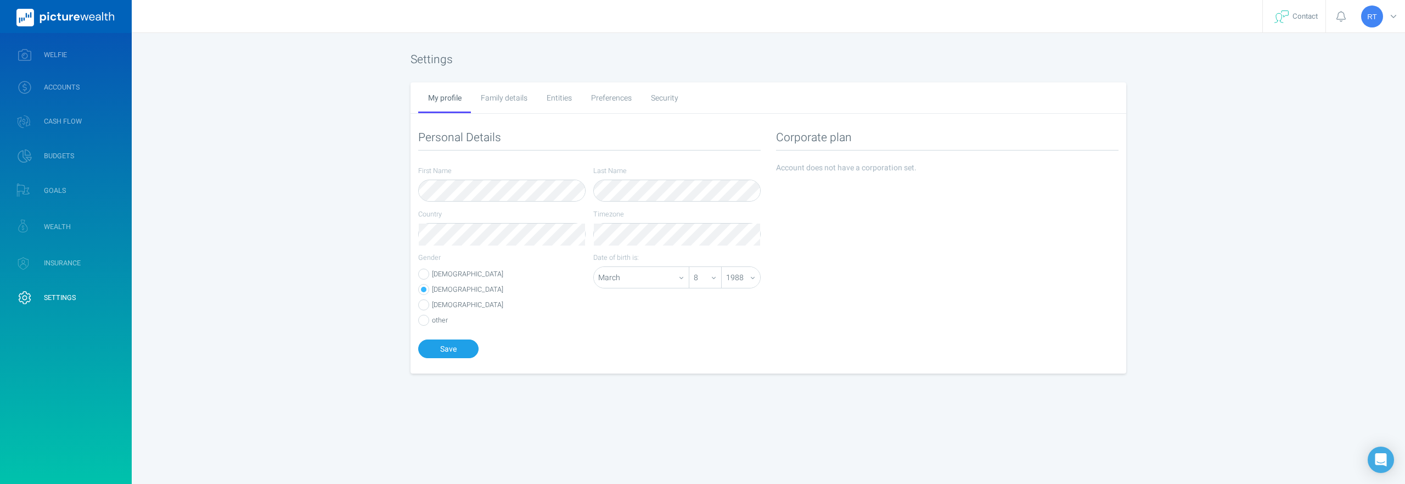
click at [619, 100] on div "Preferences" at bounding box center [611, 97] width 60 height 31
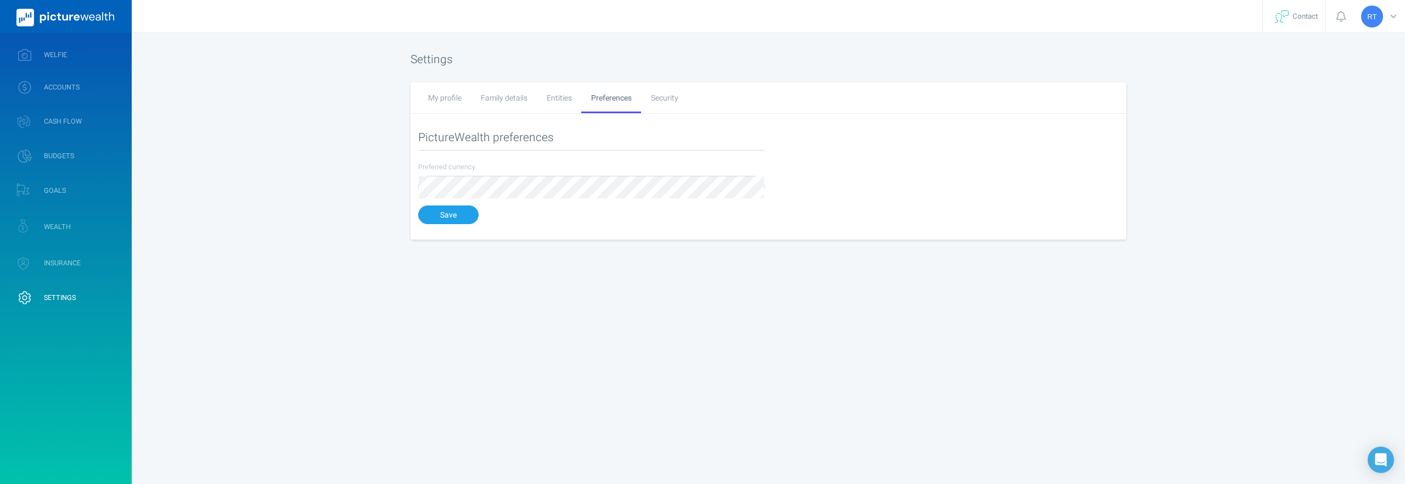
click at [546, 99] on div "Entities" at bounding box center [559, 97] width 44 height 31
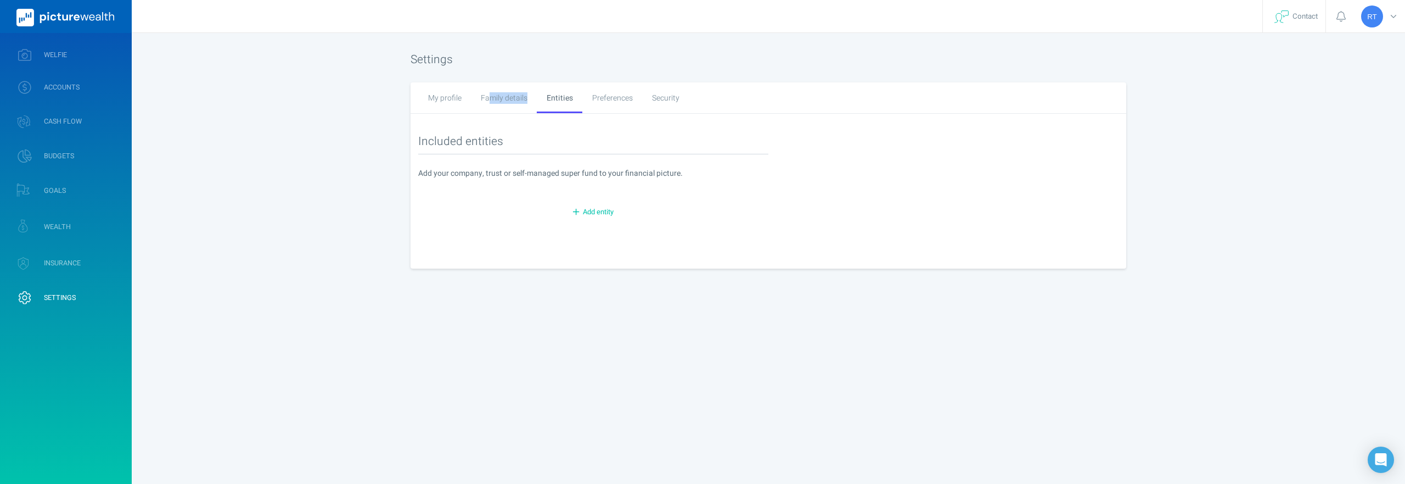
click at [491, 104] on div "Family details" at bounding box center [504, 97] width 66 height 31
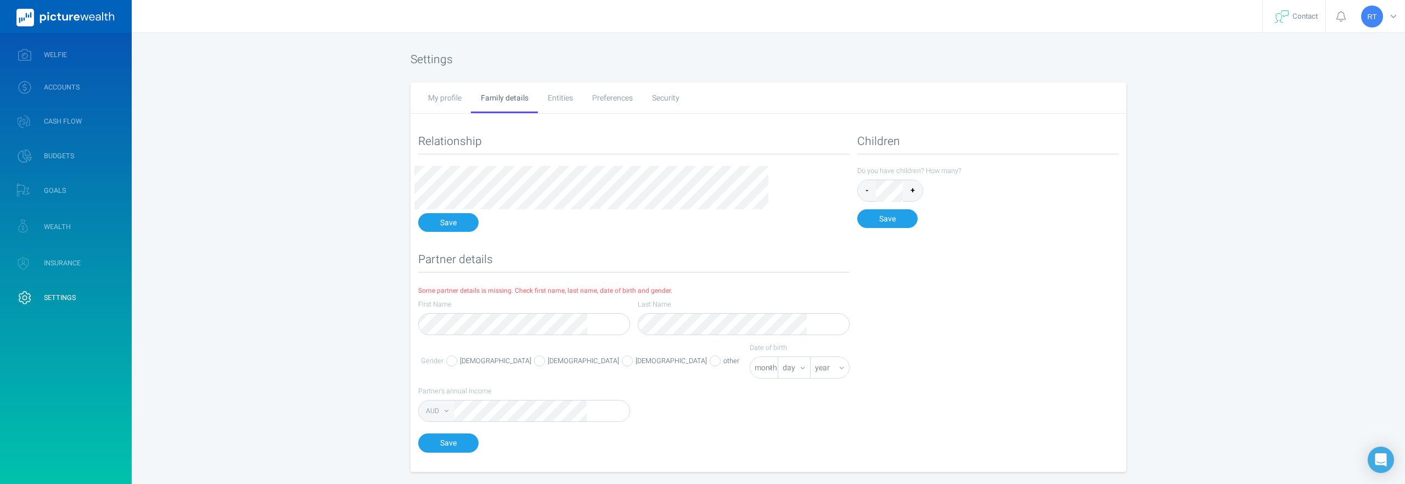
click at [441, 98] on div "My profile" at bounding box center [444, 97] width 53 height 31
select select "3"
select select "8"
select select "1988"
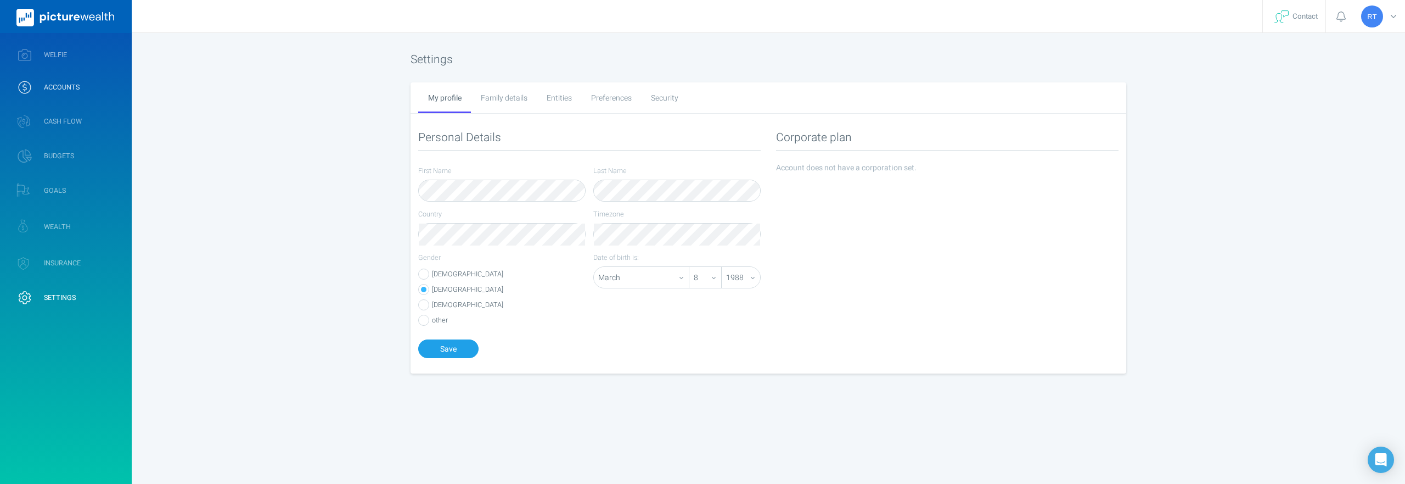
click at [40, 79] on link "ACCOUNTS" at bounding box center [66, 87] width 132 height 29
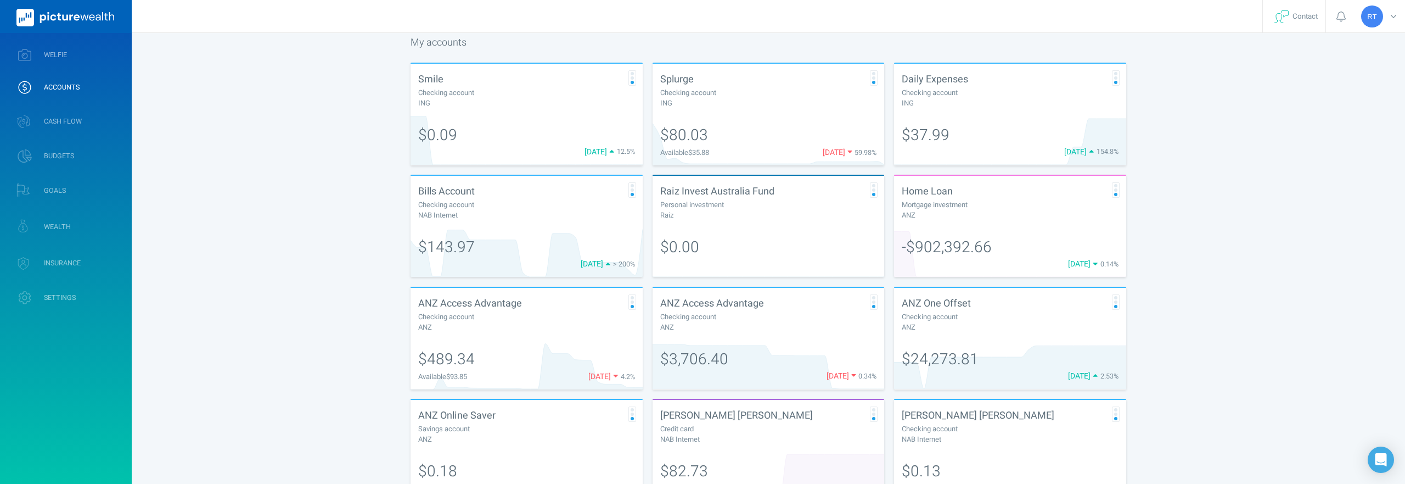
scroll to position [137, 0]
click at [631, 74] on div at bounding box center [632, 75] width 3 height 3
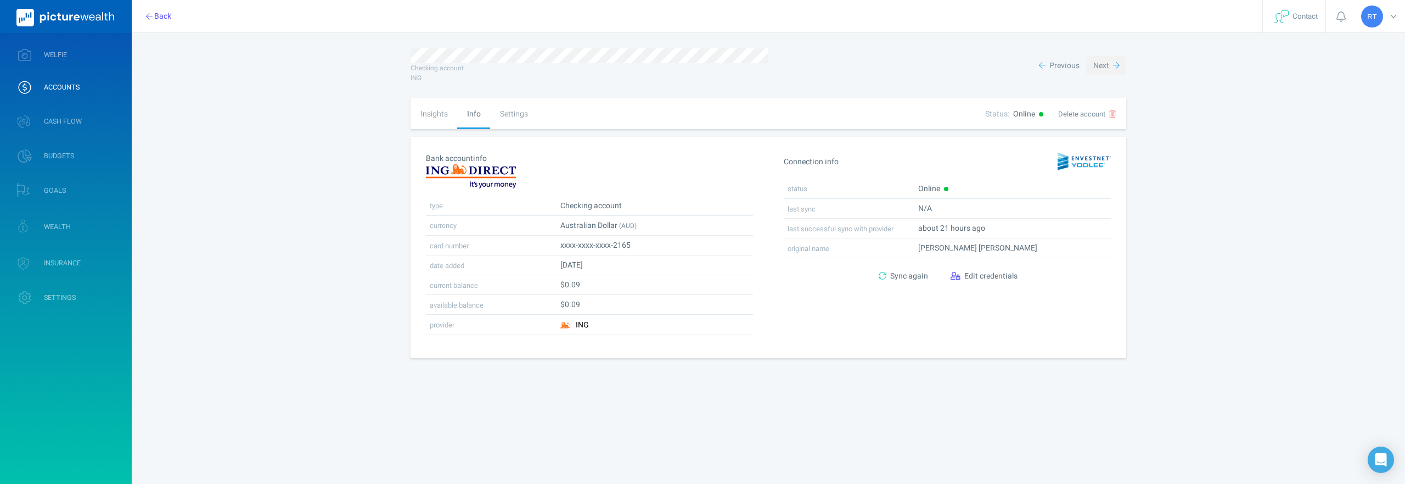
click at [1112, 65] on button "Next" at bounding box center [1106, 65] width 40 height 19
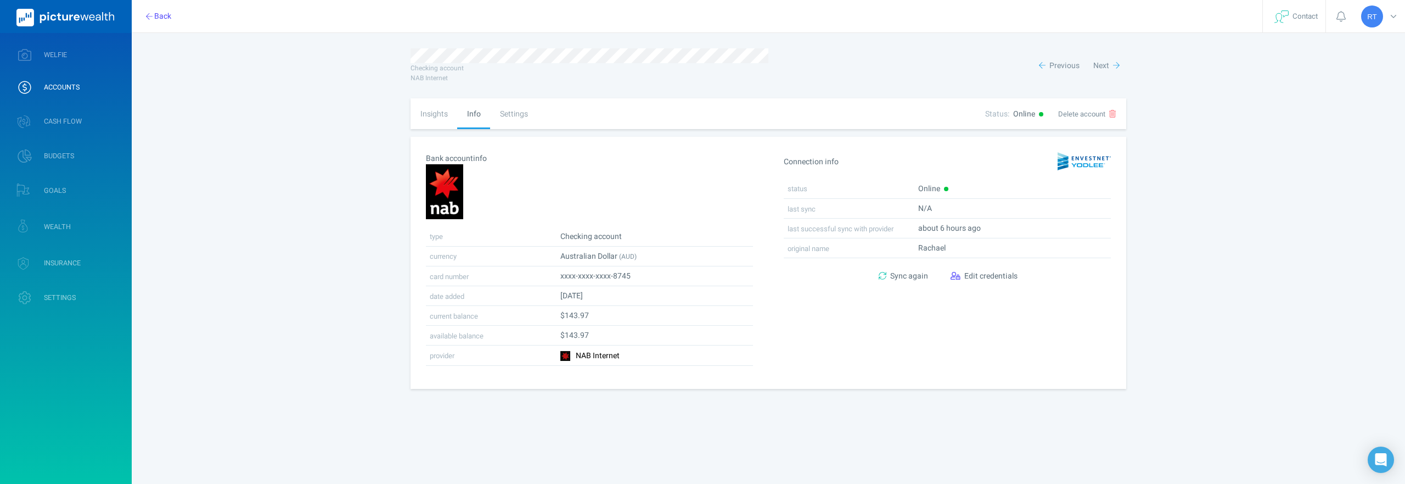
click at [426, 117] on div "Insights" at bounding box center [434, 113] width 47 height 31
select select "L3M"
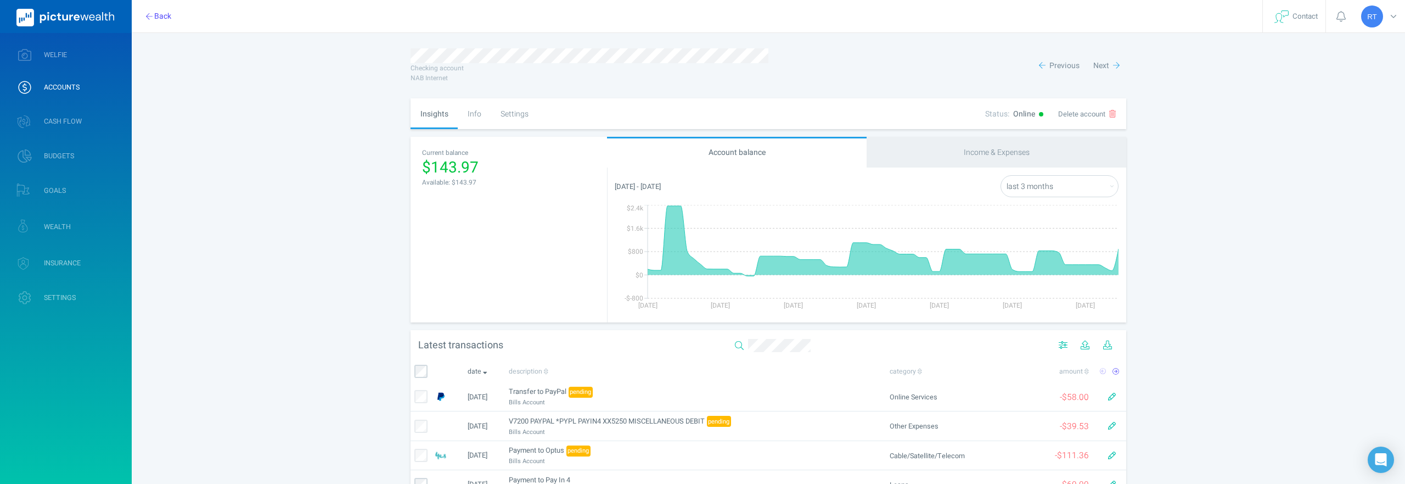
click at [520, 113] on div "Settings" at bounding box center [514, 113] width 47 height 31
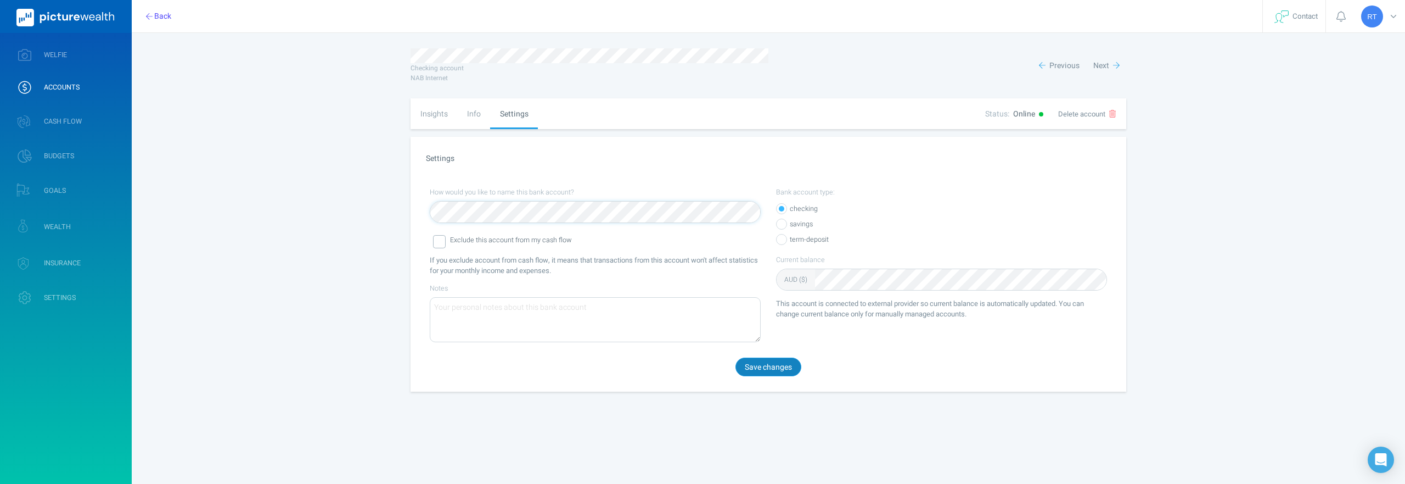
click at [787, 370] on button "Save changes" at bounding box center [769, 366] width 66 height 19
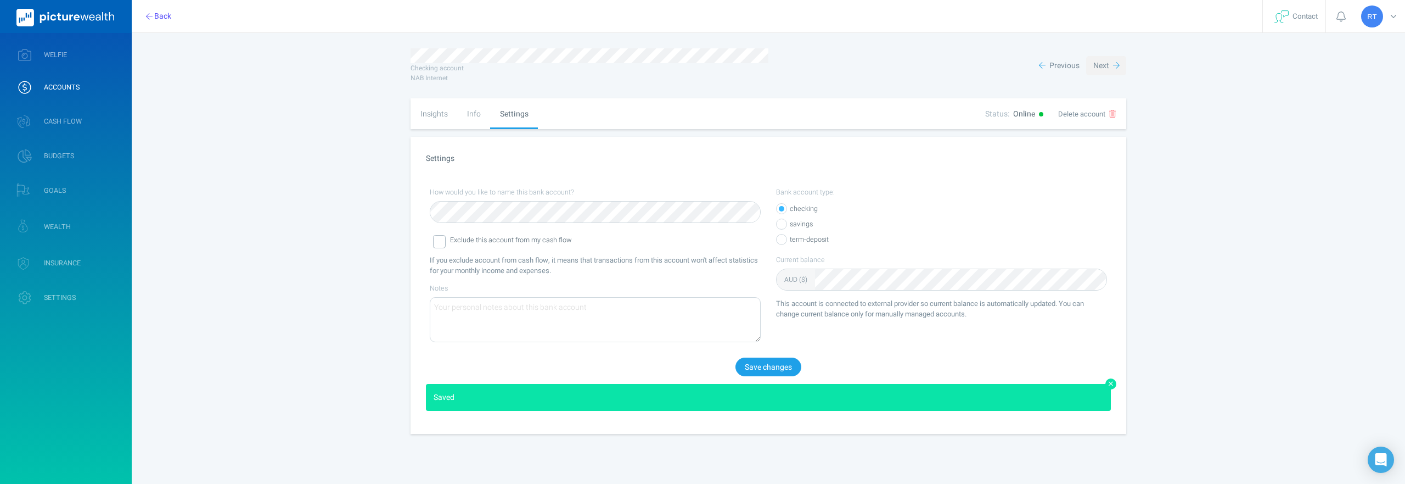
click at [1107, 60] on span "Next" at bounding box center [1102, 66] width 16 height 12
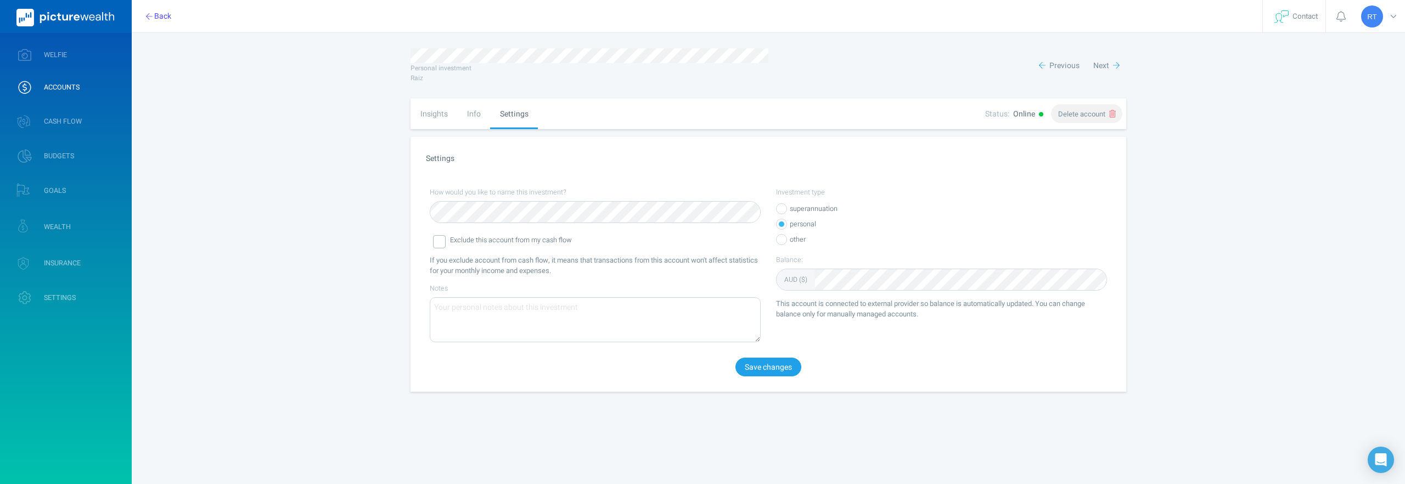
click at [1094, 114] on span "Delete account" at bounding box center [1081, 114] width 47 height 10
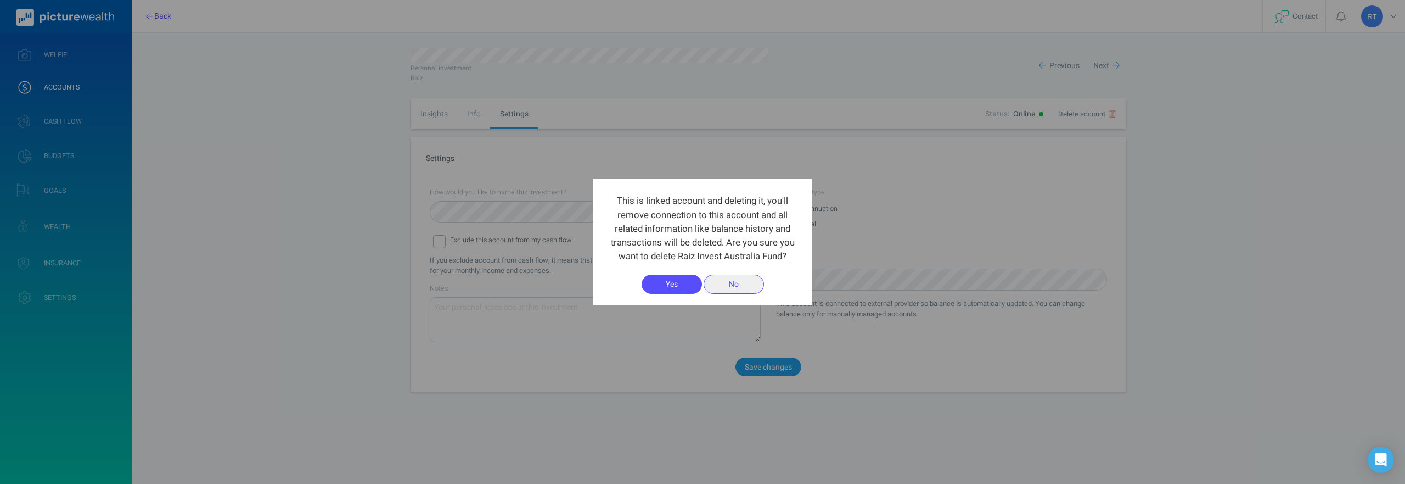
click at [749, 284] on button "No" at bounding box center [734, 283] width 60 height 19
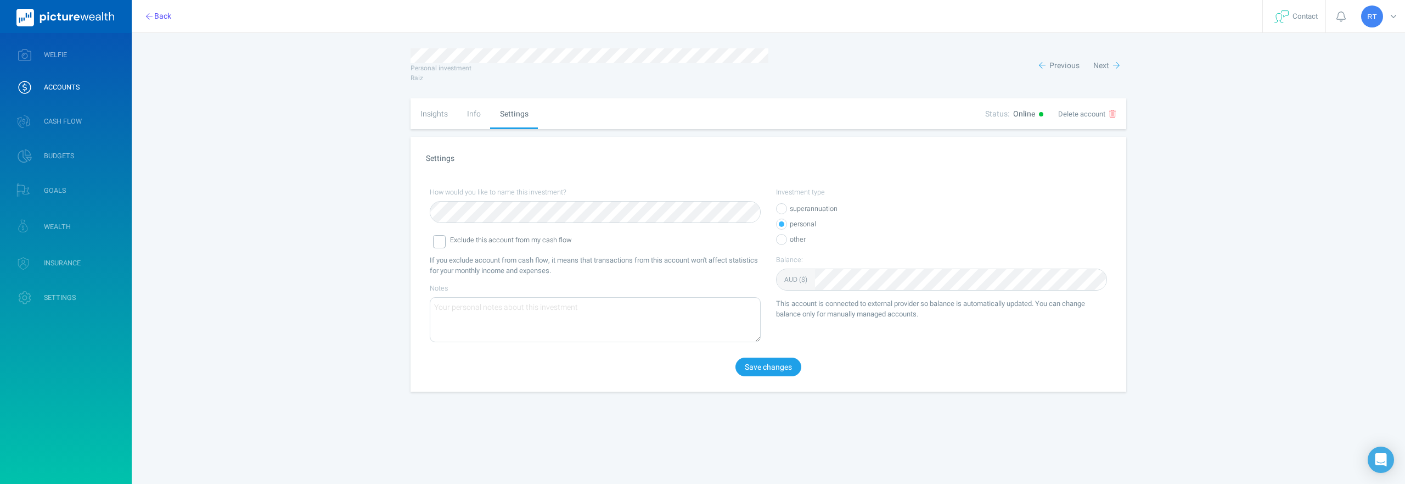
click at [472, 110] on div "Info" at bounding box center [473, 113] width 33 height 31
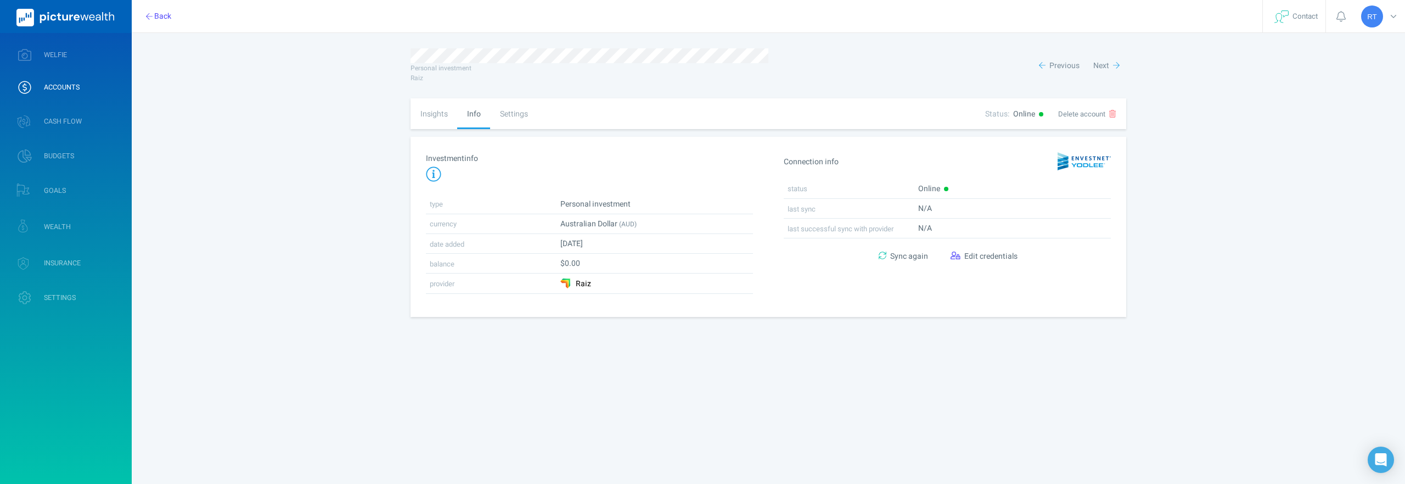
click at [433, 109] on div "Insights" at bounding box center [434, 113] width 47 height 31
select select "L3M"
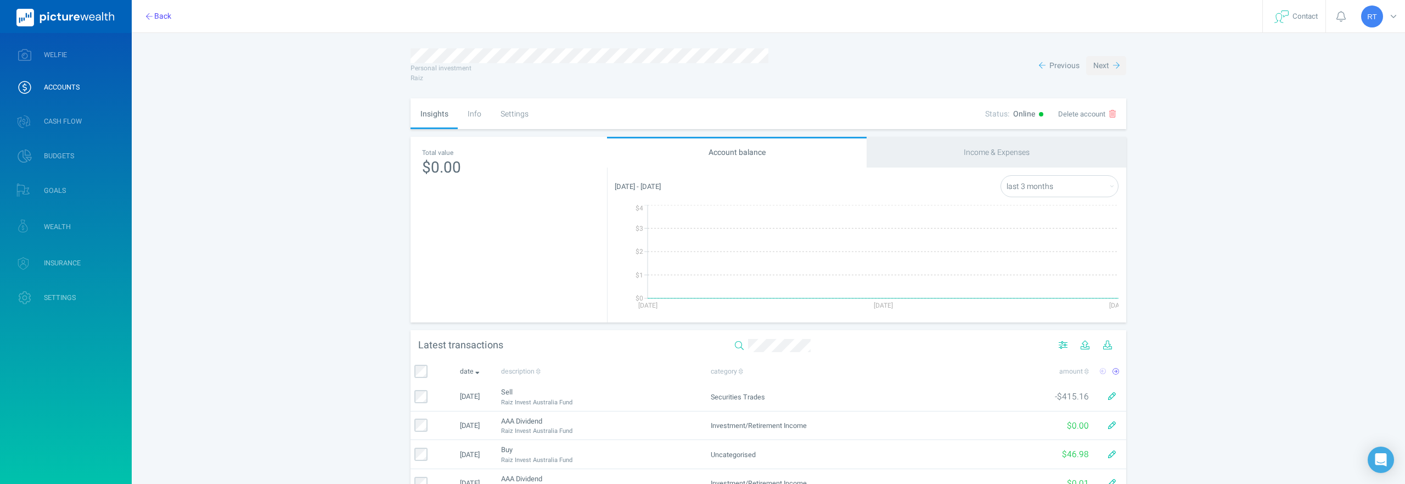
click at [1109, 74] on button "Next" at bounding box center [1106, 65] width 40 height 19
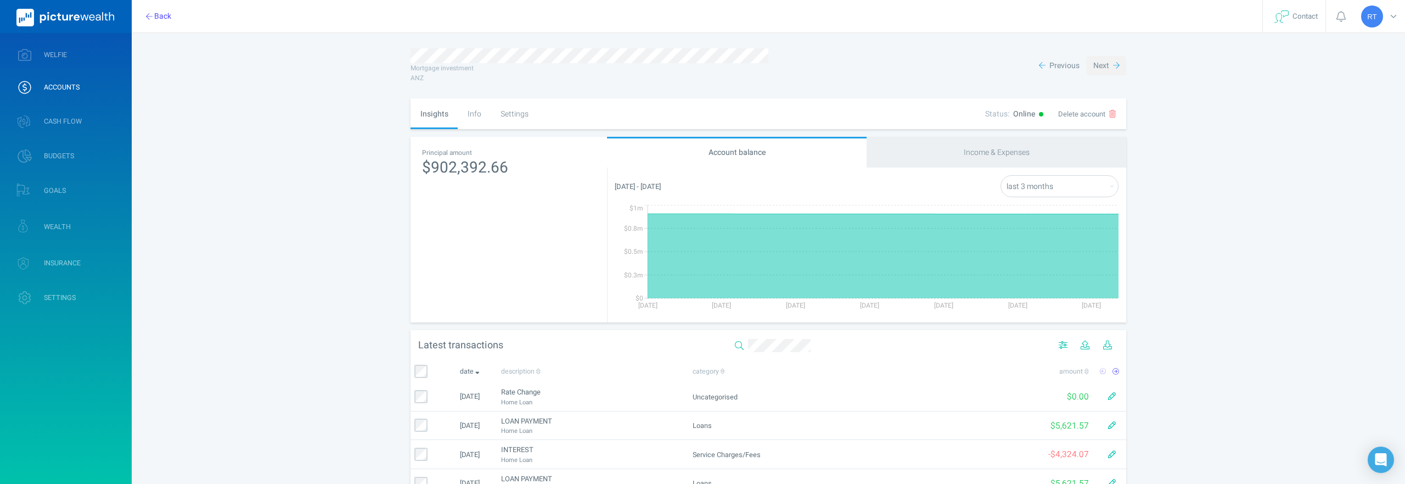
click at [1105, 63] on span "Next" at bounding box center [1102, 66] width 16 height 12
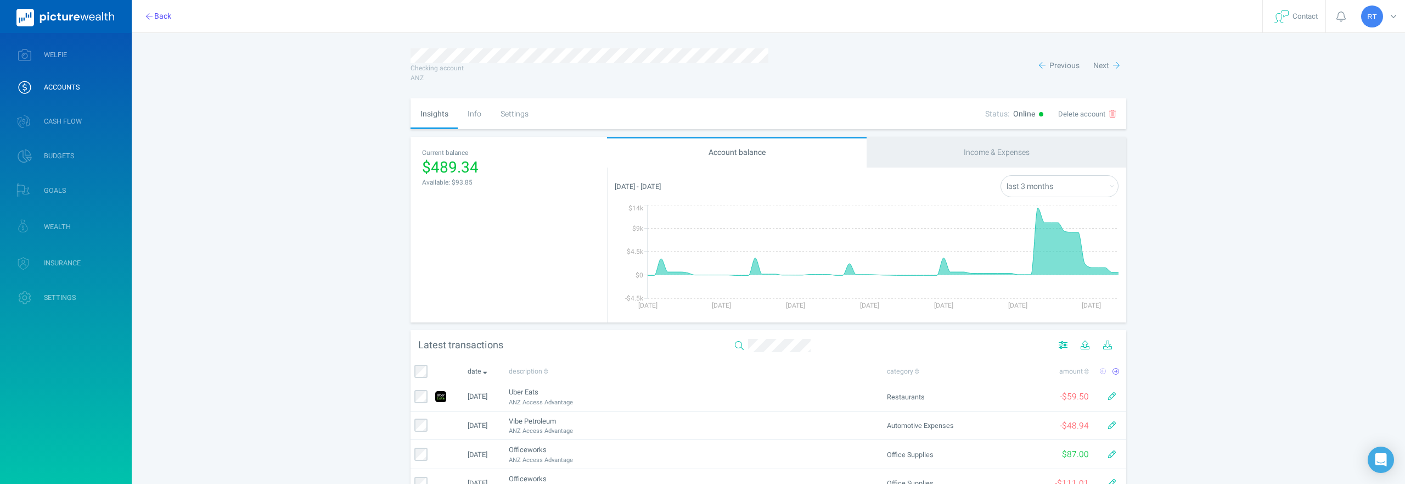
click at [532, 108] on div "Settings" at bounding box center [514, 113] width 47 height 31
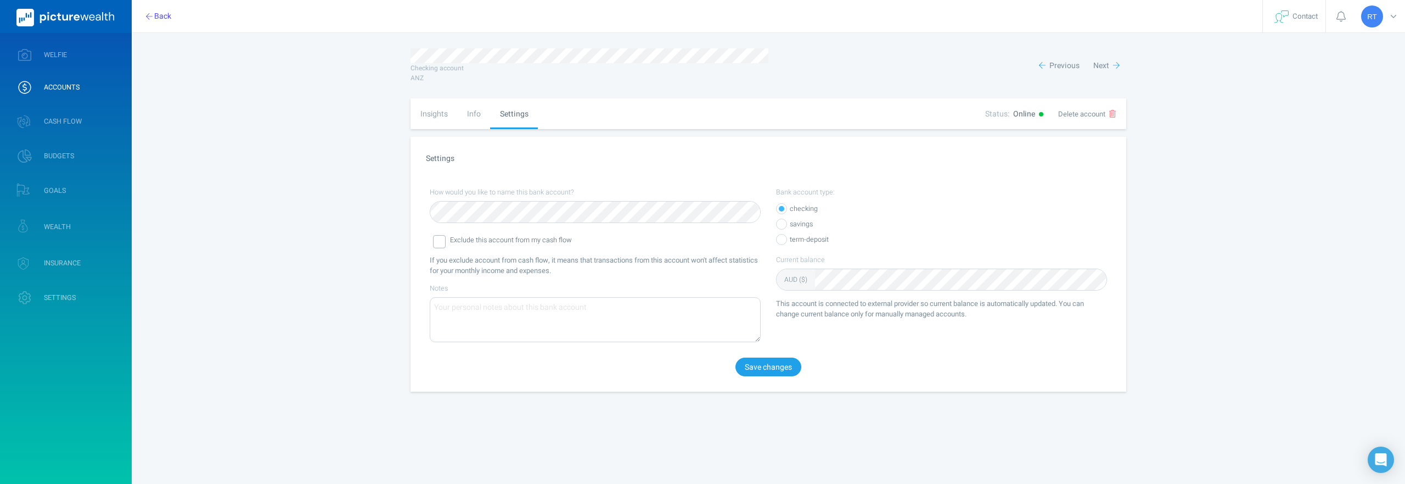
click at [473, 113] on div "Info" at bounding box center [473, 113] width 33 height 31
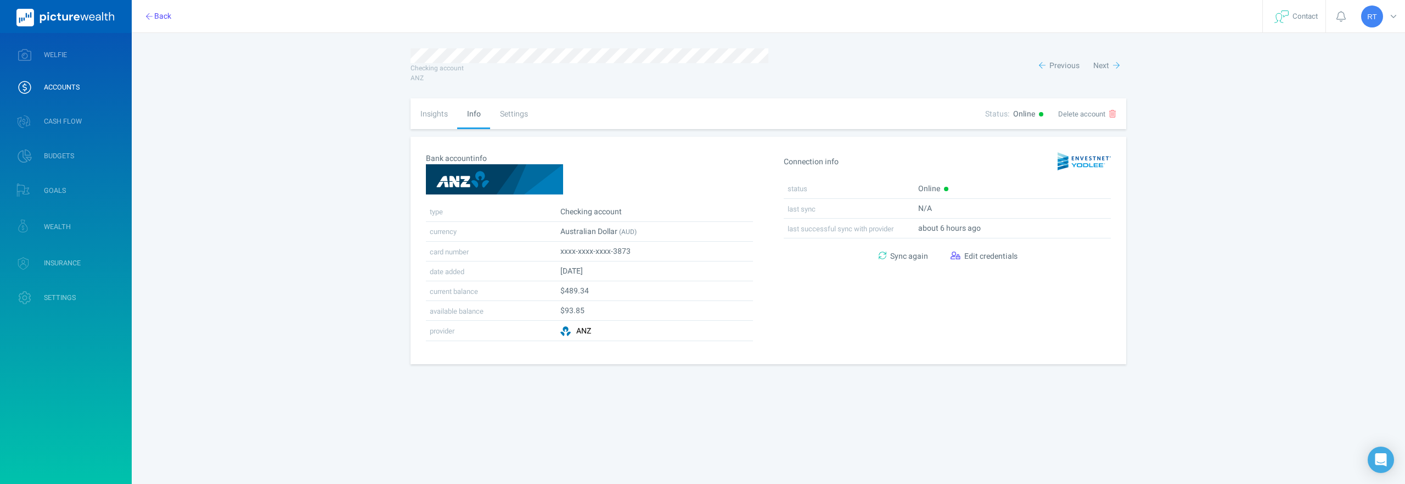
click at [511, 111] on div "Settings" at bounding box center [513, 113] width 47 height 31
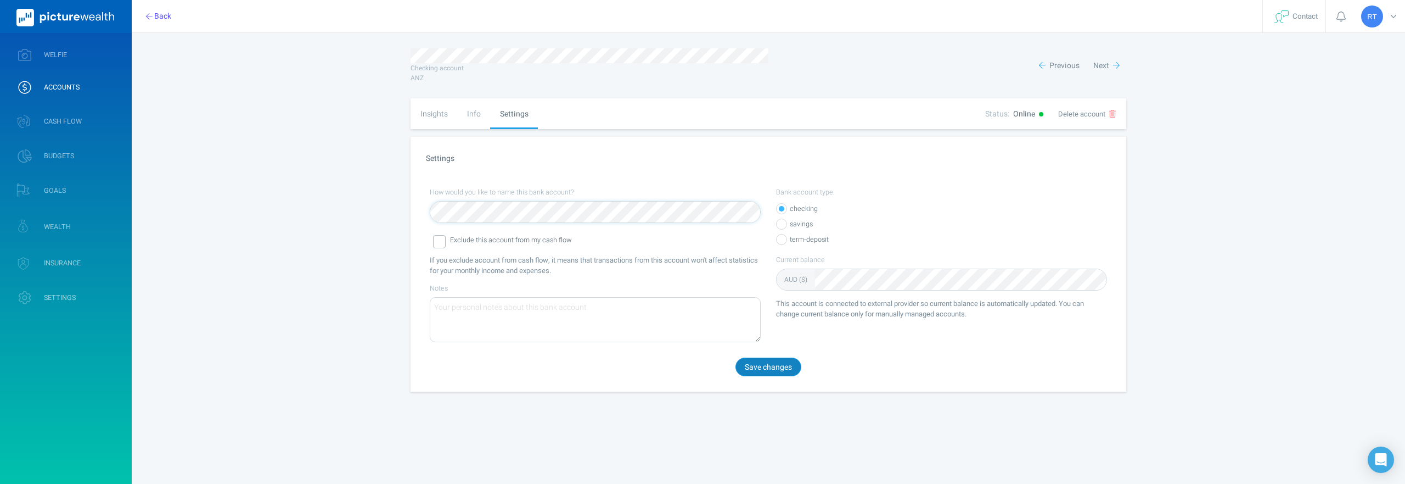
click at [754, 373] on button "Save changes" at bounding box center [769, 366] width 66 height 19
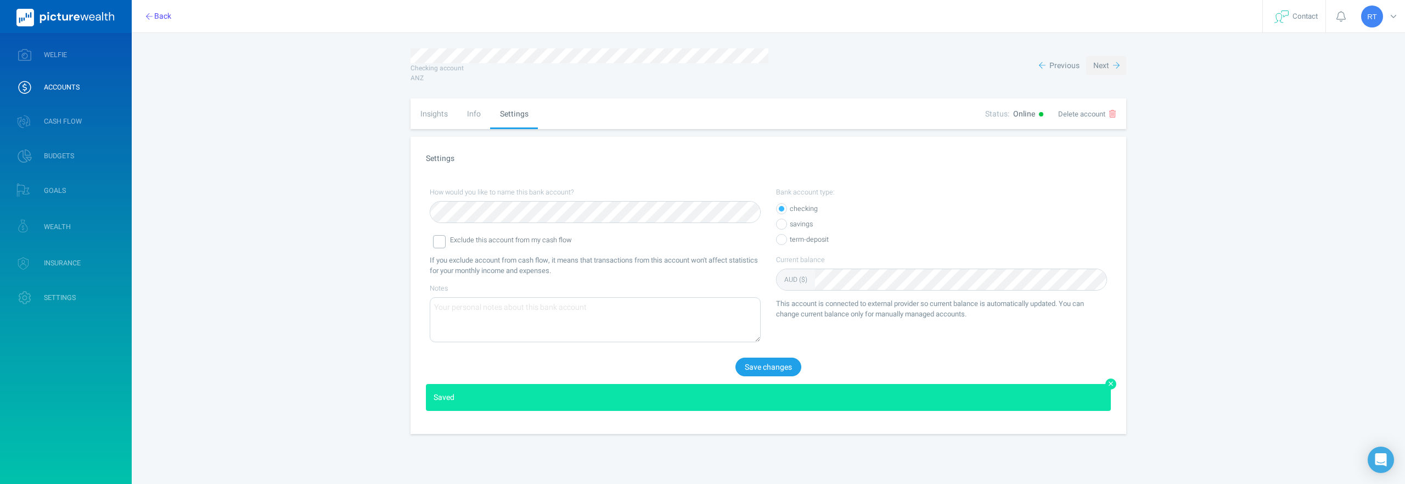
click at [1112, 58] on button "Next" at bounding box center [1106, 65] width 40 height 19
click at [432, 122] on div "Insights" at bounding box center [434, 113] width 47 height 31
select select "L3M"
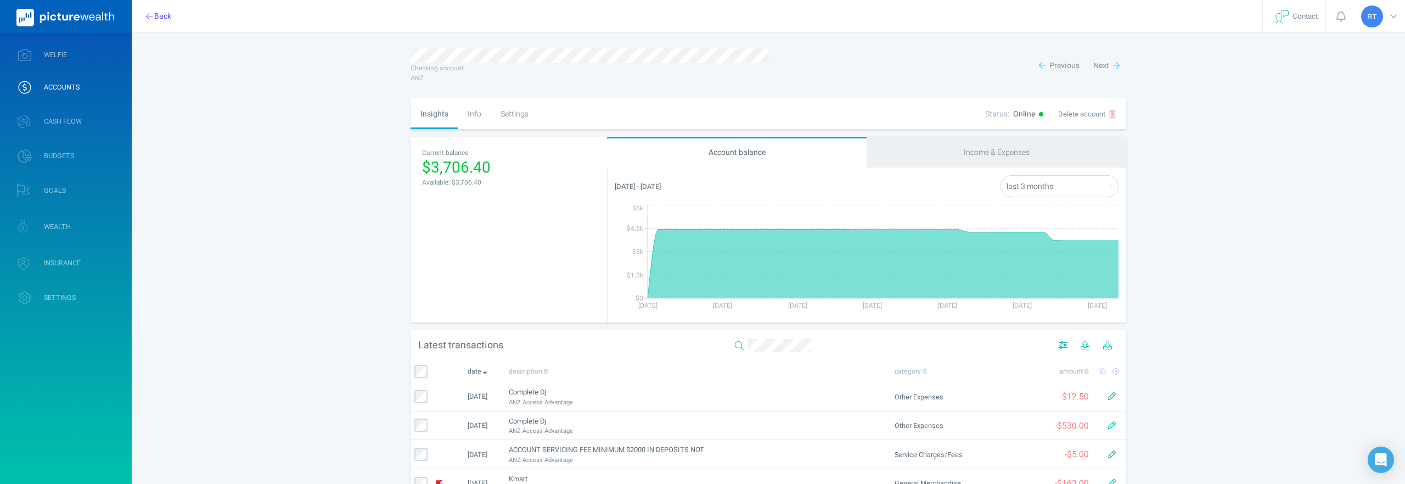
click at [467, 117] on div "Info" at bounding box center [474, 113] width 33 height 31
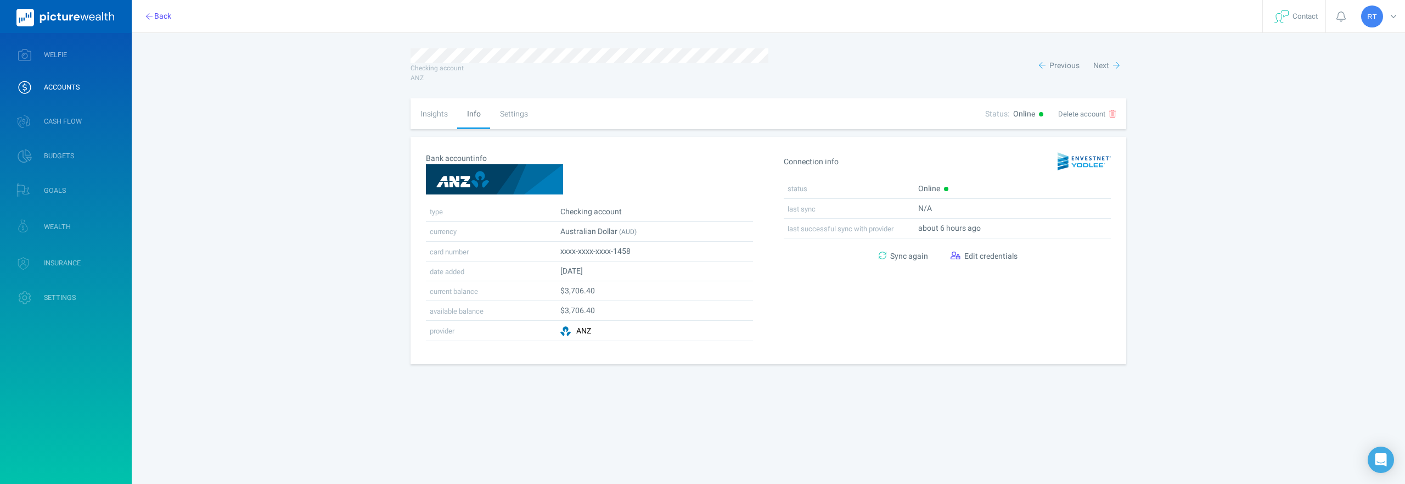
click at [498, 116] on div "Settings" at bounding box center [513, 113] width 47 height 31
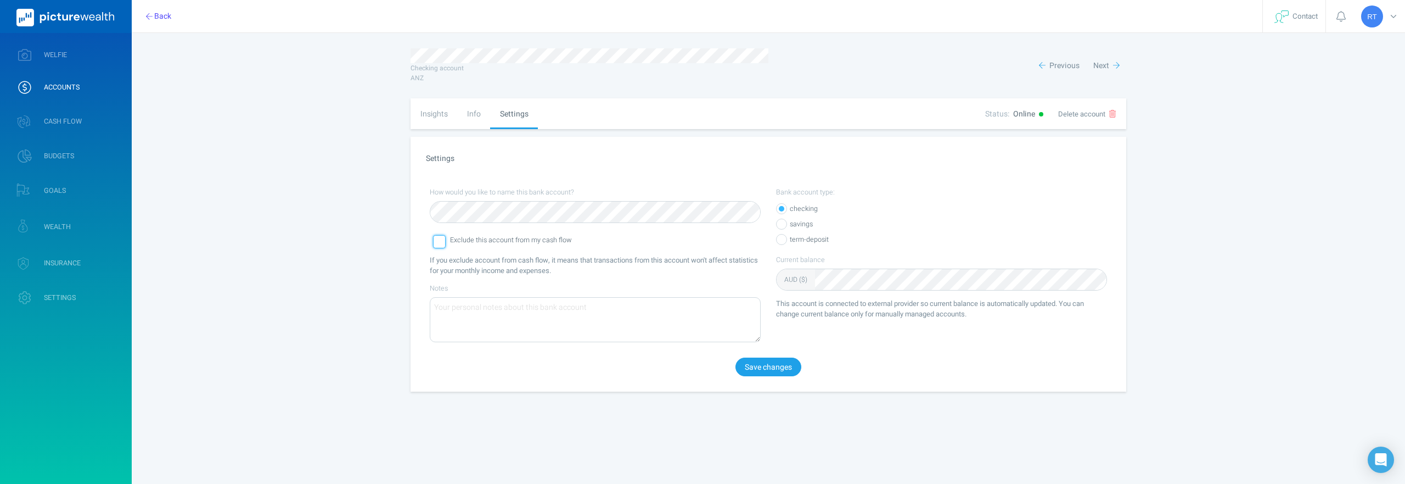
click at [438, 243] on div at bounding box center [439, 241] width 13 height 13
click at [791, 371] on button "Save changes" at bounding box center [769, 366] width 66 height 19
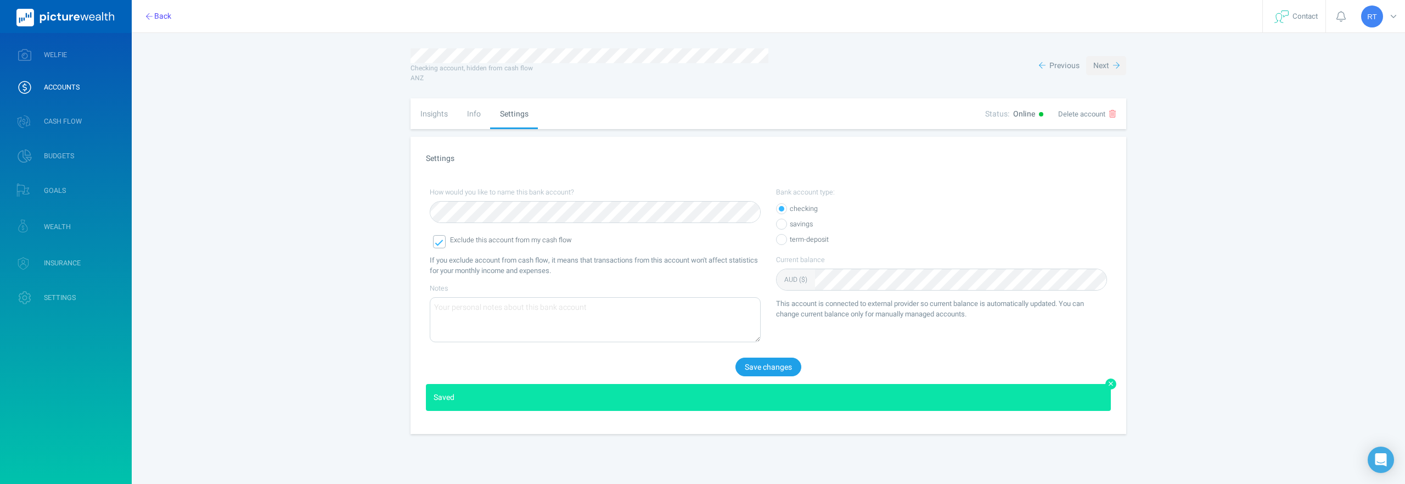
click at [1108, 56] on button "Next" at bounding box center [1106, 65] width 40 height 19
click at [1108, 59] on button "Next" at bounding box center [1106, 65] width 40 height 19
click at [1073, 57] on button "Previous" at bounding box center [1060, 65] width 54 height 19
click at [1109, 63] on span "Next" at bounding box center [1102, 66] width 16 height 12
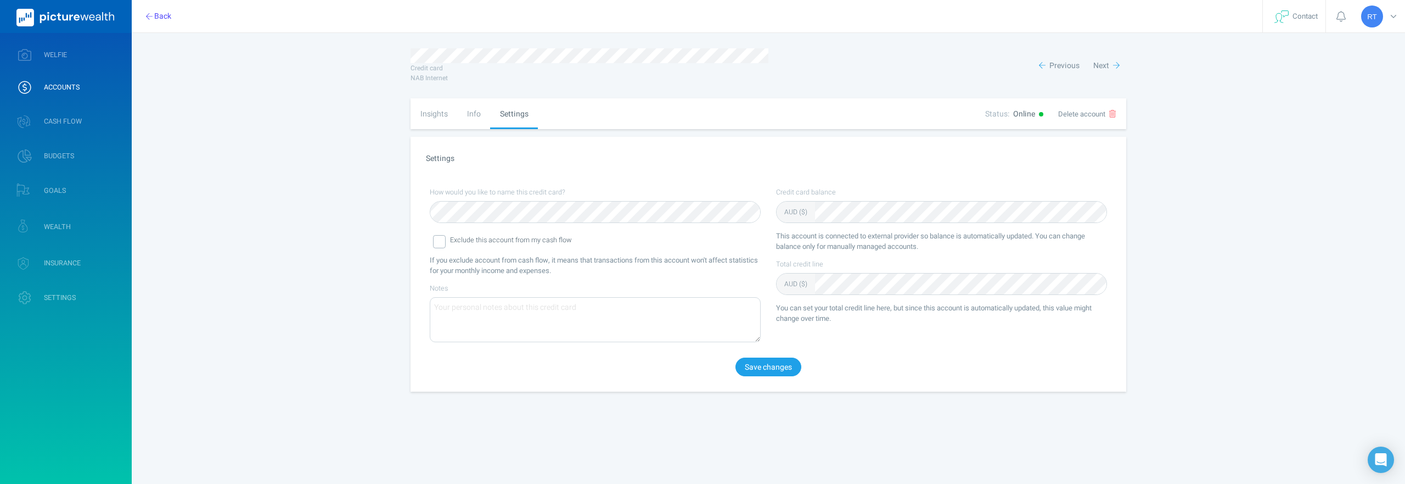
click at [435, 115] on div "Insights" at bounding box center [434, 113] width 47 height 31
select select "L3M"
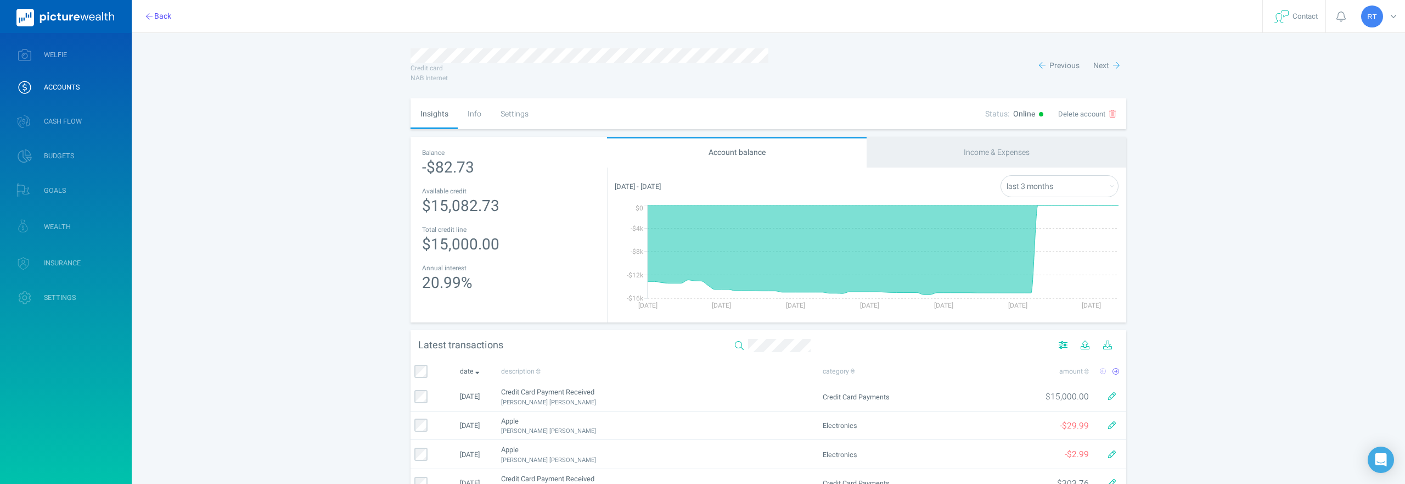
scroll to position [253, 0]
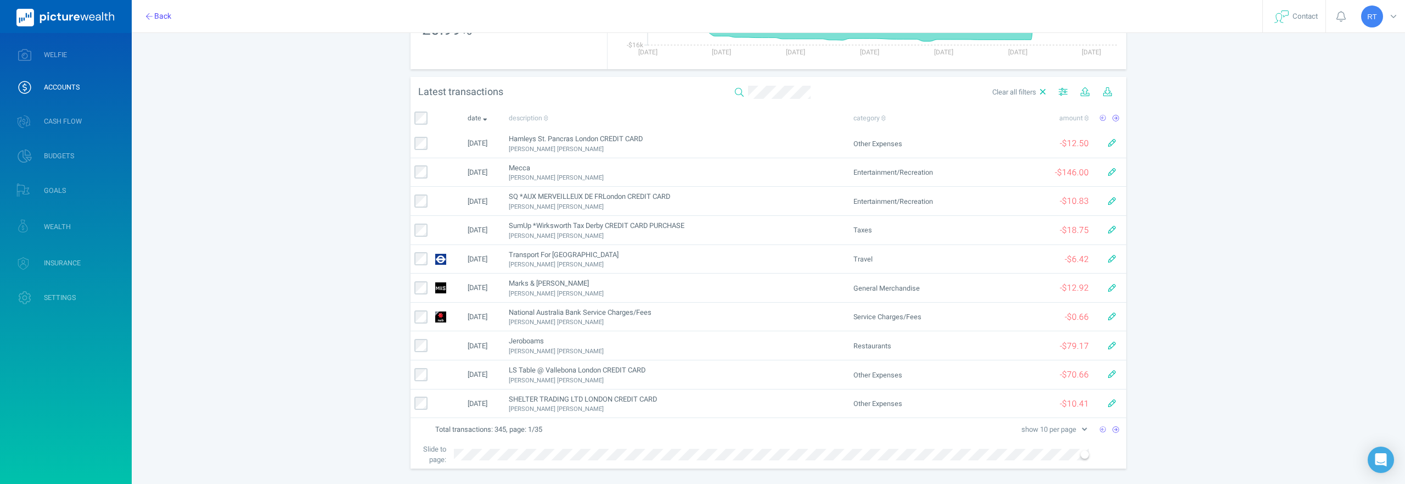
click at [442, 456] on tr "Slide to page:" at bounding box center [769, 454] width 716 height 29
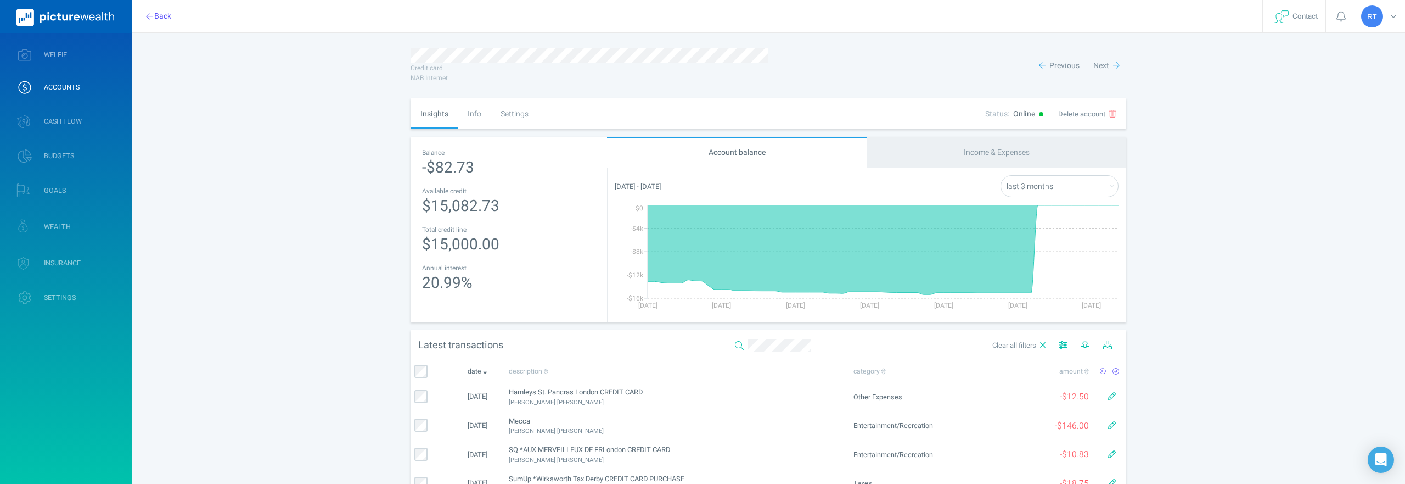
click at [1010, 153] on div "Income & Expenses" at bounding box center [997, 152] width 260 height 31
select select "L3M"
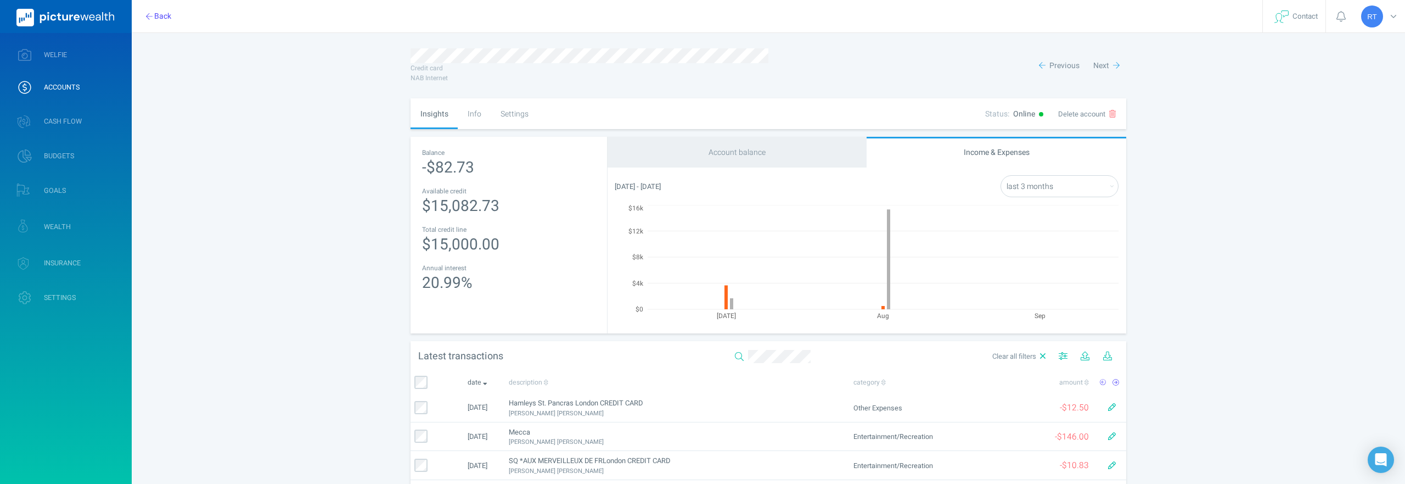
click at [832, 150] on div "Account balance" at bounding box center [737, 152] width 260 height 31
select select "L3M"
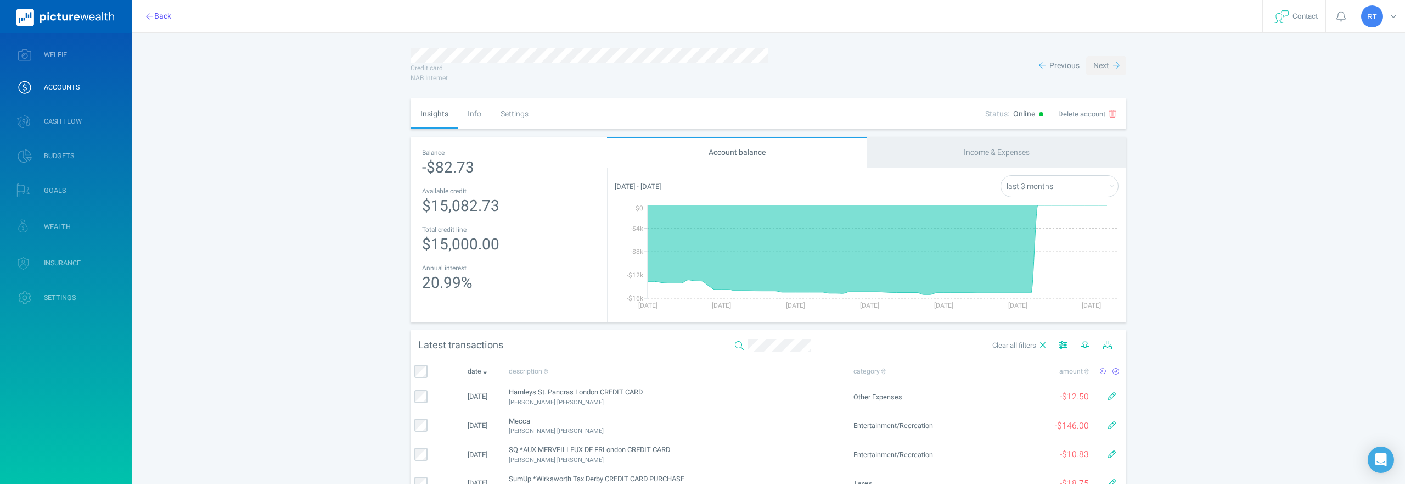
click at [1112, 67] on button "Next" at bounding box center [1106, 65] width 40 height 19
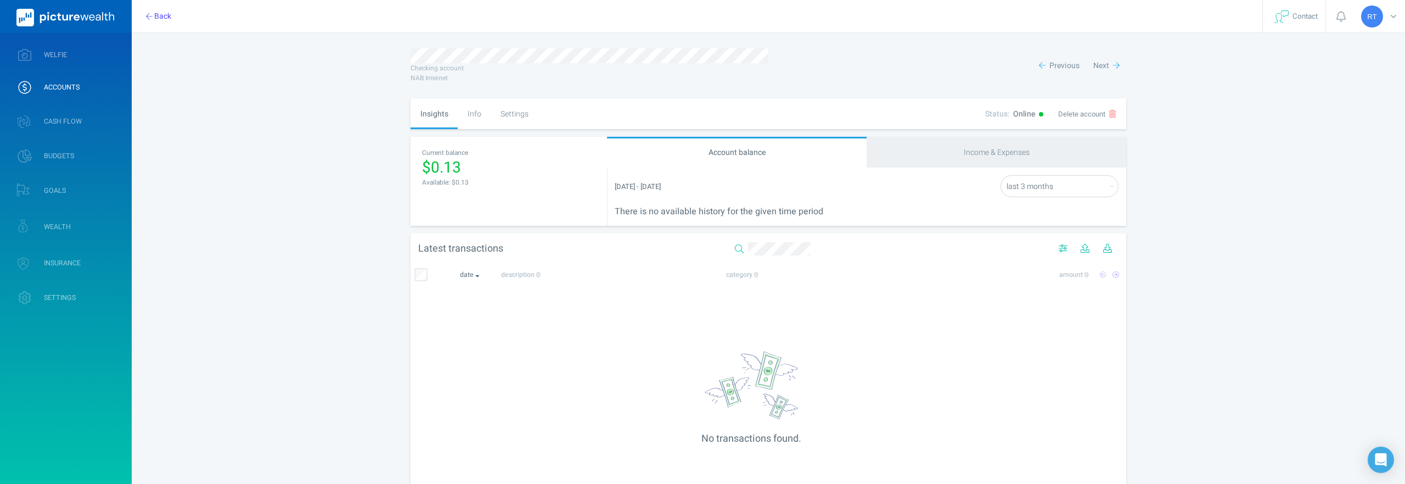
click at [474, 117] on div "Info" at bounding box center [474, 113] width 33 height 31
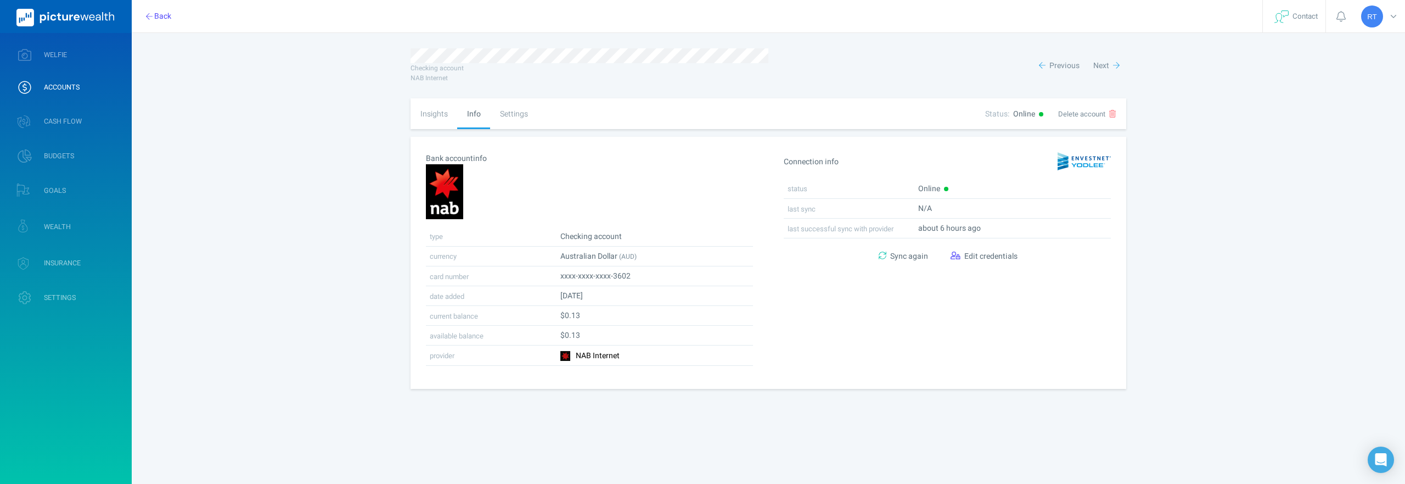
click at [528, 114] on div "Settings" at bounding box center [513, 113] width 47 height 31
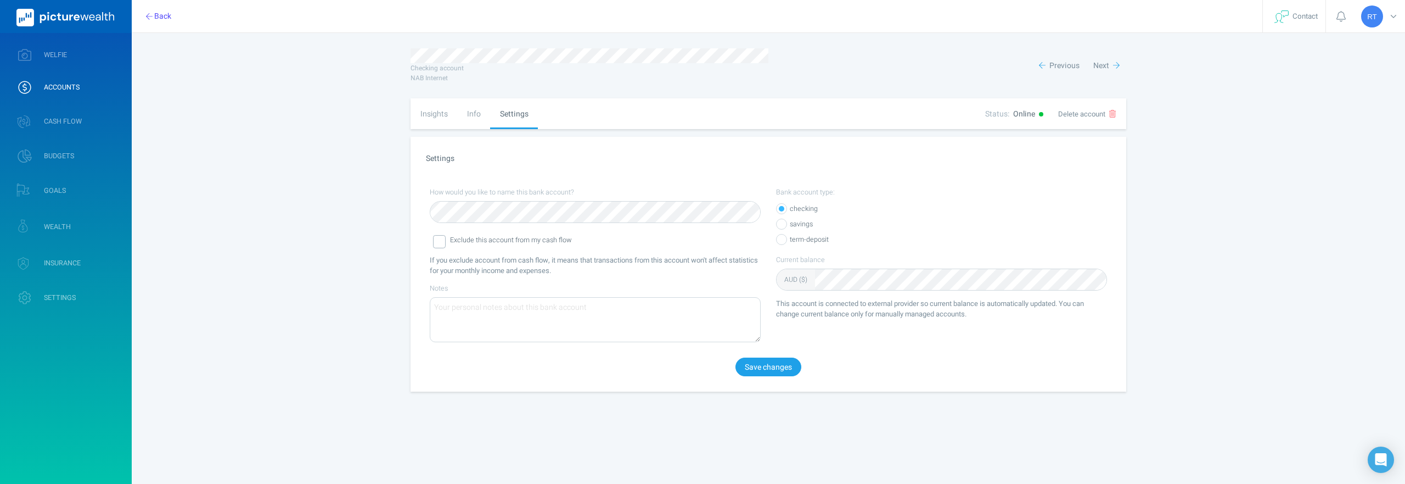
click at [429, 116] on div "Insights" at bounding box center [434, 113] width 47 height 31
select select "L3M"
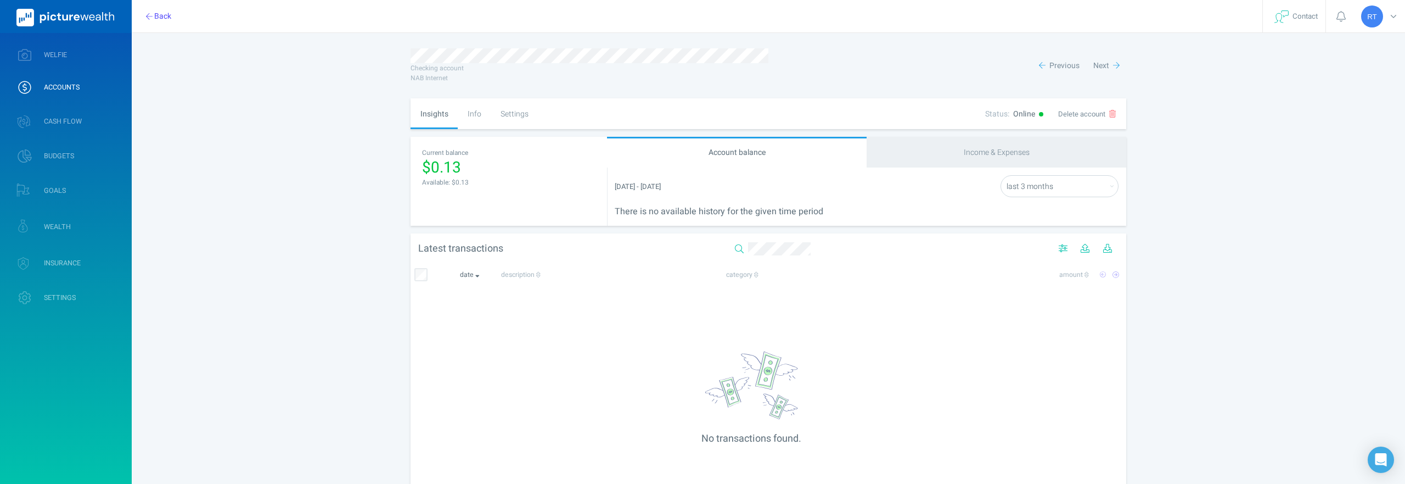
click at [515, 108] on div "Settings" at bounding box center [514, 113] width 47 height 31
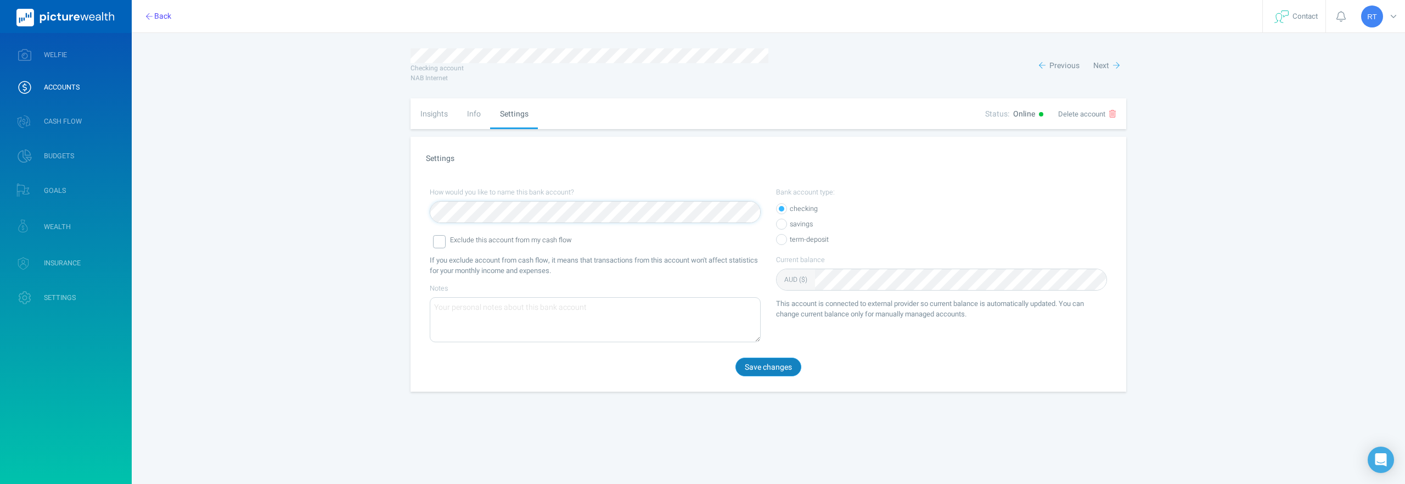
click at [750, 375] on button "Save changes" at bounding box center [769, 366] width 66 height 19
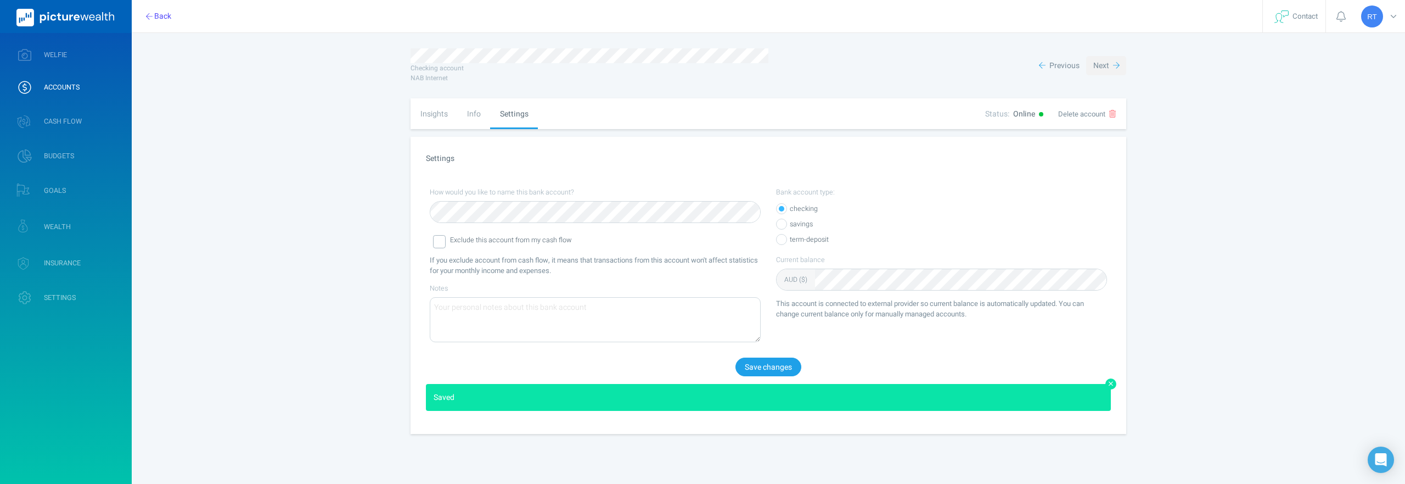
click at [1111, 66] on button "Next" at bounding box center [1106, 65] width 40 height 19
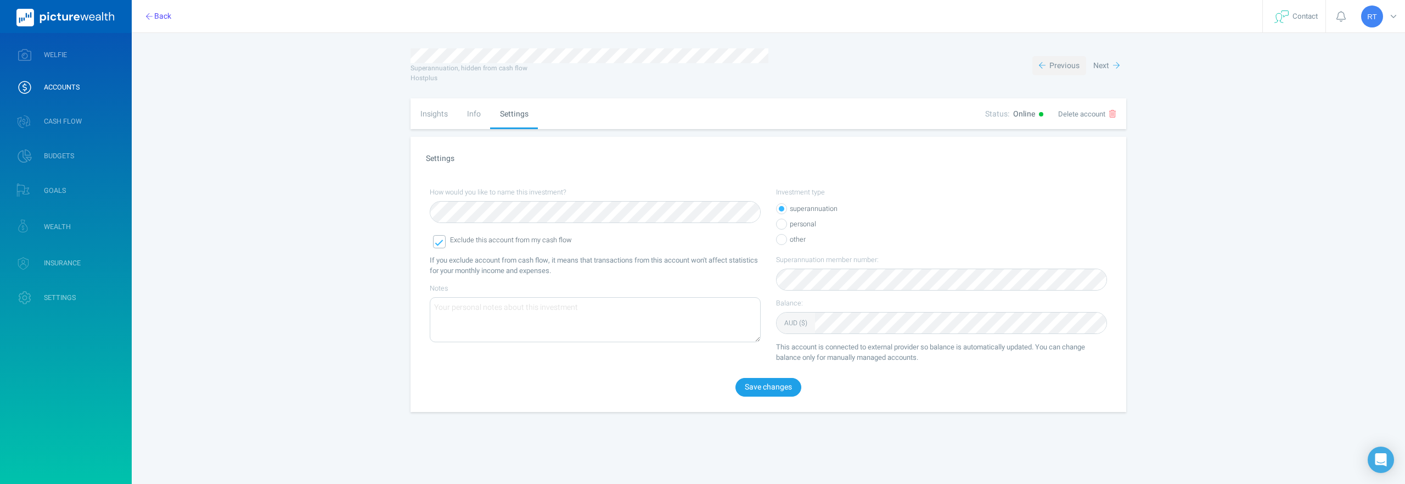
click at [1066, 65] on span "Previous" at bounding box center [1065, 66] width 30 height 12
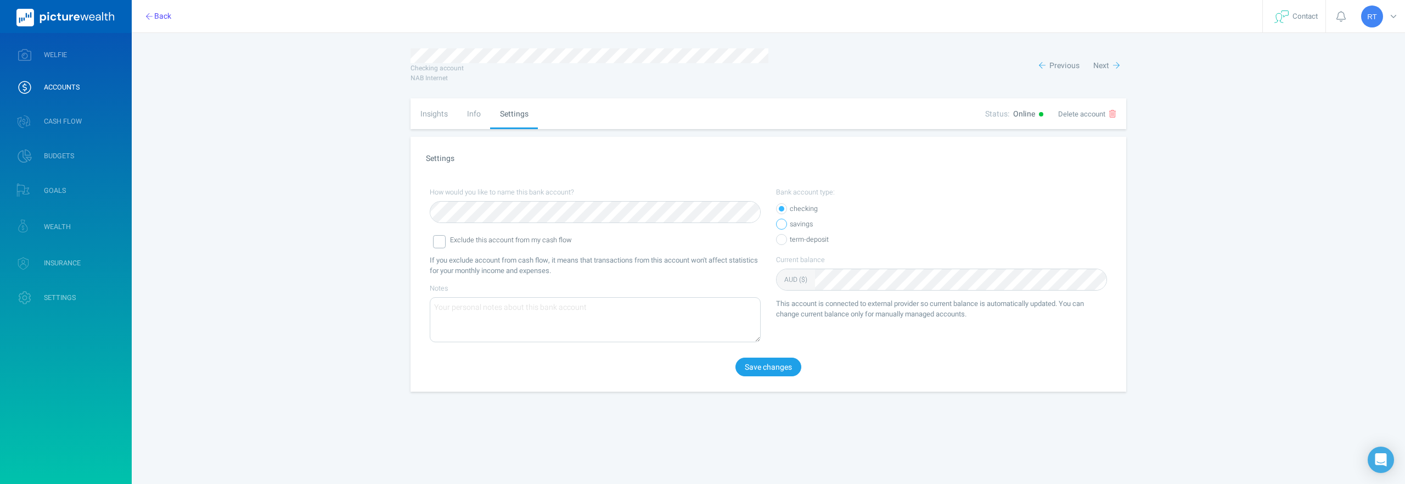
click at [783, 226] on div at bounding box center [781, 223] width 11 height 11
click at [781, 379] on div "How would you like to name this bank account? Exclude this account from my cash…" at bounding box center [768, 278] width 700 height 212
click at [778, 362] on button "Save changes" at bounding box center [769, 366] width 66 height 19
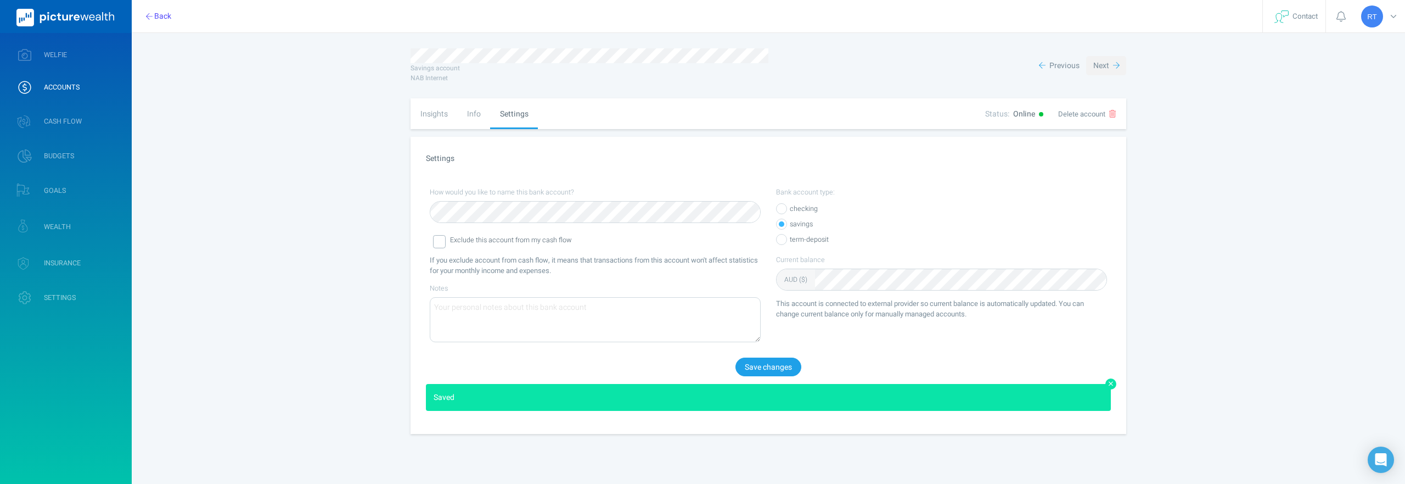
click at [1102, 71] on span "Next" at bounding box center [1102, 66] width 16 height 12
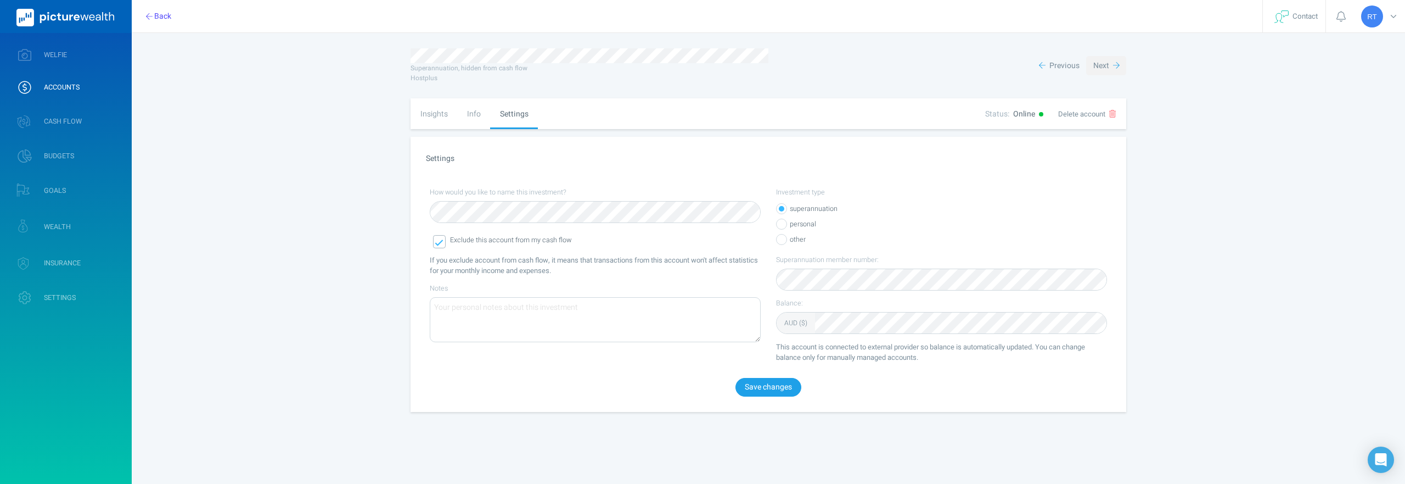
click at [1102, 71] on span "Next" at bounding box center [1102, 66] width 16 height 12
click at [426, 116] on div "Insights" at bounding box center [434, 113] width 47 height 31
select select "L3M"
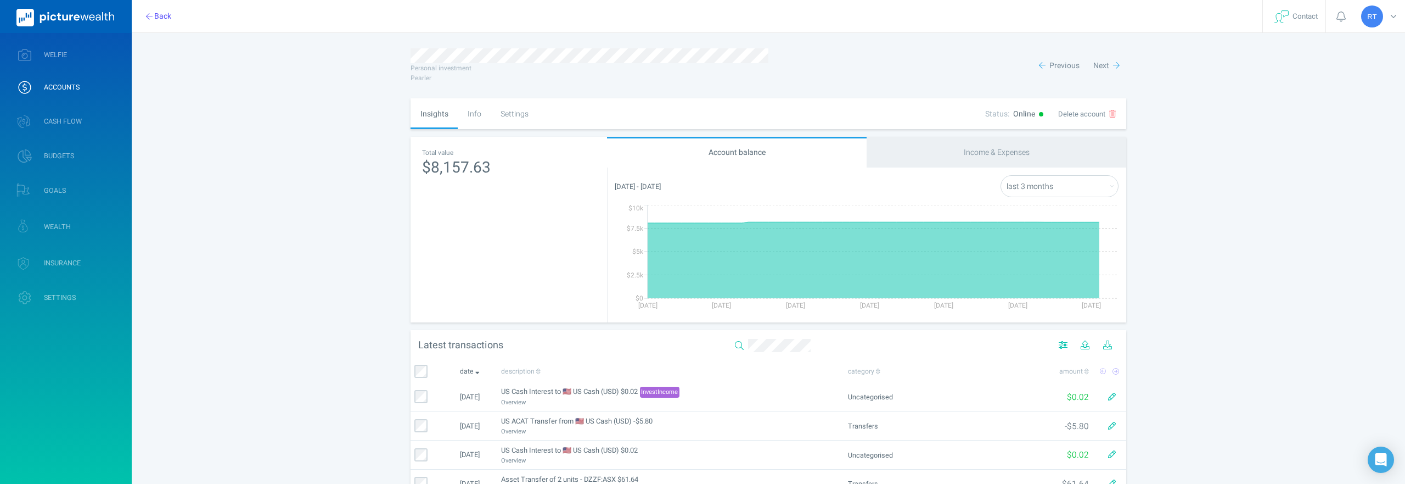
click at [473, 117] on div "Info" at bounding box center [474, 113] width 33 height 31
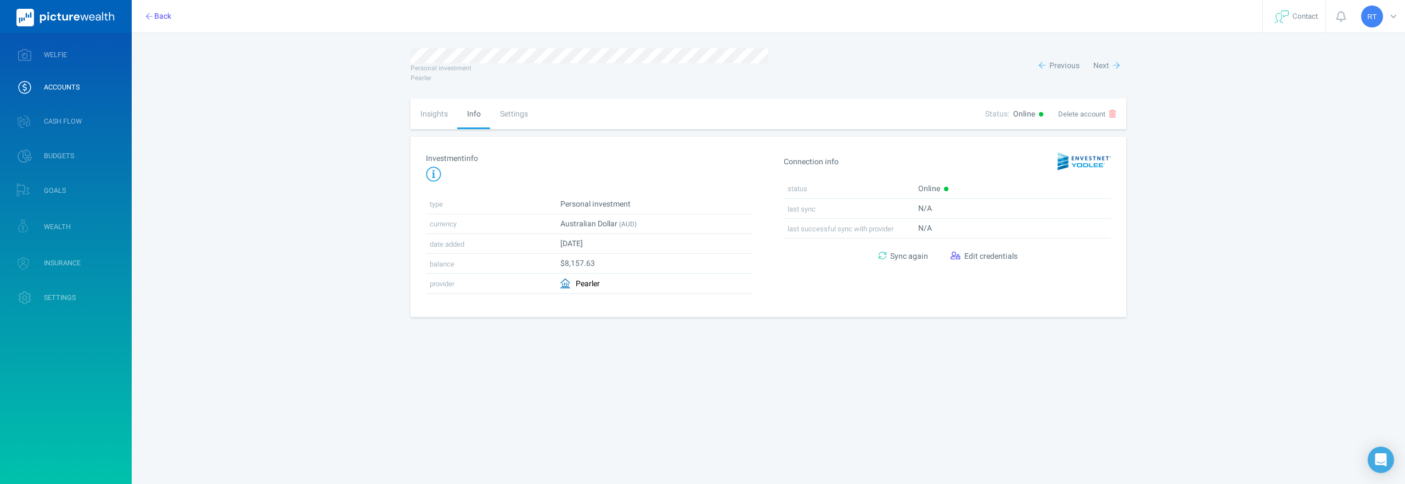
click at [513, 113] on div "Settings" at bounding box center [513, 113] width 47 height 31
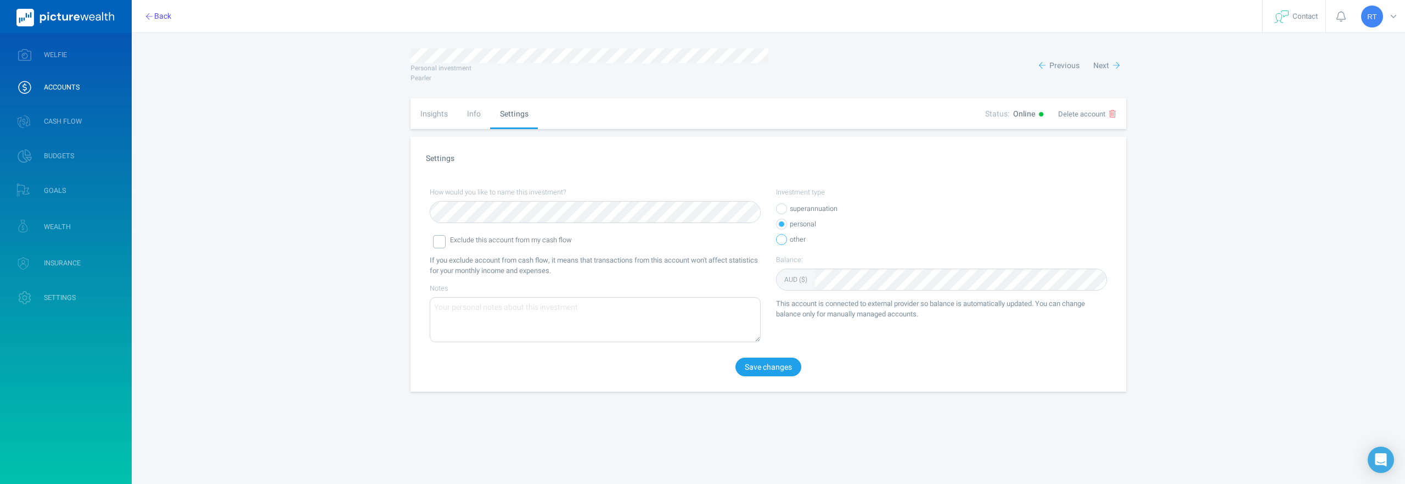
click at [784, 239] on div at bounding box center [781, 239] width 11 height 11
click at [783, 224] on div at bounding box center [781, 223] width 11 height 11
click at [338, 291] on div "[PERSON_NAME] Profile settings Account settings Family settings Security settin…" at bounding box center [702, 242] width 1405 height 484
click at [439, 250] on div "Exclude this account from my cash flow" at bounding box center [595, 242] width 331 height 23
click at [440, 243] on div at bounding box center [439, 241] width 13 height 13
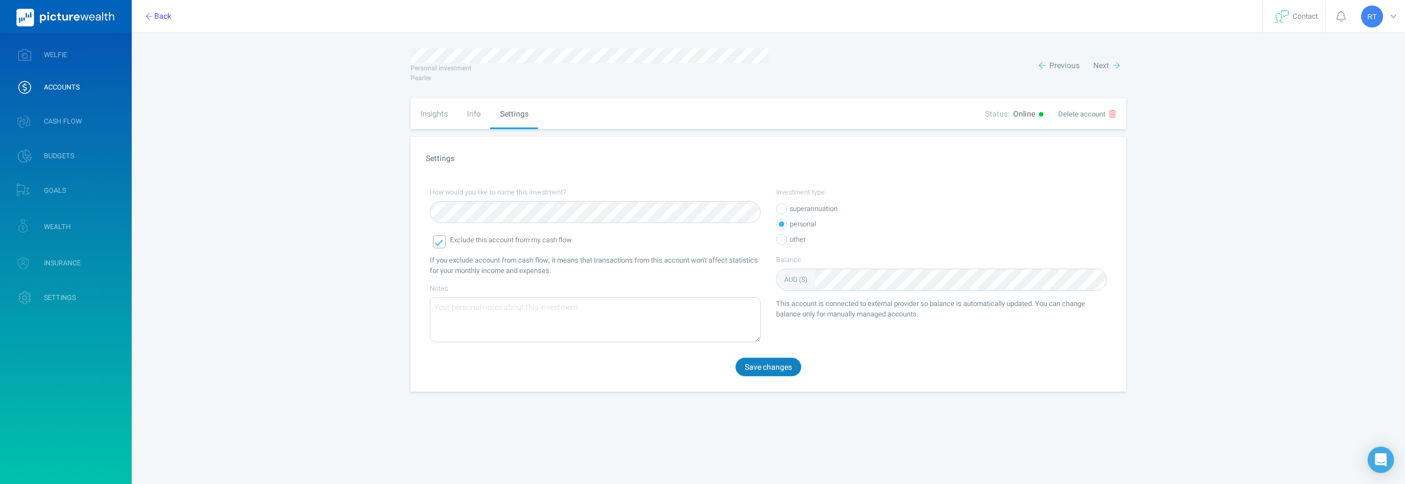
click at [775, 367] on button "Save changes" at bounding box center [769, 366] width 66 height 19
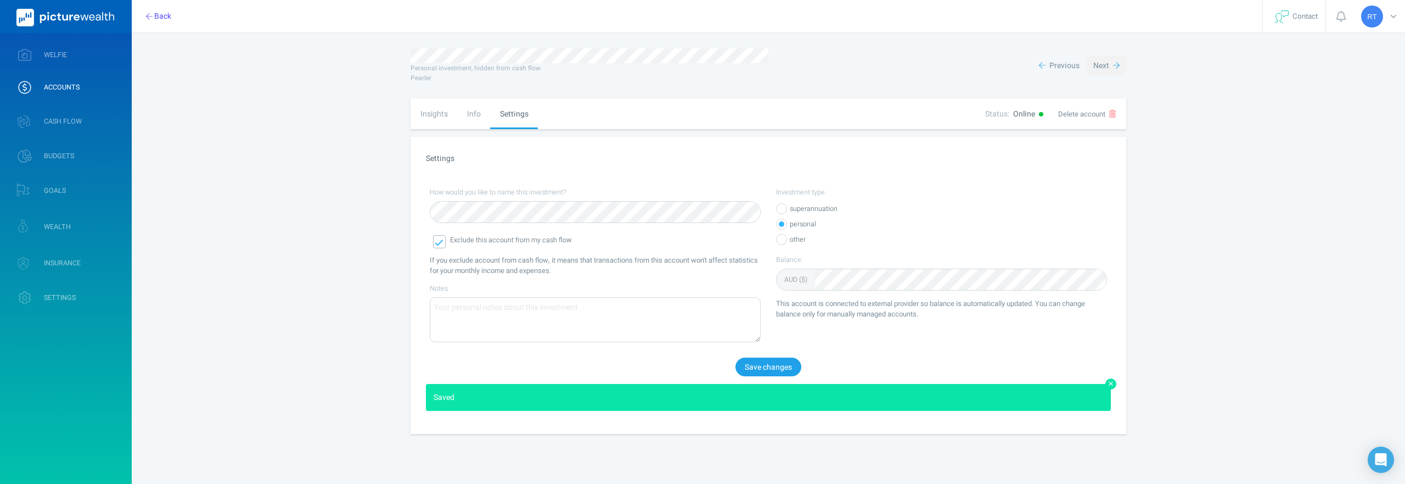
click at [1109, 65] on button "Next" at bounding box center [1106, 65] width 40 height 19
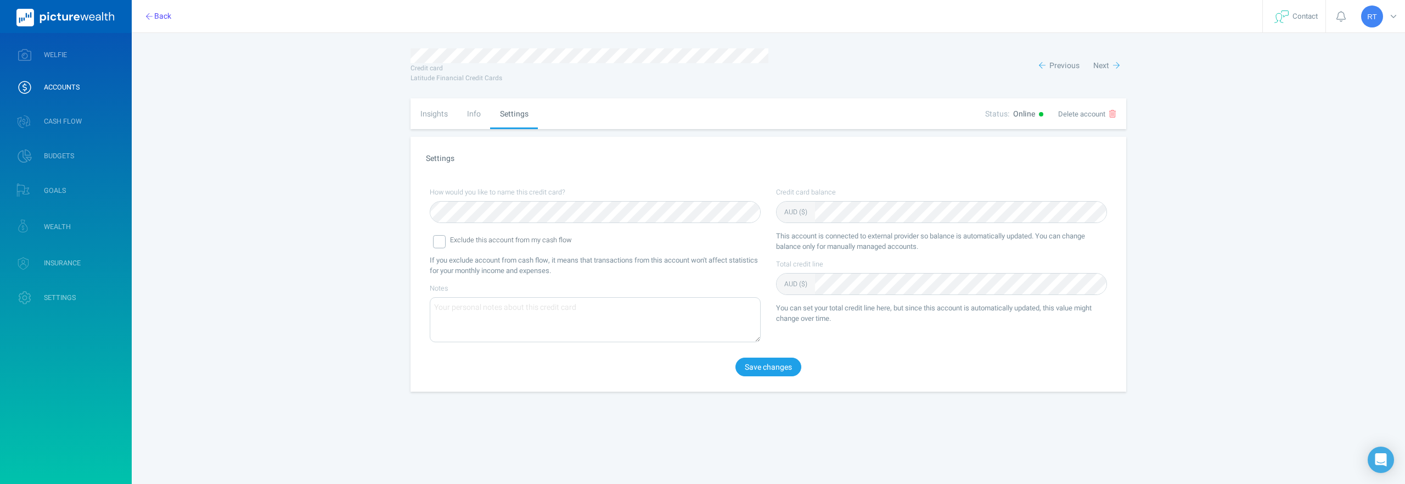
click at [467, 121] on div "Info" at bounding box center [473, 113] width 33 height 31
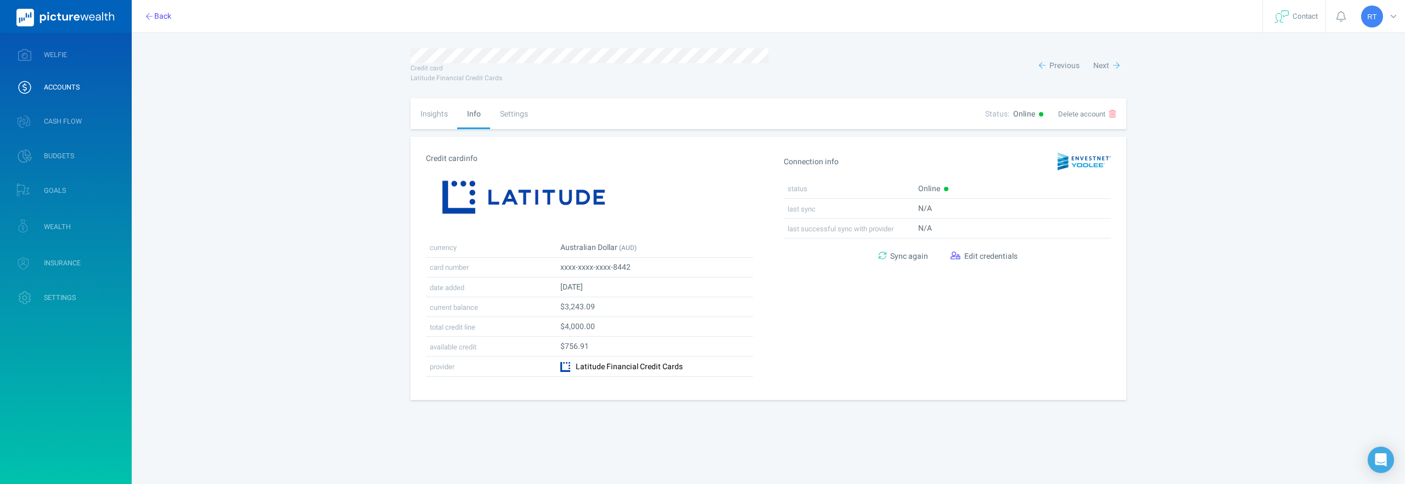
click at [425, 121] on div "Insights" at bounding box center [434, 113] width 47 height 31
select select "L3M"
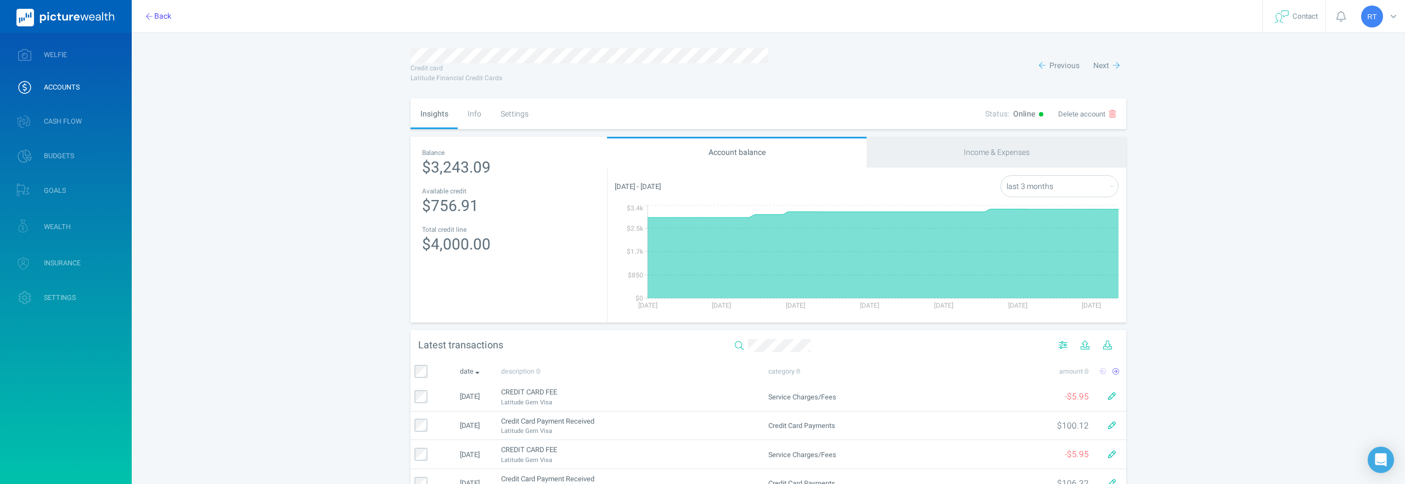
click at [472, 111] on div "Info" at bounding box center [474, 113] width 33 height 31
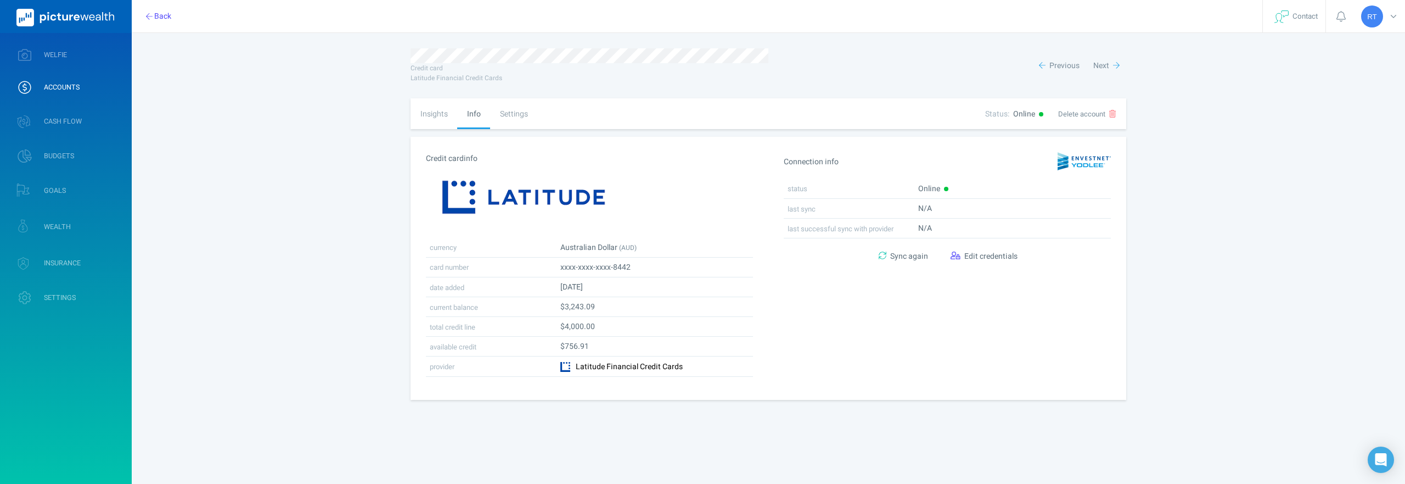
click at [543, 111] on nav "Insights Info Settings" at bounding box center [530, 113] width 239 height 31
click at [515, 111] on div "Settings" at bounding box center [513, 113] width 47 height 31
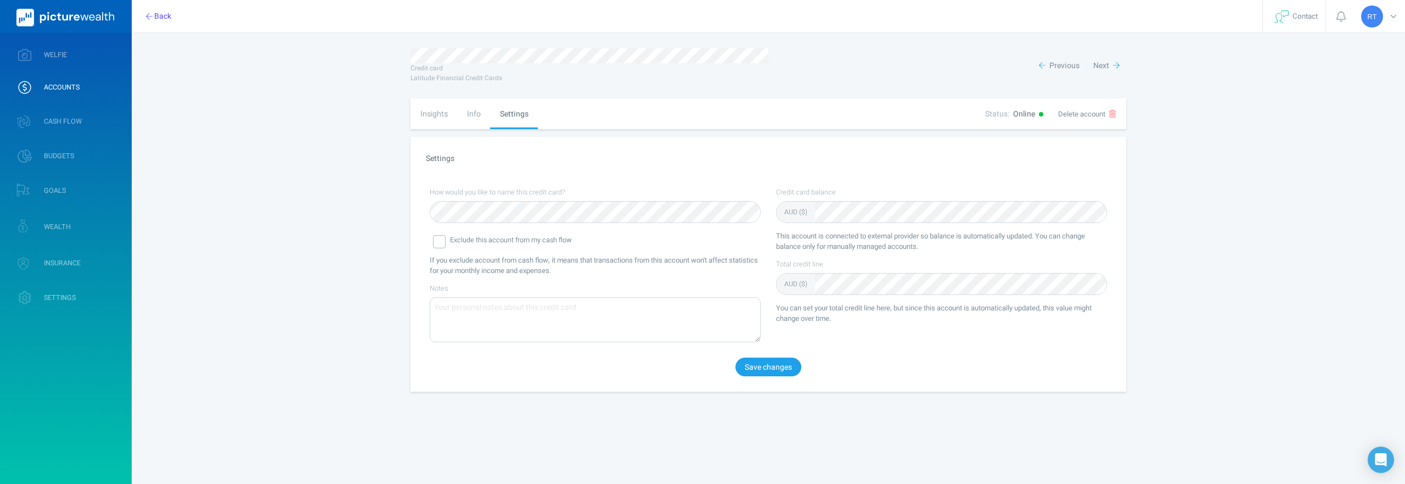
click at [425, 117] on div "Insights" at bounding box center [434, 113] width 47 height 31
select select "L3M"
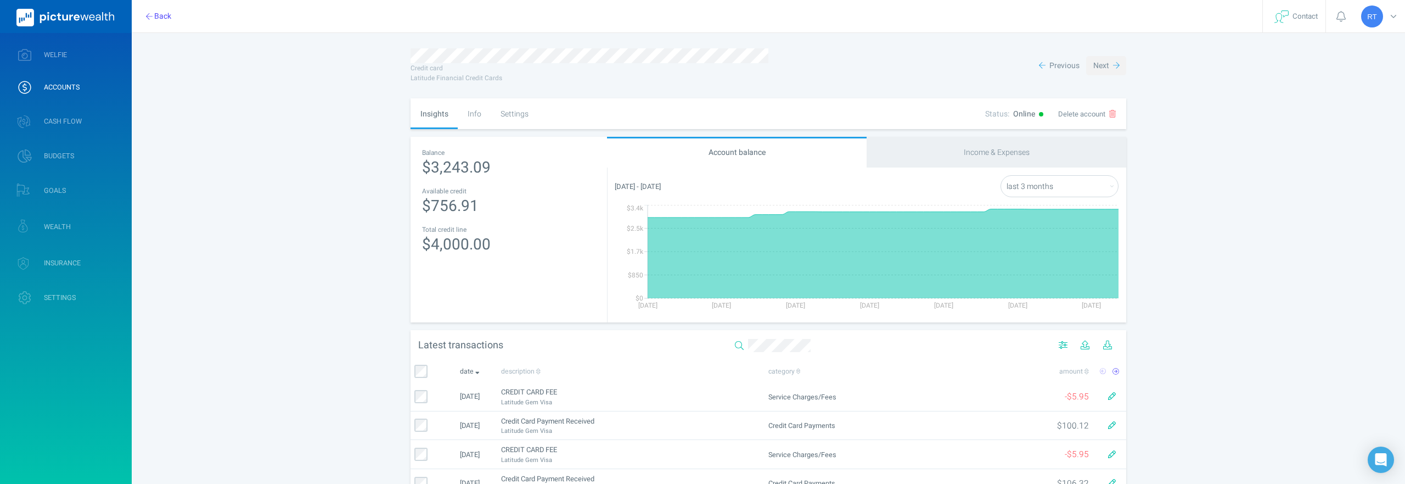
click at [1103, 65] on span "Next" at bounding box center [1102, 66] width 16 height 12
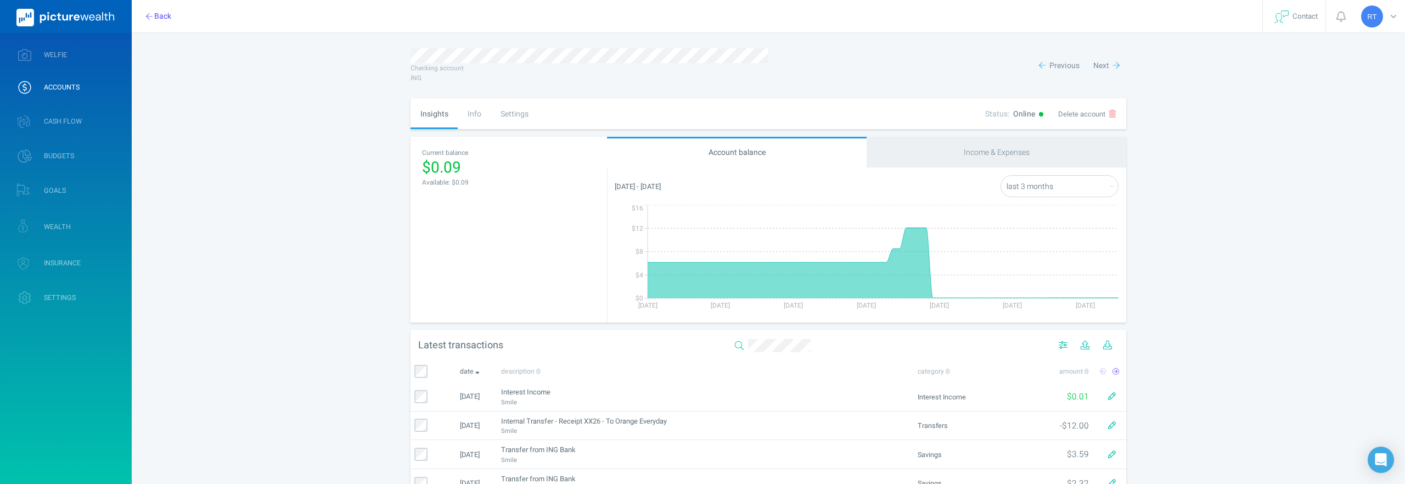
click at [51, 100] on link "ACCOUNTS" at bounding box center [66, 87] width 132 height 29
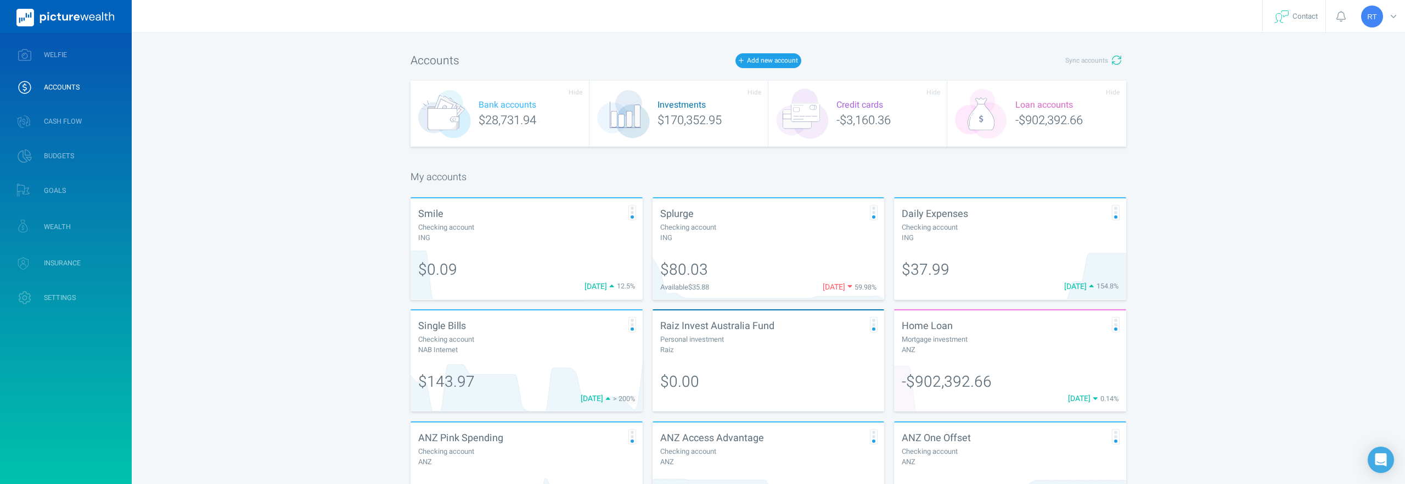
click at [783, 327] on div "Raiz Invest Australia Fund" at bounding box center [768, 325] width 217 height 15
select select "L3M"
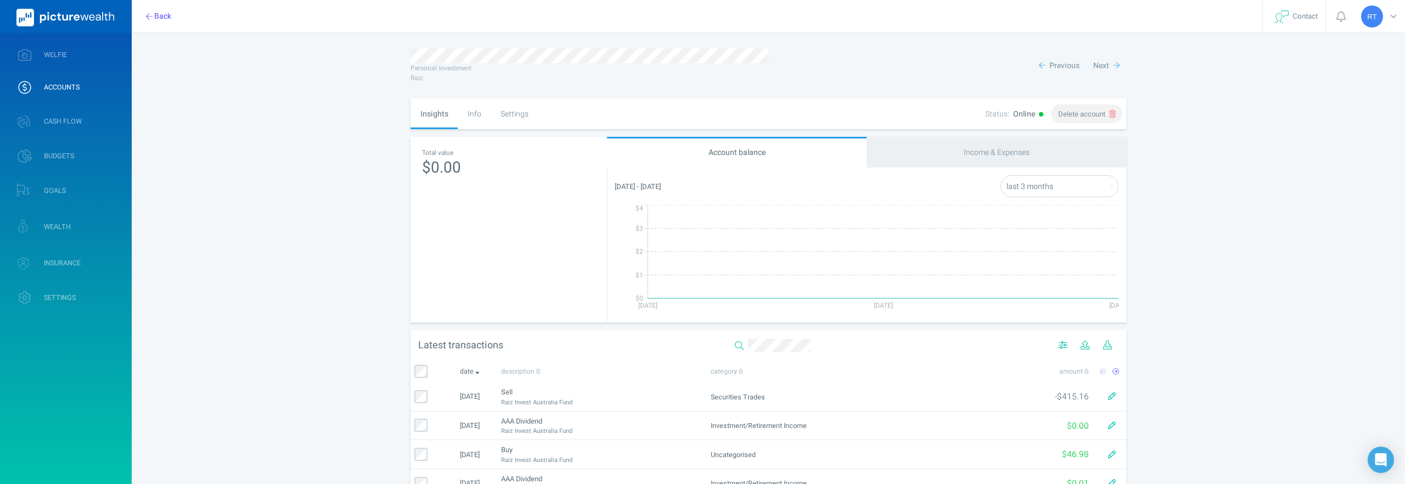
click at [1100, 105] on button "Delete account" at bounding box center [1086, 113] width 71 height 19
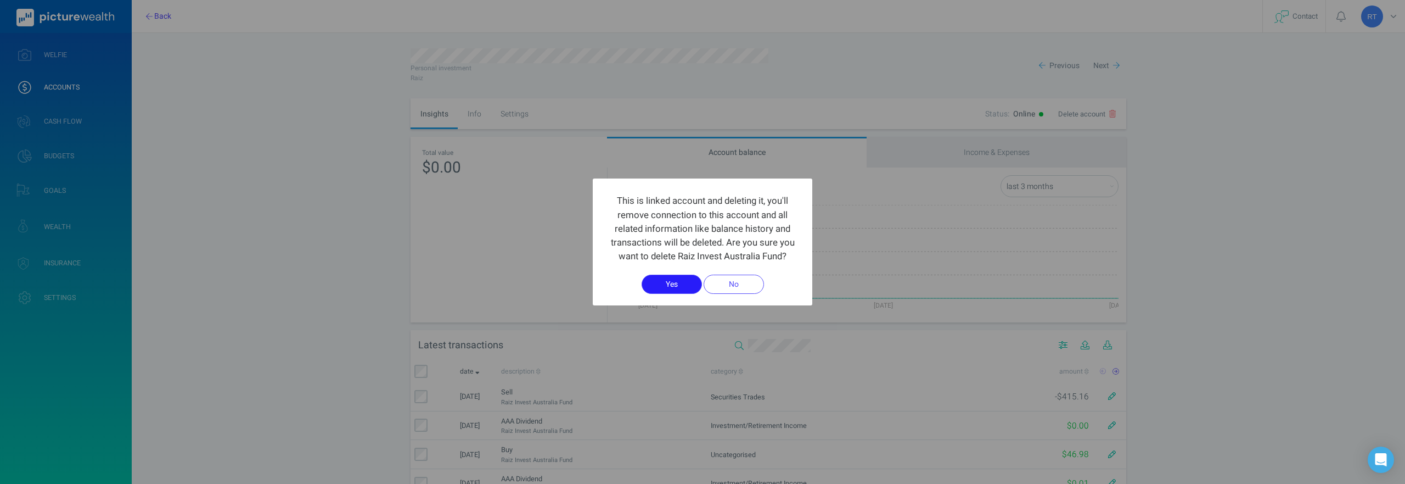
click at [666, 284] on button "Yes" at bounding box center [672, 283] width 60 height 19
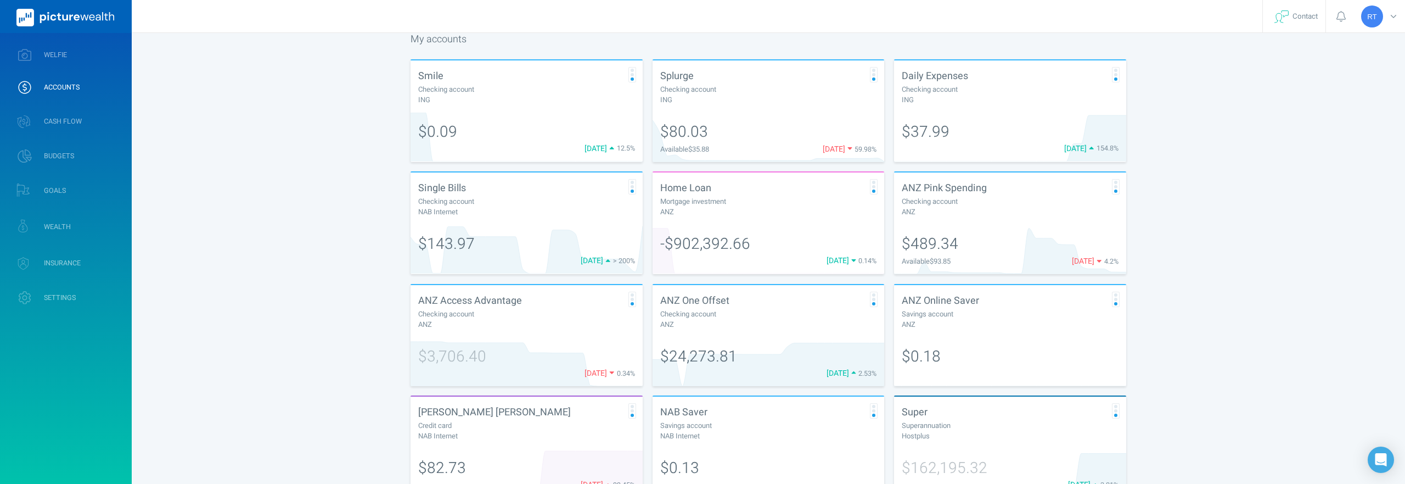
scroll to position [138, 0]
click at [476, 294] on span "ANZ Access Advantage" at bounding box center [470, 300] width 104 height 15
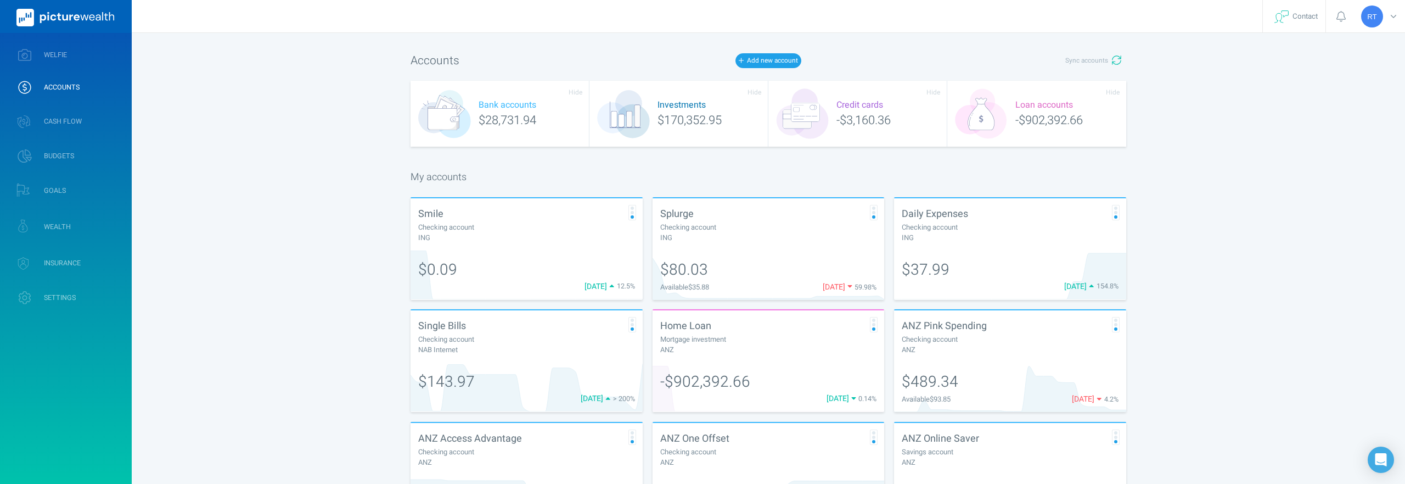
select select "L3M"
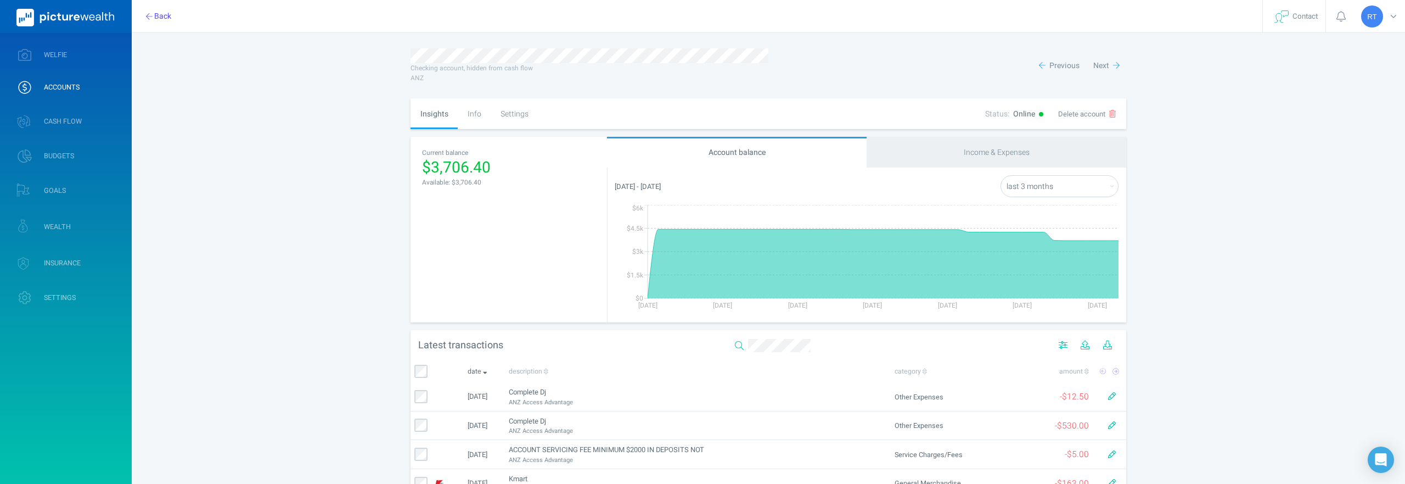
click at [508, 113] on div "Settings" at bounding box center [514, 113] width 47 height 31
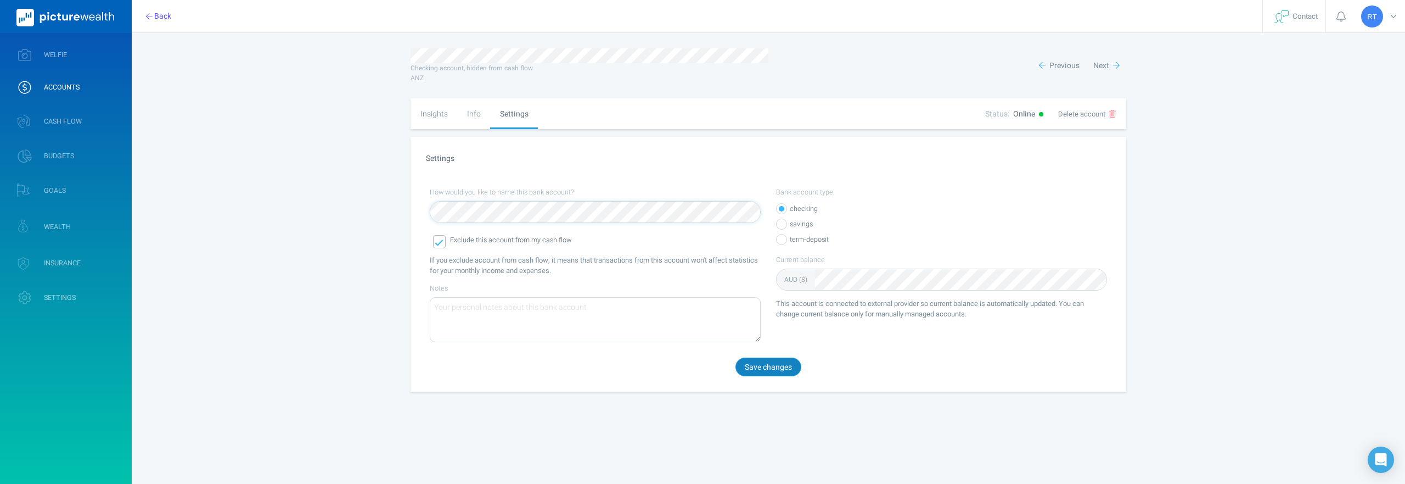
click at [773, 364] on button "Save changes" at bounding box center [769, 366] width 66 height 19
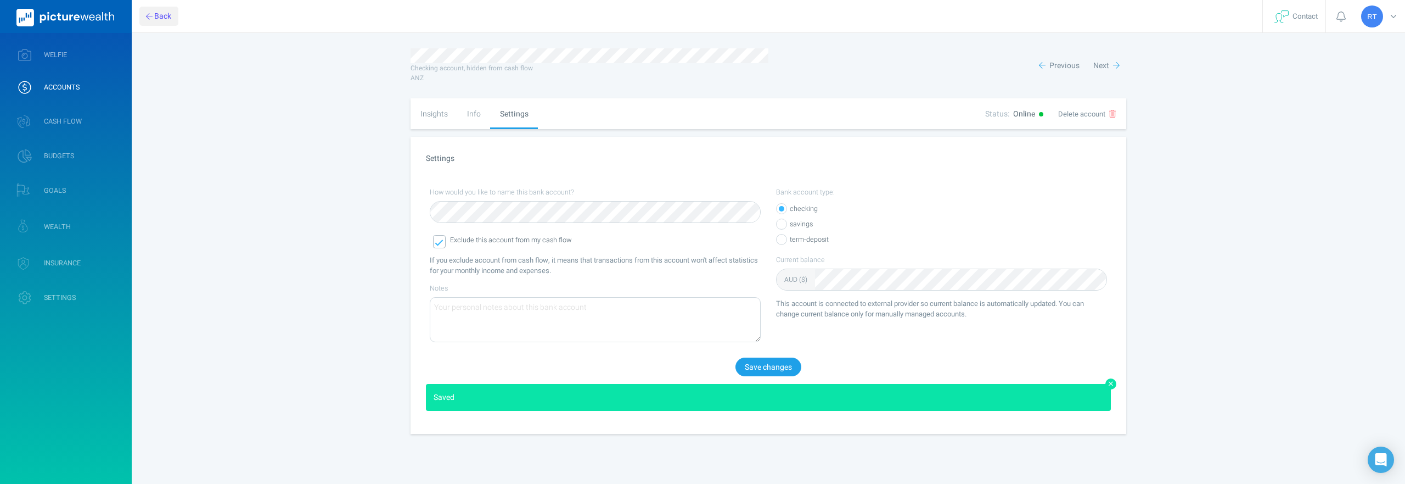
click at [153, 16] on button "Back" at bounding box center [158, 16] width 39 height 19
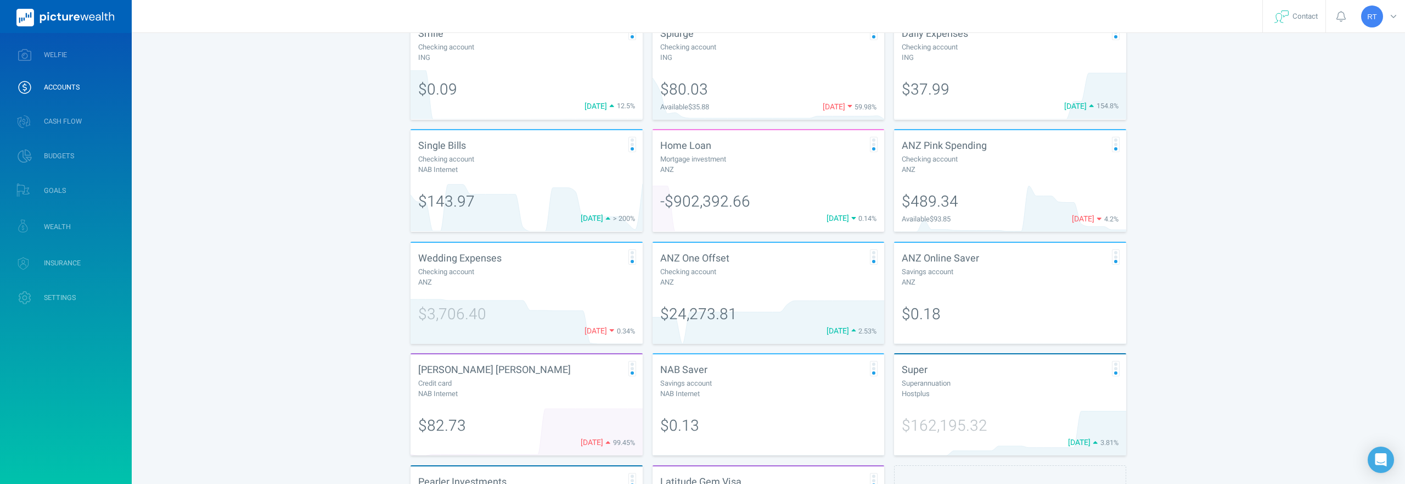
scroll to position [177, 0]
click at [697, 265] on span "ANZ One Offset" at bounding box center [694, 261] width 69 height 15
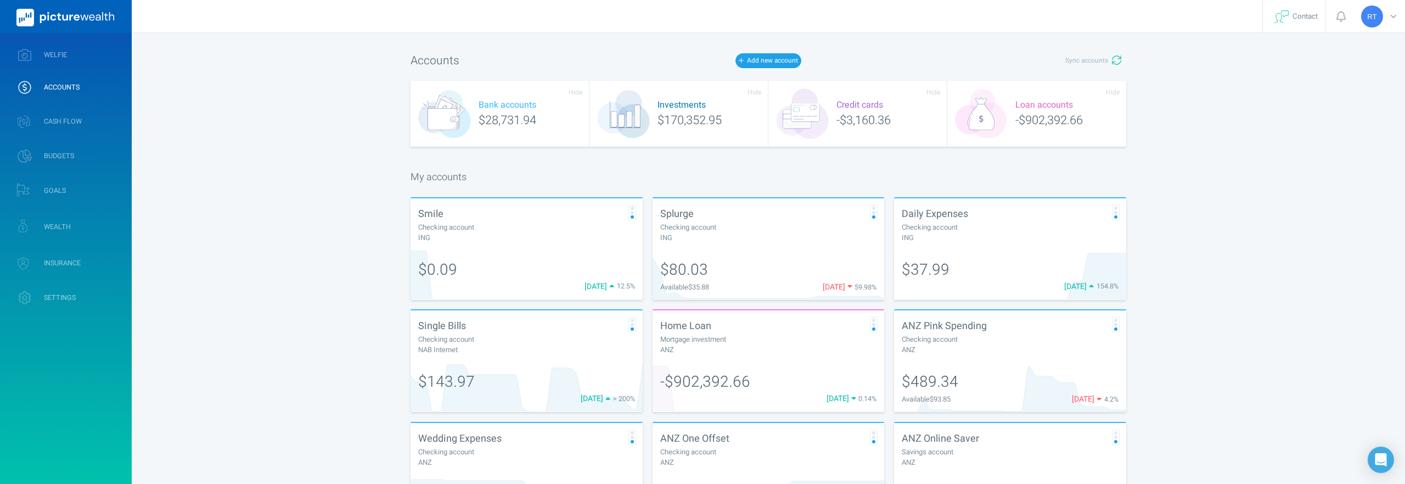
select select "L3M"
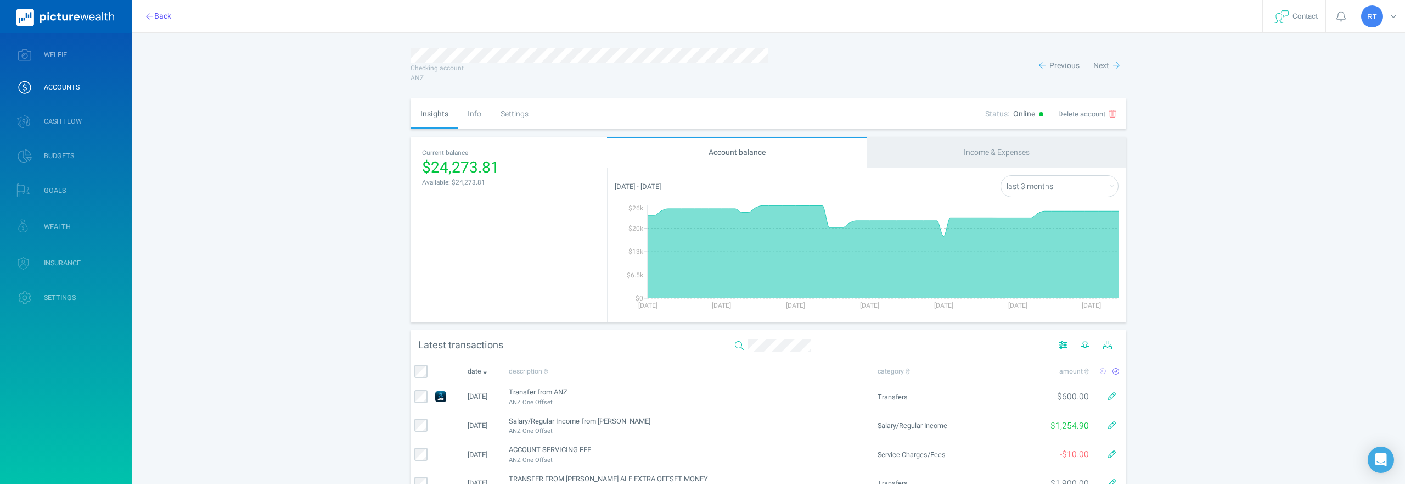
click at [501, 120] on div "Settings" at bounding box center [514, 113] width 47 height 31
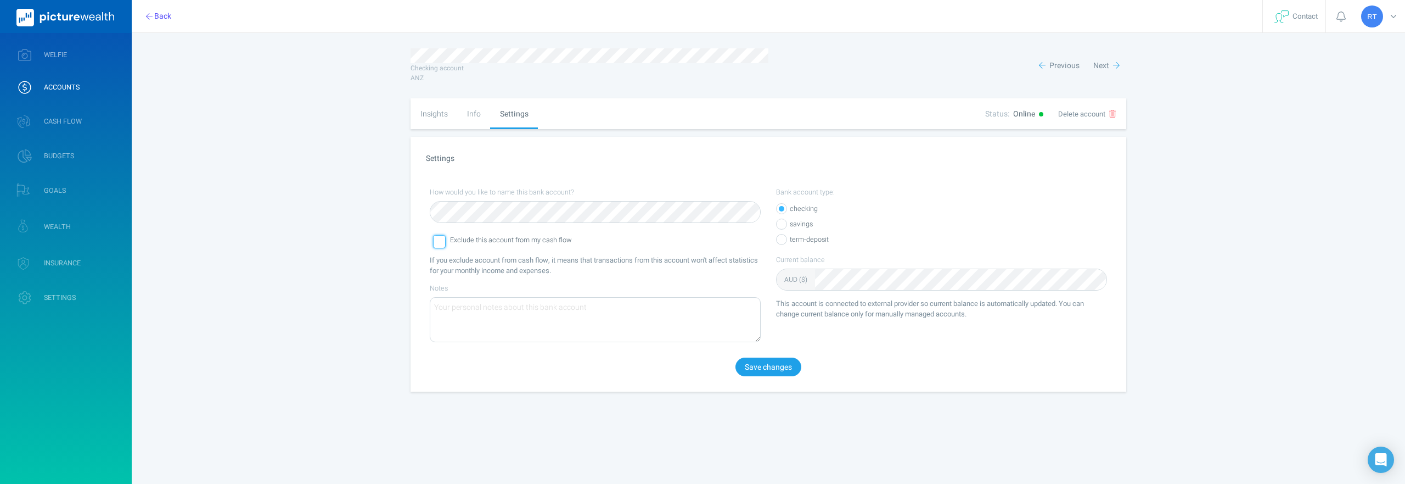
click at [441, 244] on div at bounding box center [439, 241] width 13 height 13
click at [766, 373] on button "Save changes" at bounding box center [769, 366] width 66 height 19
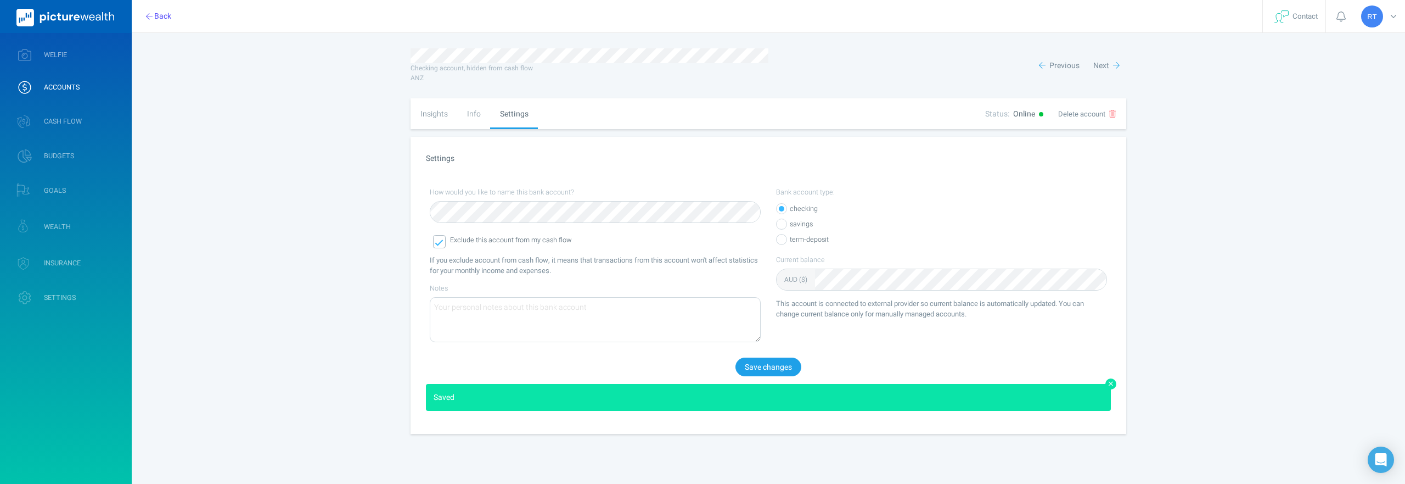
click at [62, 79] on link "ACCOUNTS" at bounding box center [66, 87] width 132 height 29
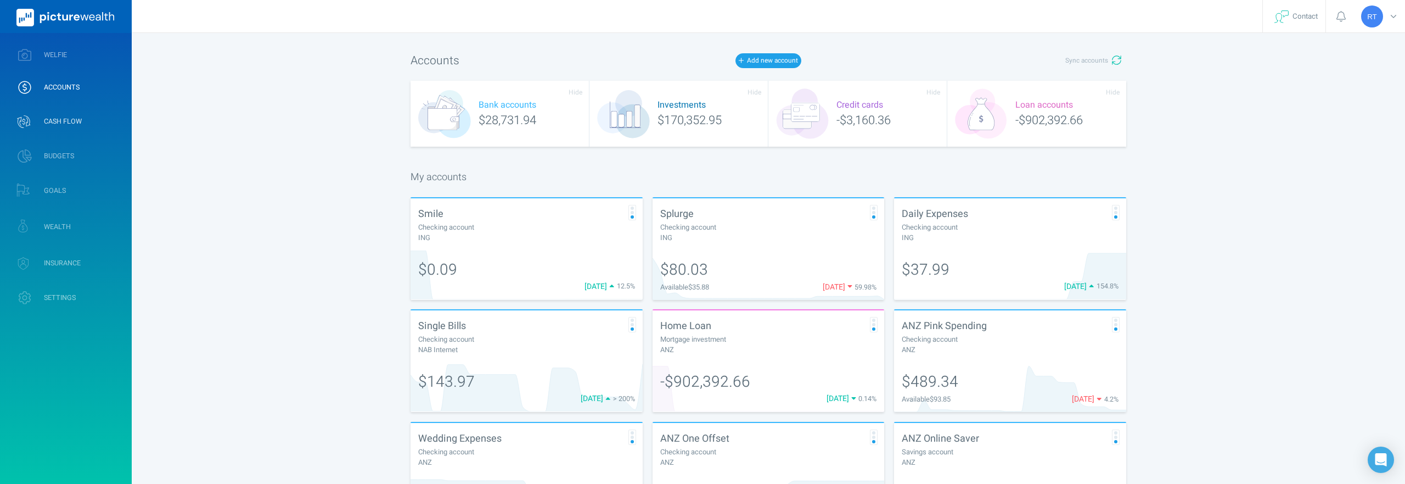
click at [66, 113] on link "CASH FLOW" at bounding box center [66, 121] width 132 height 32
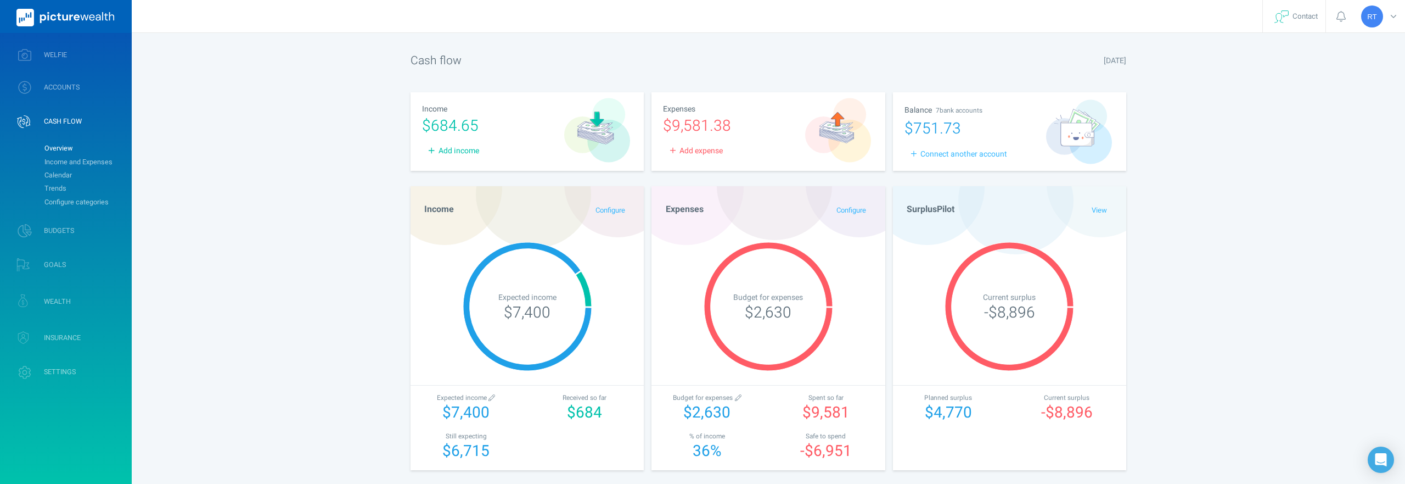
click at [1177, 230] on div "[PERSON_NAME] Profile settings Account settings Family settings Security settin…" at bounding box center [702, 346] width 1405 height 693
click at [46, 86] on span "ACCOUNTS" at bounding box center [62, 87] width 36 height 9
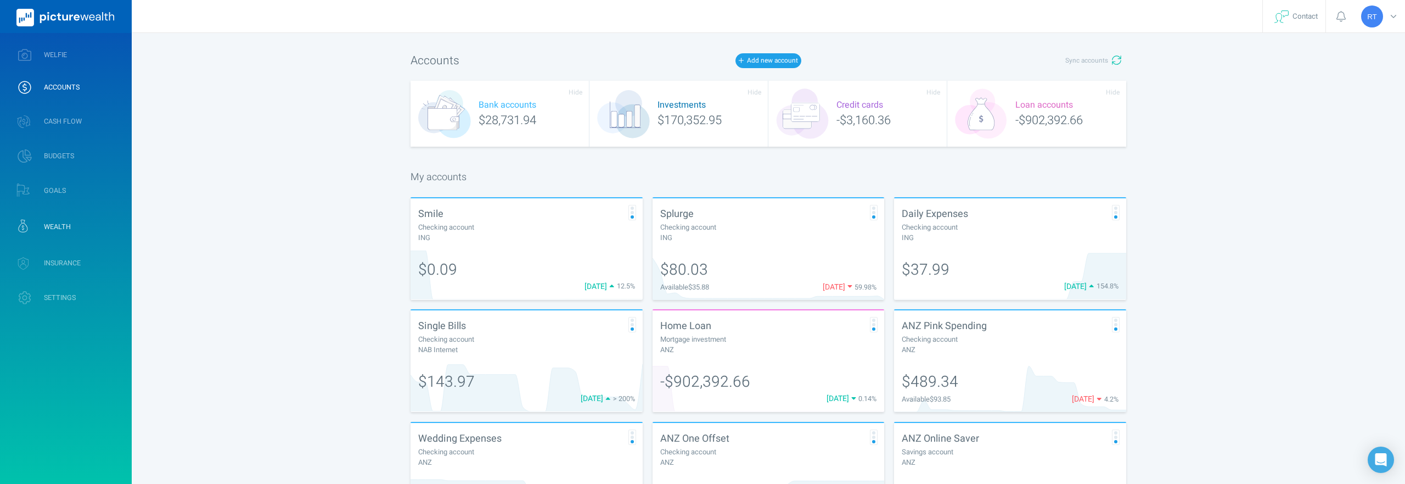
click at [50, 214] on link "WEALTH" at bounding box center [66, 226] width 132 height 32
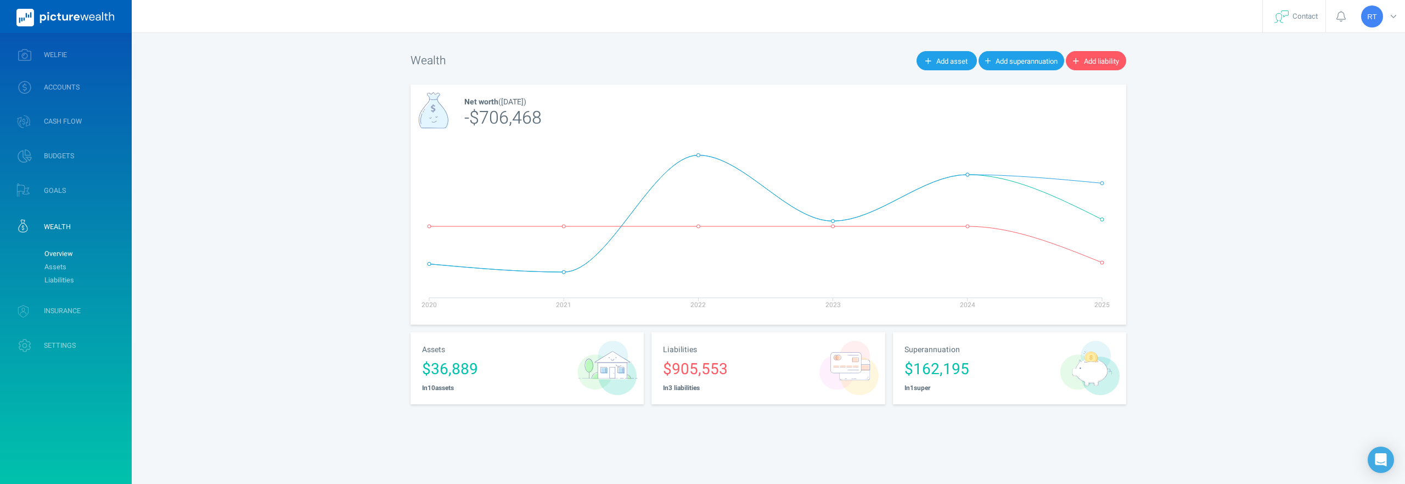
click at [699, 386] on strong "In 3 liabilities" at bounding box center [681, 387] width 37 height 9
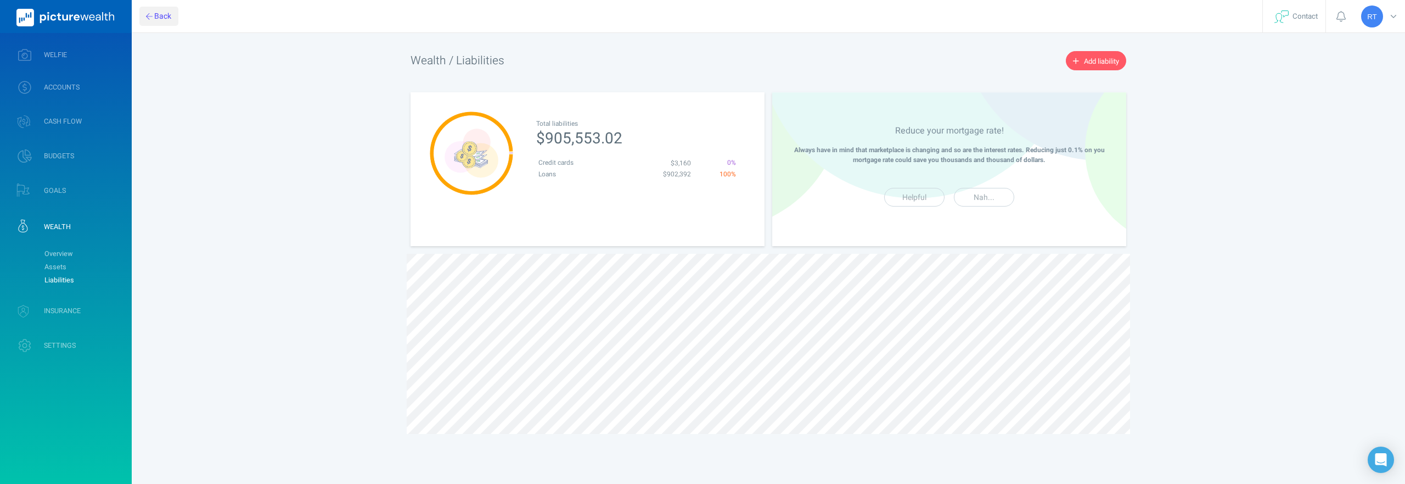
click at [154, 20] on button "Back" at bounding box center [158, 16] width 39 height 19
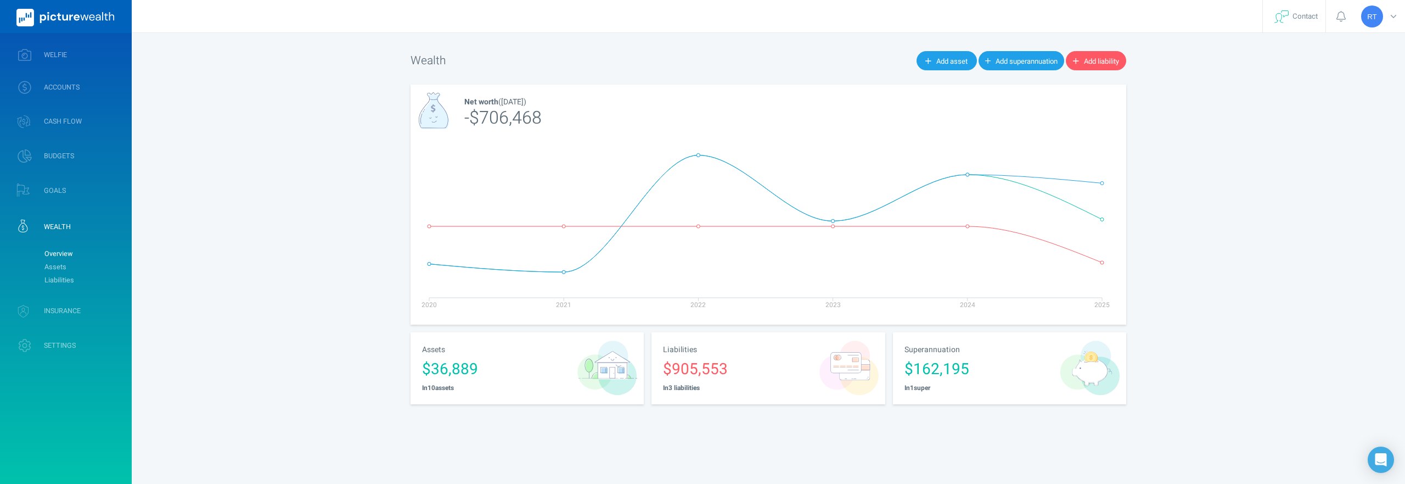
click at [441, 386] on strong "In 10 asset s" at bounding box center [438, 387] width 32 height 9
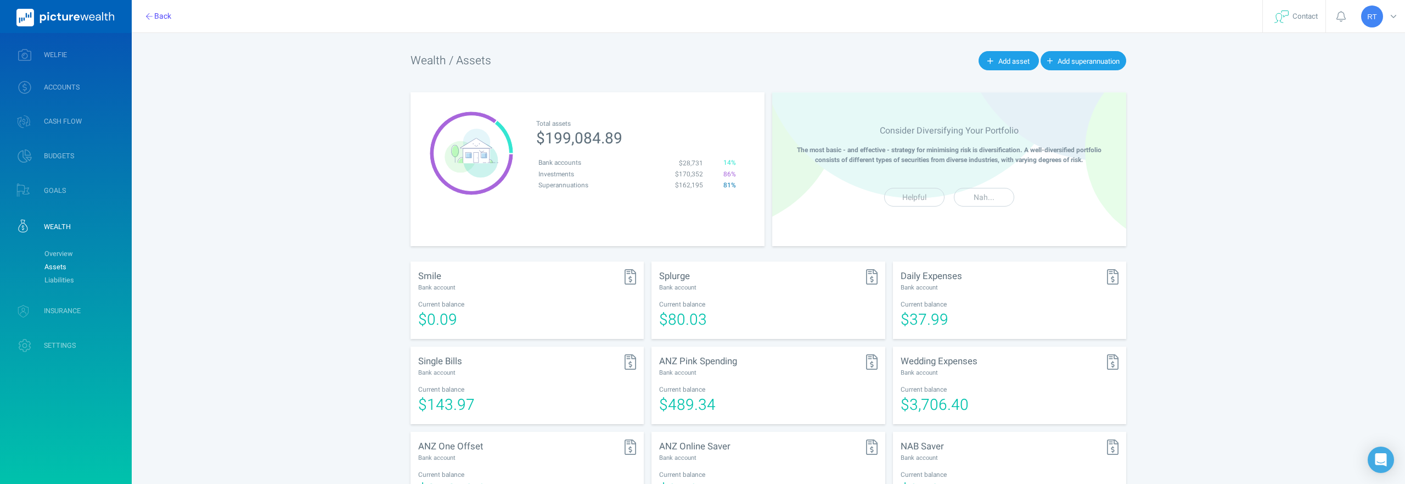
click at [727, 175] on td "86 %" at bounding box center [721, 174] width 32 height 11
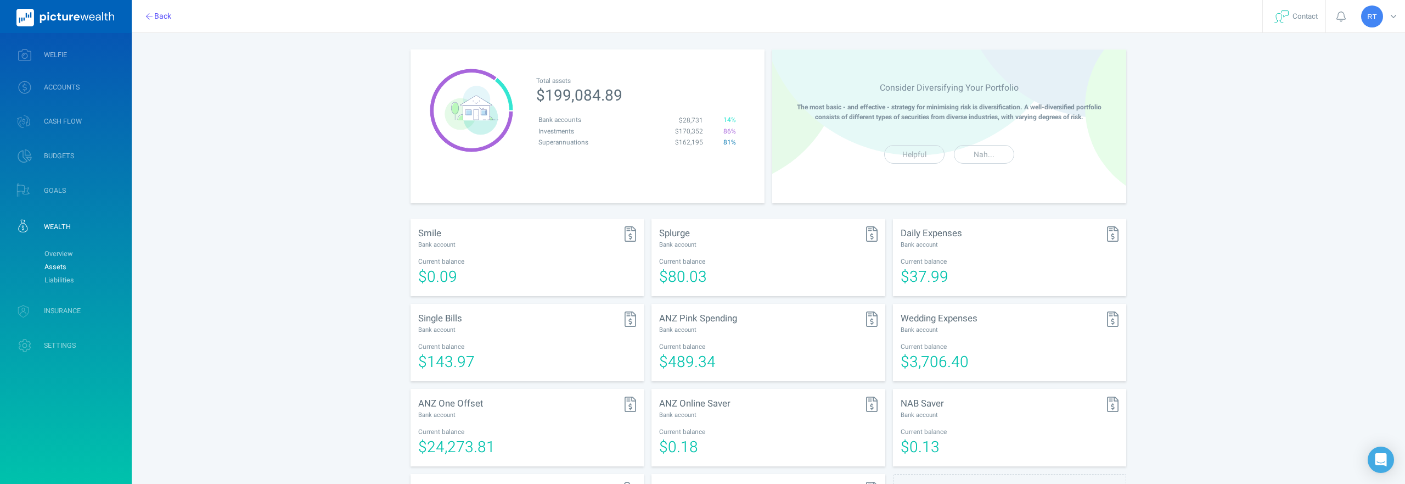
scroll to position [38, 0]
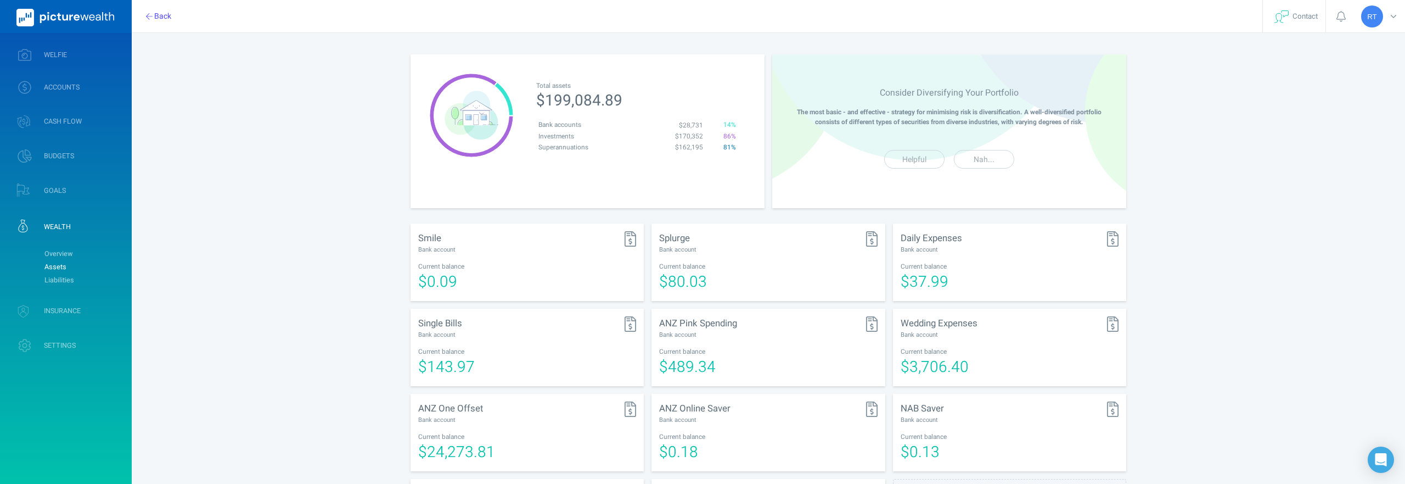
click at [731, 136] on td "86 %" at bounding box center [721, 136] width 32 height 11
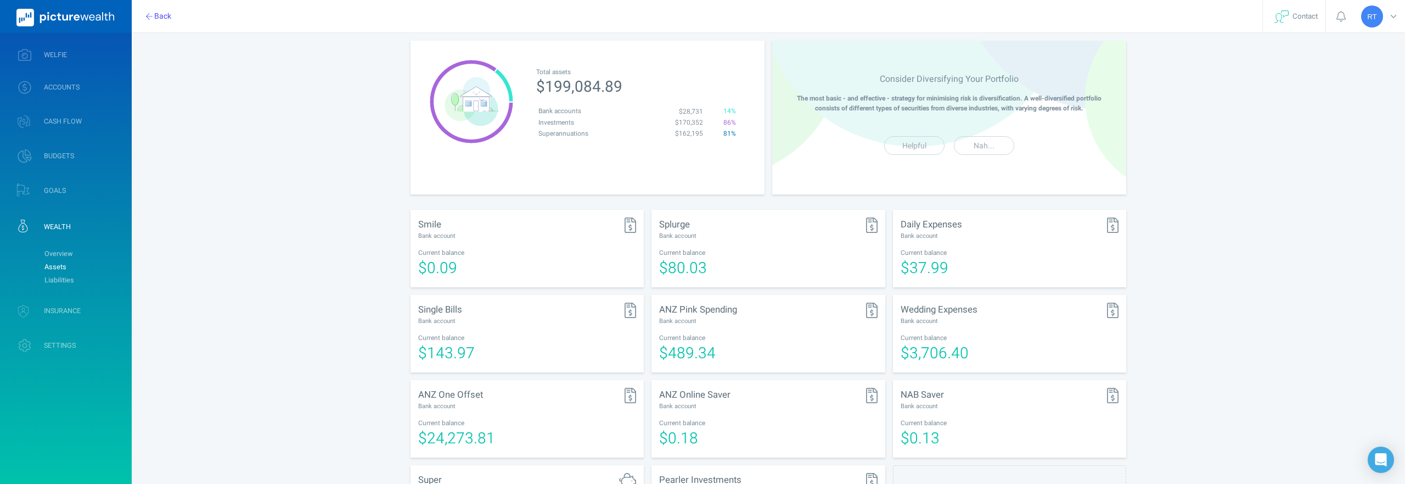
scroll to position [50, 0]
click at [53, 255] on link "Overview" at bounding box center [83, 253] width 89 height 13
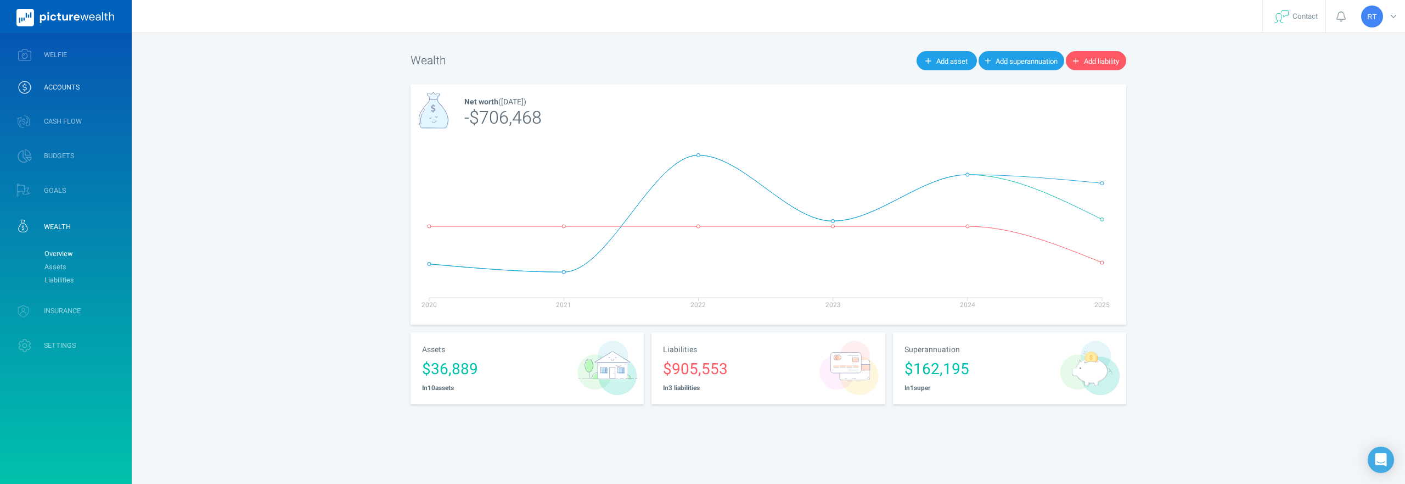
click at [62, 94] on link "ACCOUNTS" at bounding box center [66, 87] width 132 height 29
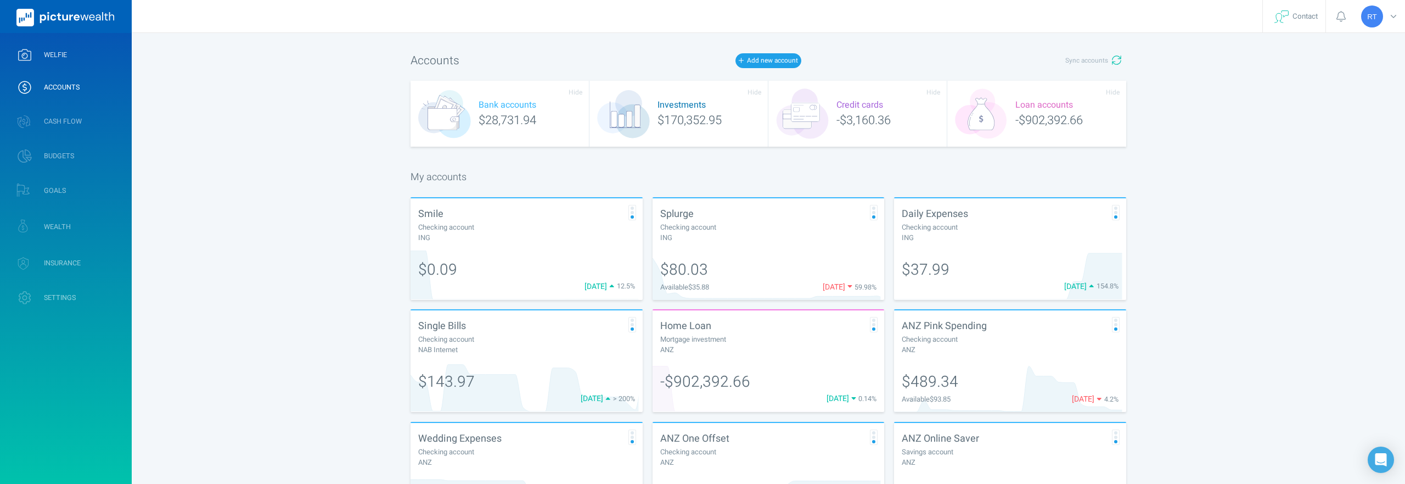
click at [53, 51] on span "WELFIE" at bounding box center [55, 55] width 23 height 9
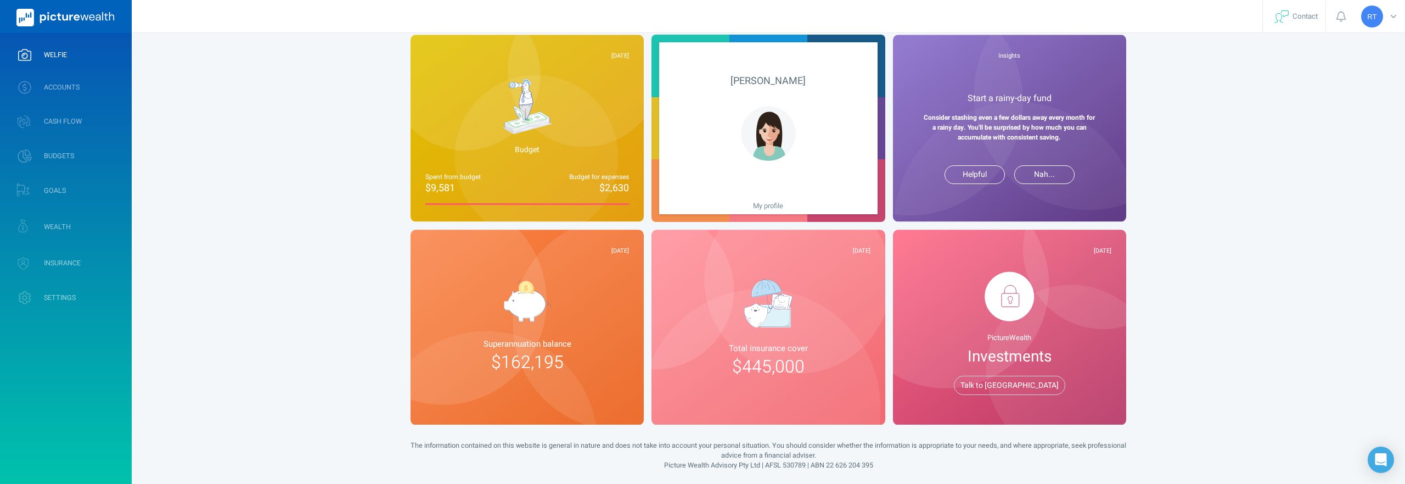
scroll to position [251, 0]
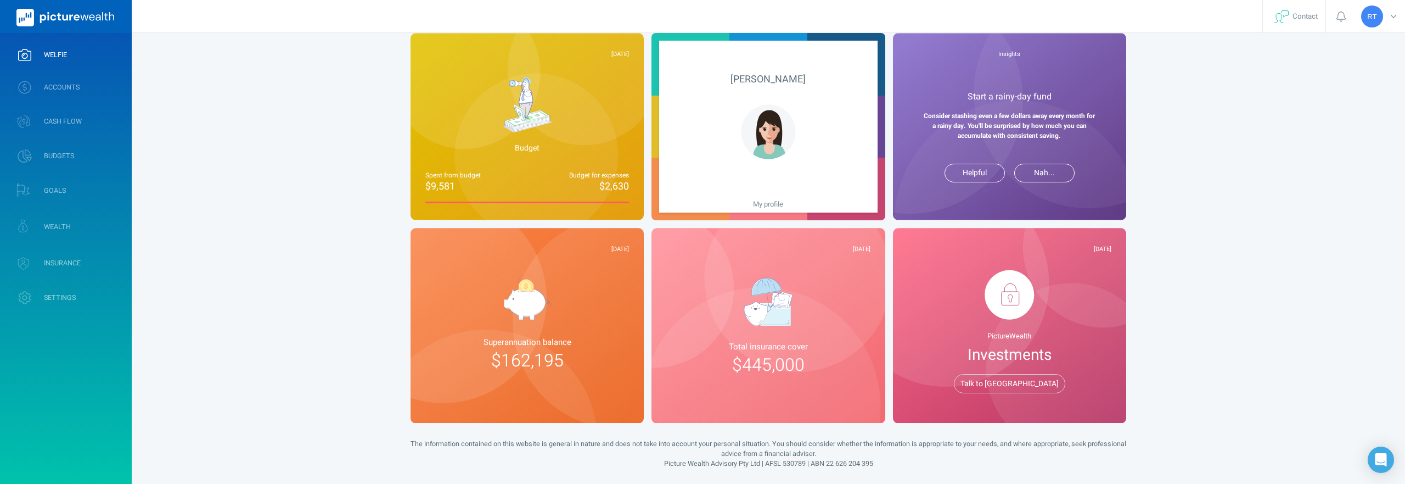
click at [1000, 319] on div "PictureWealth Investments Talk to us" at bounding box center [1010, 332] width 204 height 124
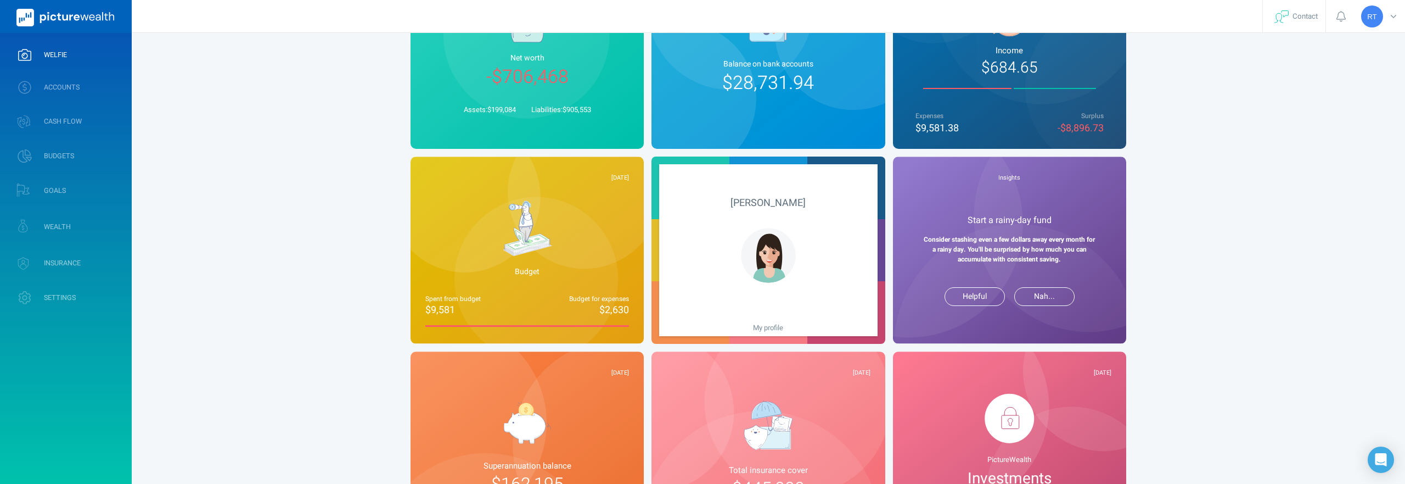
scroll to position [0, 0]
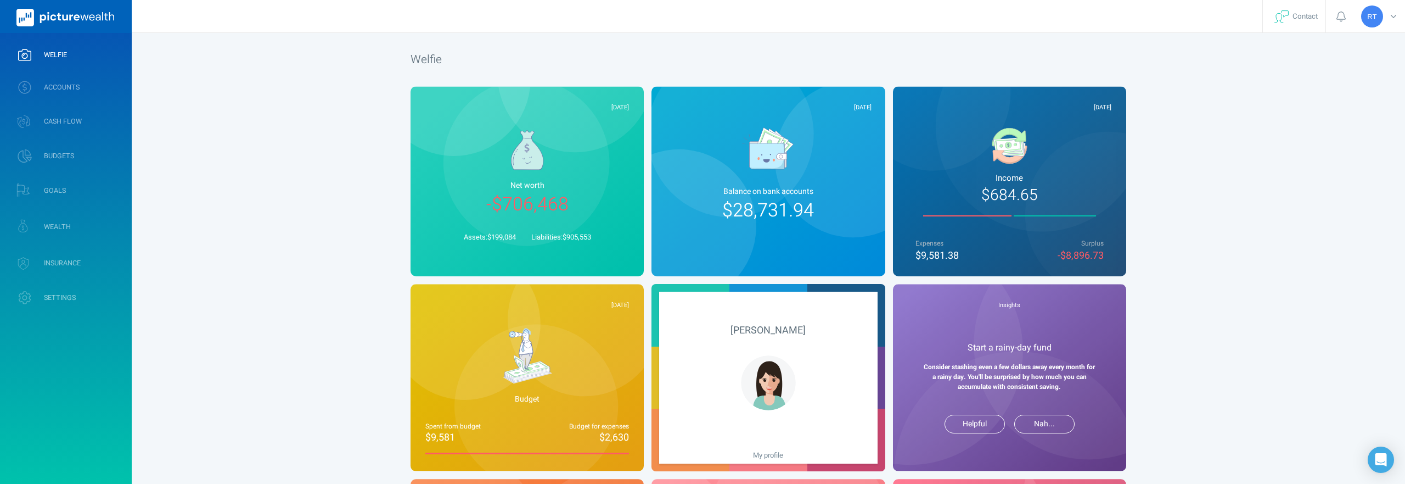
click at [777, 193] on span "Balance on bank account s" at bounding box center [769, 192] width 90 height 12
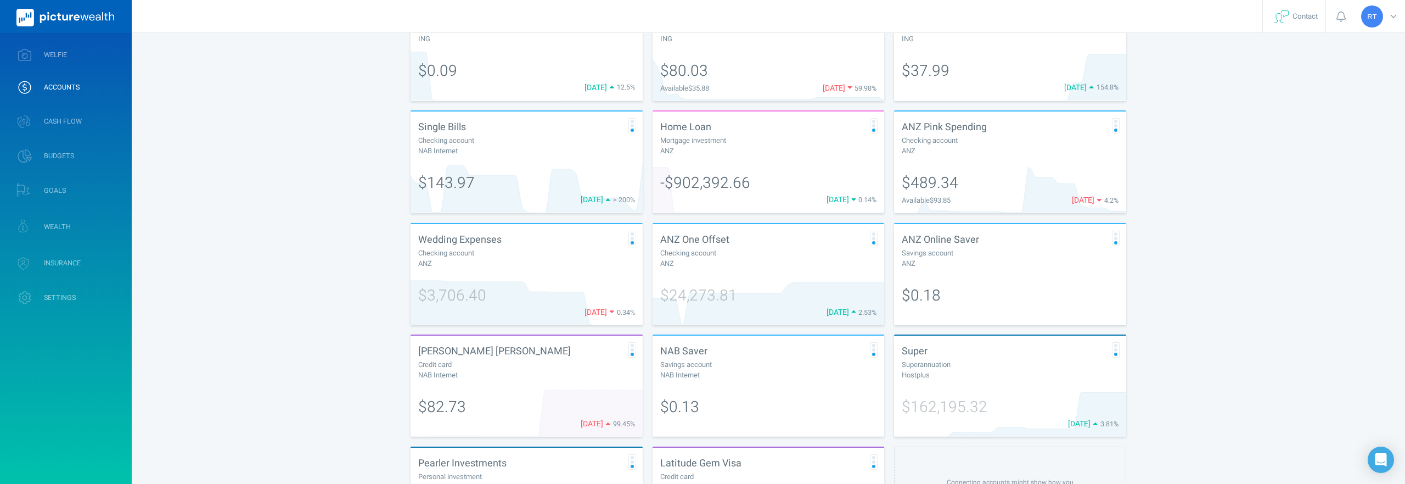
scroll to position [200, 0]
click at [739, 145] on div "ANZ" at bounding box center [768, 149] width 217 height 10
select select "L3M"
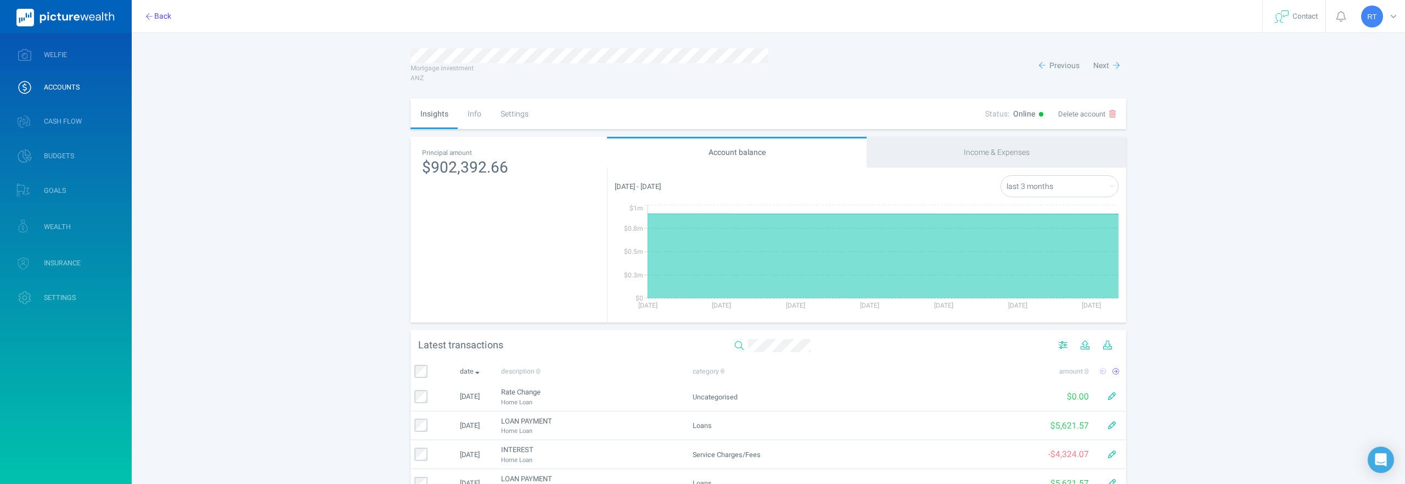
click at [484, 116] on div "Info" at bounding box center [474, 113] width 33 height 31
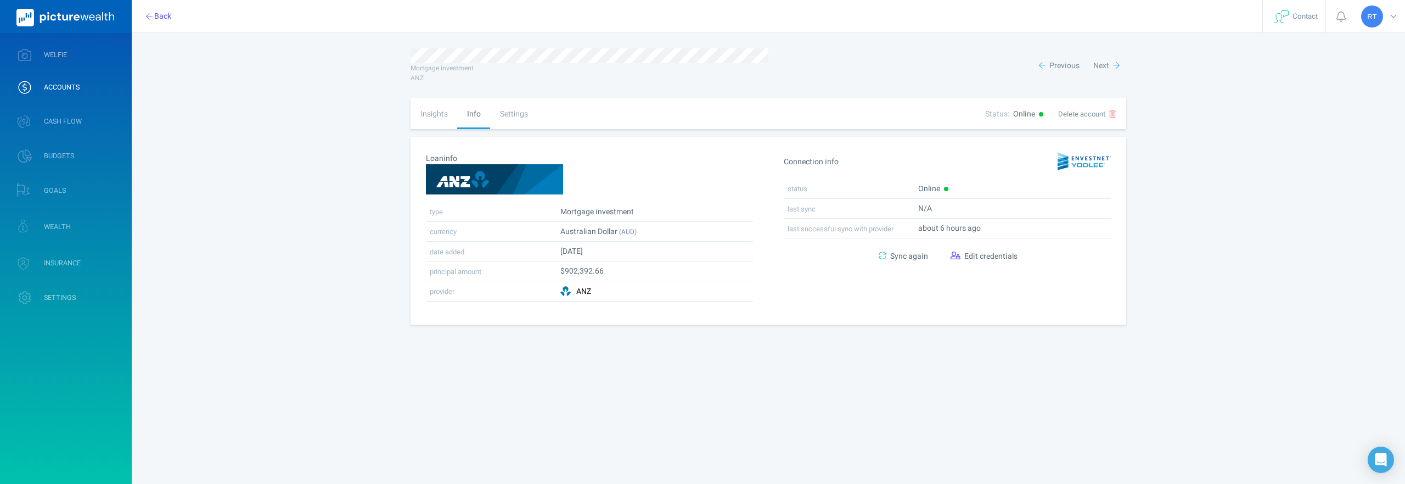
click at [506, 115] on div "Settings" at bounding box center [513, 113] width 47 height 31
select select "12"
select select "other"
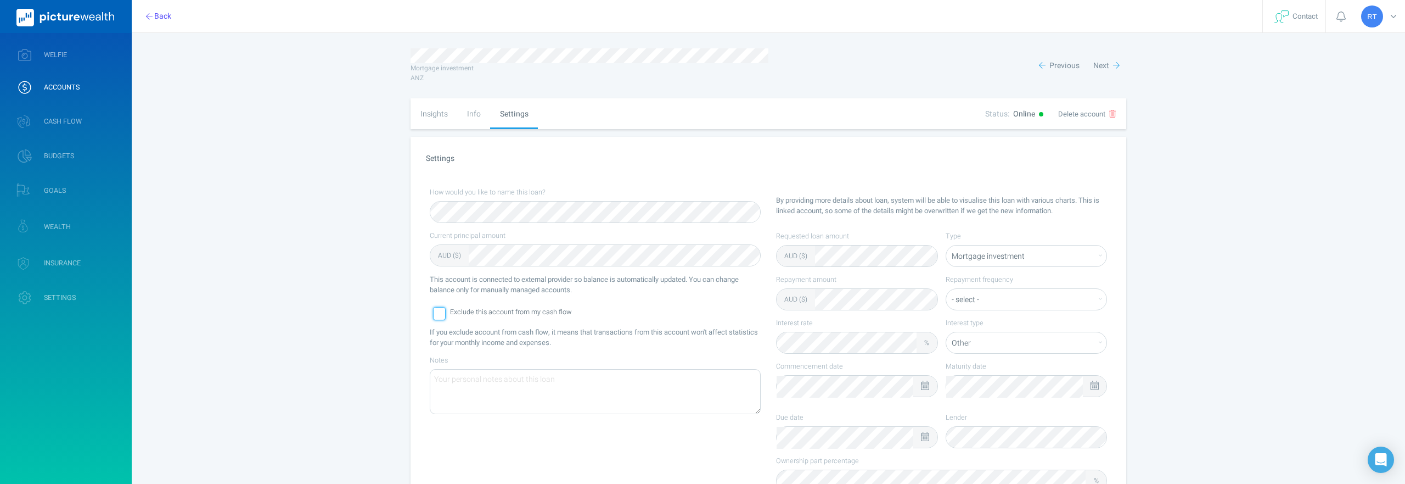
click at [438, 314] on div at bounding box center [439, 313] width 13 height 13
click at [439, 315] on icon at bounding box center [439, 314] width 9 height 9
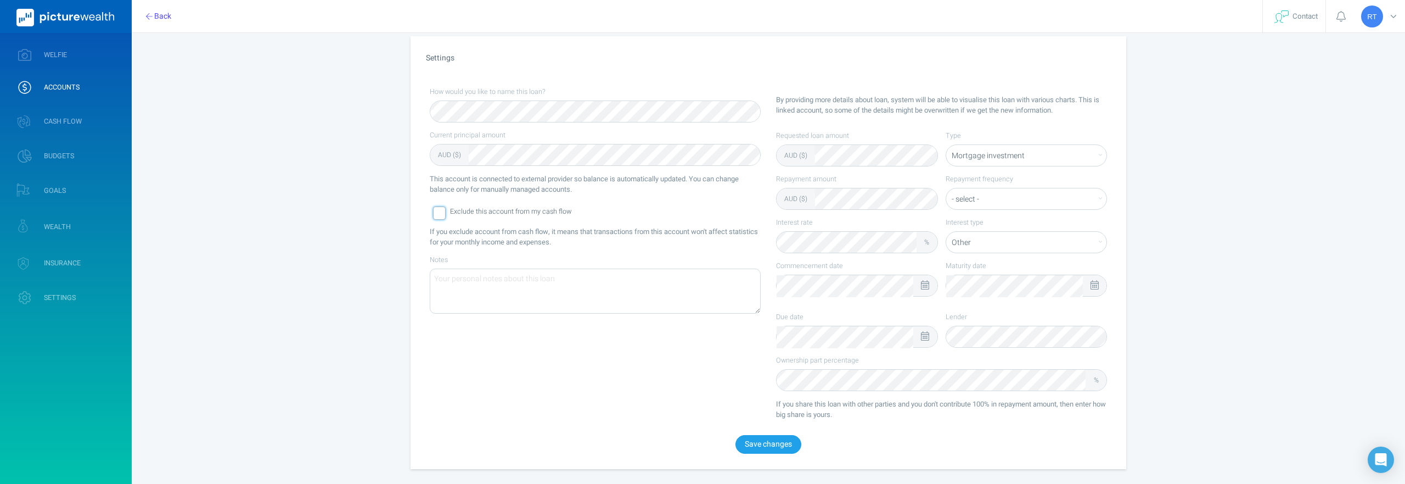
scroll to position [101, 0]
click at [437, 210] on div at bounding box center [439, 212] width 13 height 13
click at [923, 143] on div "Requested loan amount AUD ($)" at bounding box center [857, 148] width 162 height 36
click at [997, 203] on select "- select - Weekly Fortnightly Monthly Quarterly Semi-annual Yearly" at bounding box center [1026, 199] width 160 height 22
select select "monthly"
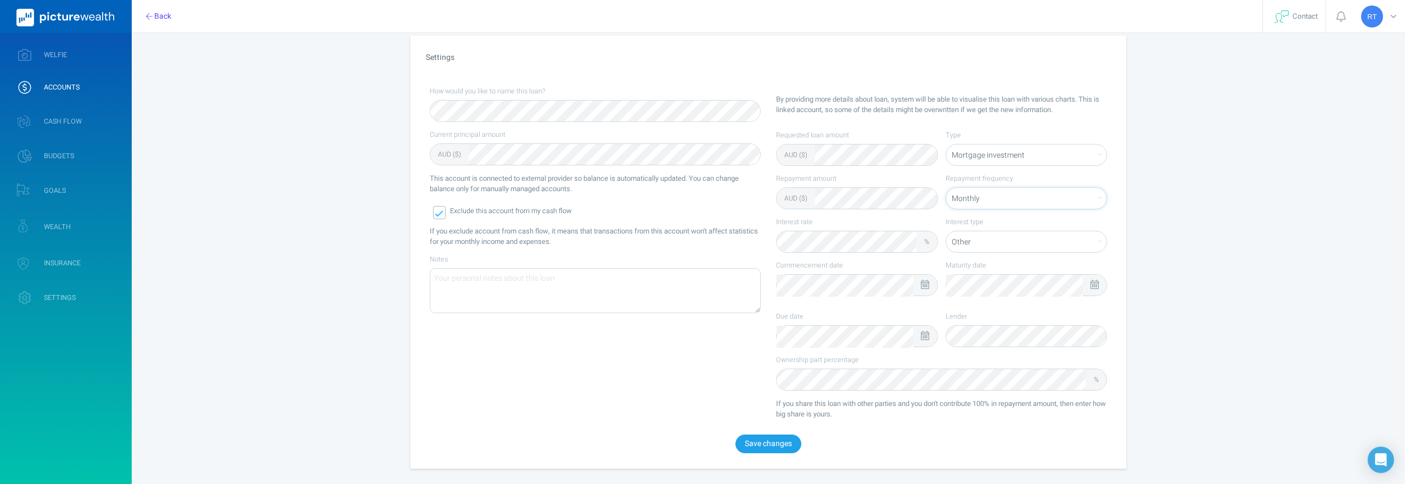
click at [946, 188] on select "- select - Weekly Fortnightly Monthly Quarterly Semi-annual Yearly" at bounding box center [1026, 199] width 160 height 22
click at [977, 243] on select "- select - Fixed Variable Other" at bounding box center [1026, 242] width 161 height 22
select select "variable"
click at [946, 231] on select "- select - Fixed Variable Other" at bounding box center [1026, 242] width 161 height 22
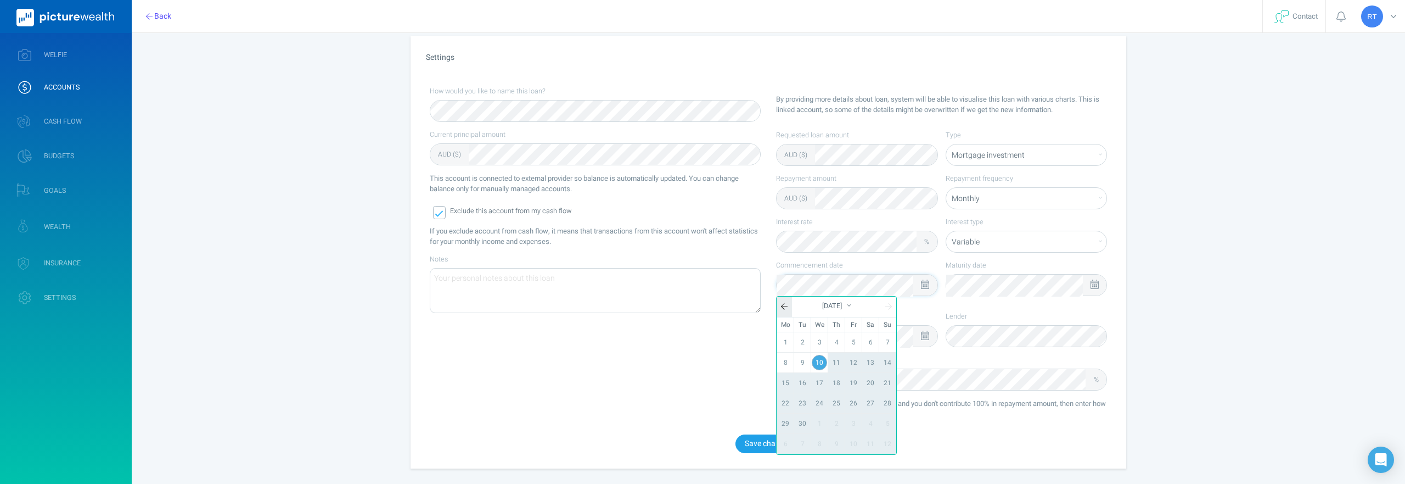
click at [779, 306] on link at bounding box center [784, 306] width 15 height 20
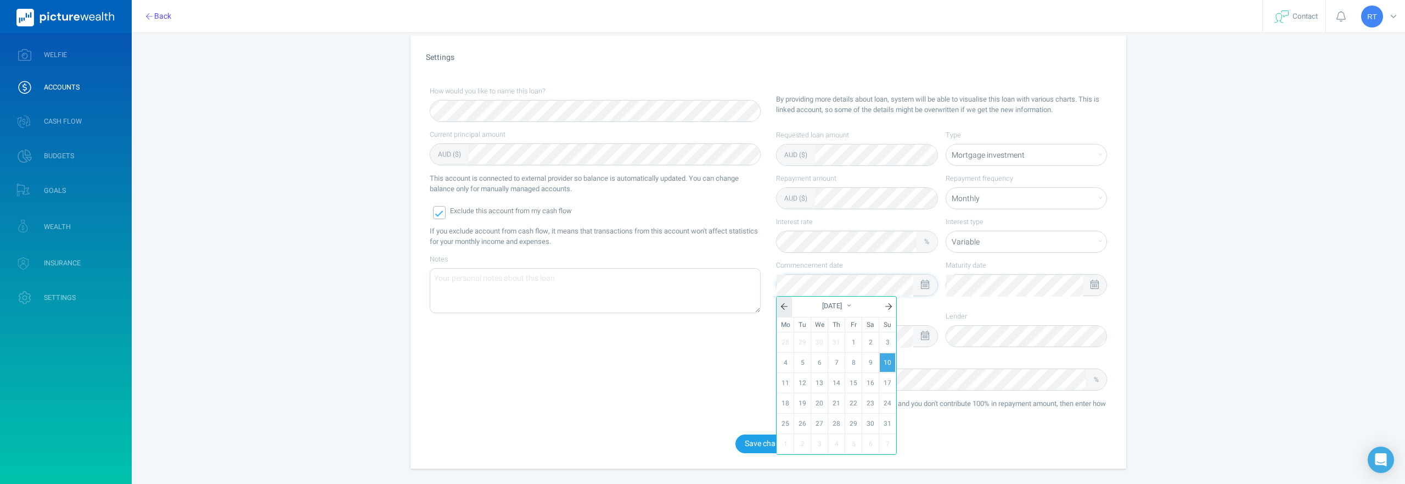
click at [779, 306] on link at bounding box center [784, 306] width 15 height 20
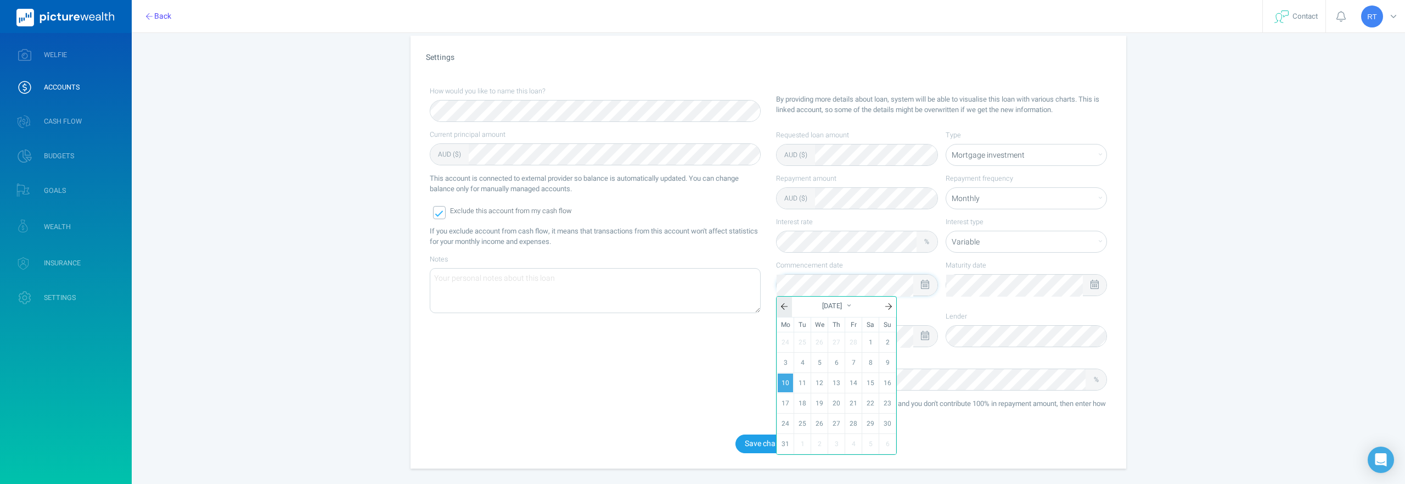
click at [779, 306] on link at bounding box center [784, 306] width 15 height 20
click at [839, 379] on link "13" at bounding box center [836, 382] width 15 height 19
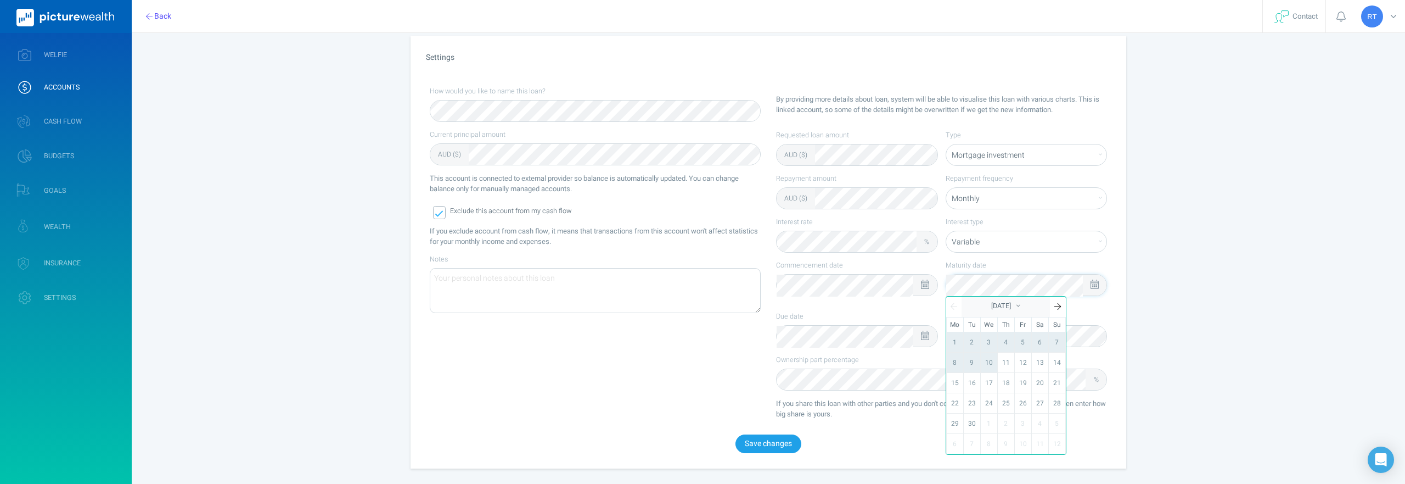
click at [1015, 306] on div "[DATE]" at bounding box center [1006, 306] width 89 height 20
click at [1015, 306] on select "2065 2064 2063 2062 2061 2060 2059 2058 2057 2056 2055 2054 2053 2052 2051 2050…" at bounding box center [1006, 306] width 89 height 20
select select "2055"
click at [962, 296] on select "2065 2064 2063 2062 2061 2060 2059 2058 2057 2056 2055 2054 2053 2052 2051 2050…" at bounding box center [1006, 306] width 89 height 20
click at [1005, 322] on div "Feb" at bounding box center [1006, 326] width 40 height 19
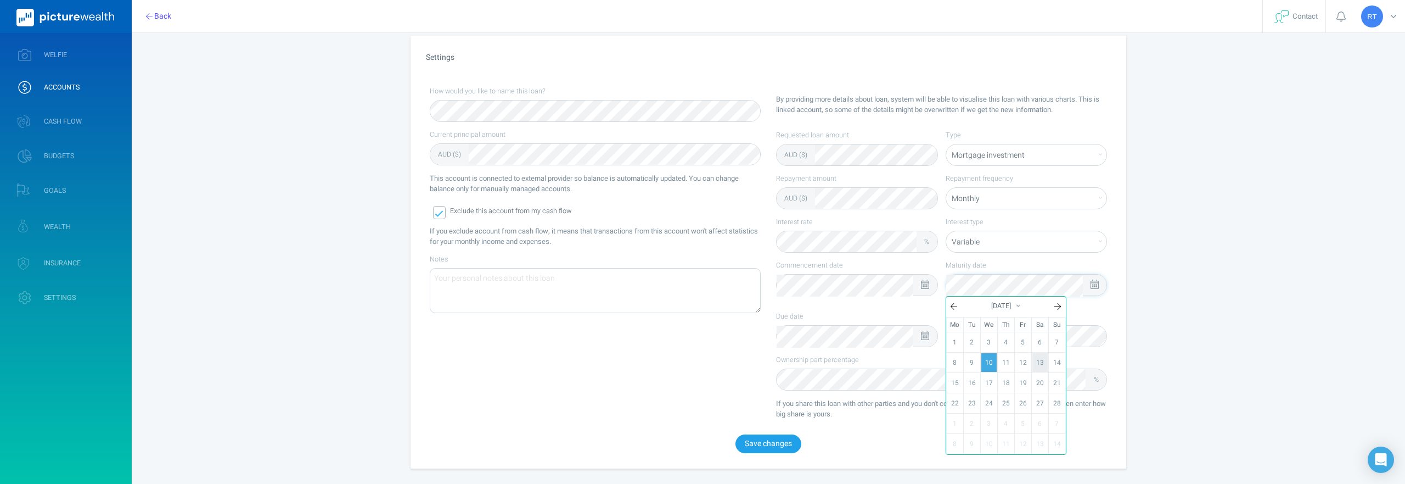
click at [1040, 362] on link "13" at bounding box center [1040, 362] width 15 height 19
click at [866, 315] on label "Due date" at bounding box center [857, 316] width 162 height 10
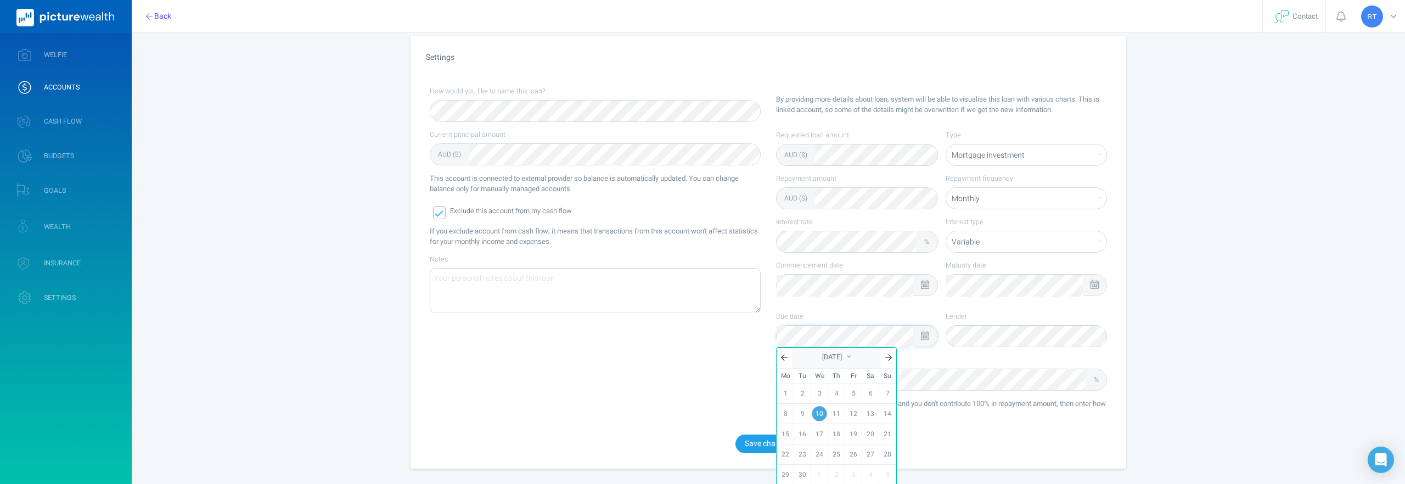
click at [860, 358] on div "[DATE]" at bounding box center [836, 357] width 89 height 20
select select "2025"
click at [874, 376] on div "Mar" at bounding box center [876, 377] width 40 height 19
click at [836, 433] on link "13" at bounding box center [836, 433] width 15 height 19
click at [678, 377] on div "How would you like to name this loan? Current principal amount AUD ($) This acc…" at bounding box center [768, 253] width 693 height 348
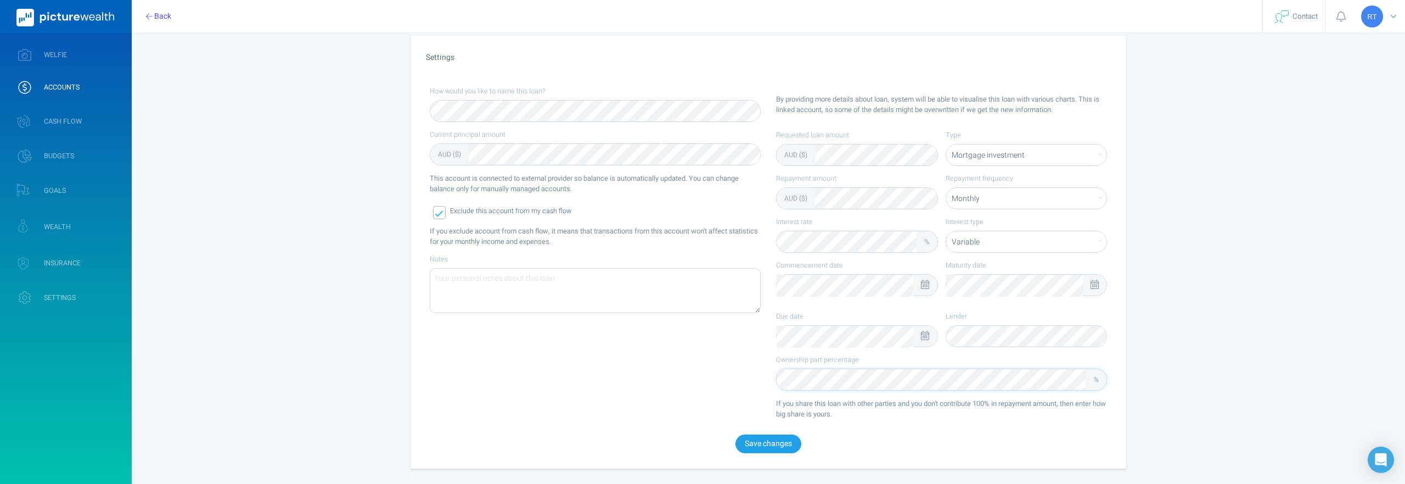
click at [722, 387] on div "How would you like to name this loan? Current principal amount AUD ($) This acc…" at bounding box center [768, 253] width 693 height 348
click at [755, 445] on button "Save changes" at bounding box center [769, 443] width 66 height 19
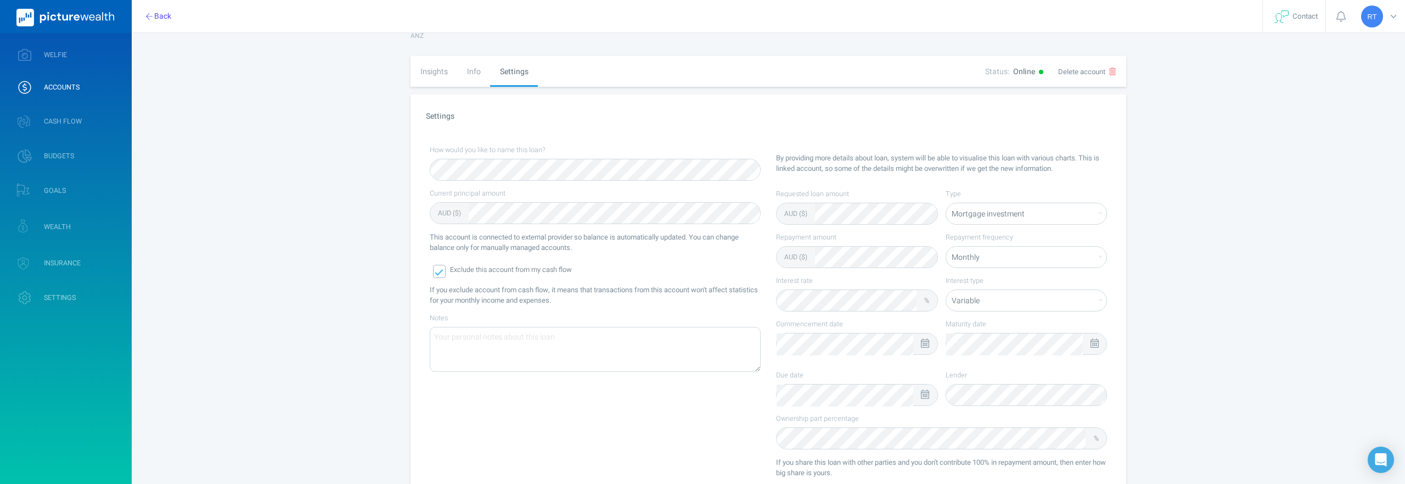
scroll to position [41, 0]
click at [476, 75] on div "Info" at bounding box center [473, 72] width 33 height 31
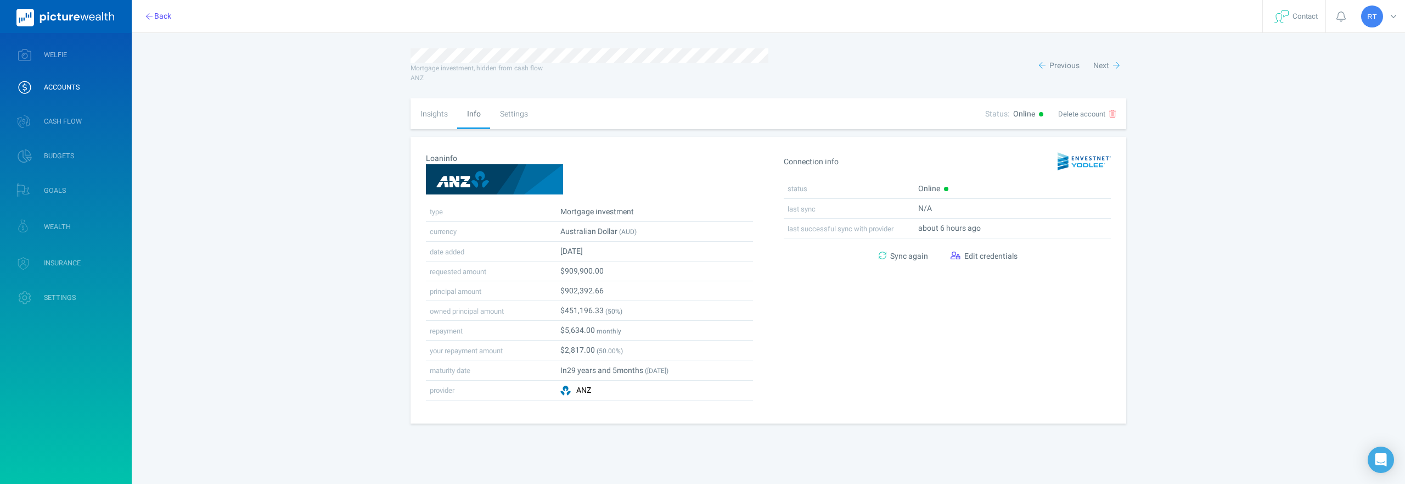
click at [429, 116] on div "Insights" at bounding box center [434, 113] width 47 height 31
select select "L3M"
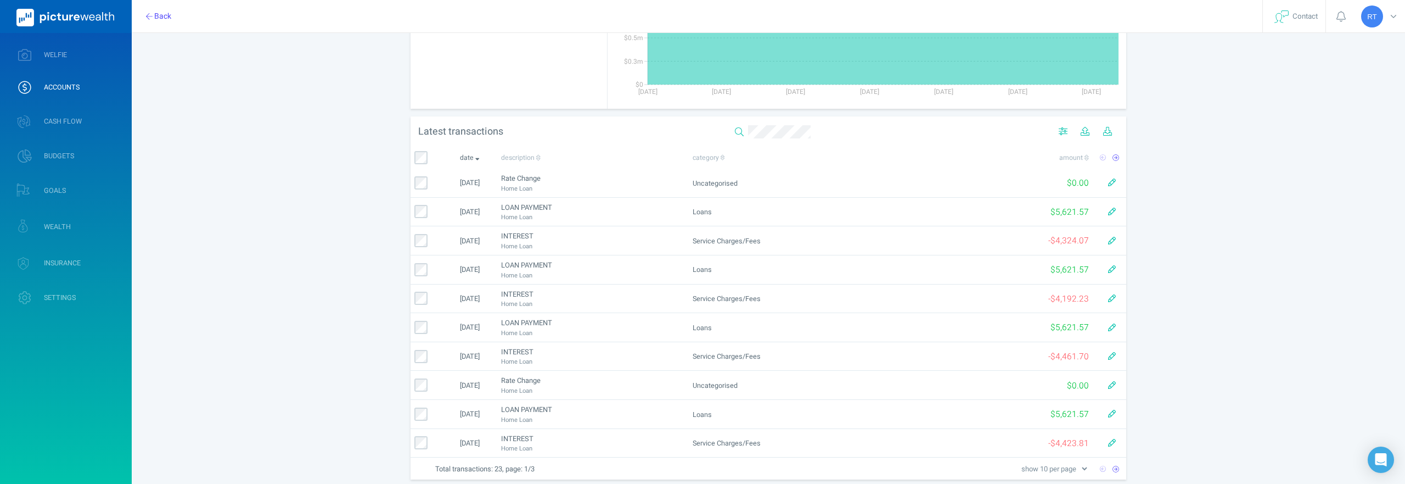
scroll to position [214, 0]
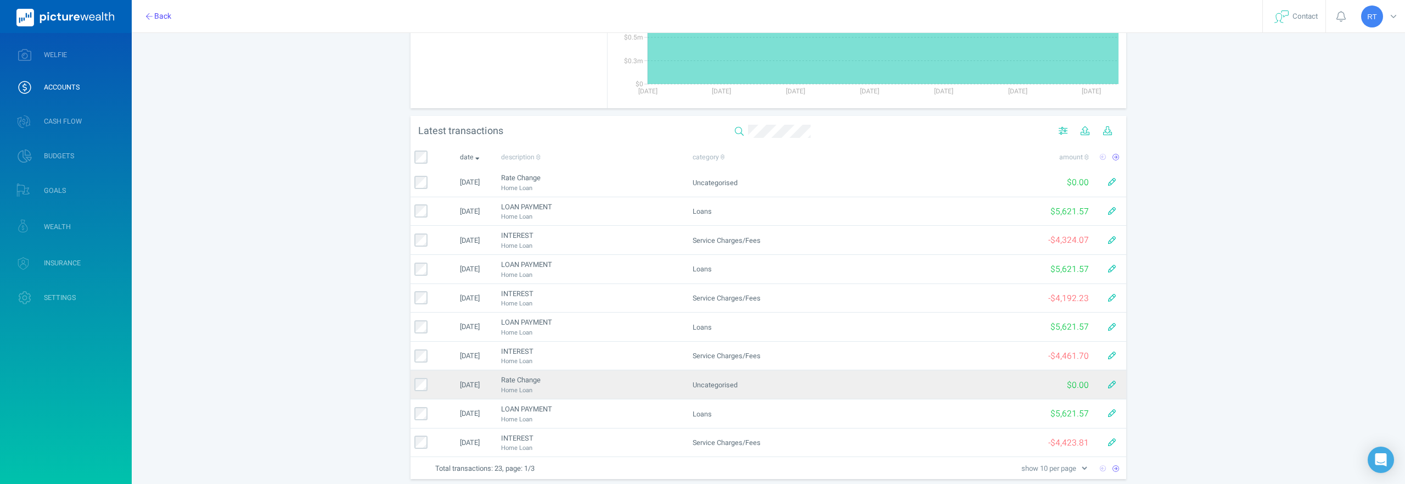
click at [708, 382] on span "Uncategorised" at bounding box center [715, 385] width 45 height 10
click at [1112, 388] on span "button" at bounding box center [1112, 385] width 8 height 12
select select "70074"
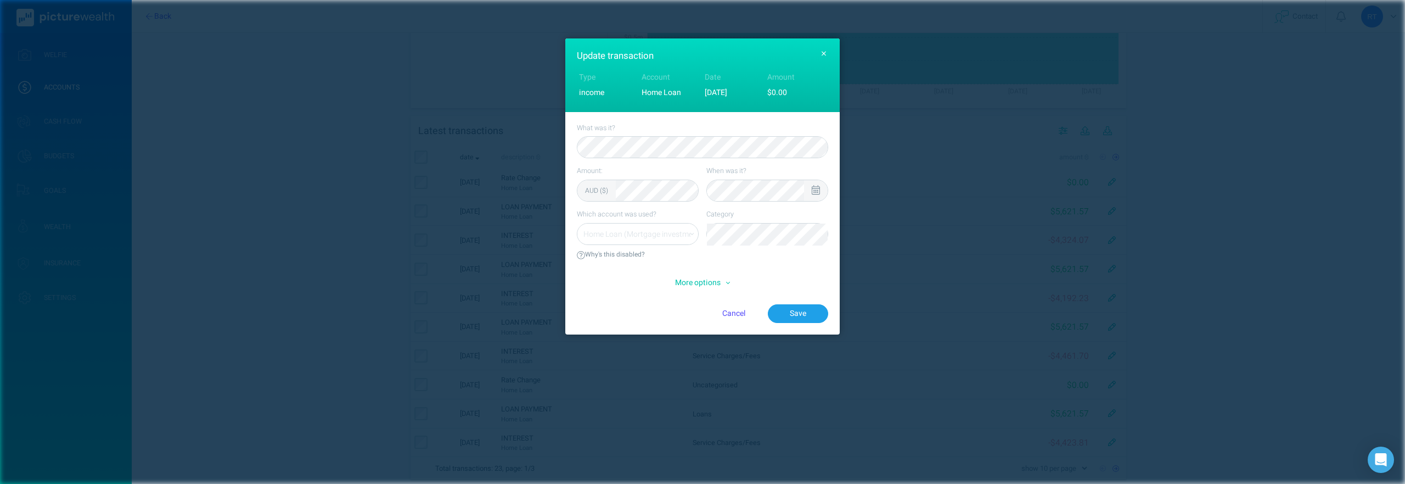
click at [729, 285] on icon at bounding box center [728, 283] width 4 height 8
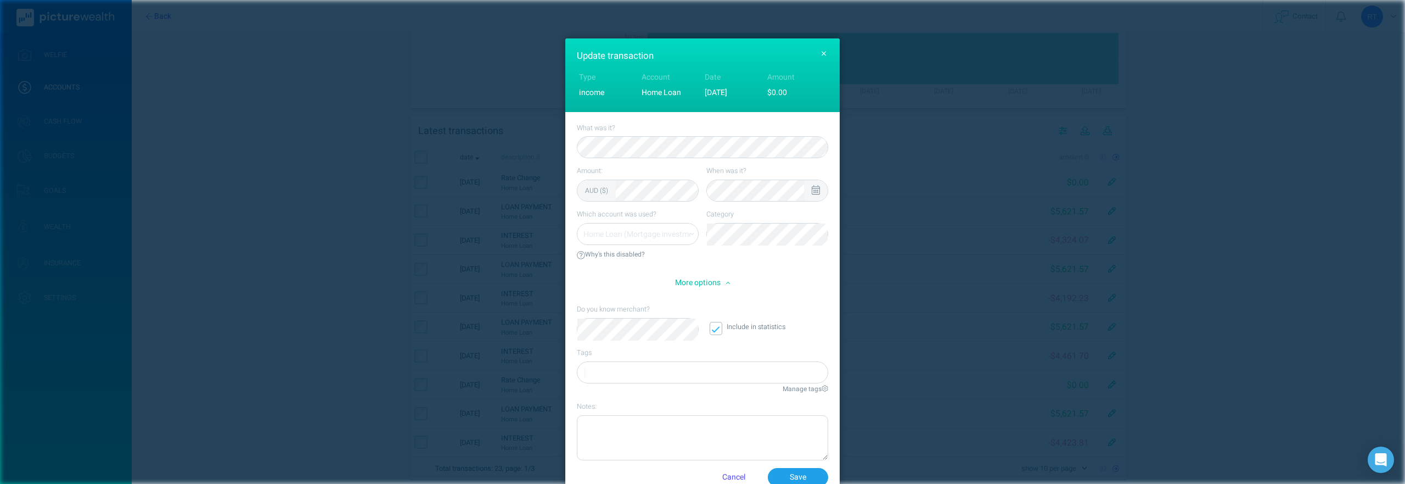
click at [822, 51] on icon "button" at bounding box center [824, 54] width 5 height 8
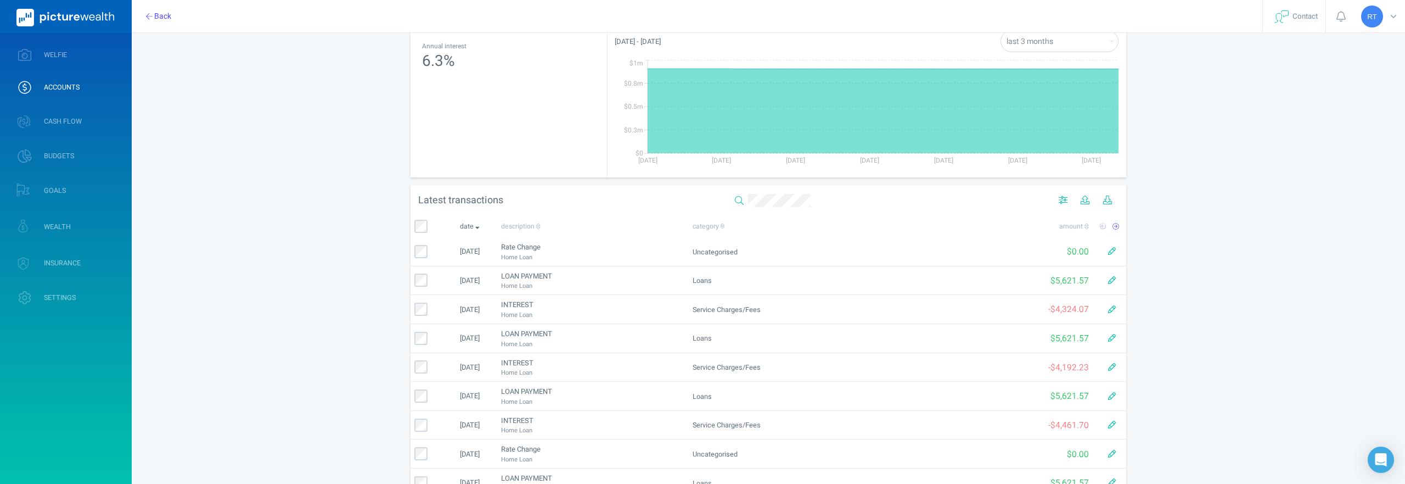
scroll to position [0, 0]
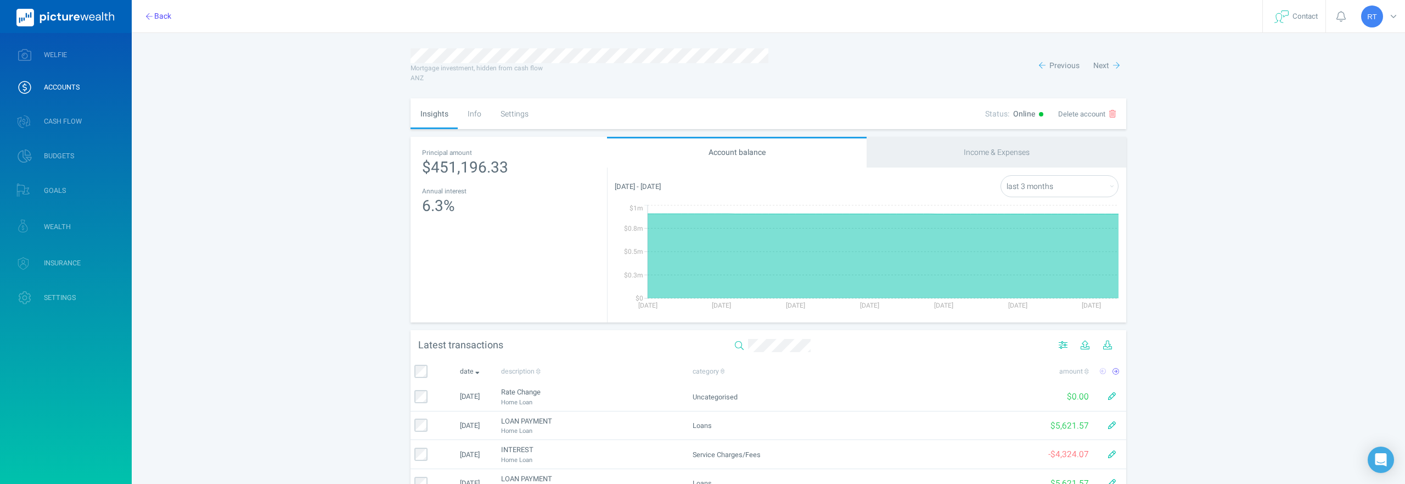
click at [1077, 188] on select "last 30 days last 3 months last 6 months last 12 months this month last month t…" at bounding box center [1059, 187] width 117 height 22
select select "L6M"
click at [1006, 158] on div "Income & Expenses" at bounding box center [997, 152] width 260 height 31
select select "L3M"
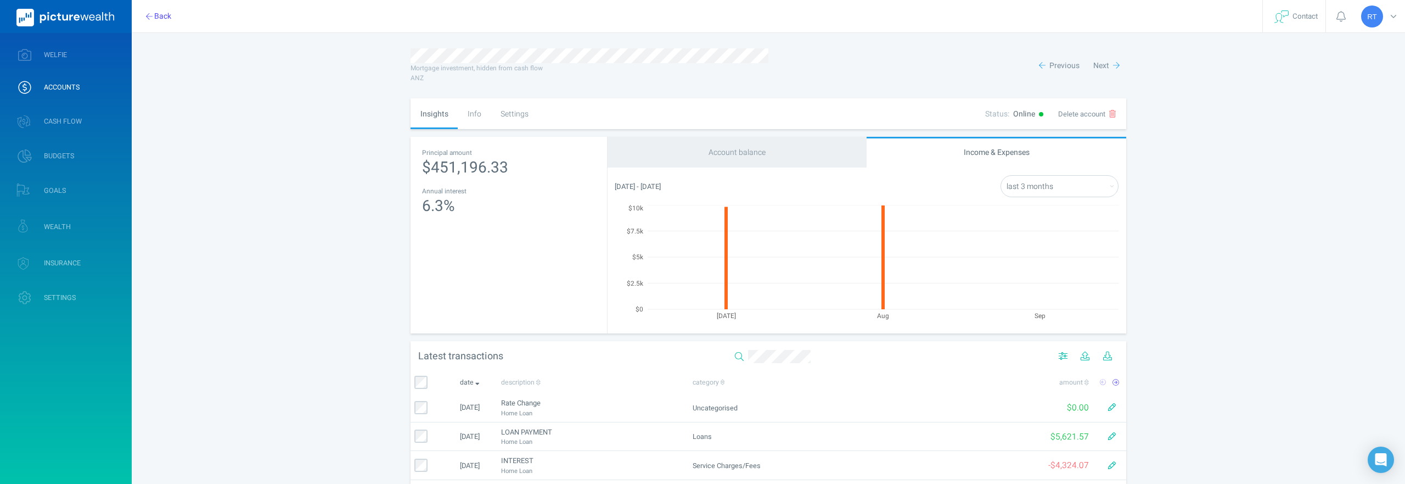
click at [461, 109] on div "Info" at bounding box center [474, 113] width 33 height 31
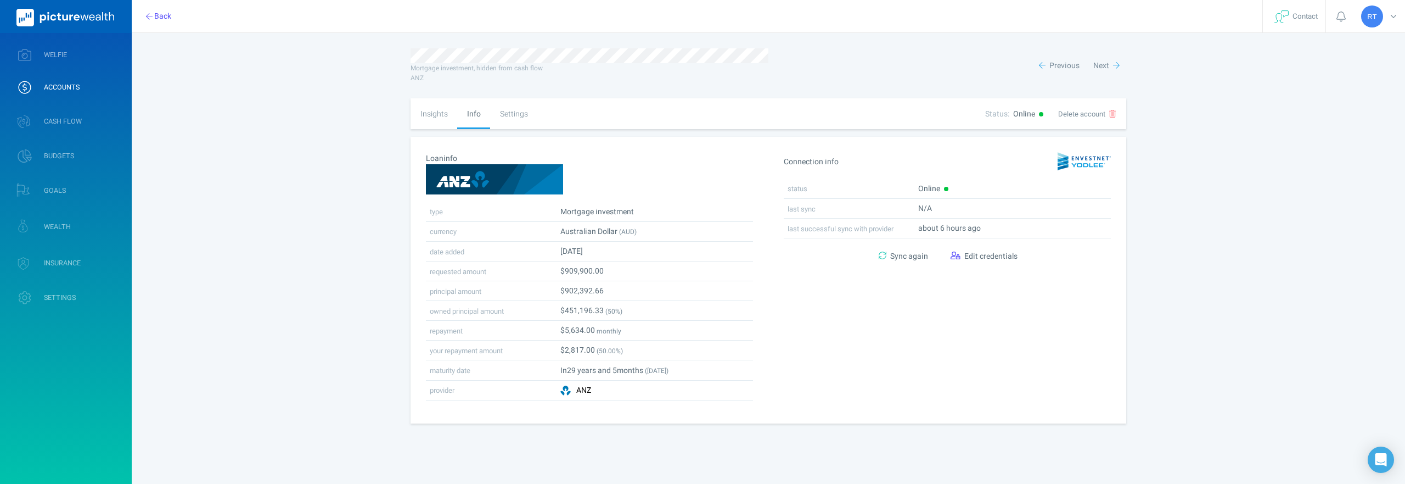
click at [518, 103] on div "Settings" at bounding box center [513, 113] width 47 height 31
select select "12"
select select "monthly"
select select "variable"
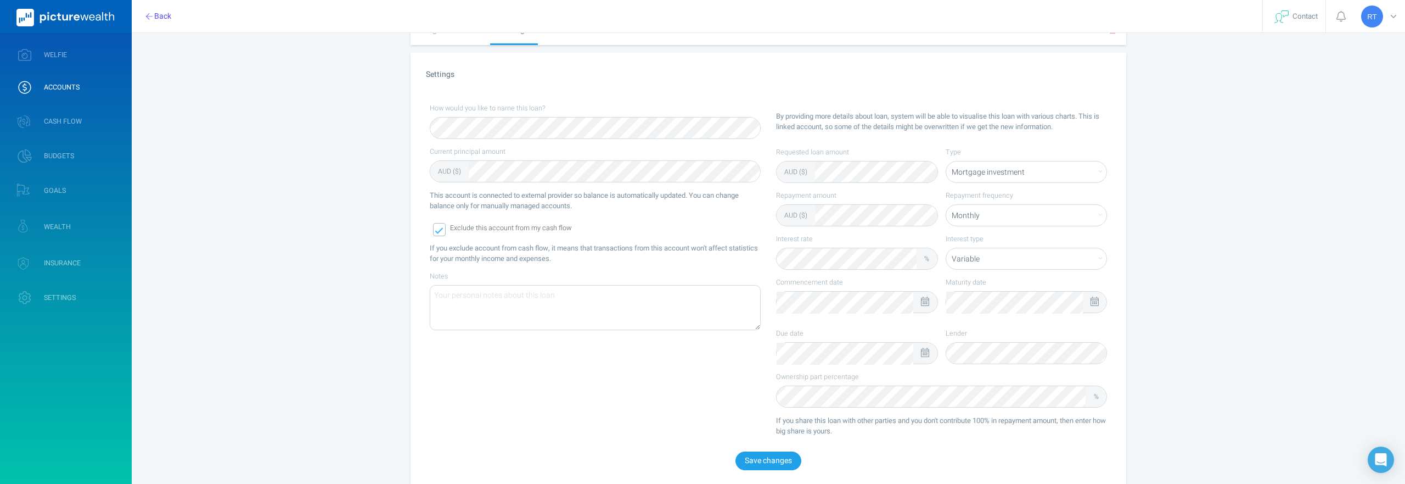
scroll to position [101, 0]
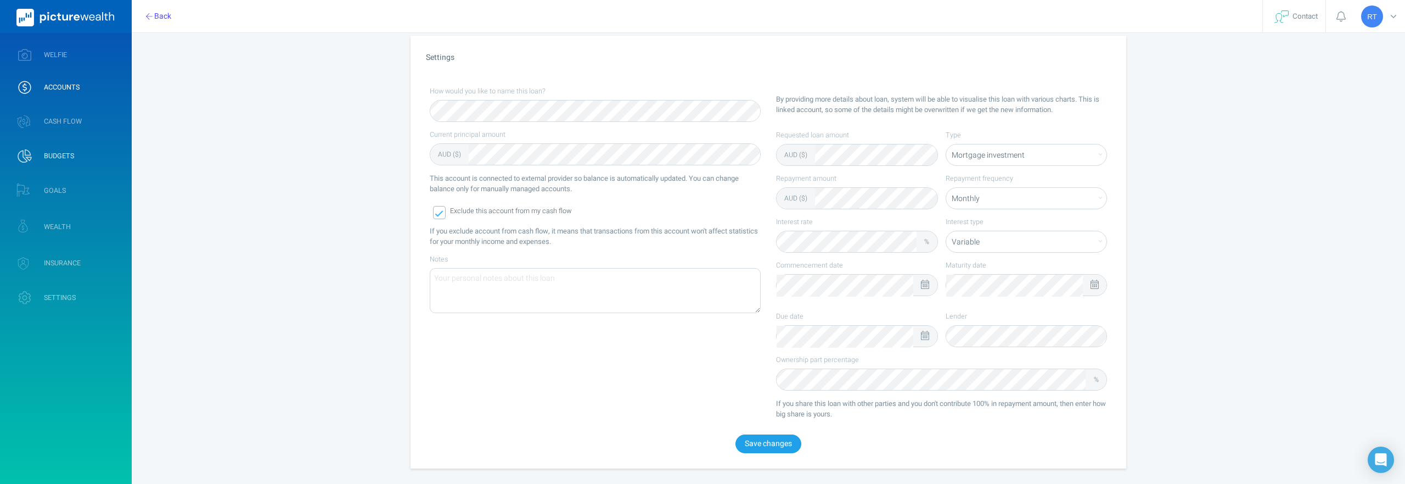
click at [58, 157] on span "BUDGETS" at bounding box center [59, 156] width 30 height 9
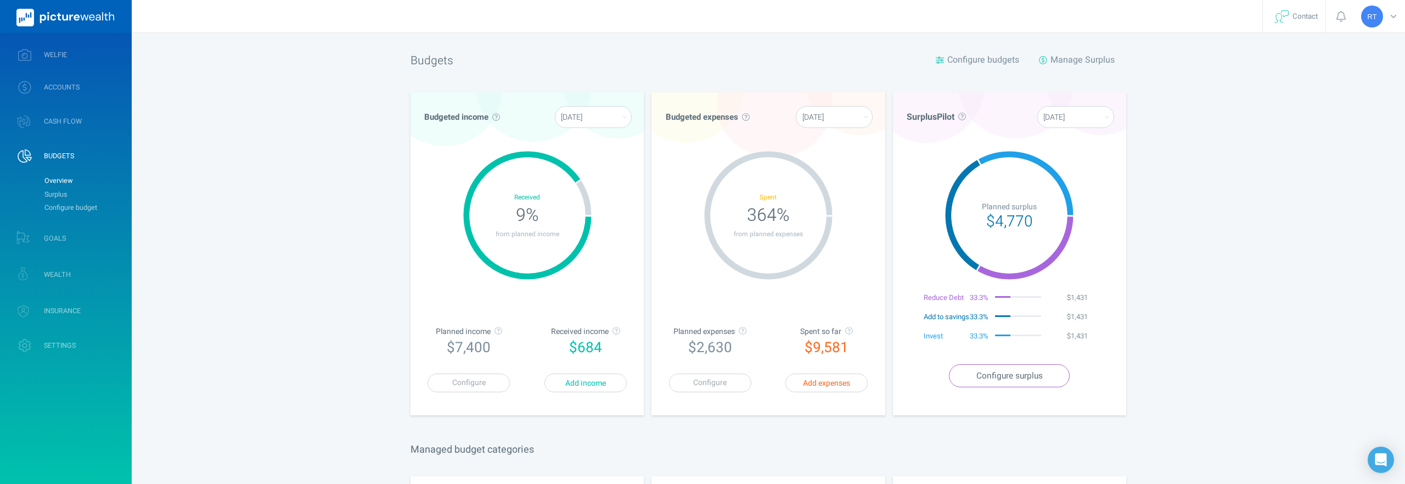
click at [851, 329] on icon at bounding box center [849, 331] width 8 height 8
click at [1331, 253] on div "[PERSON_NAME] Profile settings Account settings Family settings Security settin…" at bounding box center [702, 475] width 1405 height 951
click at [341, 240] on div "[PERSON_NAME] Profile settings Account settings Family settings Security settin…" at bounding box center [702, 475] width 1405 height 951
click at [57, 129] on link "CASH FLOW" at bounding box center [66, 121] width 132 height 32
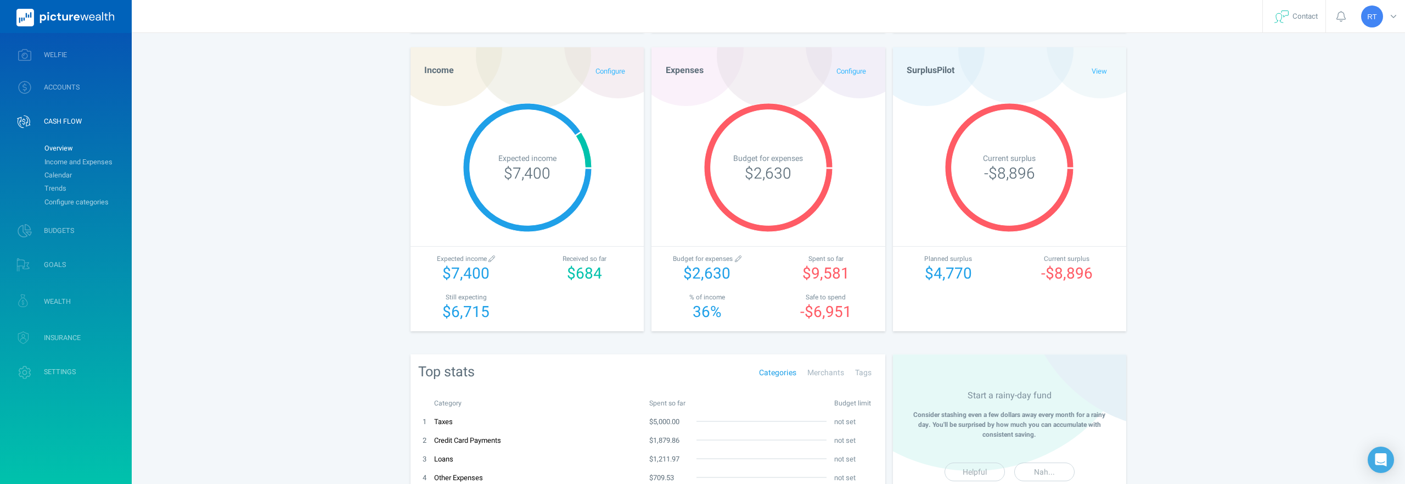
scroll to position [209, 0]
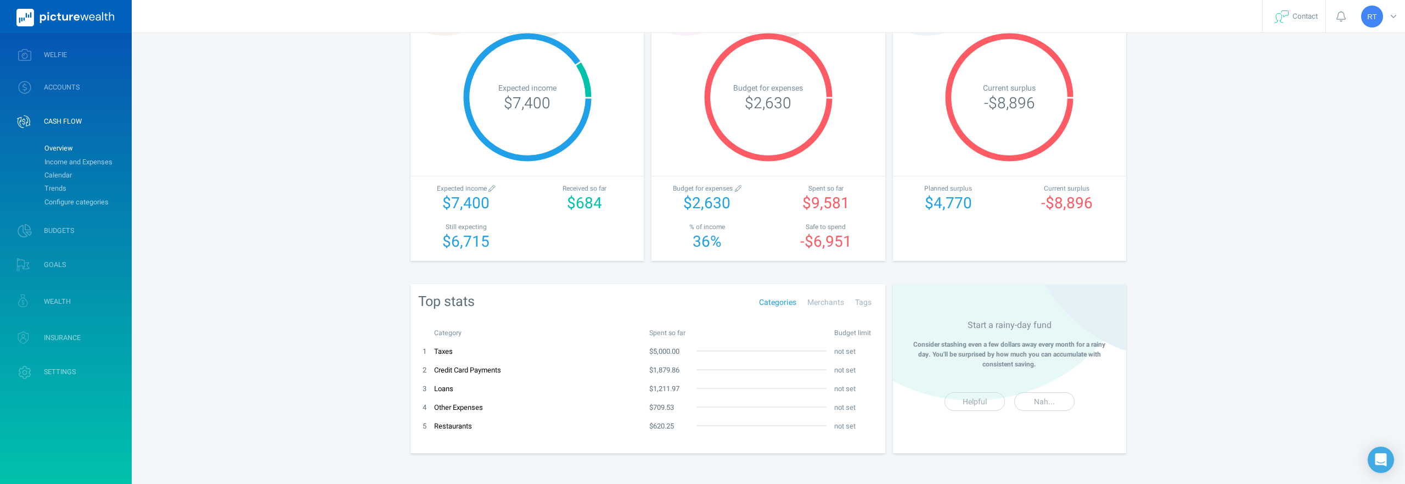
click at [446, 386] on link "Loans" at bounding box center [443, 388] width 19 height 10
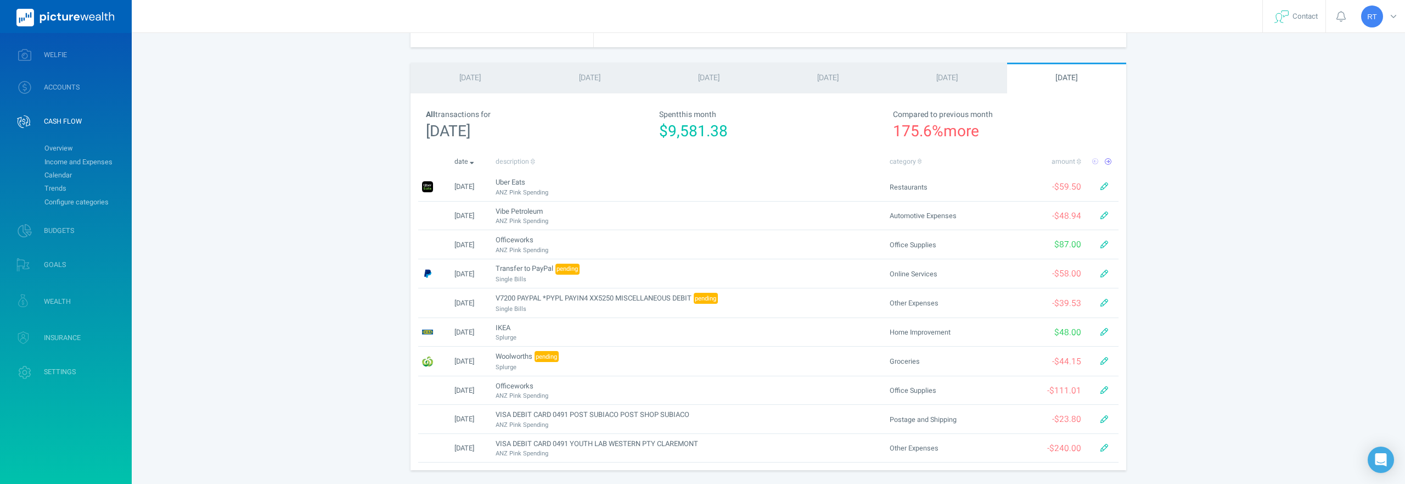
scroll to position [351, 0]
click at [946, 83] on div "[DATE]" at bounding box center [947, 76] width 119 height 31
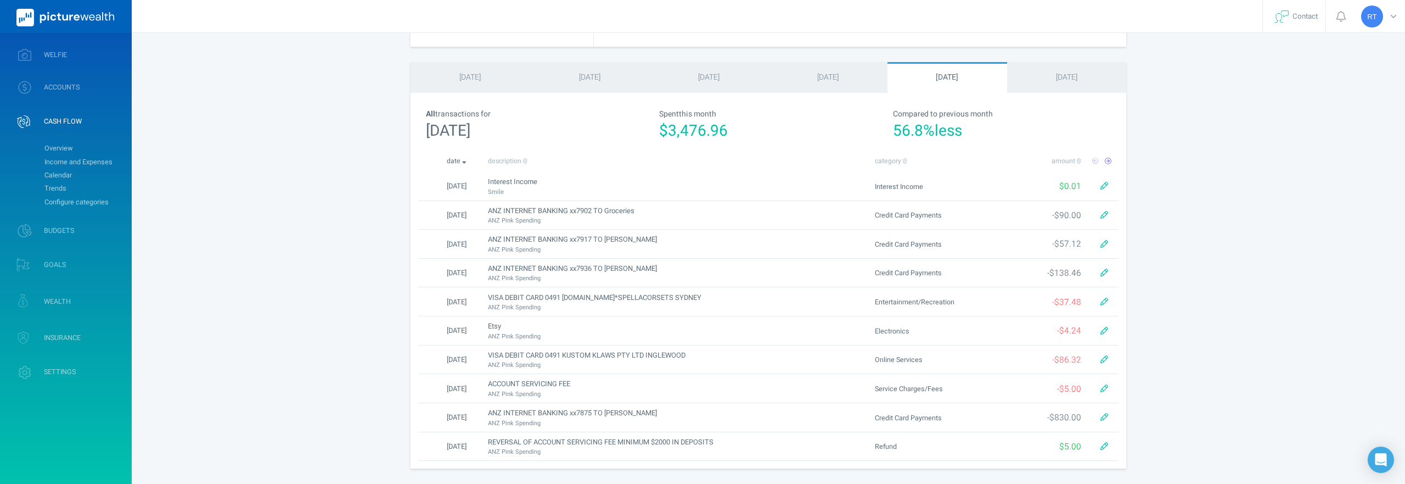
scroll to position [350, 0]
click at [316, 216] on div "[PERSON_NAME] Profile settings Account settings Family settings Security settin…" at bounding box center [702, 67] width 1405 height 834
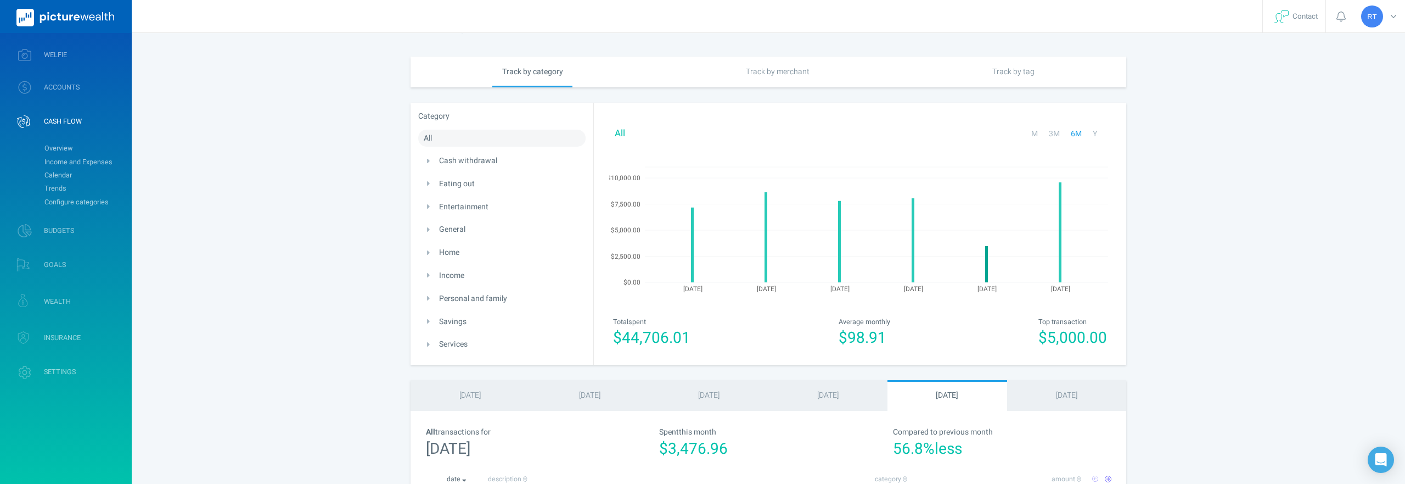
scroll to position [0, 0]
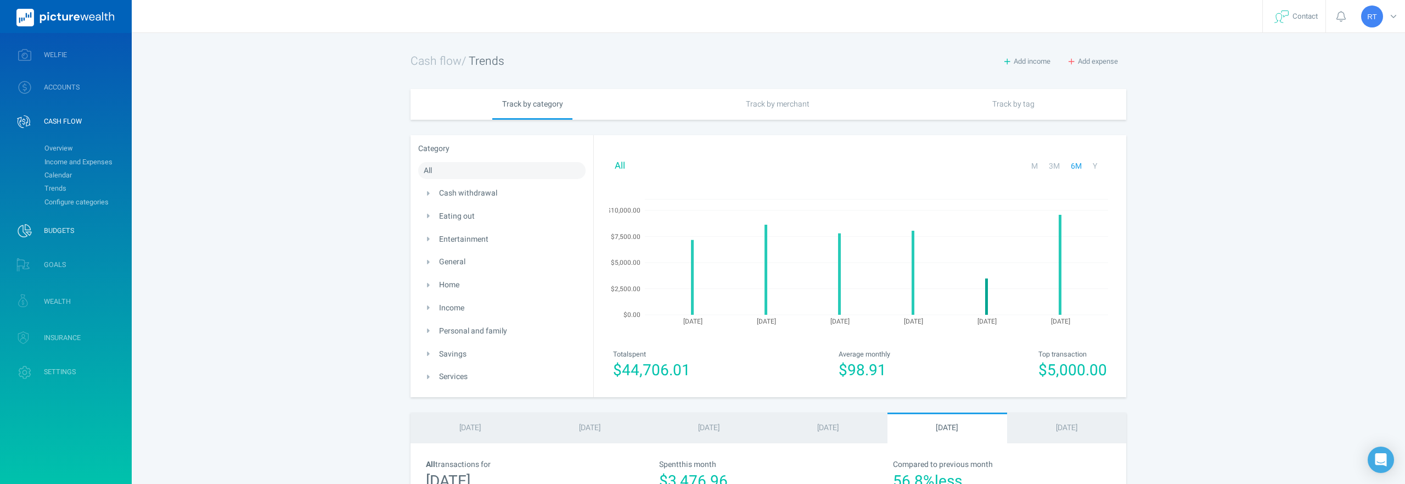
click at [50, 232] on span "BUDGETS" at bounding box center [59, 230] width 30 height 9
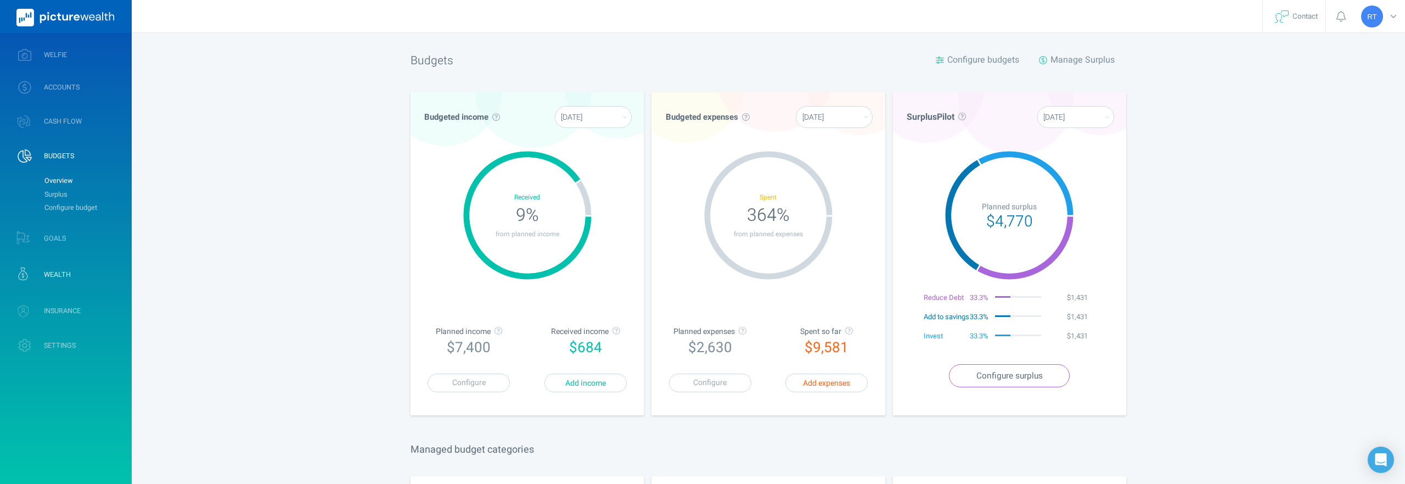
click at [65, 274] on span "WEALTH" at bounding box center [57, 274] width 27 height 9
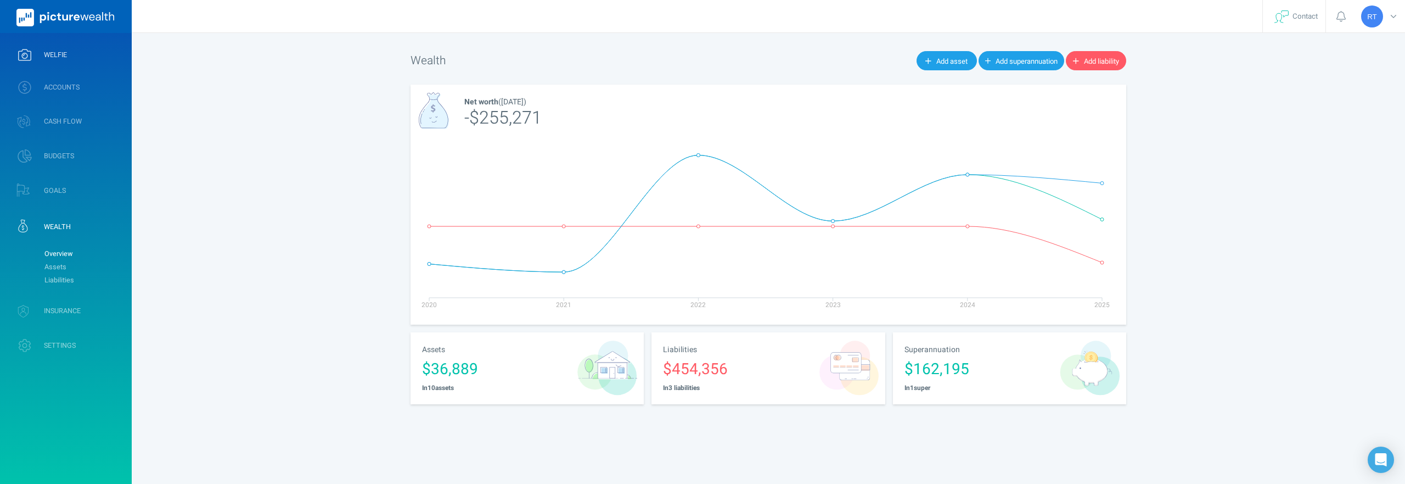
click at [54, 65] on link "WELFIE" at bounding box center [66, 55] width 132 height 29
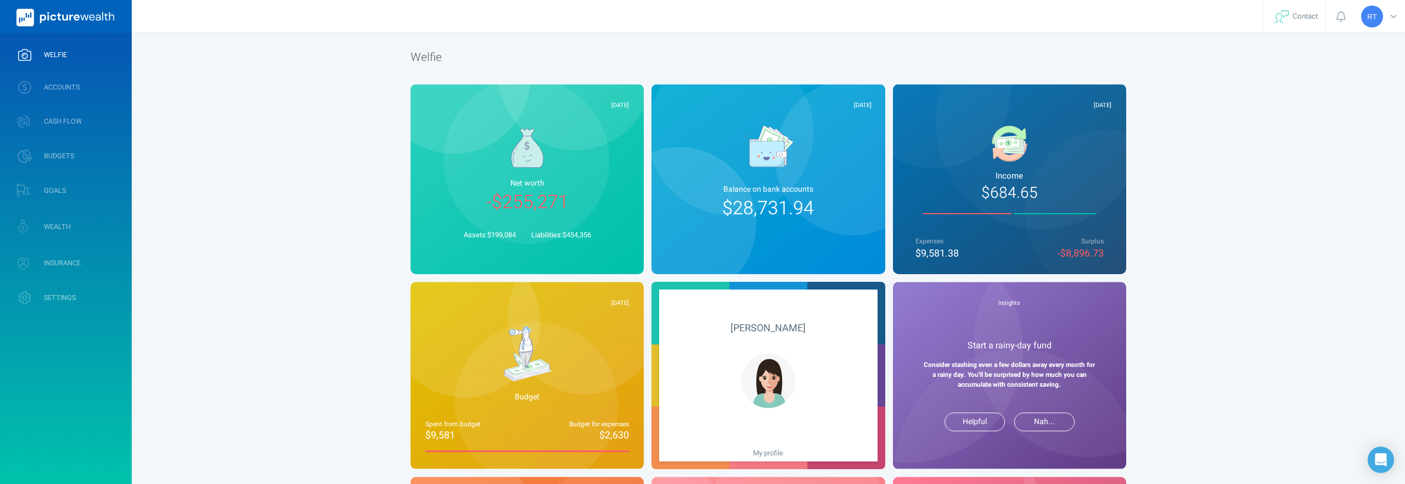
scroll to position [3, 0]
